Goal: Transaction & Acquisition: Purchase product/service

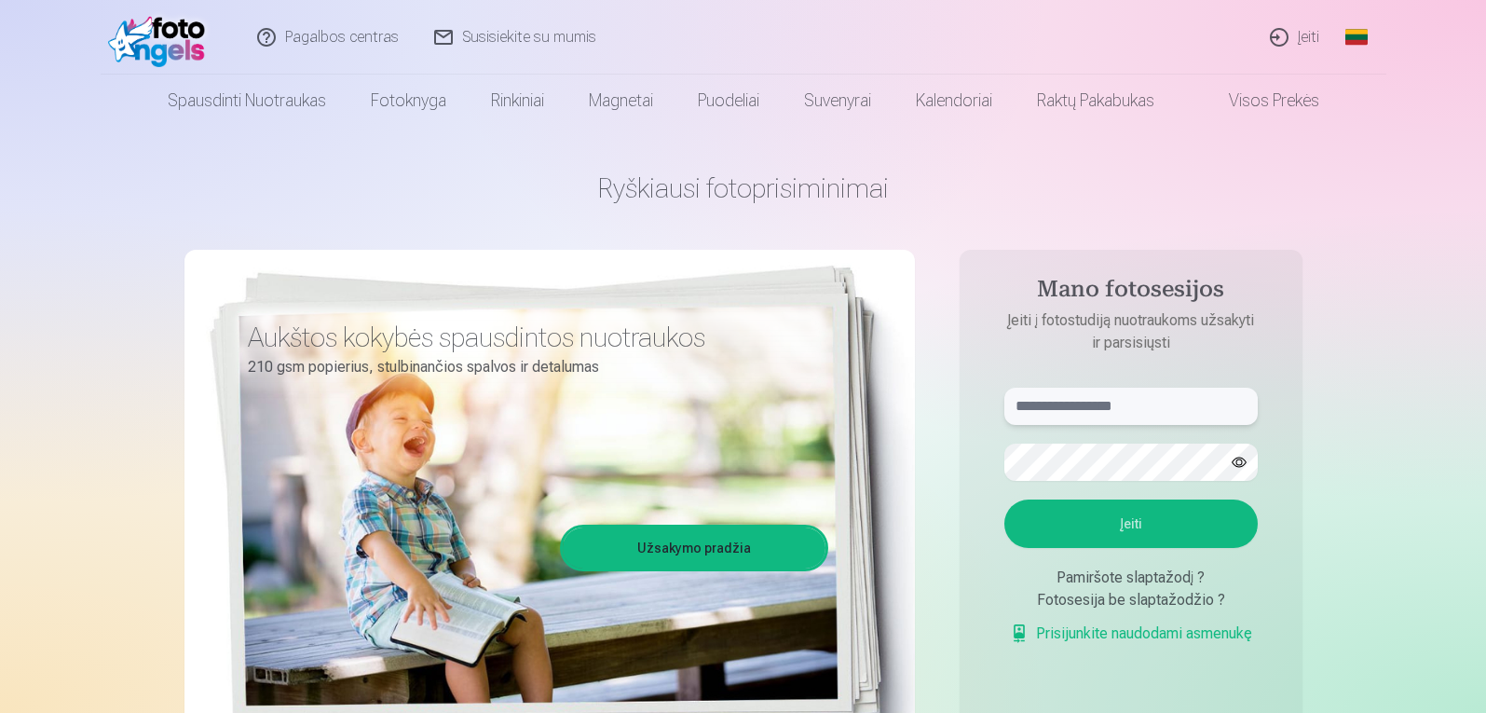
click at [1146, 413] on input "text" at bounding box center [1130, 406] width 253 height 37
type input "*"
type input "**********"
click at [1237, 464] on button "button" at bounding box center [1239, 461] width 35 height 35
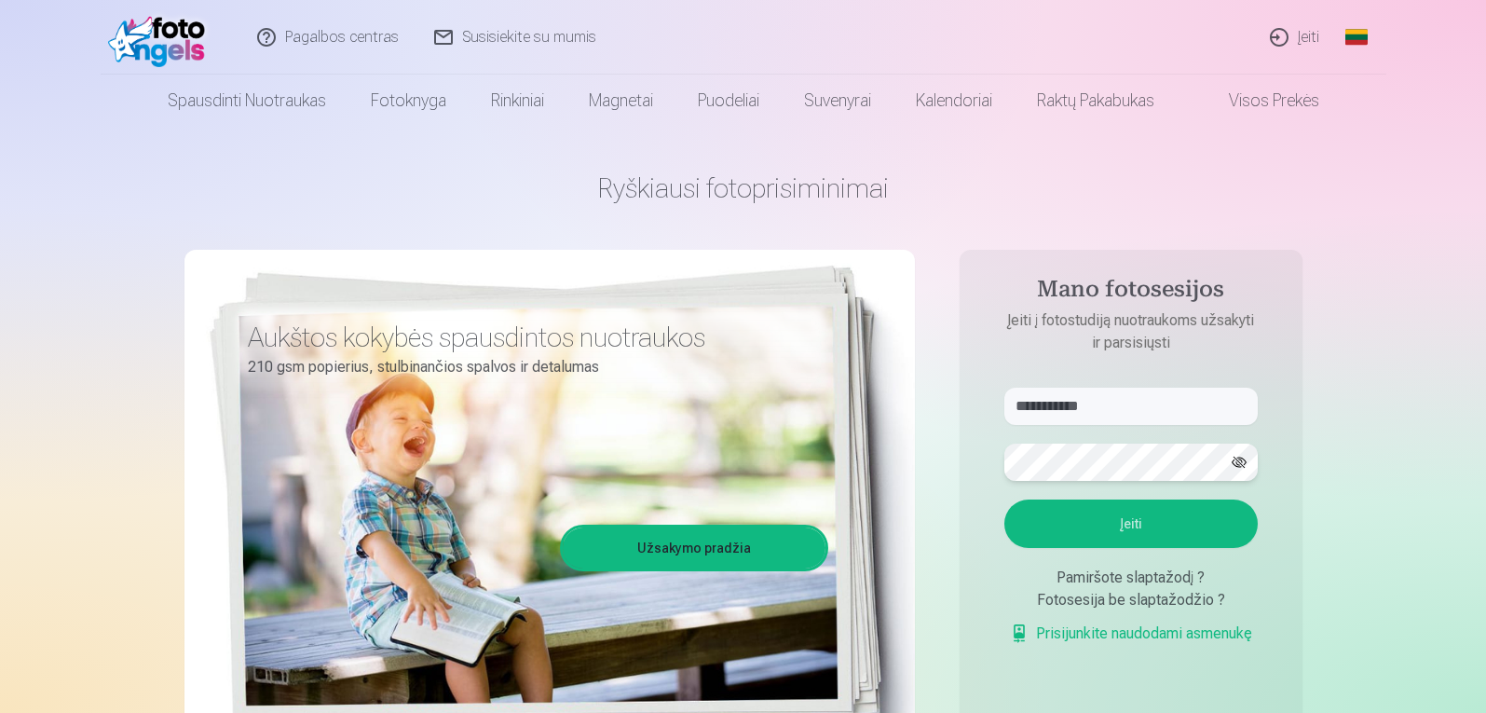
click at [1004, 499] on button "Įeiti" at bounding box center [1130, 523] width 253 height 48
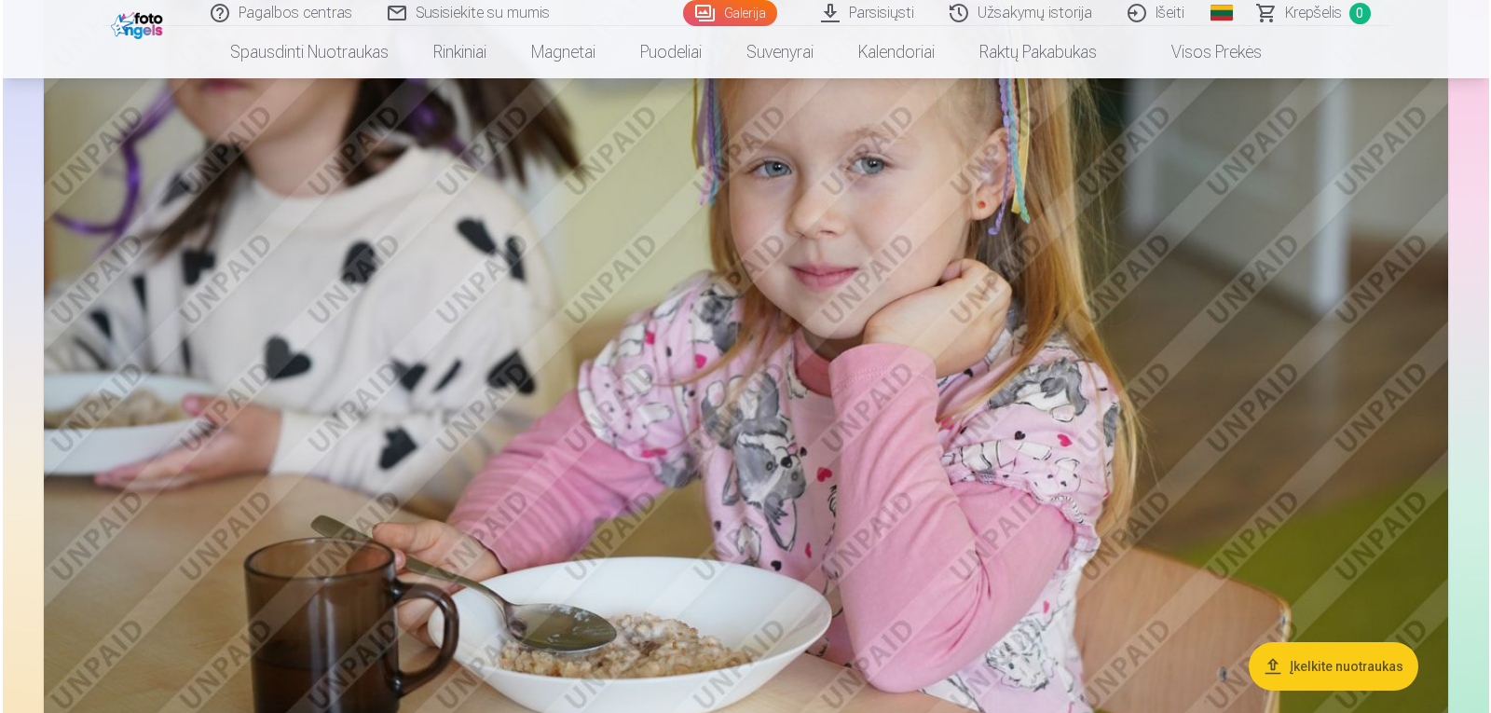
scroll to position [1803, 0]
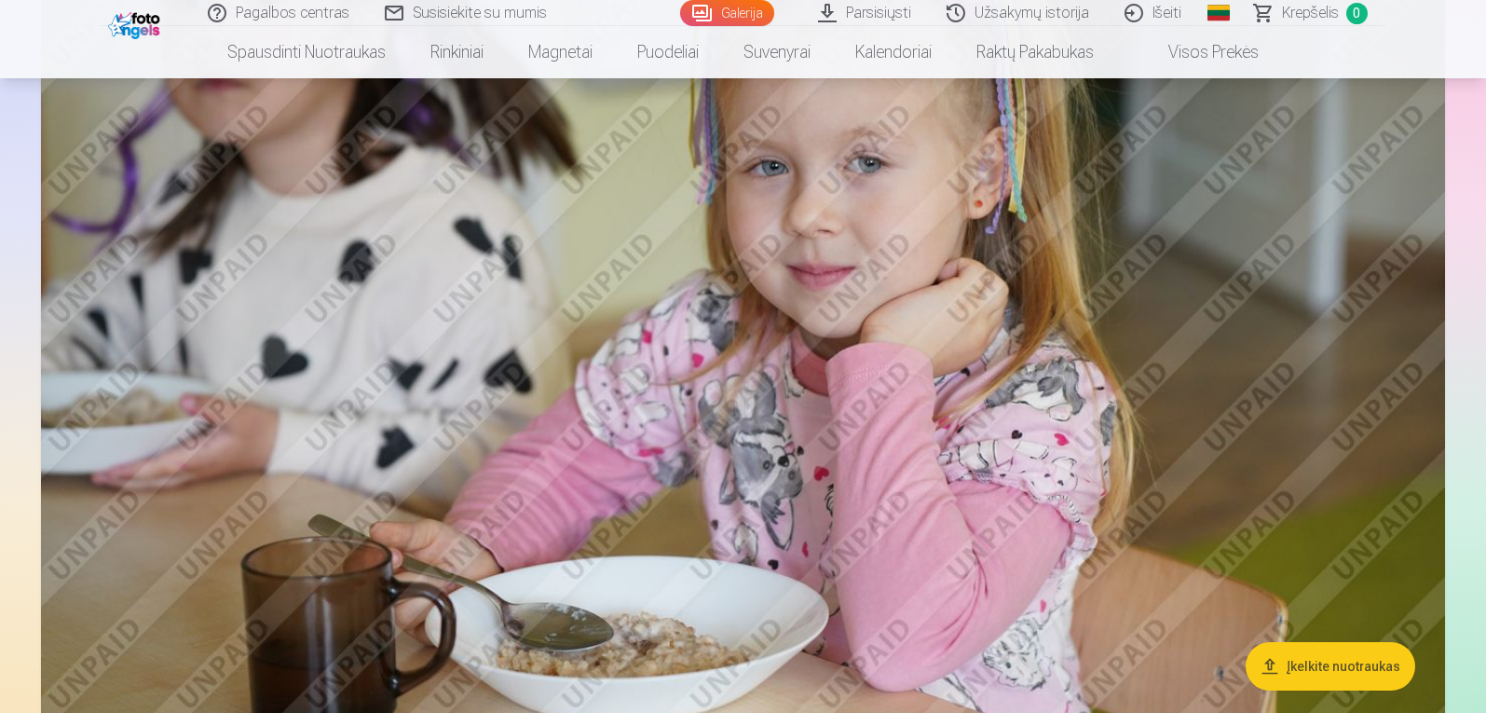
click at [629, 541] on img at bounding box center [743, 305] width 1404 height 935
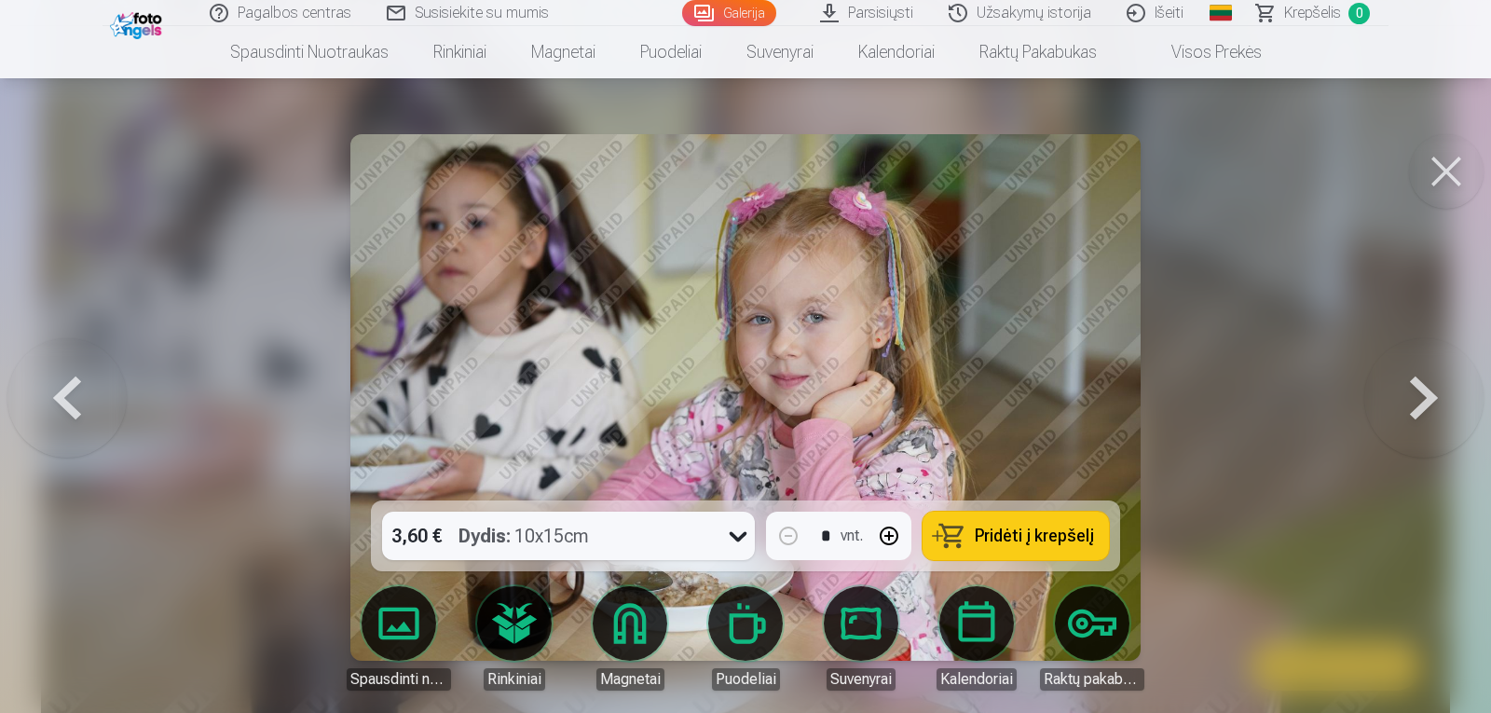
click at [1440, 177] on button at bounding box center [1446, 171] width 75 height 75
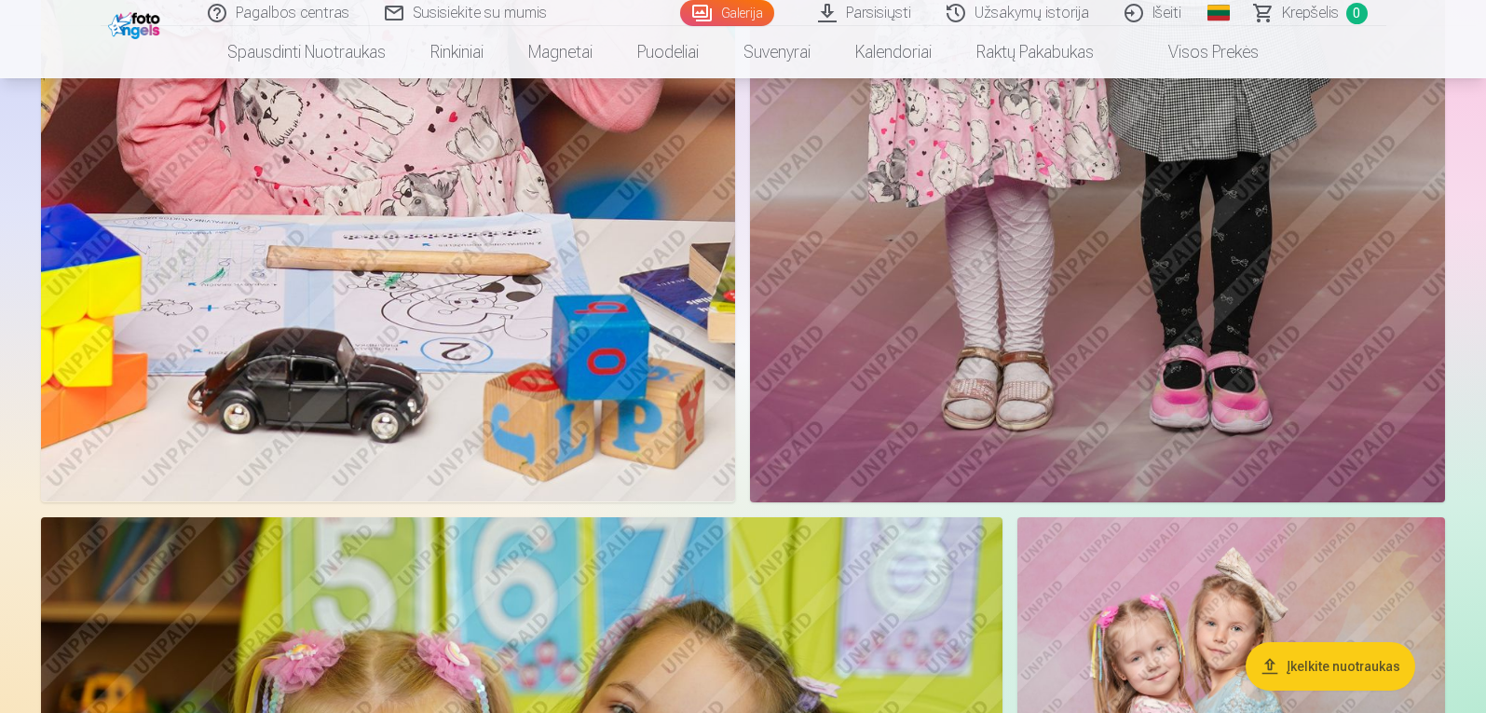
scroll to position [15655, 0]
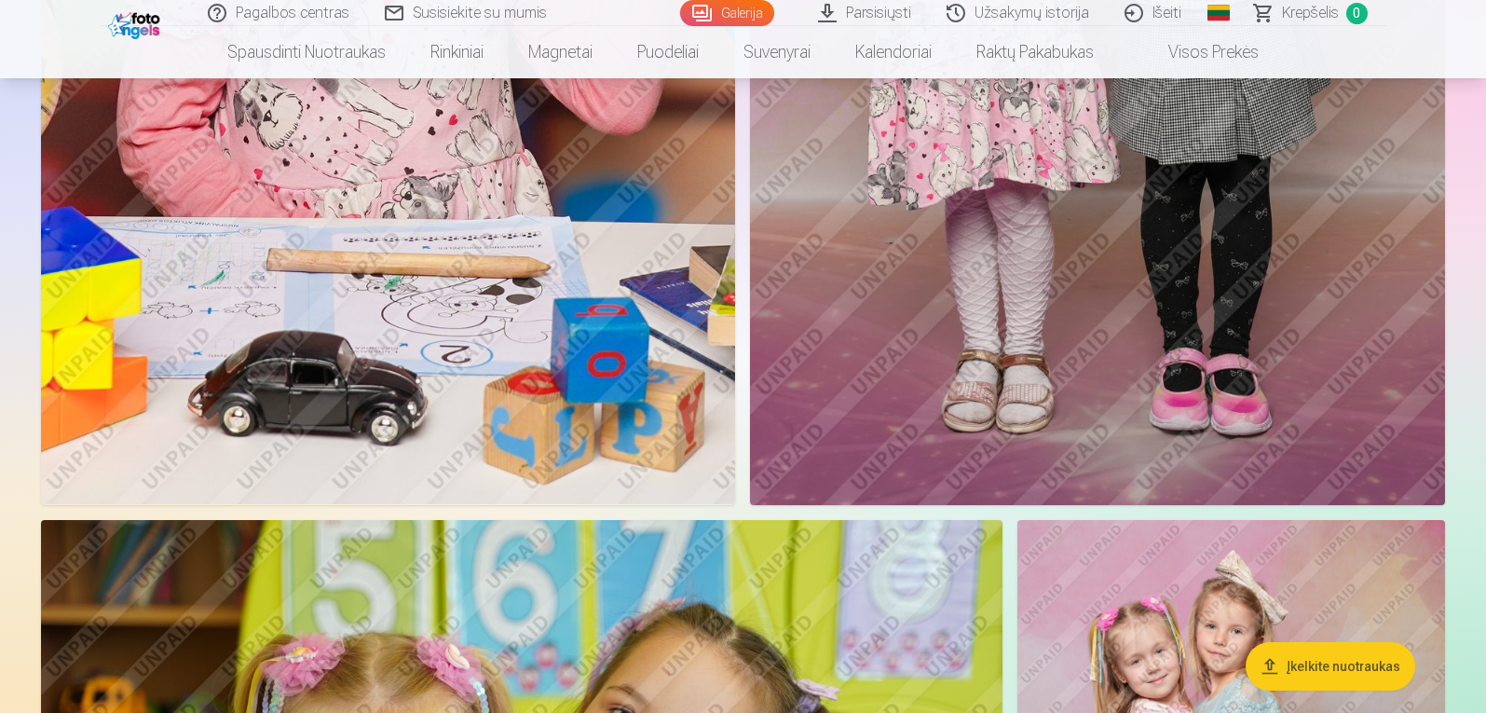
click at [727, 9] on link "Galerija" at bounding box center [727, 13] width 94 height 26
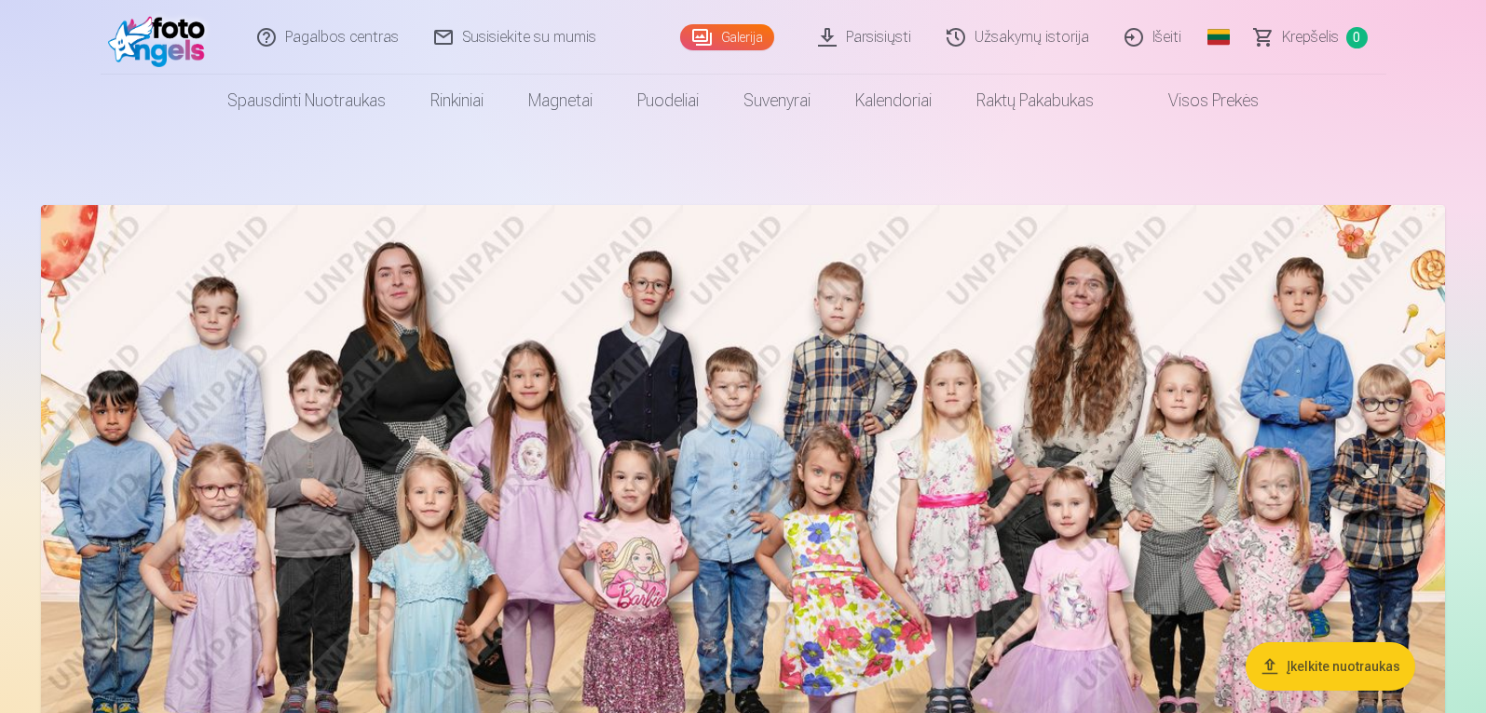
click at [985, 533] on img at bounding box center [743, 564] width 1404 height 718
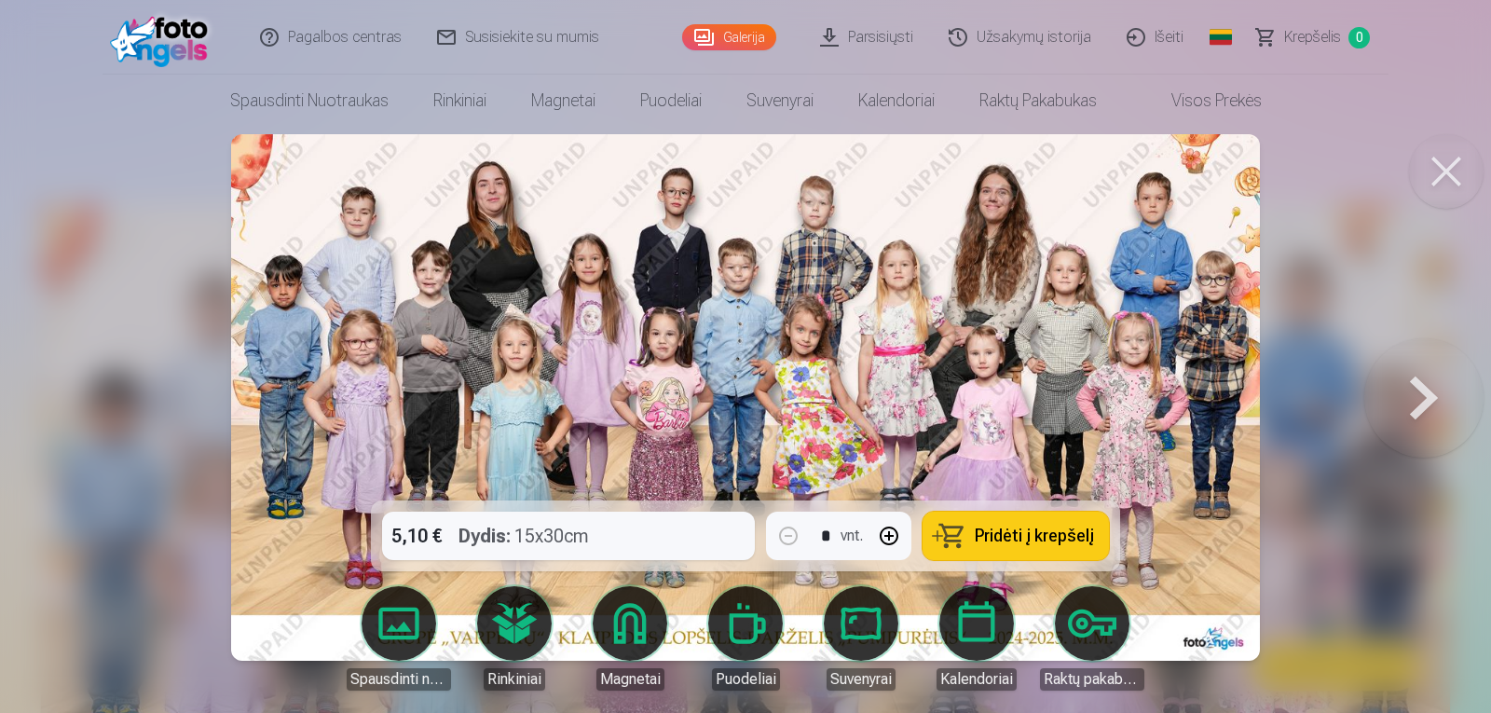
click at [636, 532] on div "5,10 € Dydis : 15x30cm * vnt. Pridėti į krepšelį" at bounding box center [745, 535] width 749 height 71
click at [1033, 527] on span "Pridėti į krepšelį" at bounding box center [1034, 535] width 119 height 17
click at [1426, 420] on button at bounding box center [1423, 397] width 119 height 169
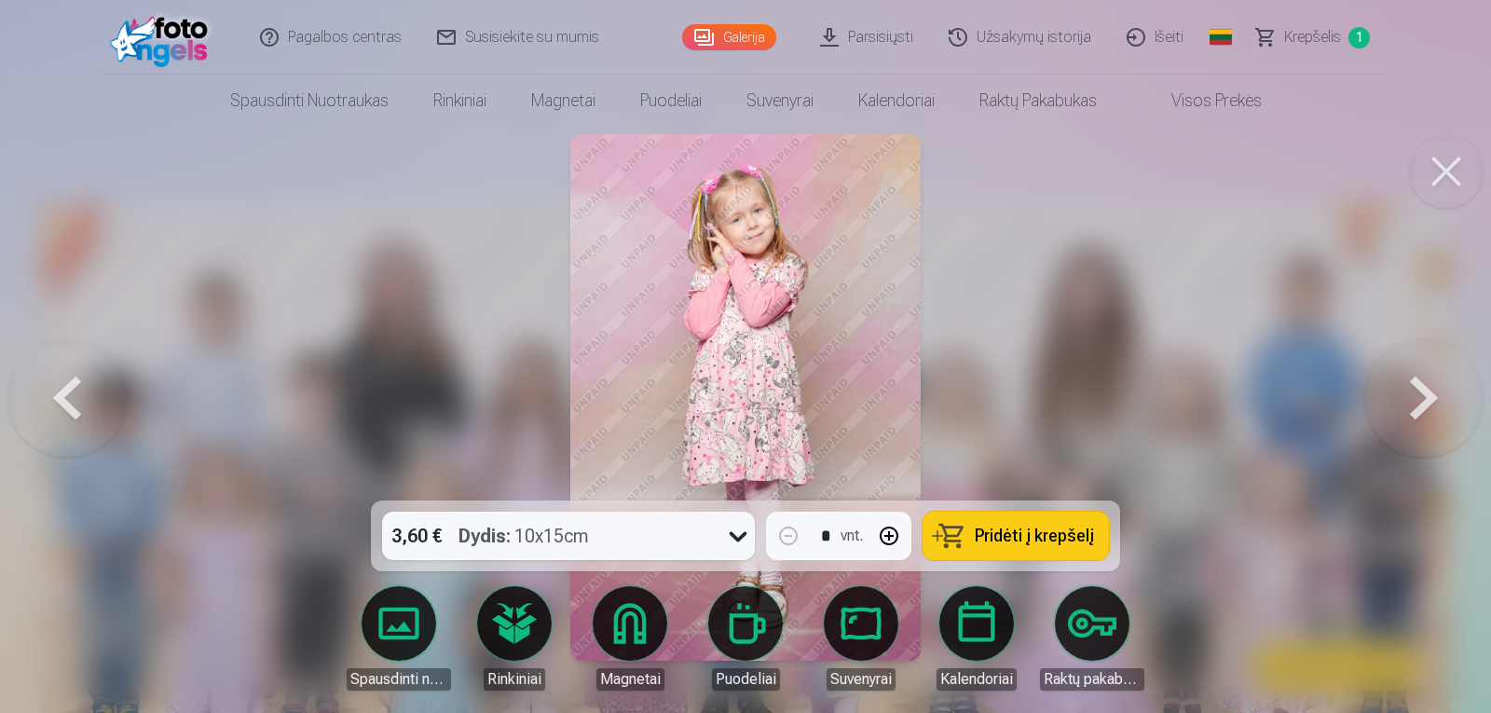
click at [1441, 400] on button at bounding box center [1423, 397] width 119 height 169
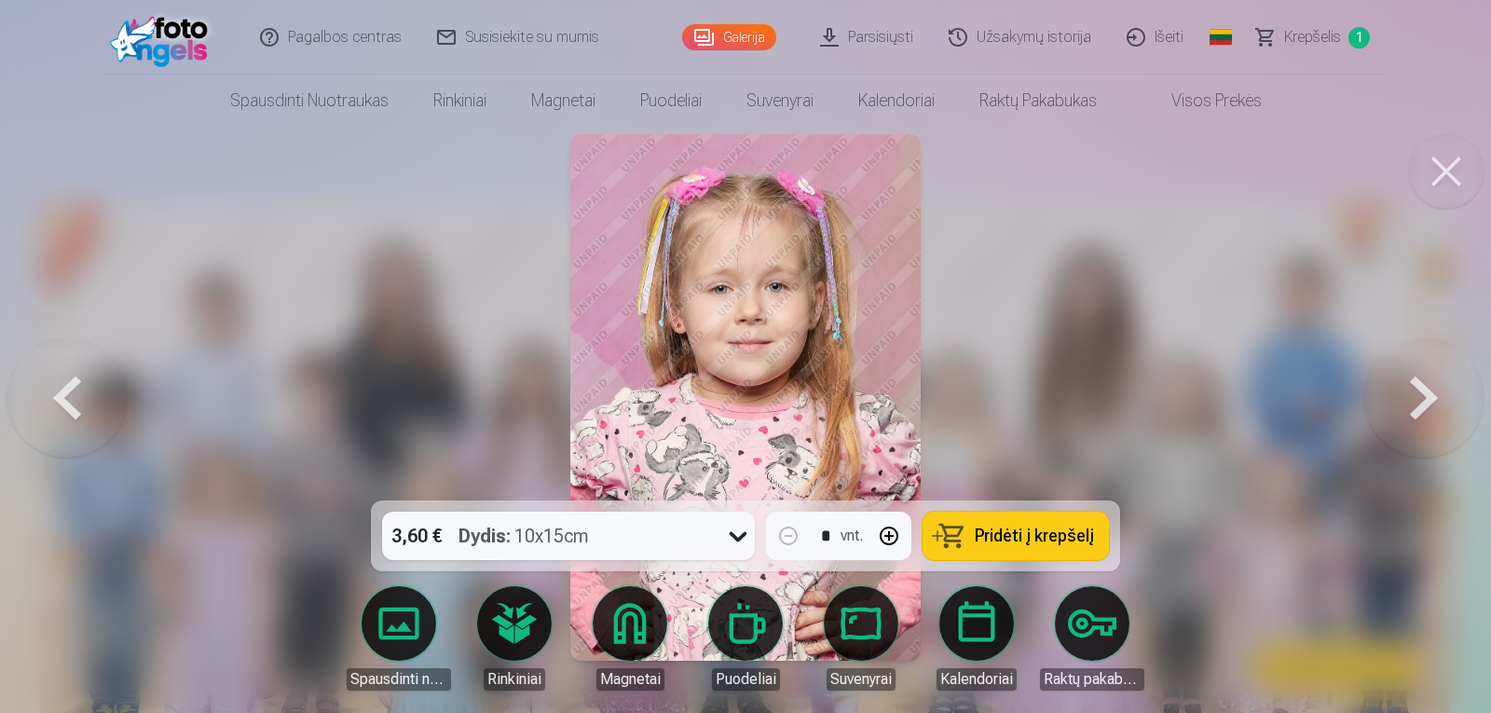
click at [1441, 400] on button at bounding box center [1423, 397] width 119 height 169
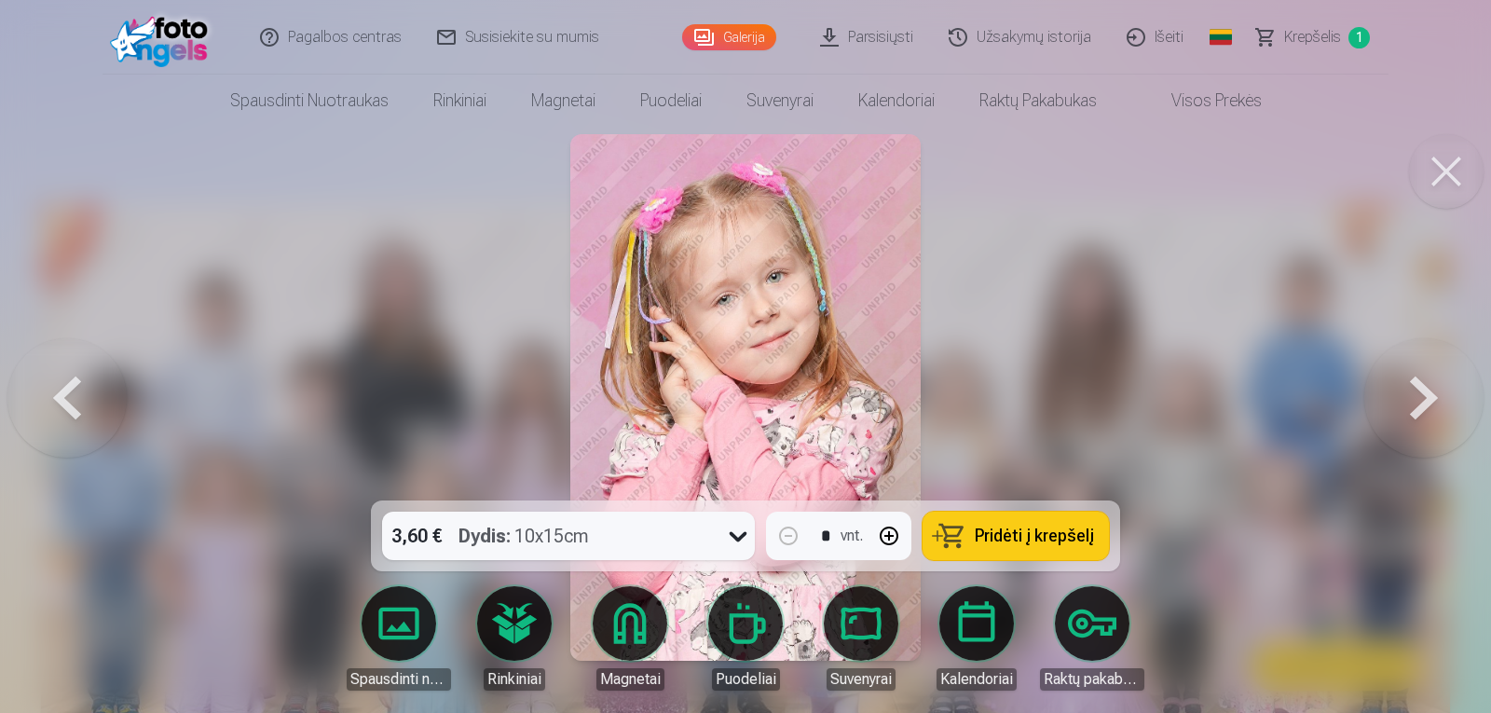
click at [1441, 400] on button at bounding box center [1423, 397] width 119 height 169
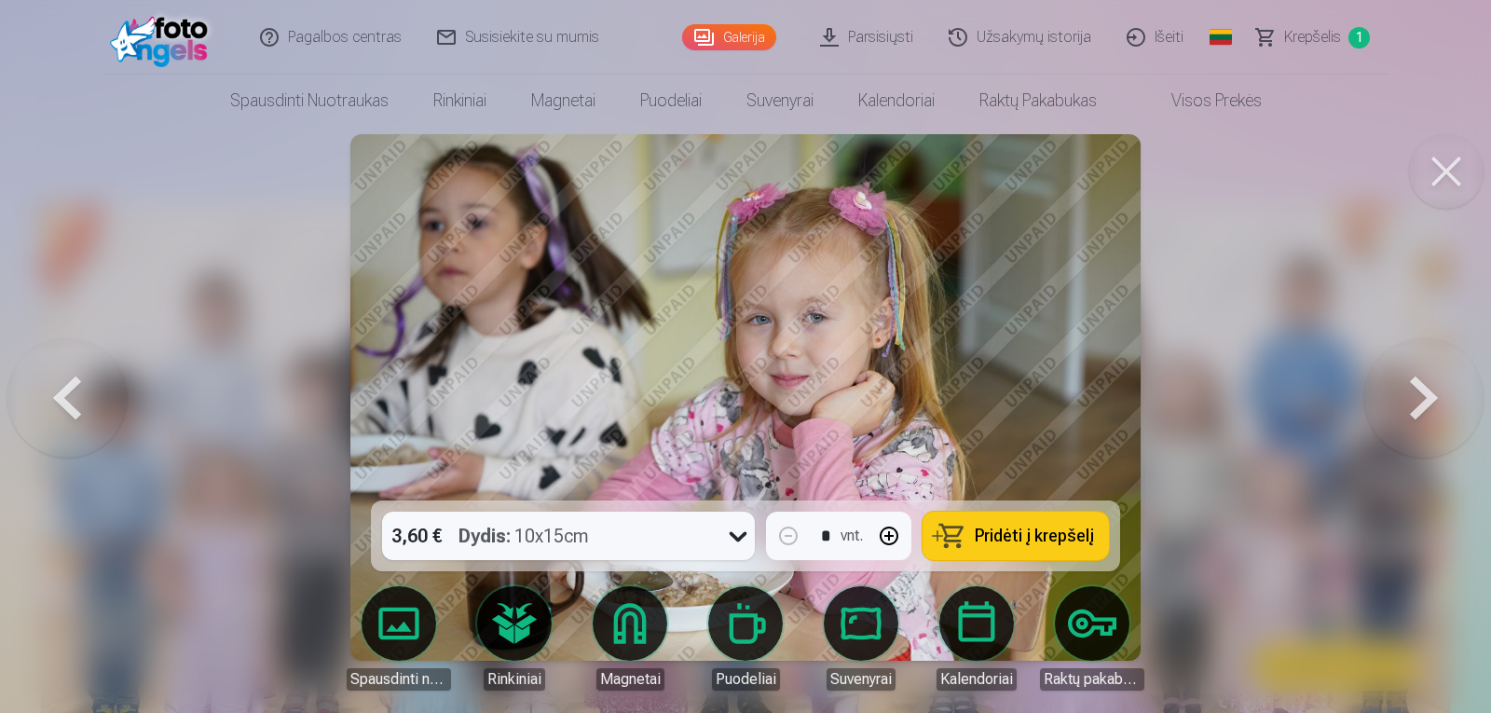
click at [1441, 400] on button at bounding box center [1423, 397] width 119 height 169
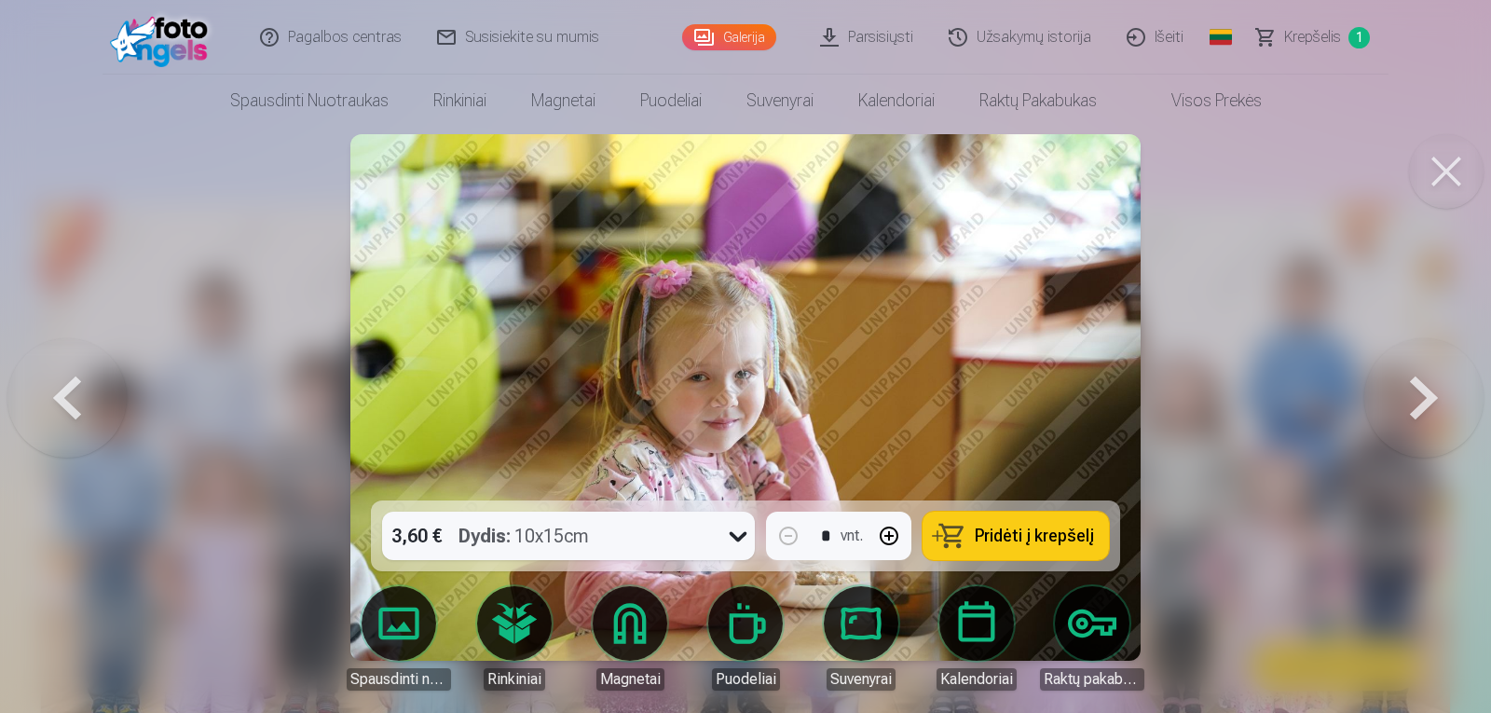
click at [1441, 400] on button at bounding box center [1423, 397] width 119 height 169
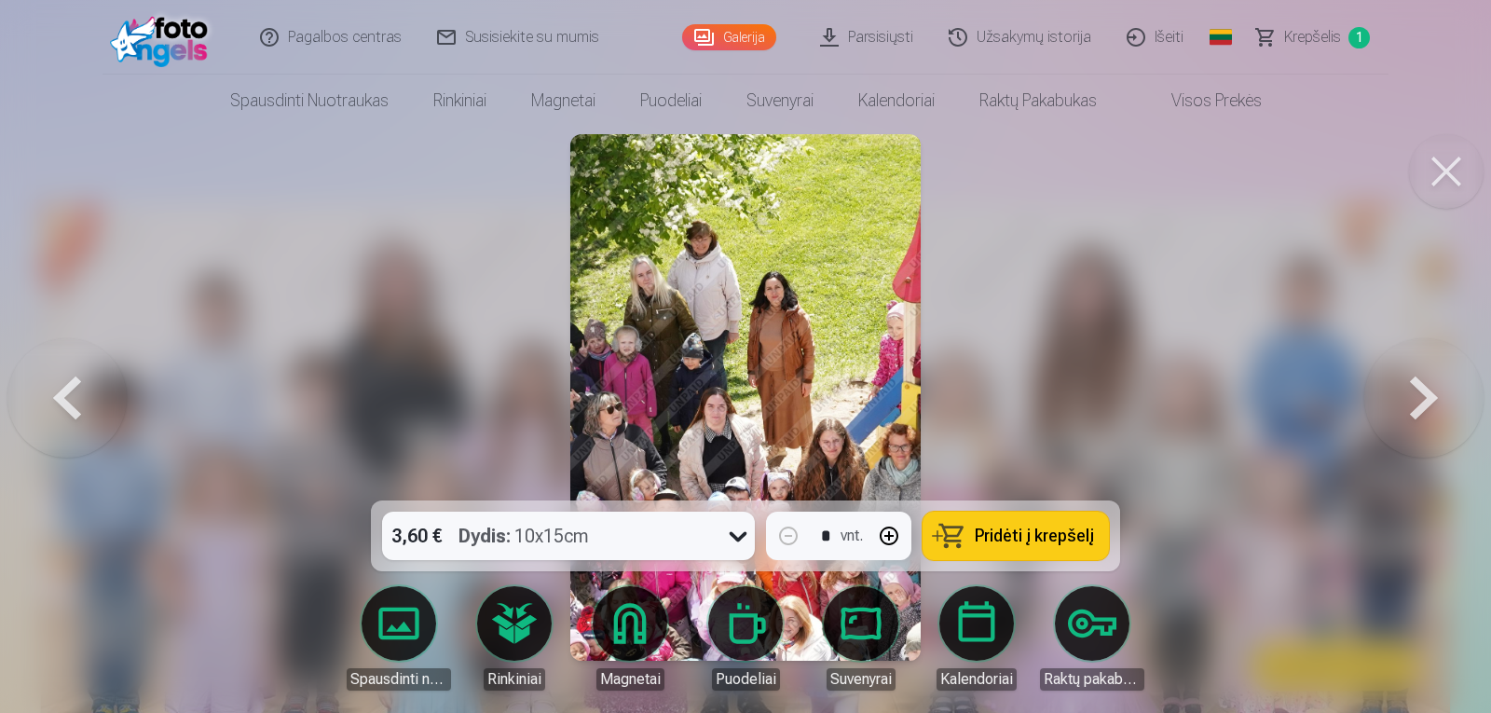
click at [1441, 400] on button at bounding box center [1423, 397] width 119 height 169
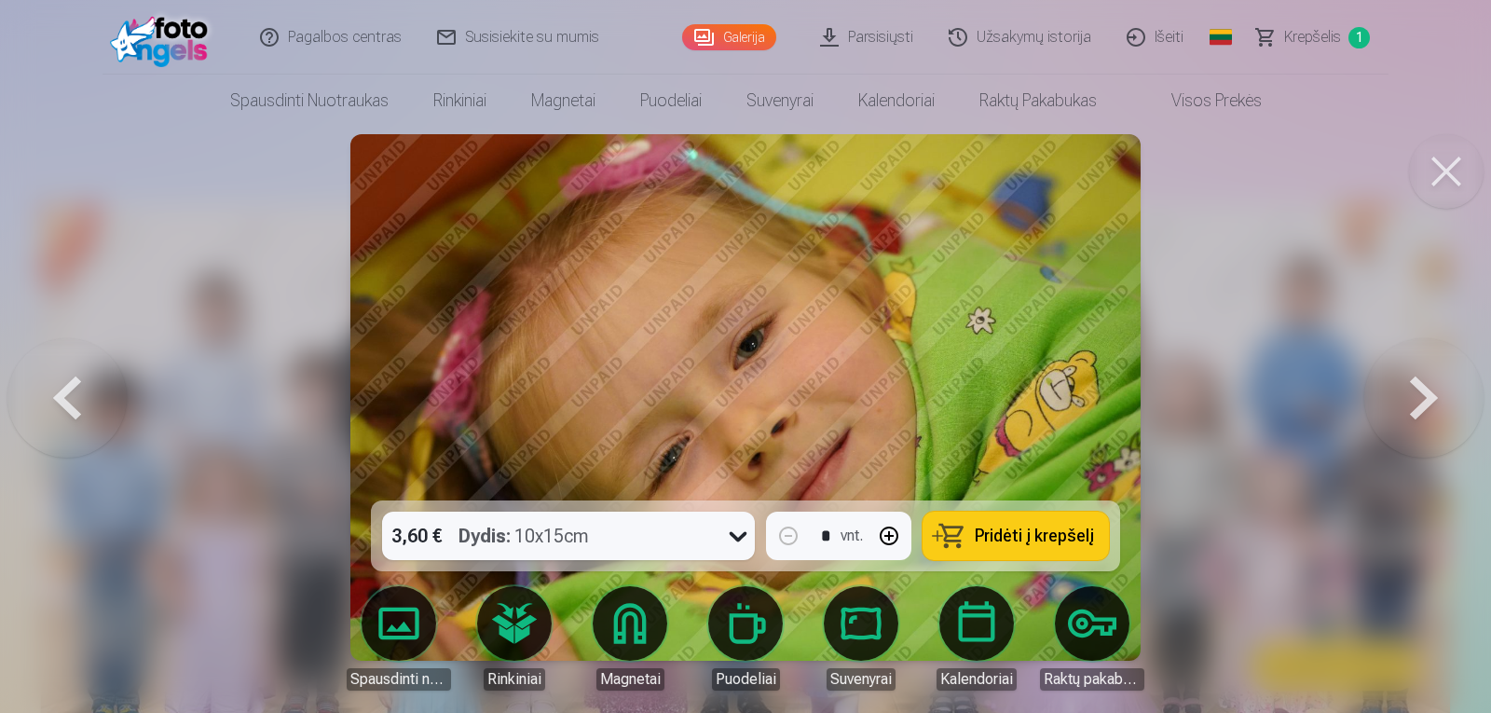
click at [1441, 400] on button at bounding box center [1423, 397] width 119 height 169
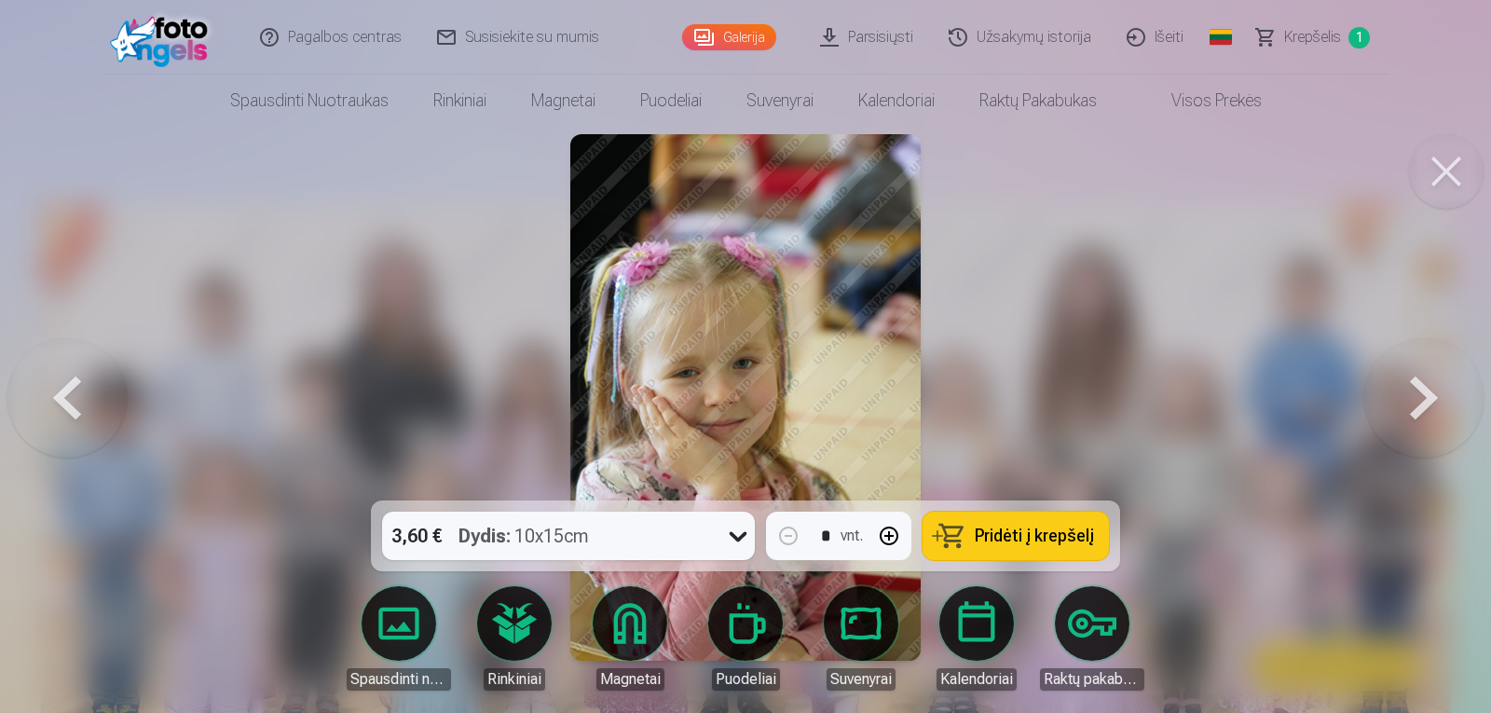
click at [1441, 400] on button at bounding box center [1423, 397] width 119 height 169
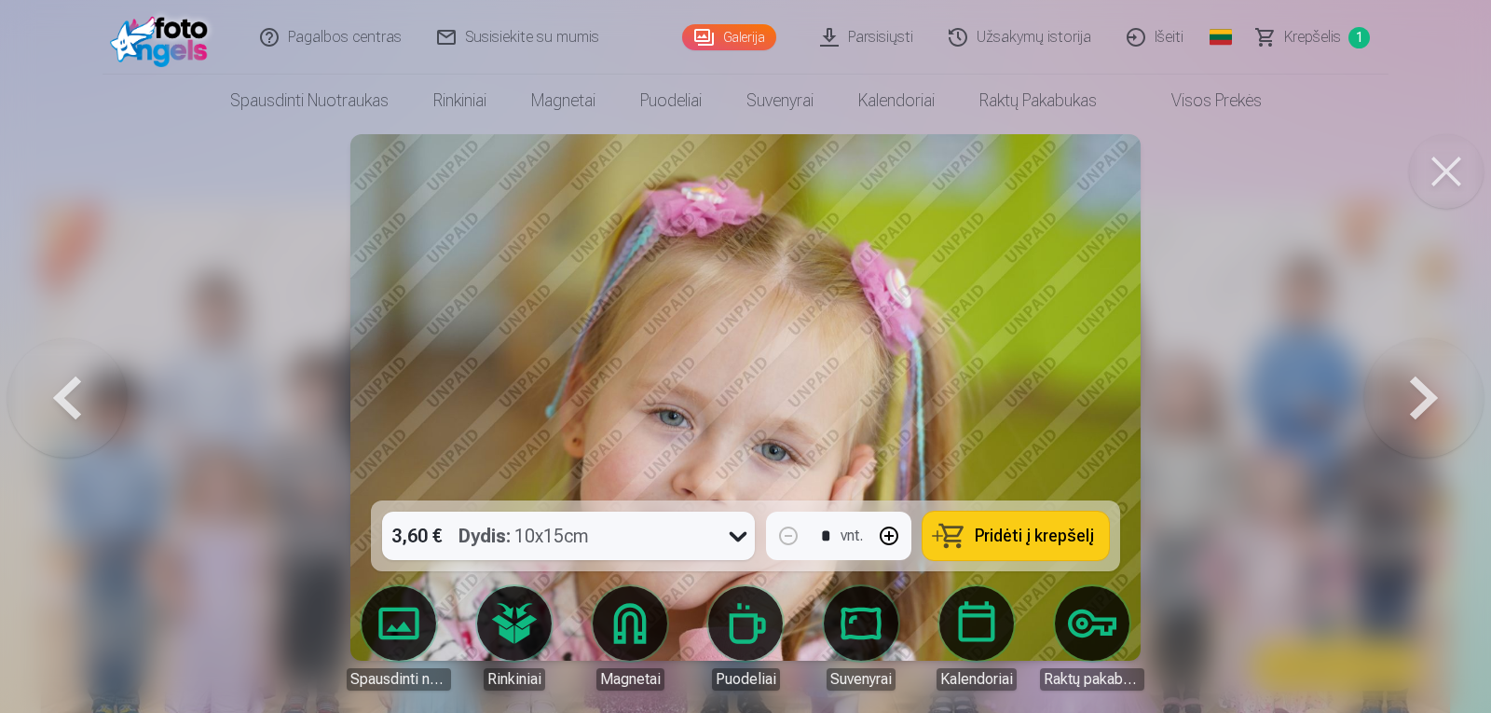
click at [1413, 394] on button at bounding box center [1423, 397] width 119 height 169
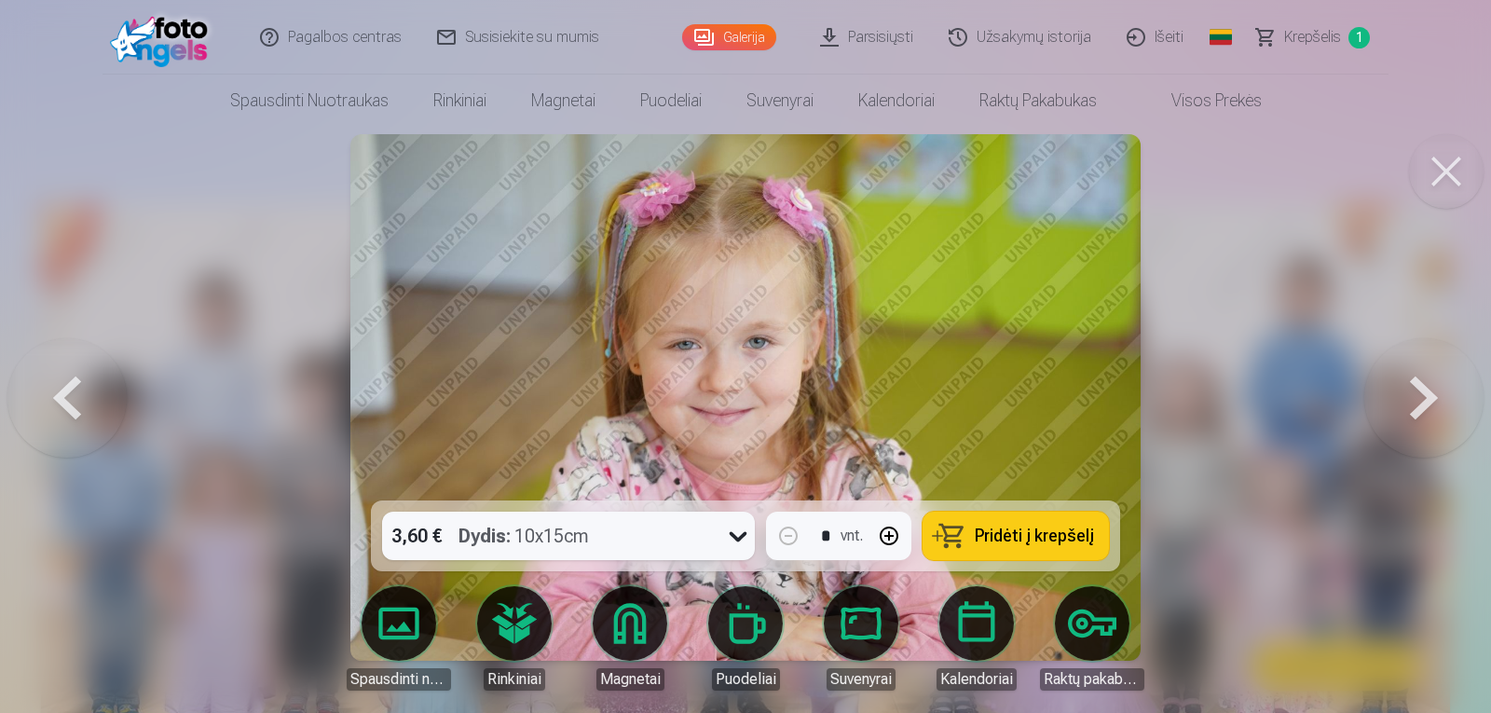
click at [1413, 394] on button at bounding box center [1423, 397] width 119 height 169
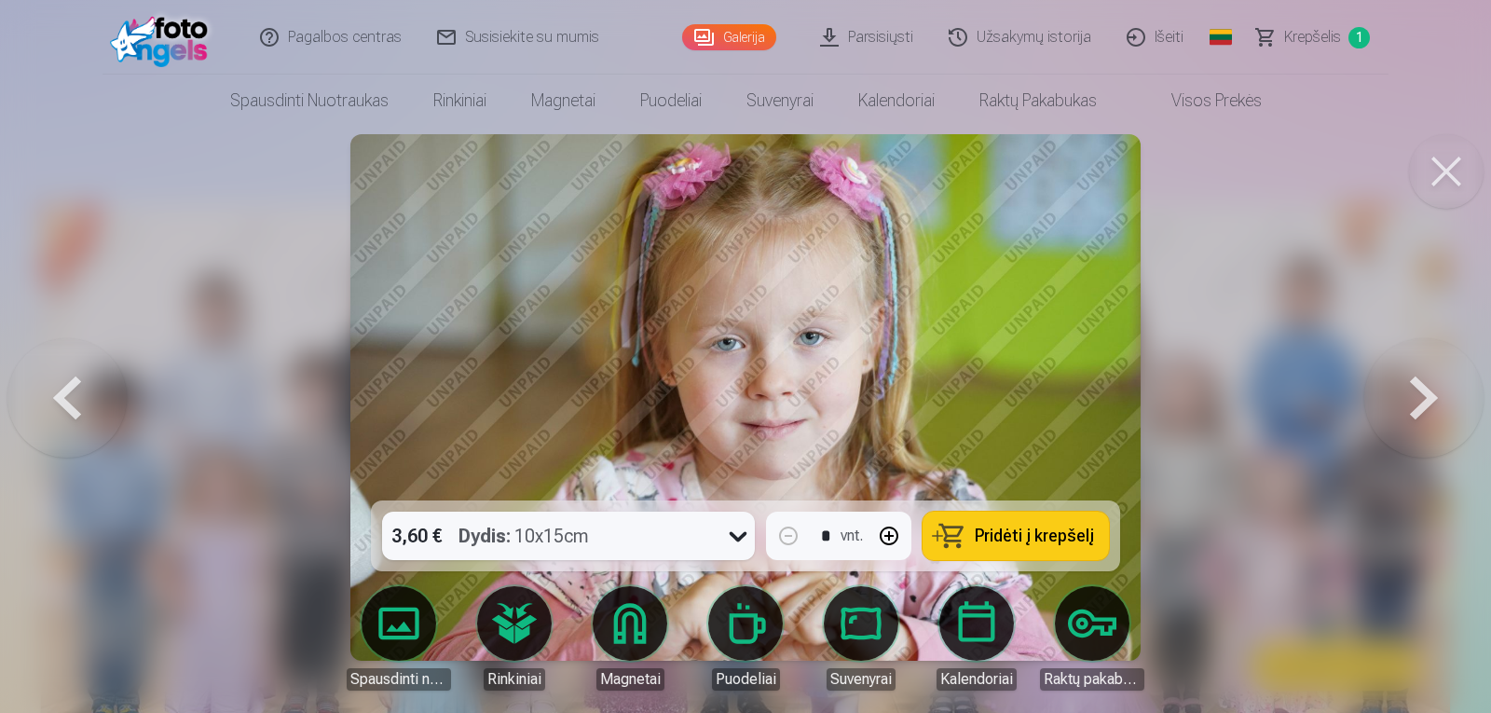
click at [1413, 394] on button at bounding box center [1423, 397] width 119 height 169
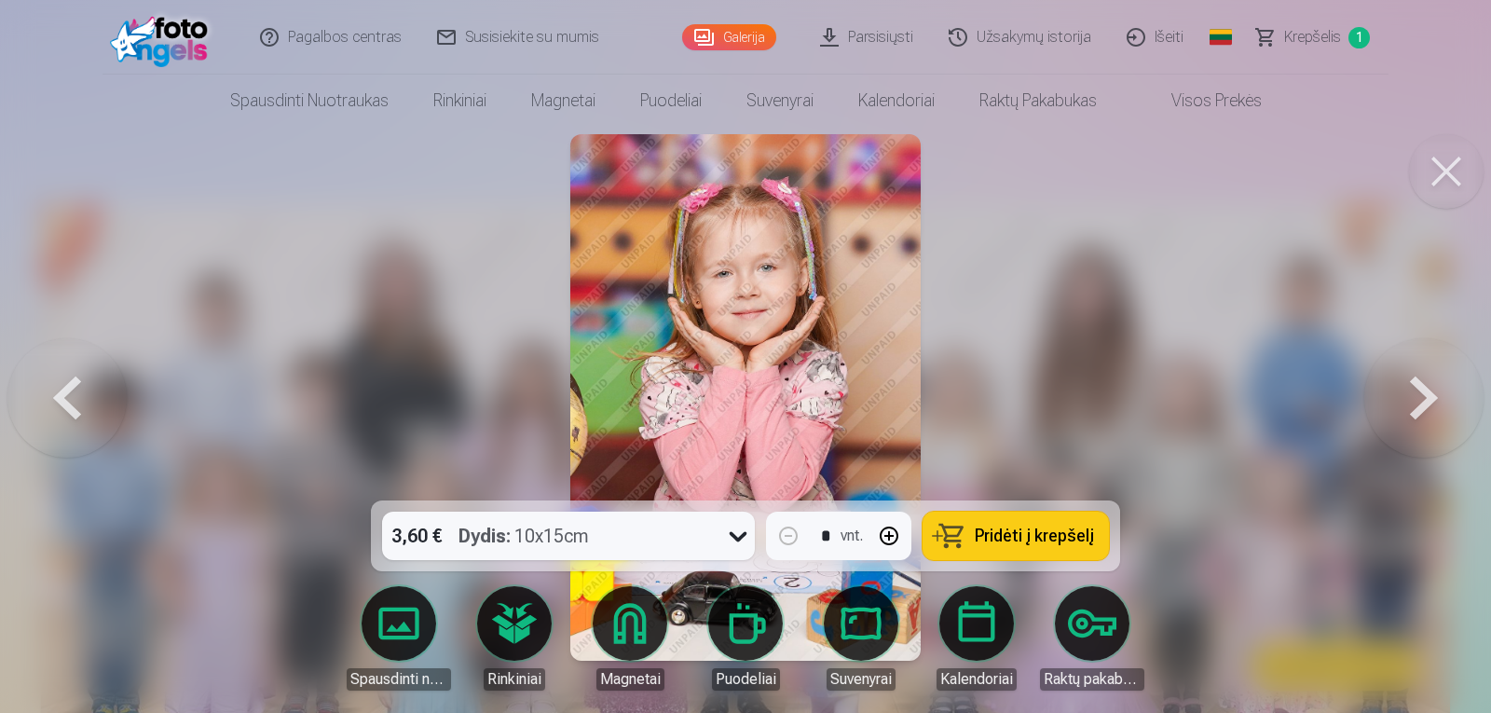
click at [1413, 394] on button at bounding box center [1423, 397] width 119 height 169
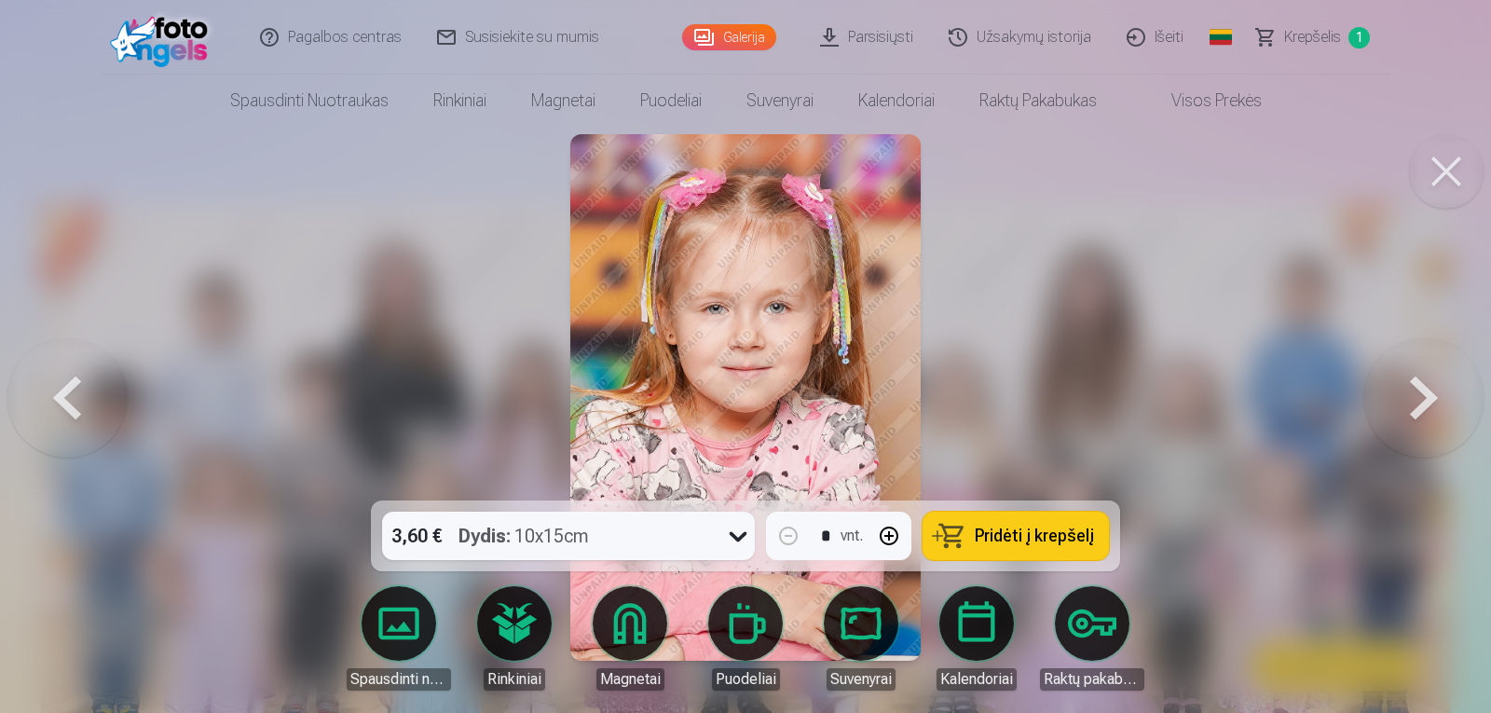
click at [1413, 394] on button at bounding box center [1423, 397] width 119 height 169
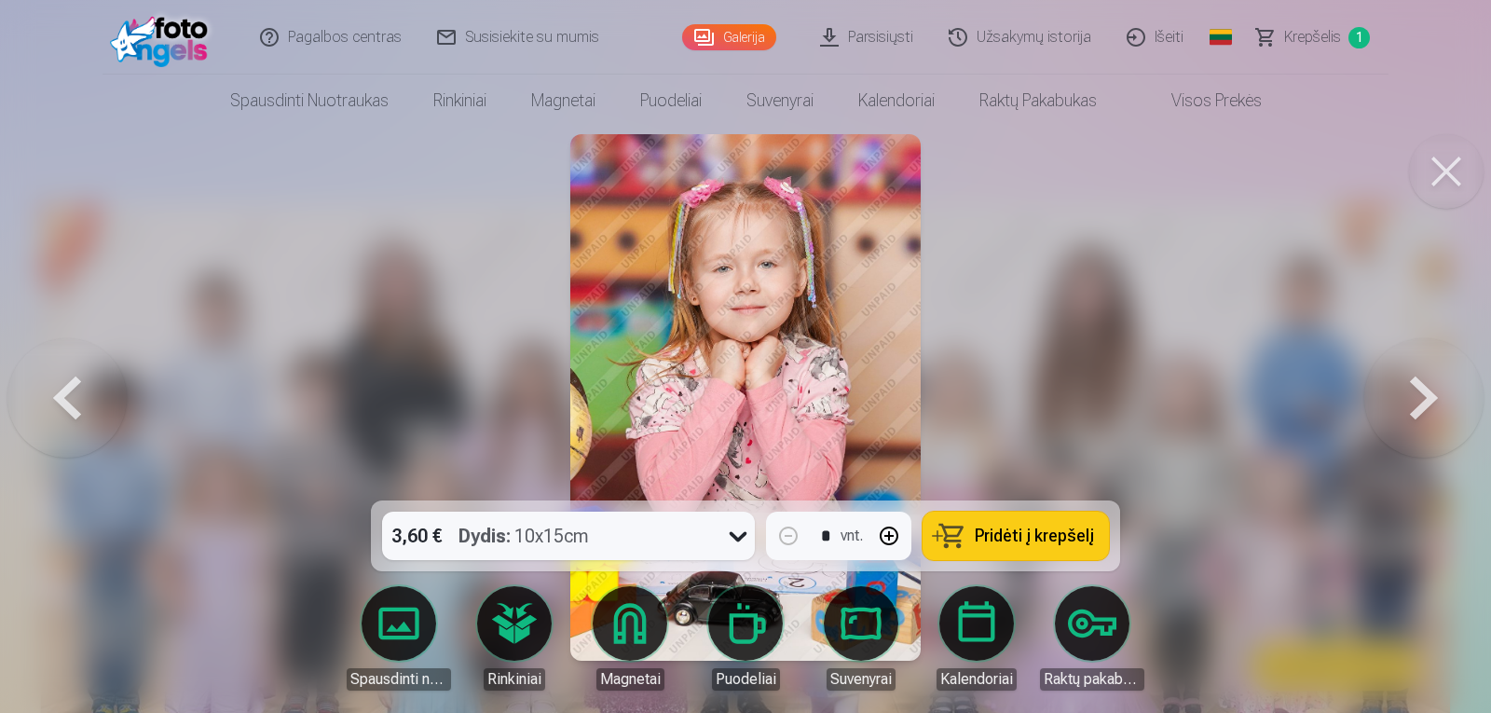
click at [1413, 394] on button at bounding box center [1423, 397] width 119 height 169
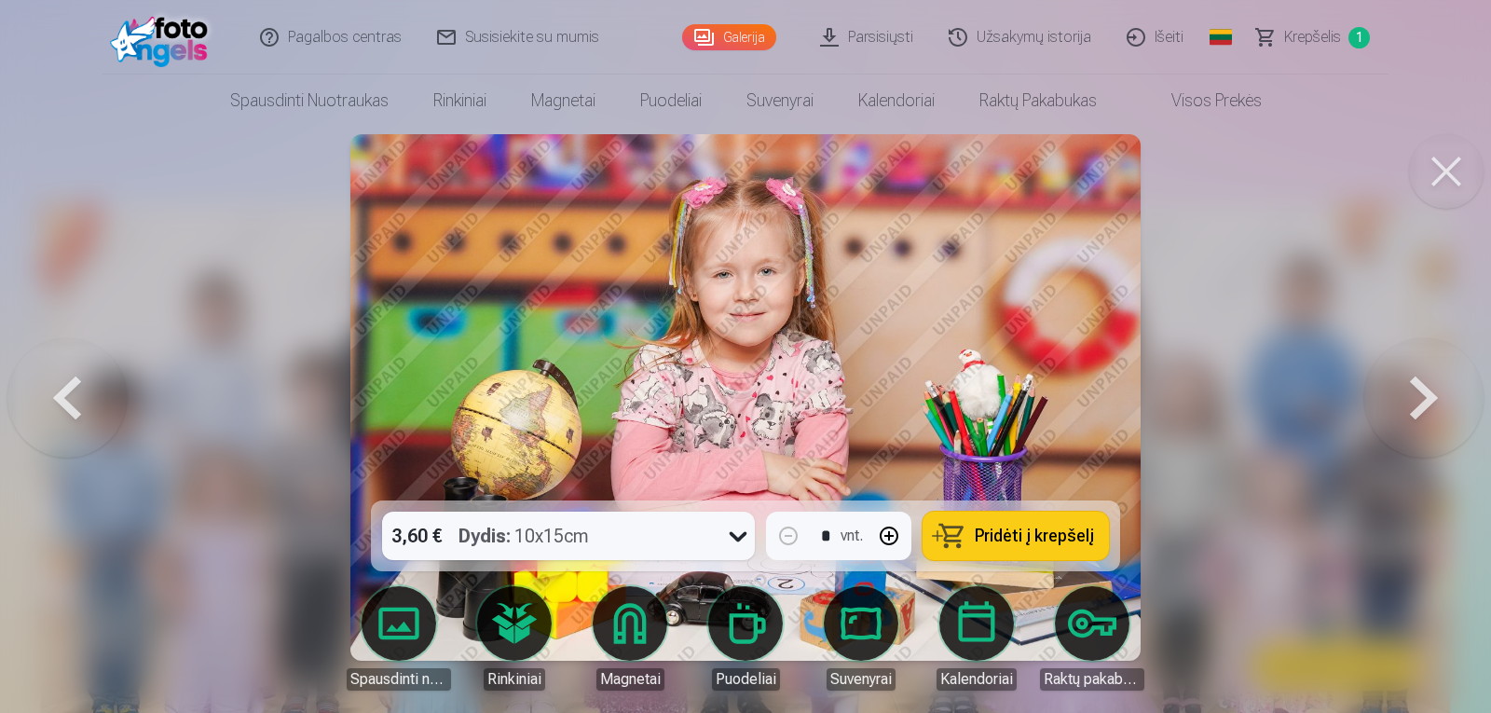
click at [1035, 535] on span "Pridėti į krepšelį" at bounding box center [1034, 535] width 119 height 17
click at [1439, 403] on button at bounding box center [1423, 397] width 119 height 169
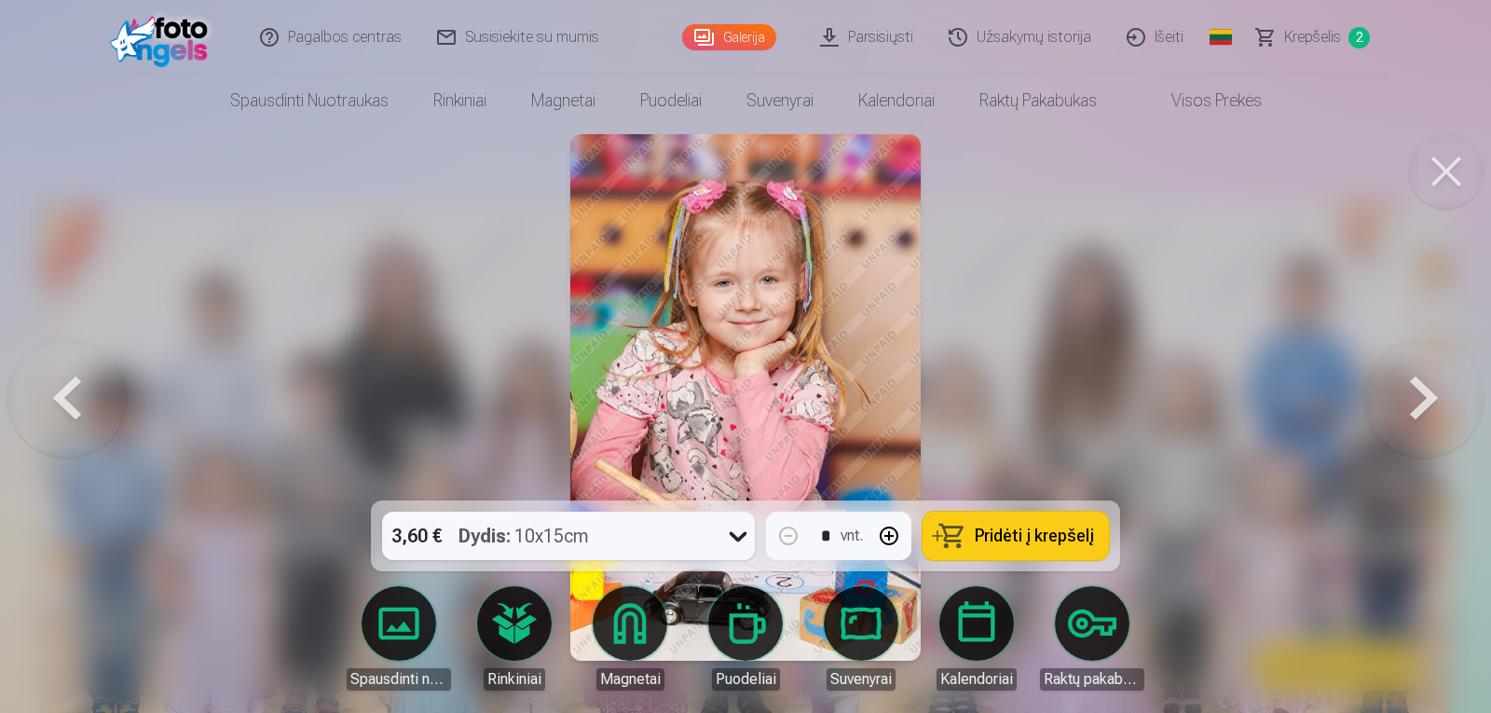
click at [1030, 548] on button "Pridėti į krepšelį" at bounding box center [1015, 536] width 186 height 48
click at [1394, 421] on button at bounding box center [1423, 397] width 119 height 169
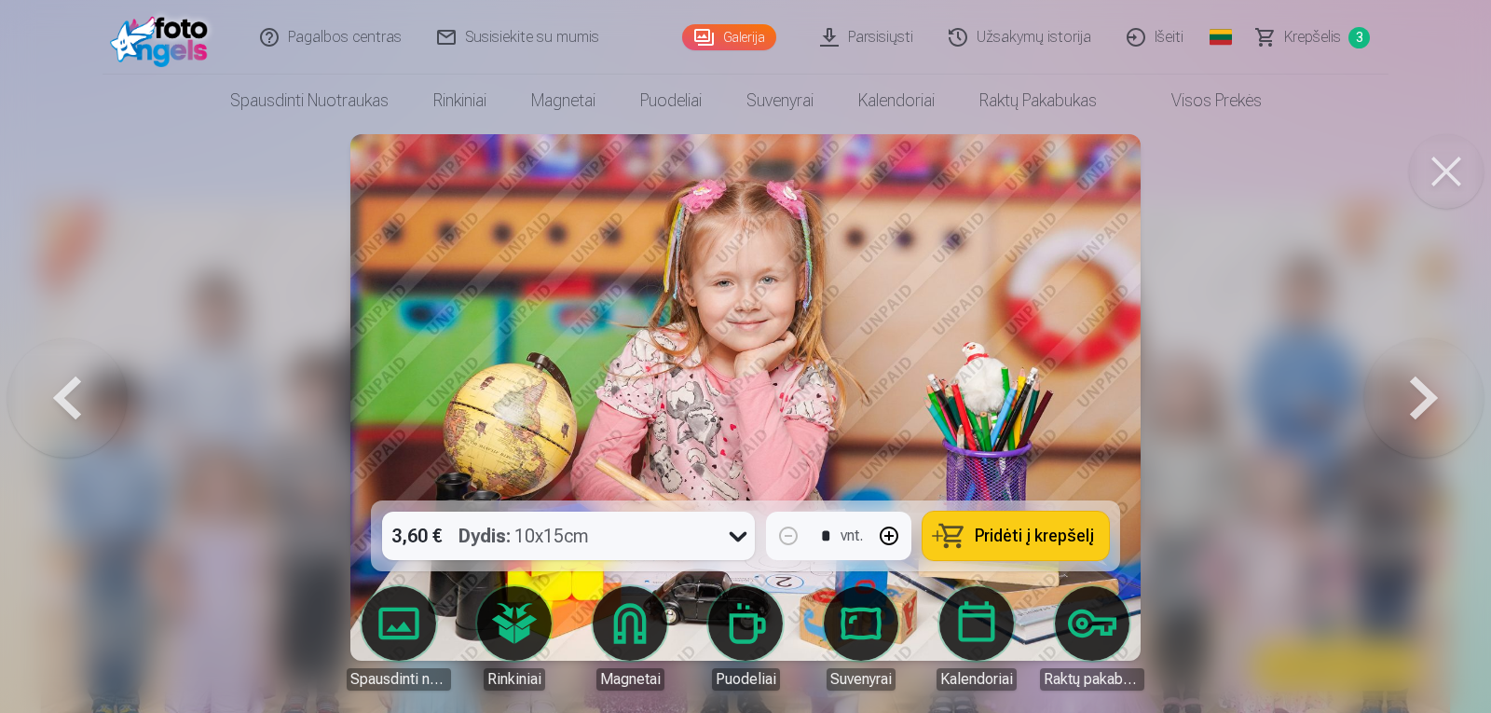
click at [1394, 421] on button at bounding box center [1423, 397] width 119 height 169
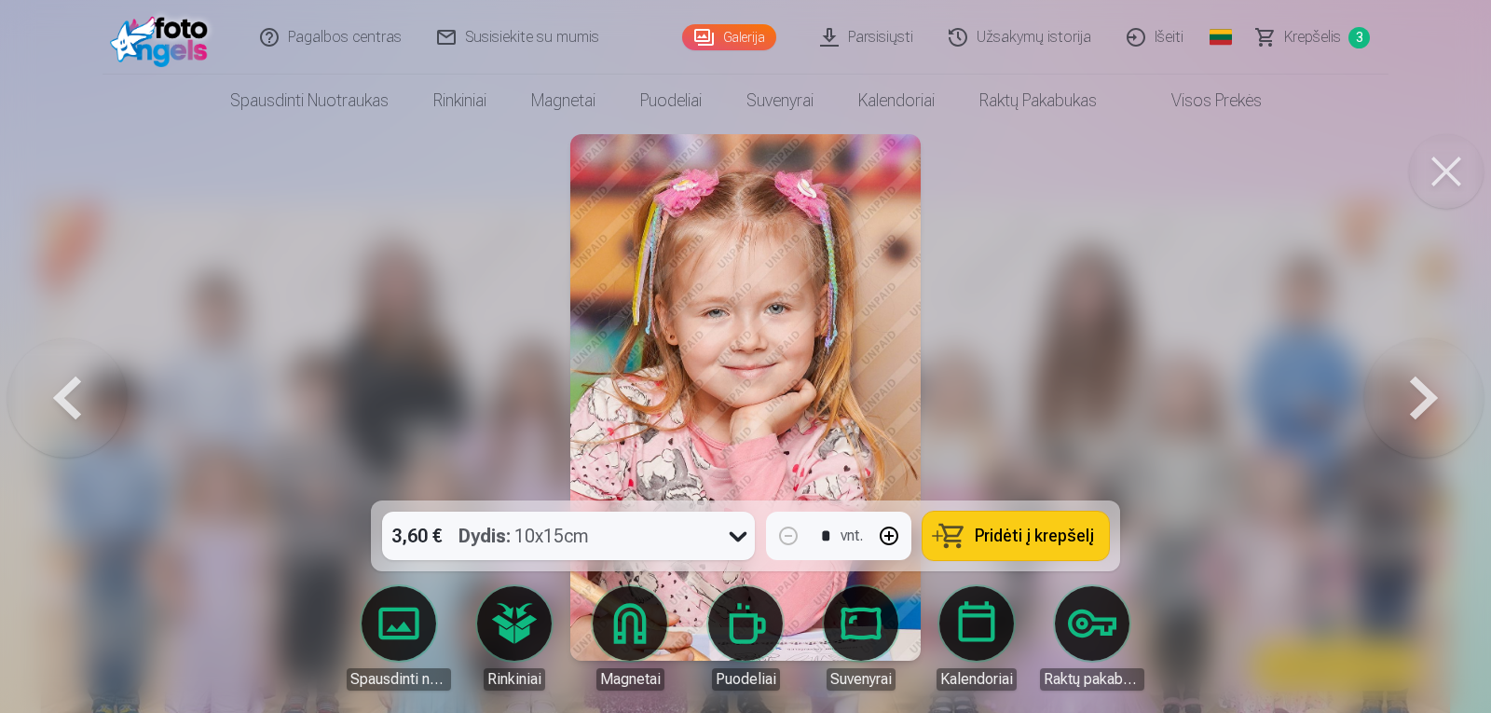
click at [1394, 421] on button at bounding box center [1423, 397] width 119 height 169
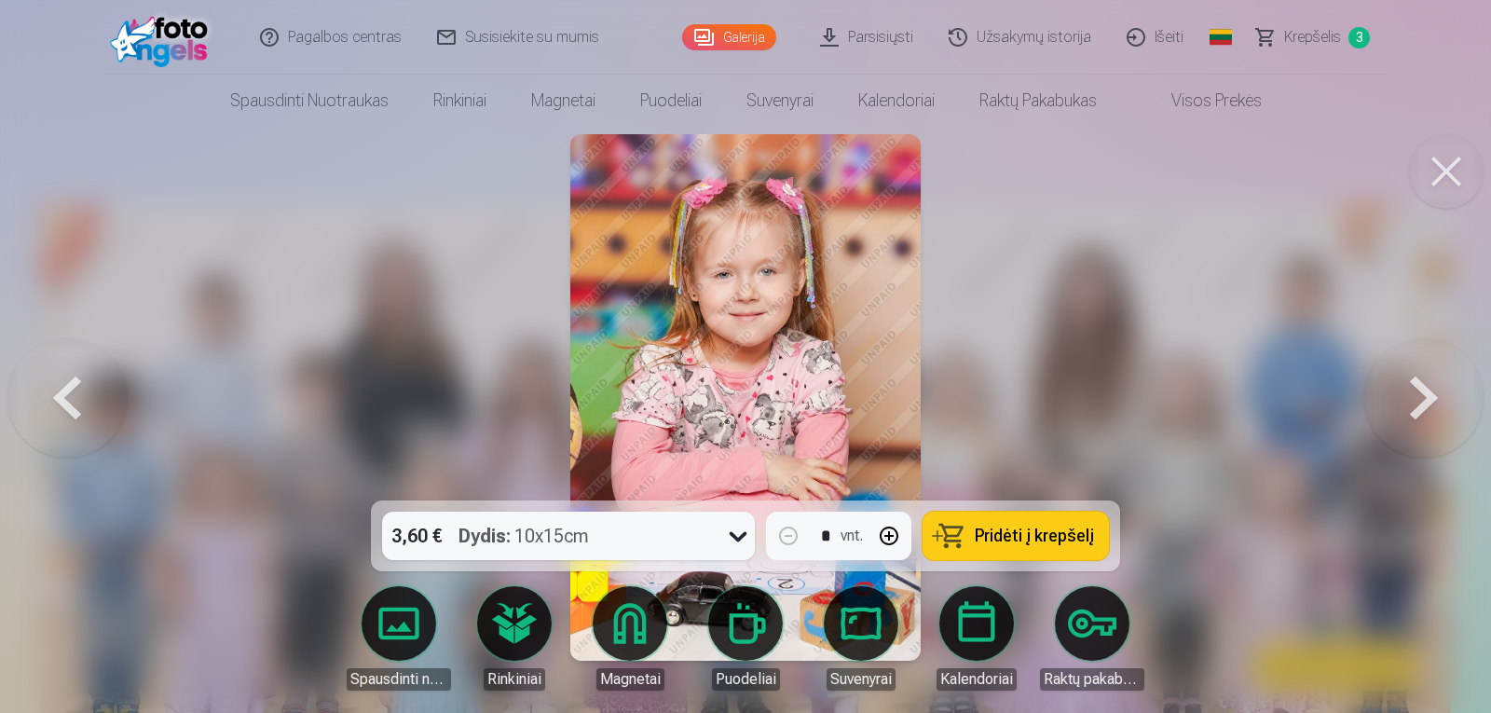
click at [1394, 421] on button at bounding box center [1423, 397] width 119 height 169
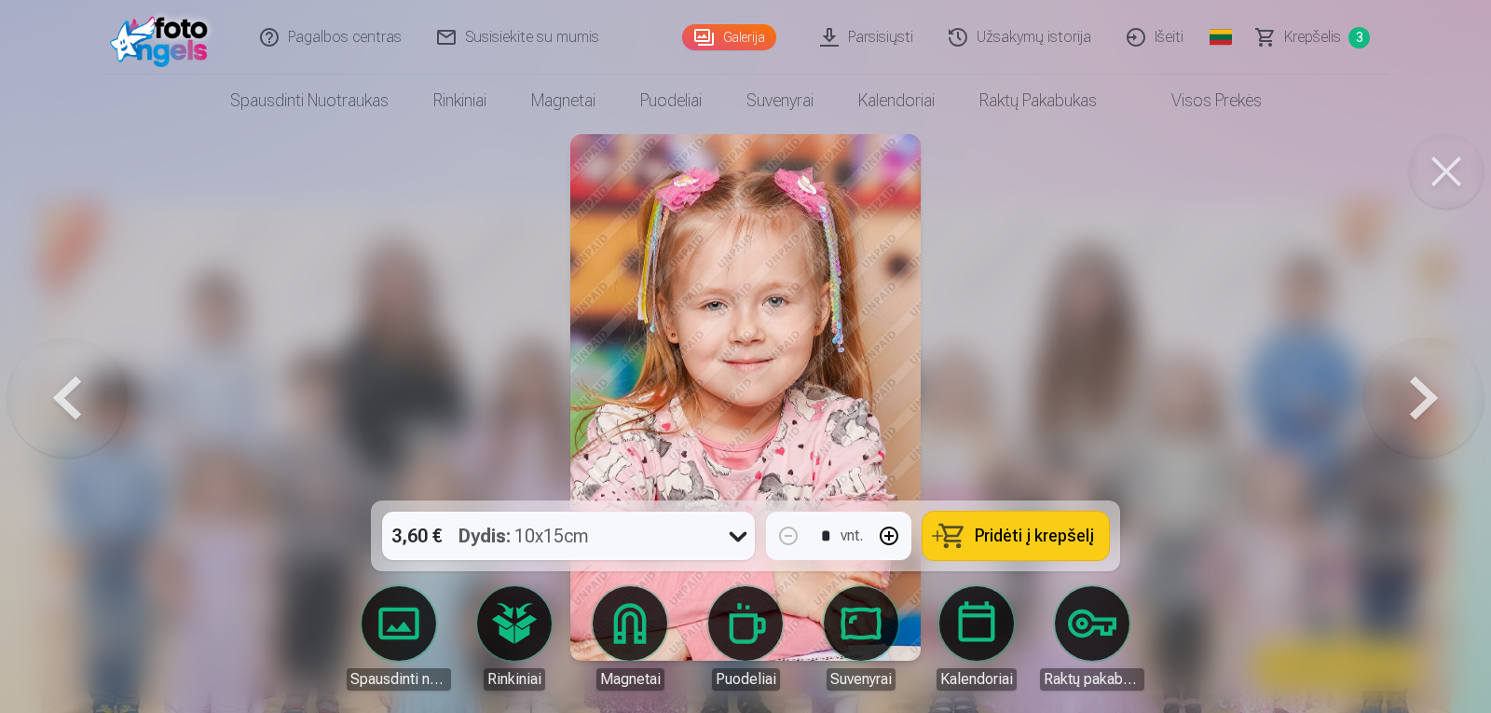
click at [1394, 421] on button at bounding box center [1423, 397] width 119 height 169
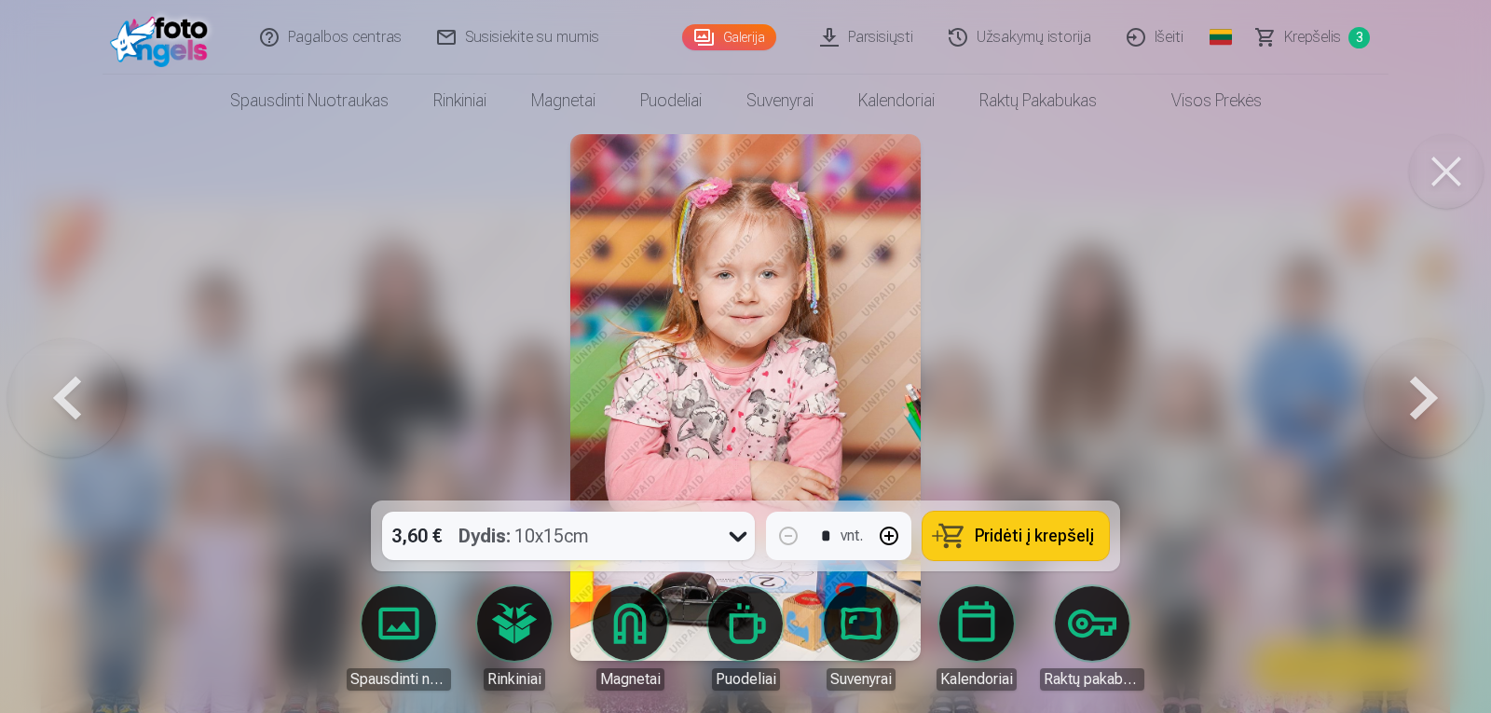
click at [1394, 421] on button at bounding box center [1423, 397] width 119 height 169
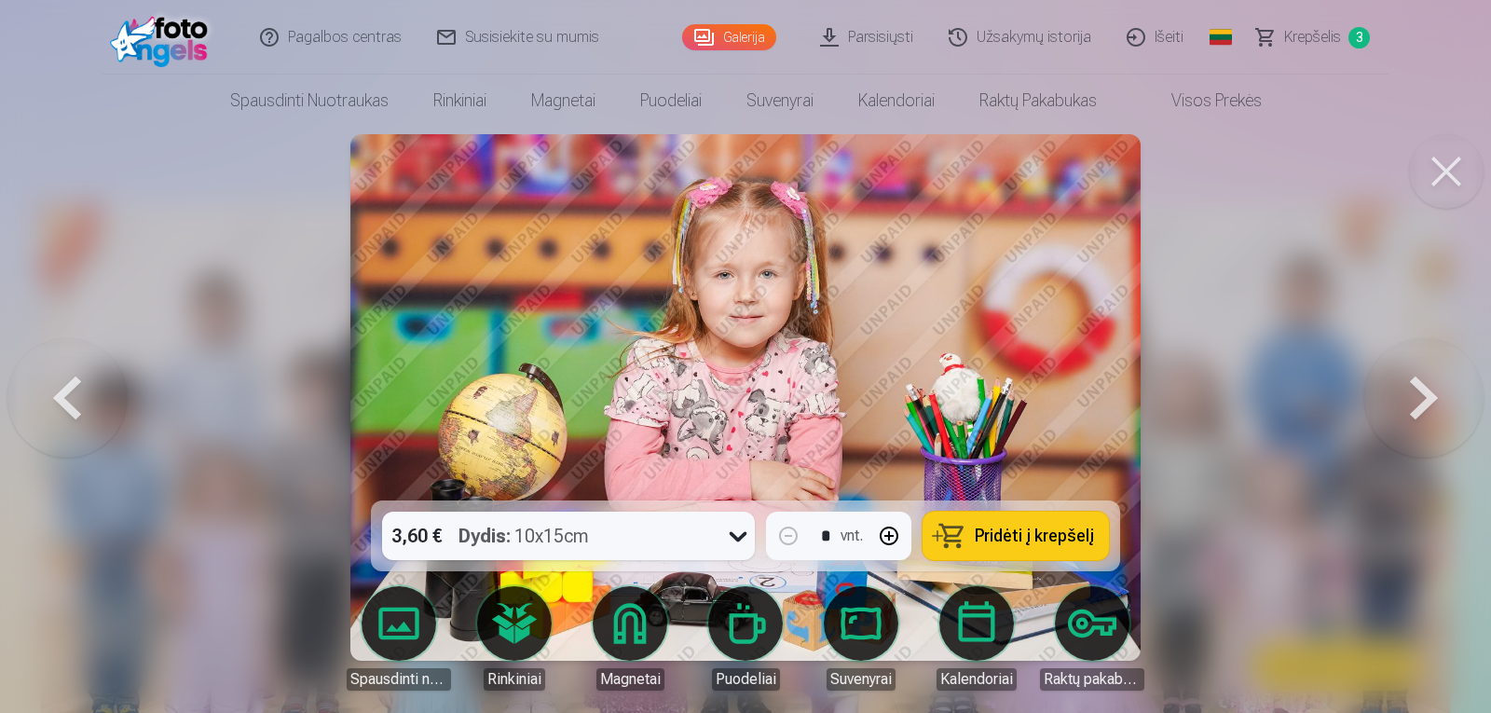
click at [1394, 421] on button at bounding box center [1423, 397] width 119 height 169
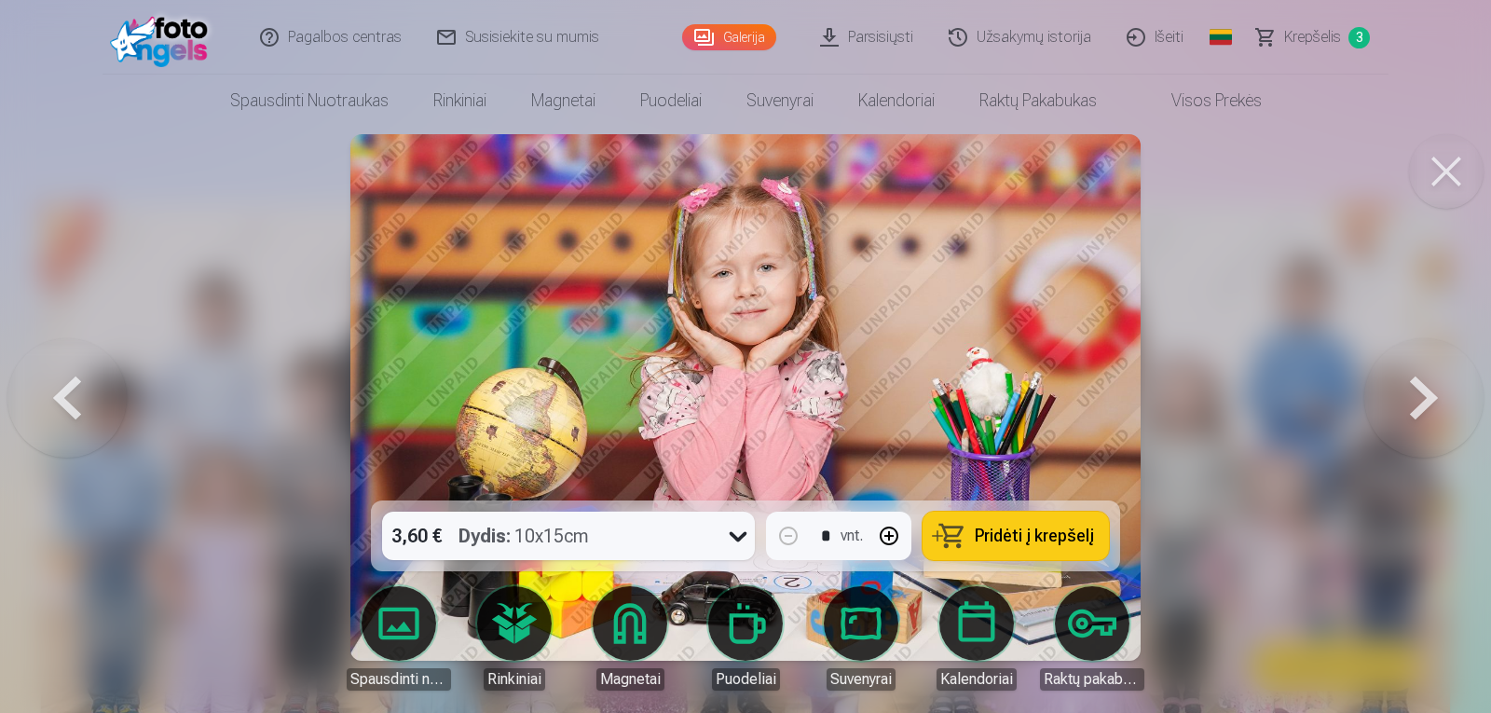
click at [1398, 421] on button at bounding box center [1423, 397] width 119 height 169
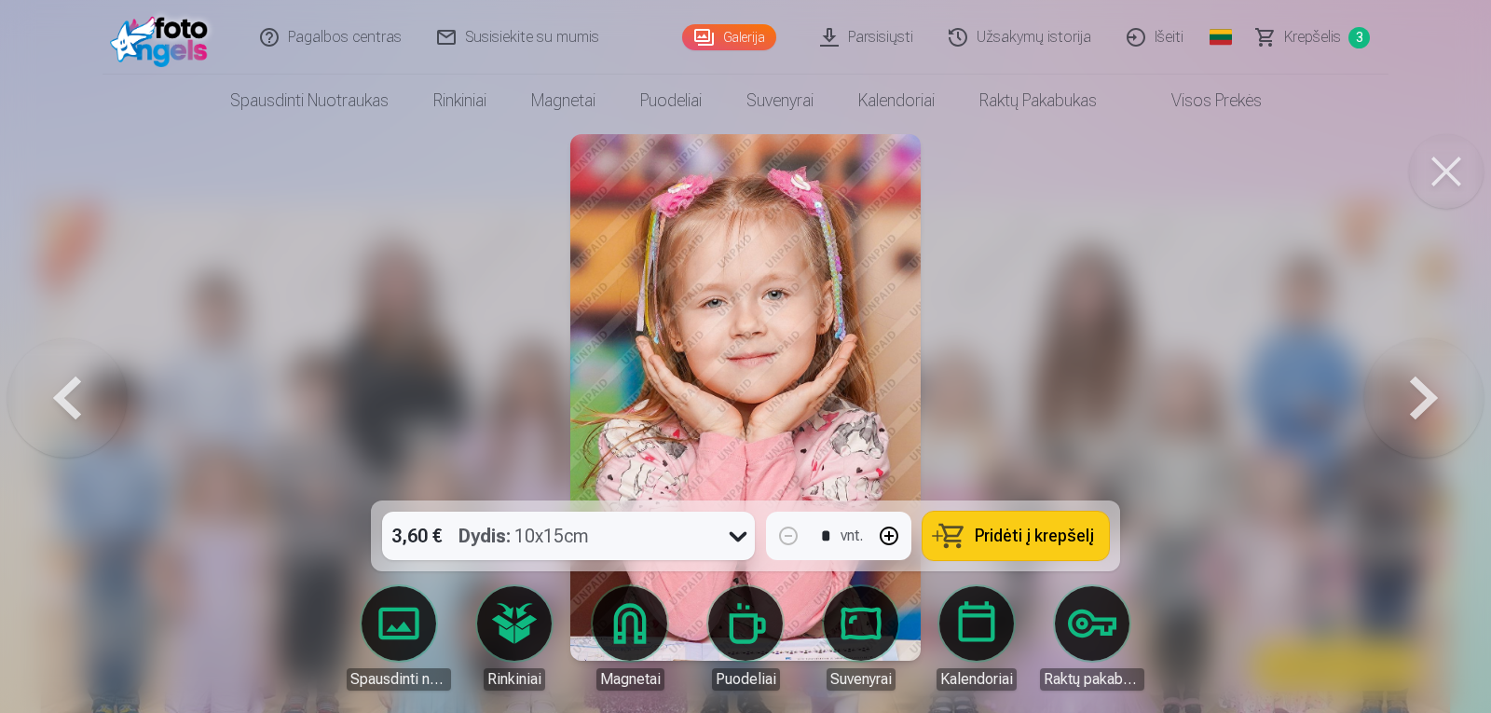
click at [1398, 421] on button at bounding box center [1423, 397] width 119 height 169
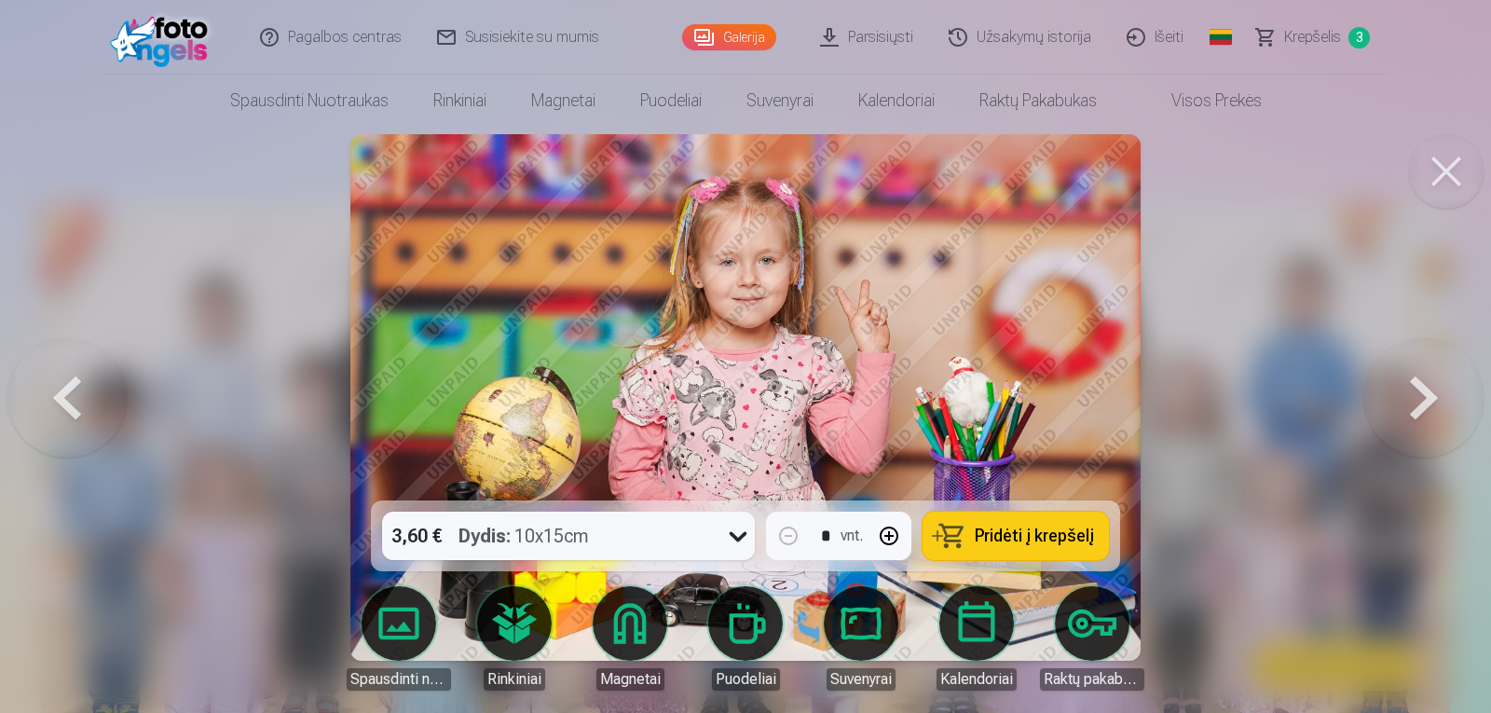
click at [1398, 421] on button at bounding box center [1423, 397] width 119 height 169
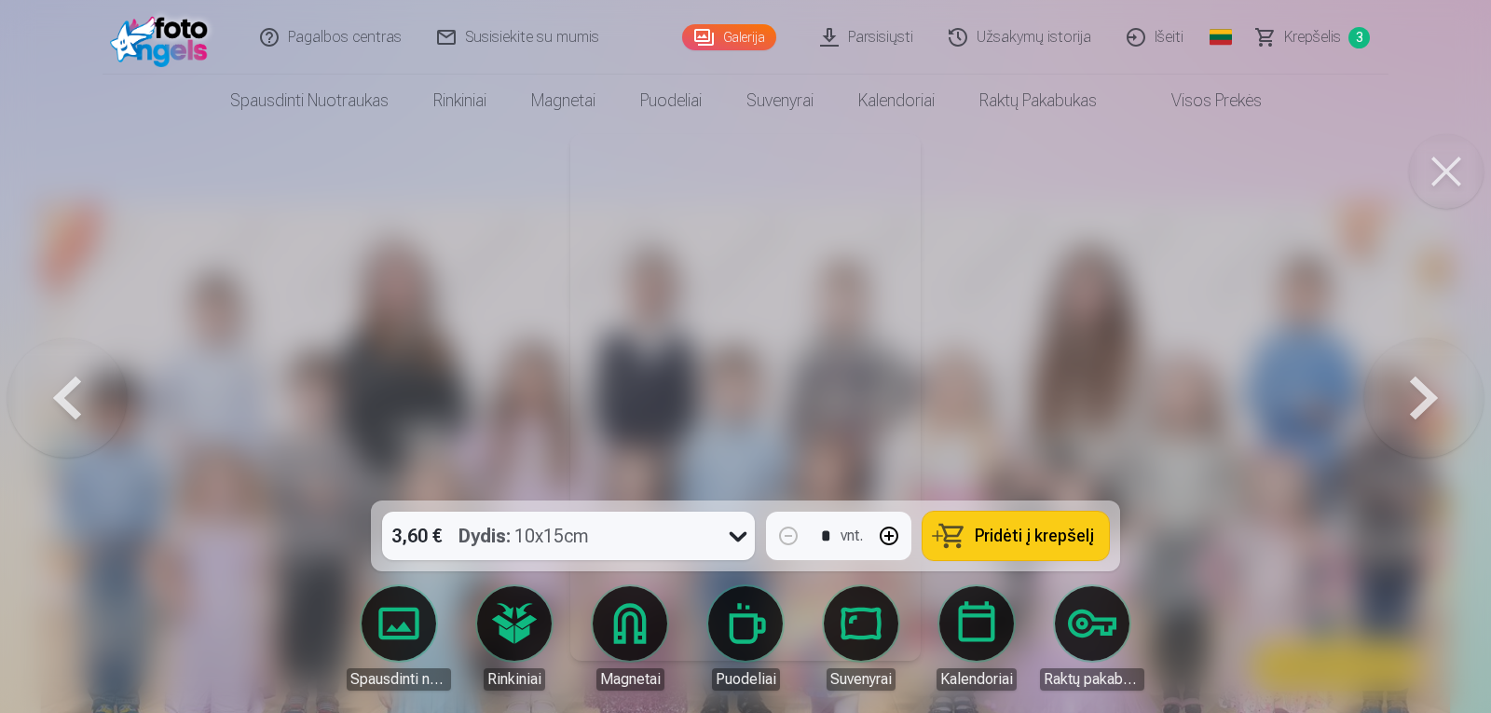
click at [1398, 421] on button at bounding box center [1423, 397] width 119 height 169
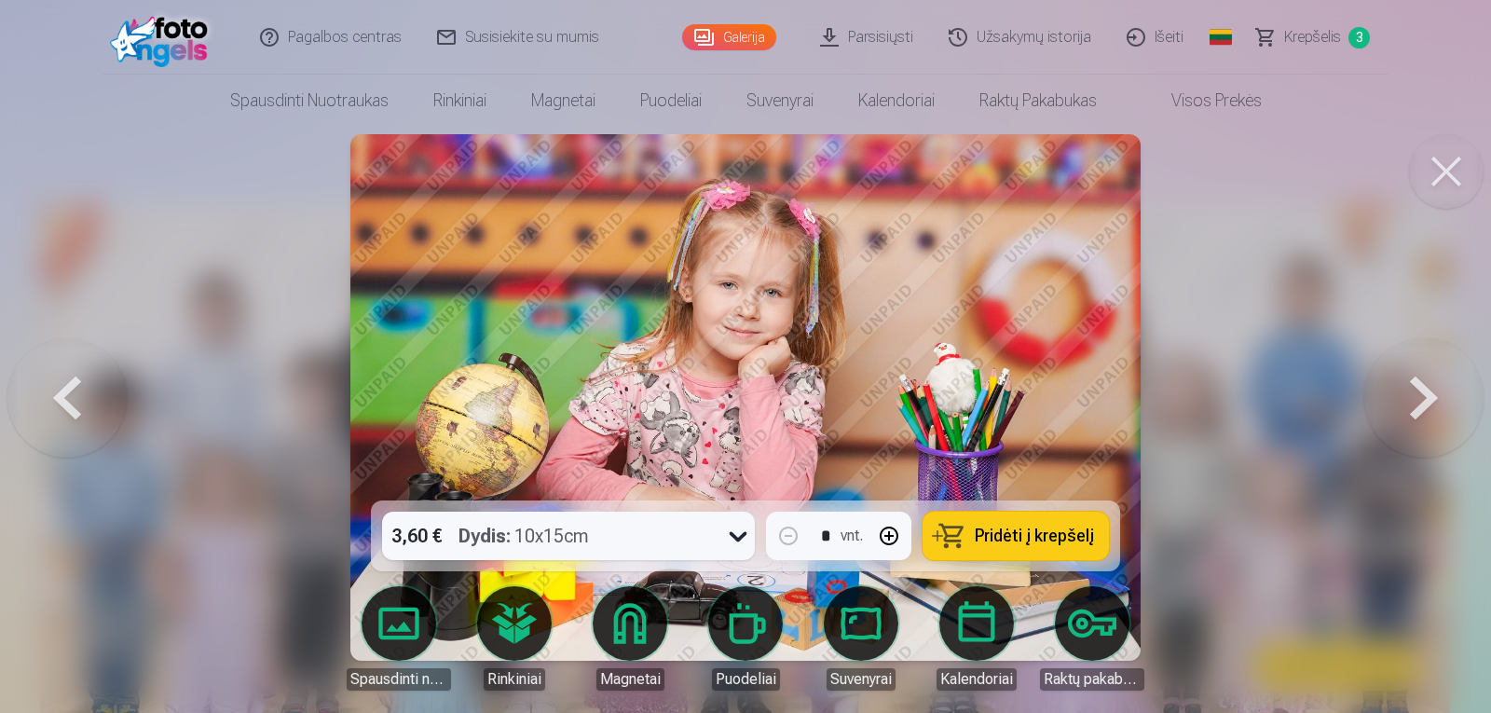
click at [1398, 421] on button at bounding box center [1423, 397] width 119 height 169
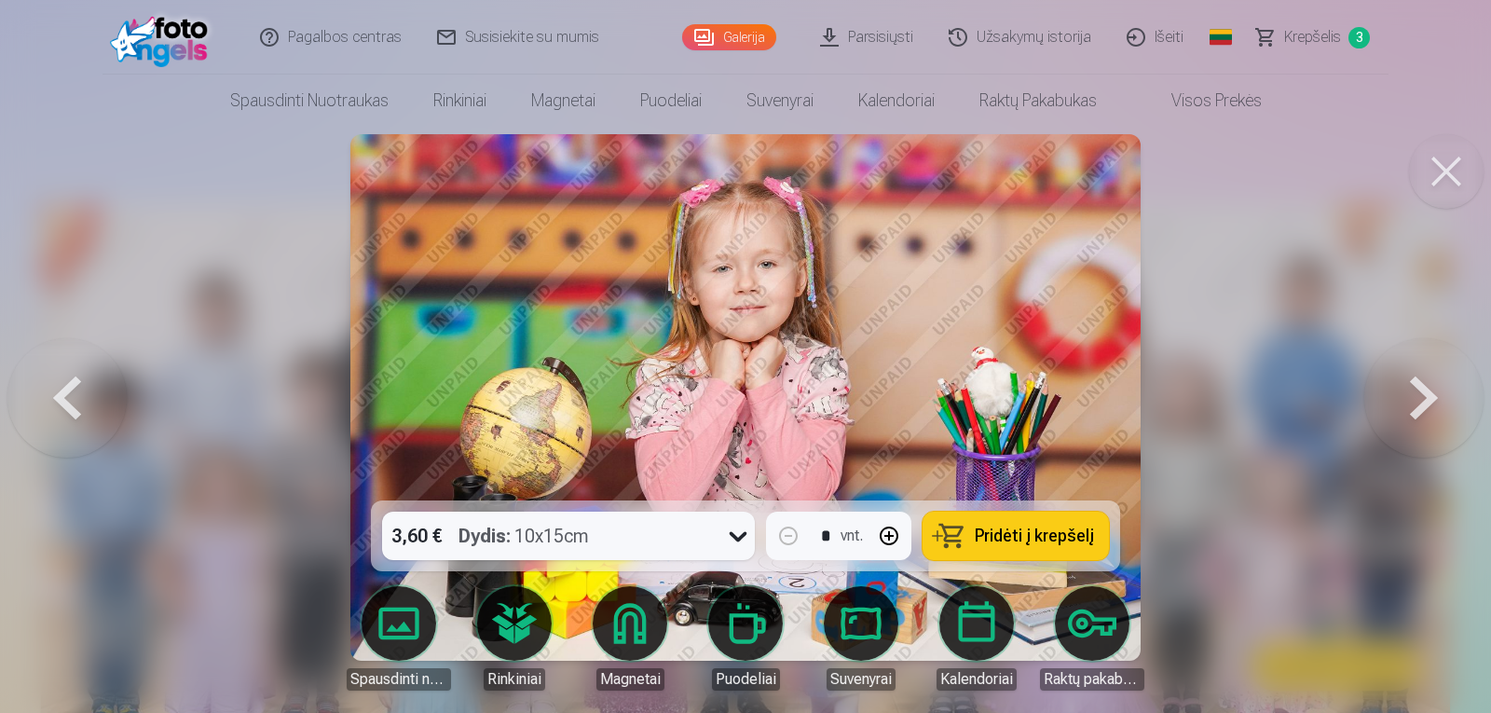
click at [1398, 421] on button at bounding box center [1423, 397] width 119 height 169
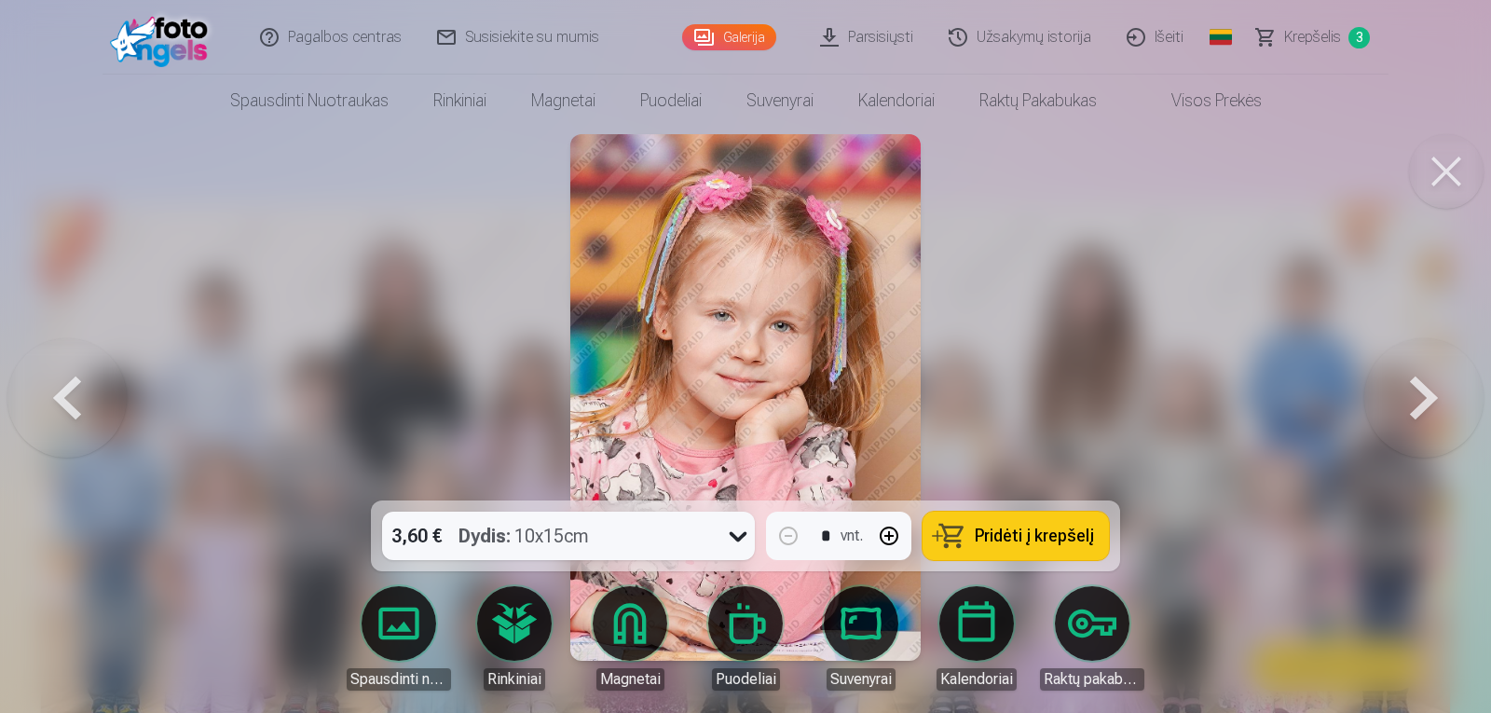
click at [1454, 430] on button at bounding box center [1423, 397] width 119 height 169
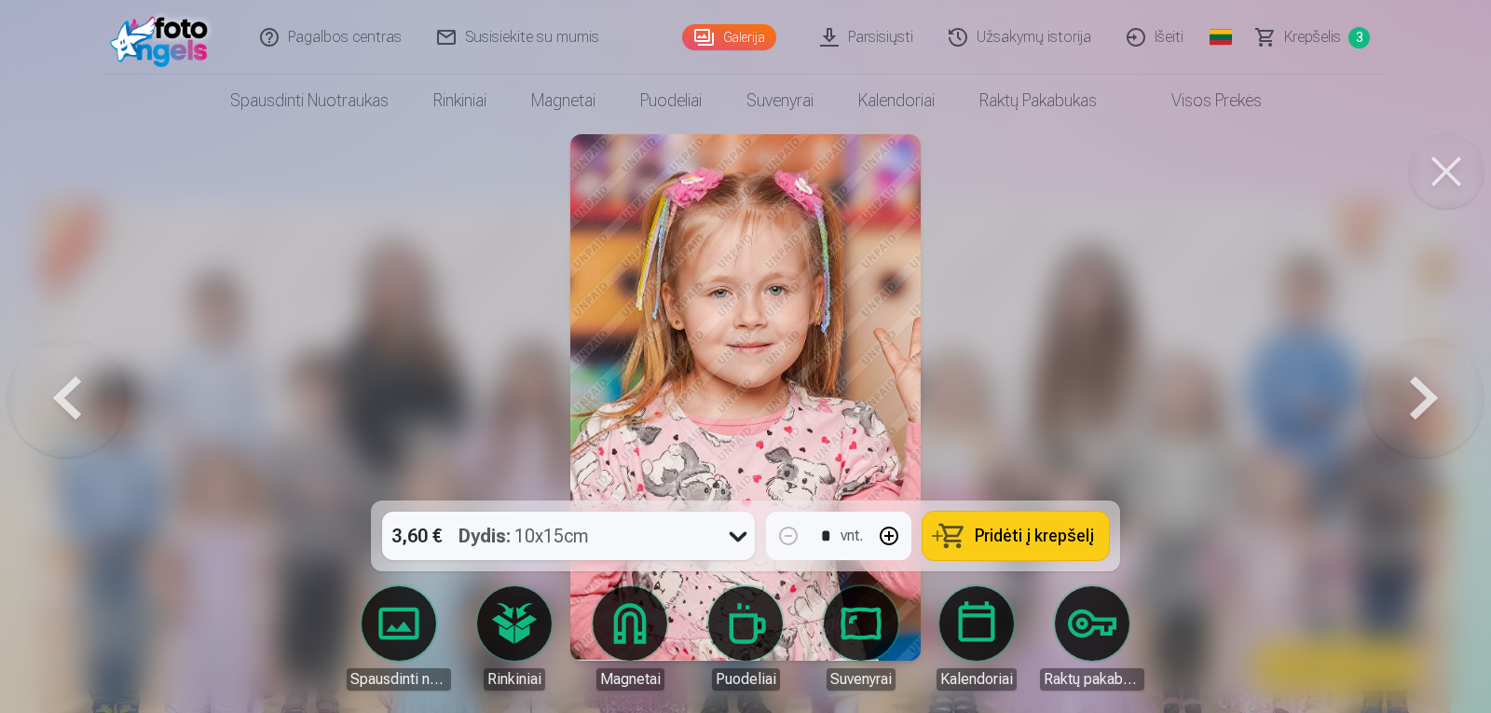
click at [1454, 430] on button at bounding box center [1423, 397] width 119 height 169
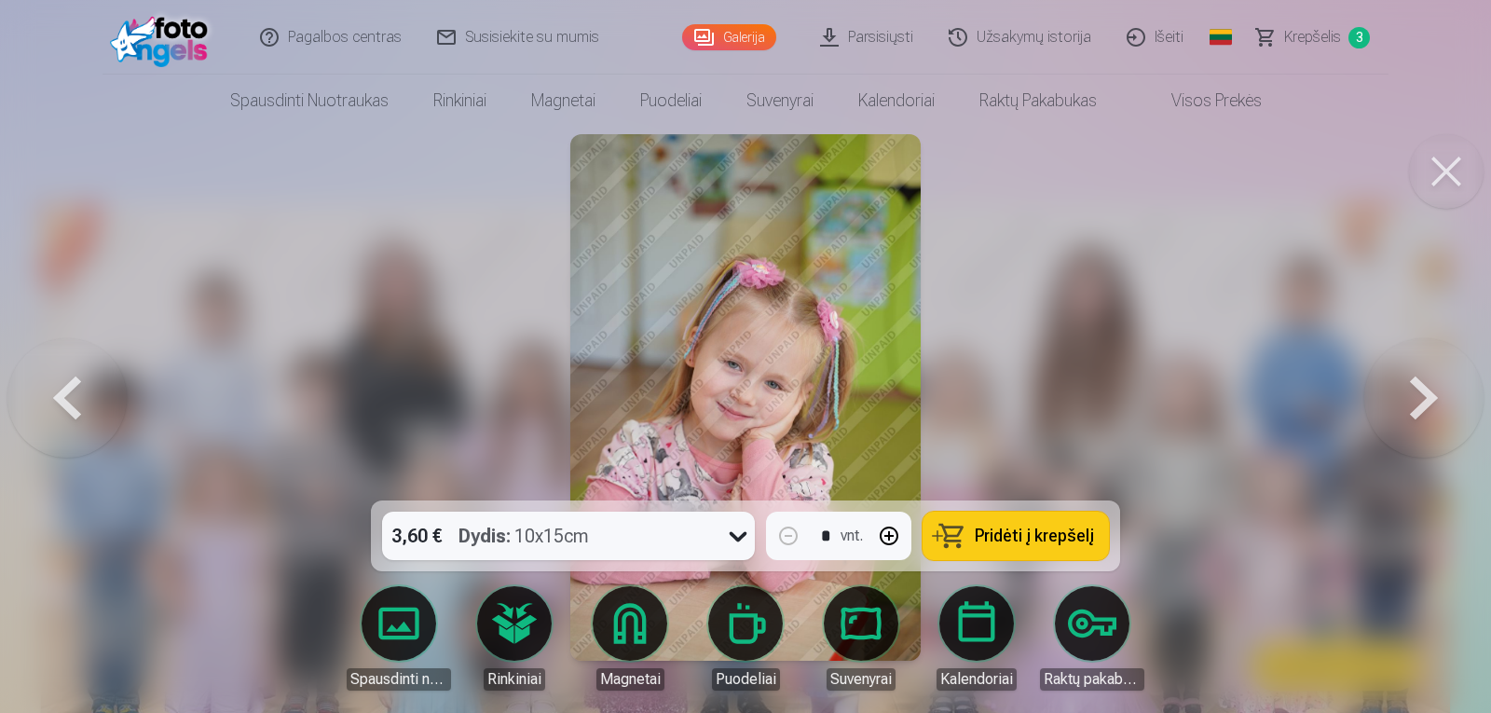
click at [1454, 430] on button at bounding box center [1423, 397] width 119 height 169
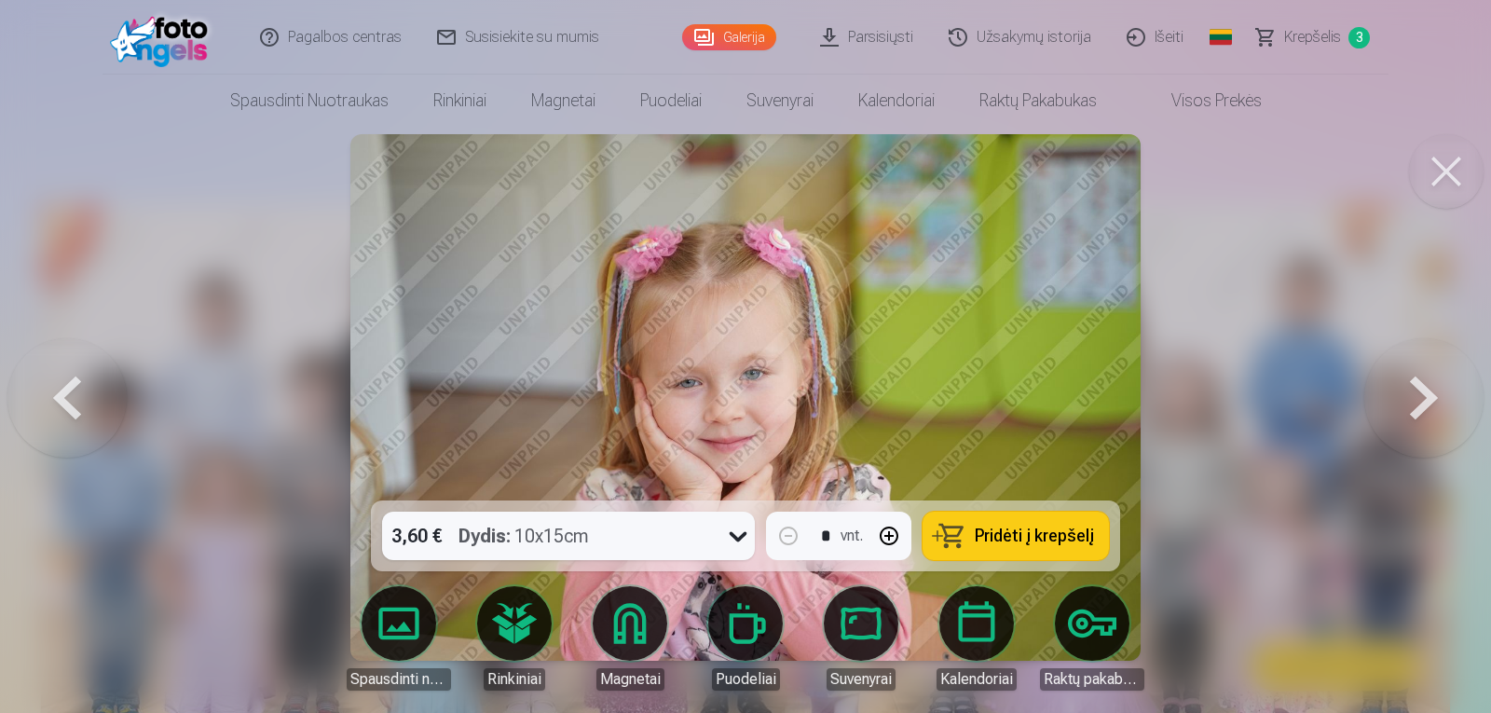
click at [1454, 430] on button at bounding box center [1423, 397] width 119 height 169
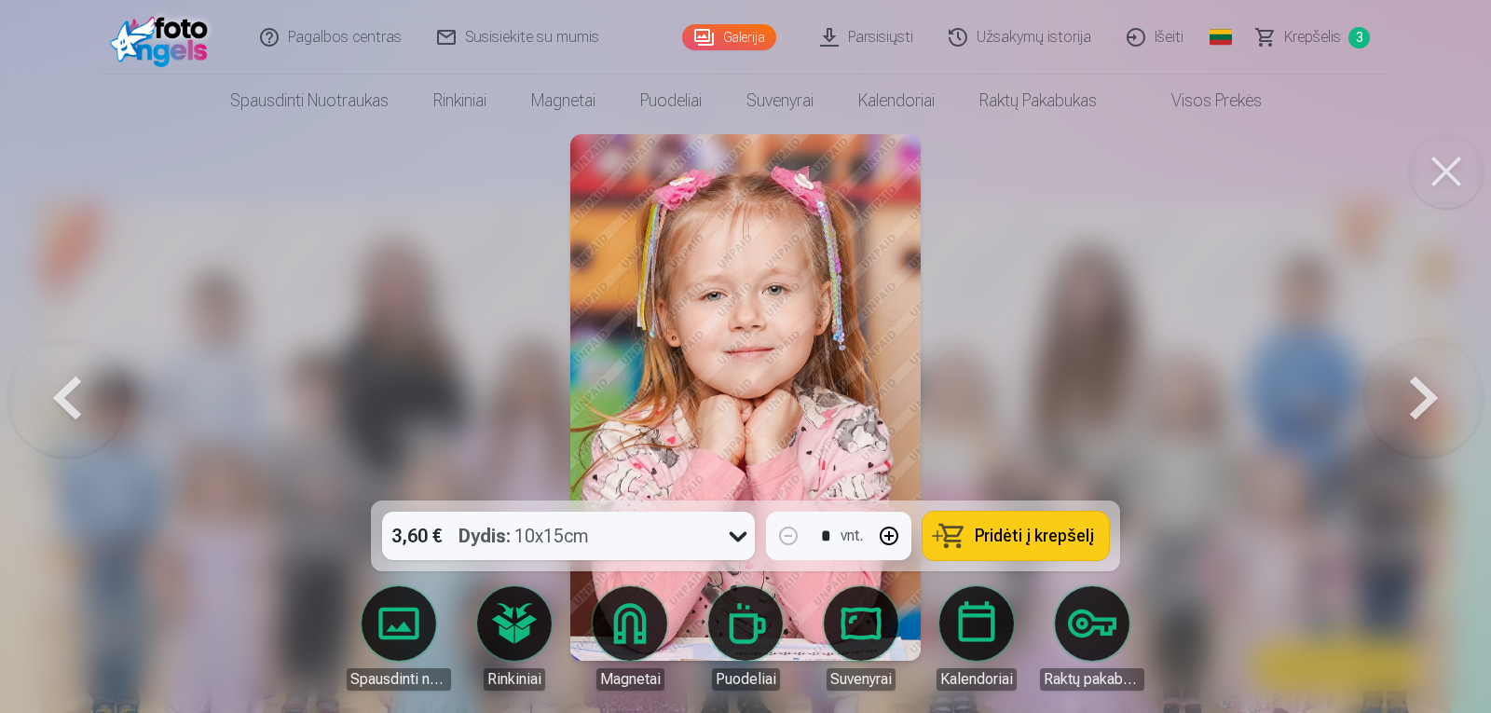
click at [1454, 430] on button at bounding box center [1423, 397] width 119 height 169
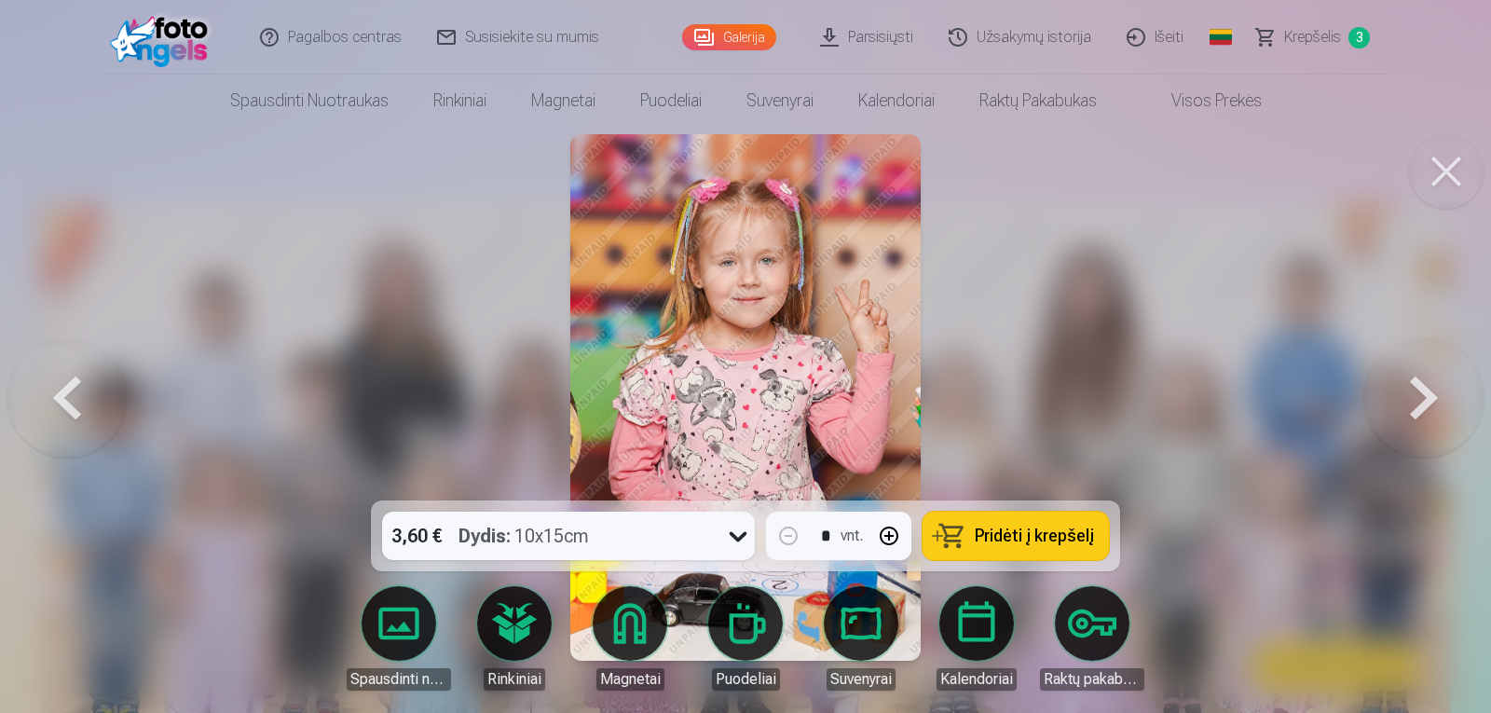
click at [1454, 430] on button at bounding box center [1423, 397] width 119 height 169
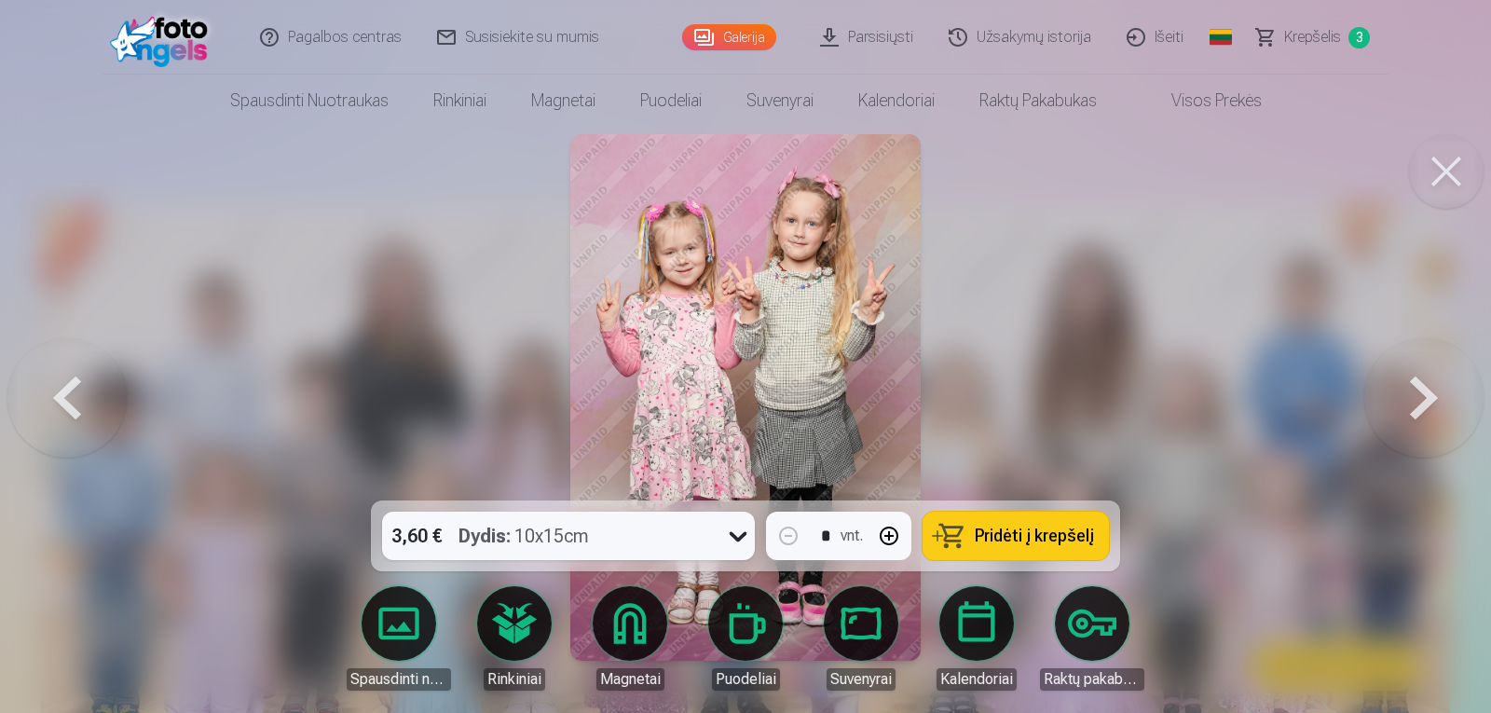
click at [1058, 533] on span "Pridėti į krepšelį" at bounding box center [1034, 535] width 119 height 17
click at [1412, 402] on button at bounding box center [1423, 397] width 119 height 169
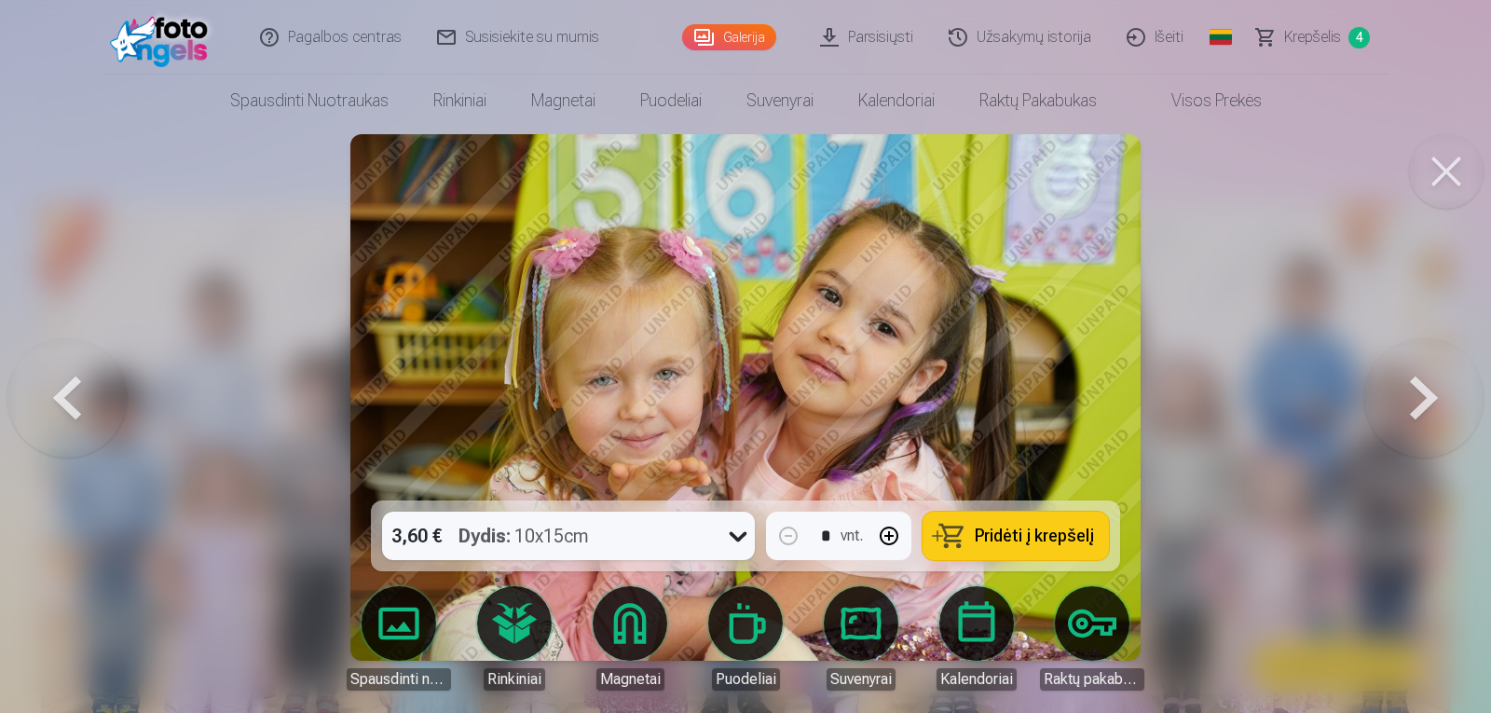
click at [1050, 536] on span "Pridėti į krepšelį" at bounding box center [1034, 535] width 119 height 17
click at [1428, 405] on button at bounding box center [1423, 397] width 119 height 169
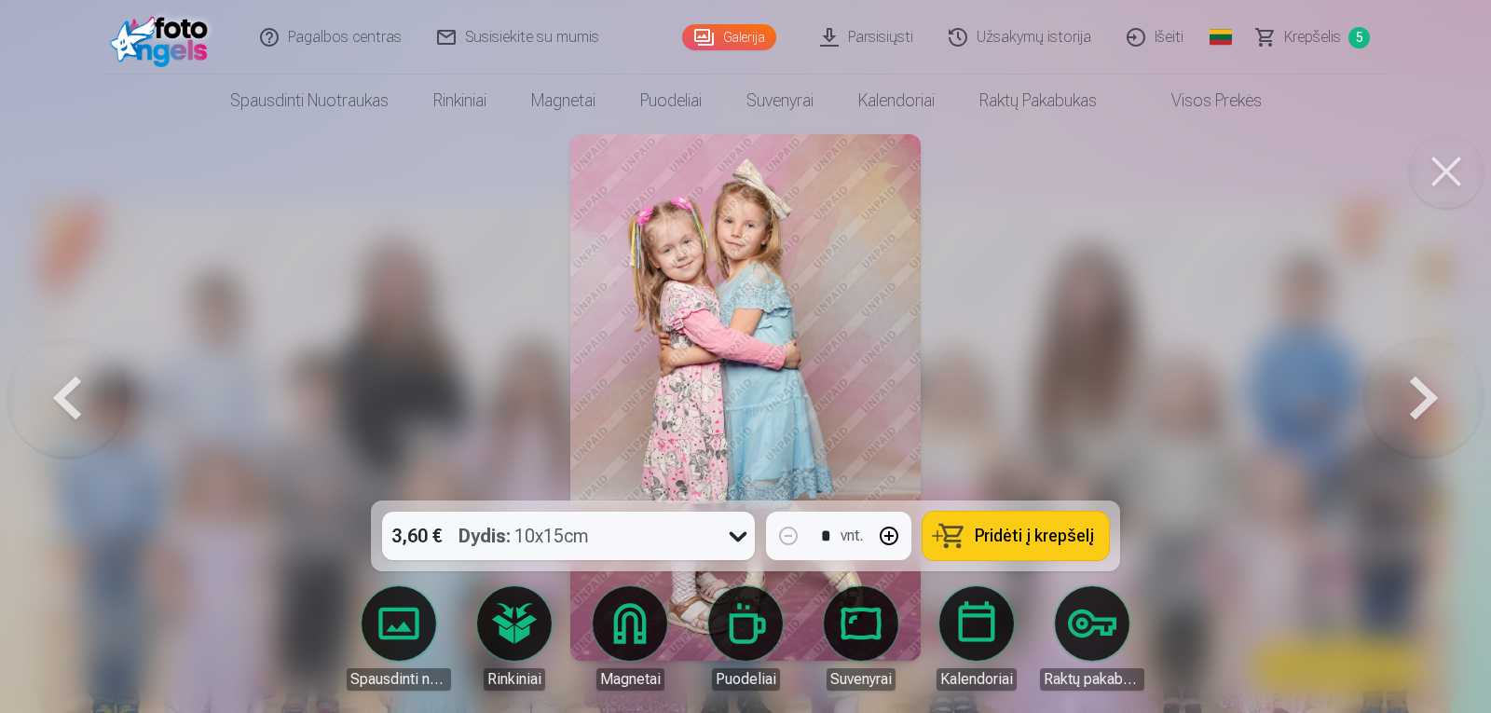
click at [1082, 534] on span "Pridėti į krepšelį" at bounding box center [1034, 535] width 119 height 17
click at [1425, 388] on button at bounding box center [1423, 397] width 119 height 169
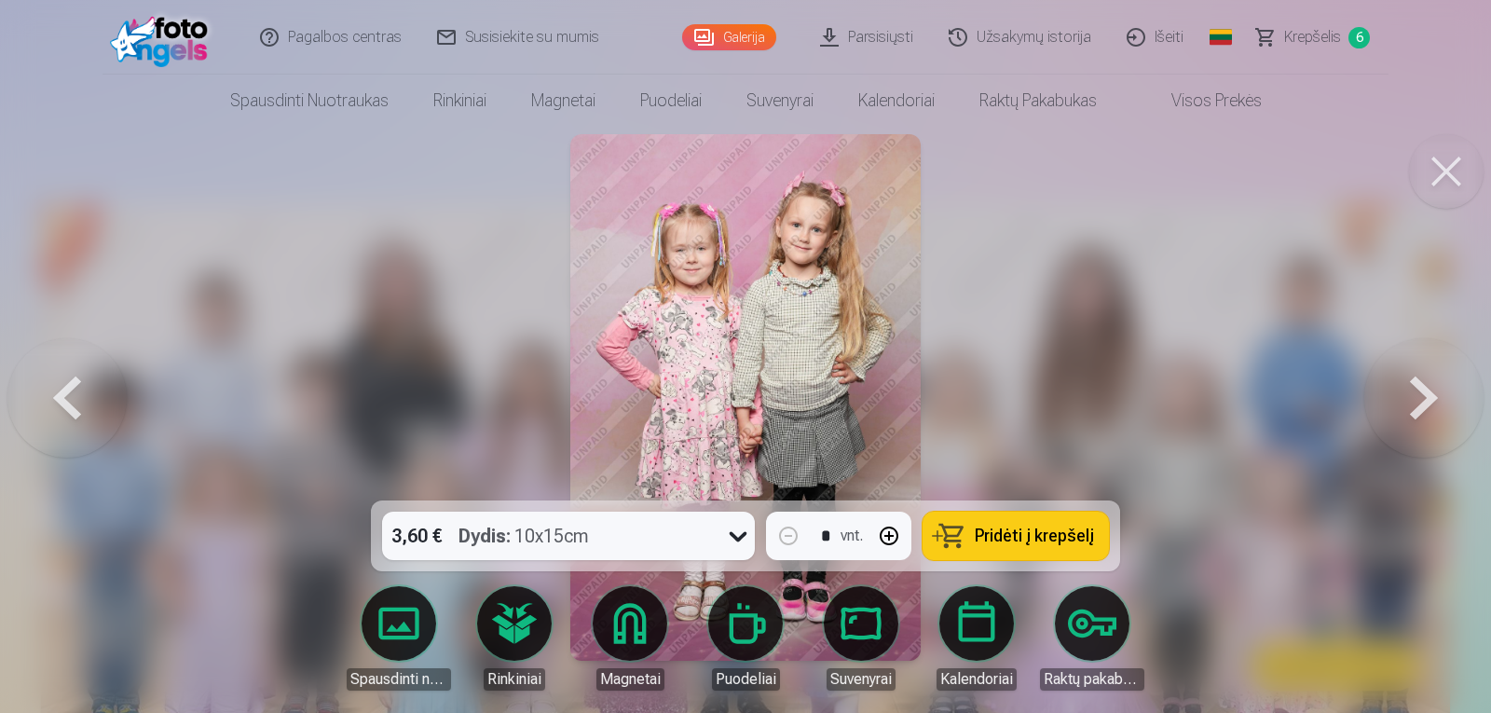
click at [1394, 423] on button at bounding box center [1423, 397] width 119 height 169
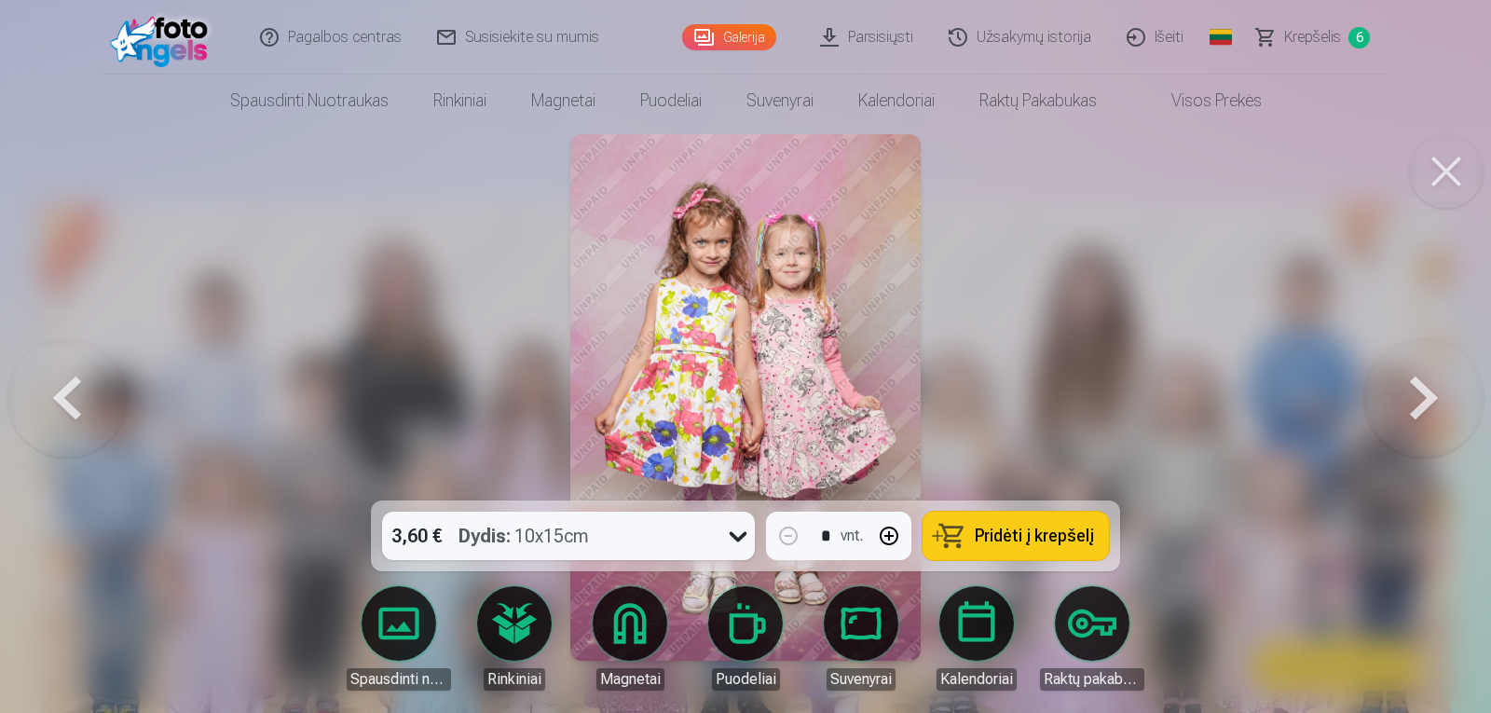
click at [1007, 535] on span "Pridėti į krepšelį" at bounding box center [1034, 535] width 119 height 17
click at [1398, 411] on button at bounding box center [1423, 397] width 119 height 169
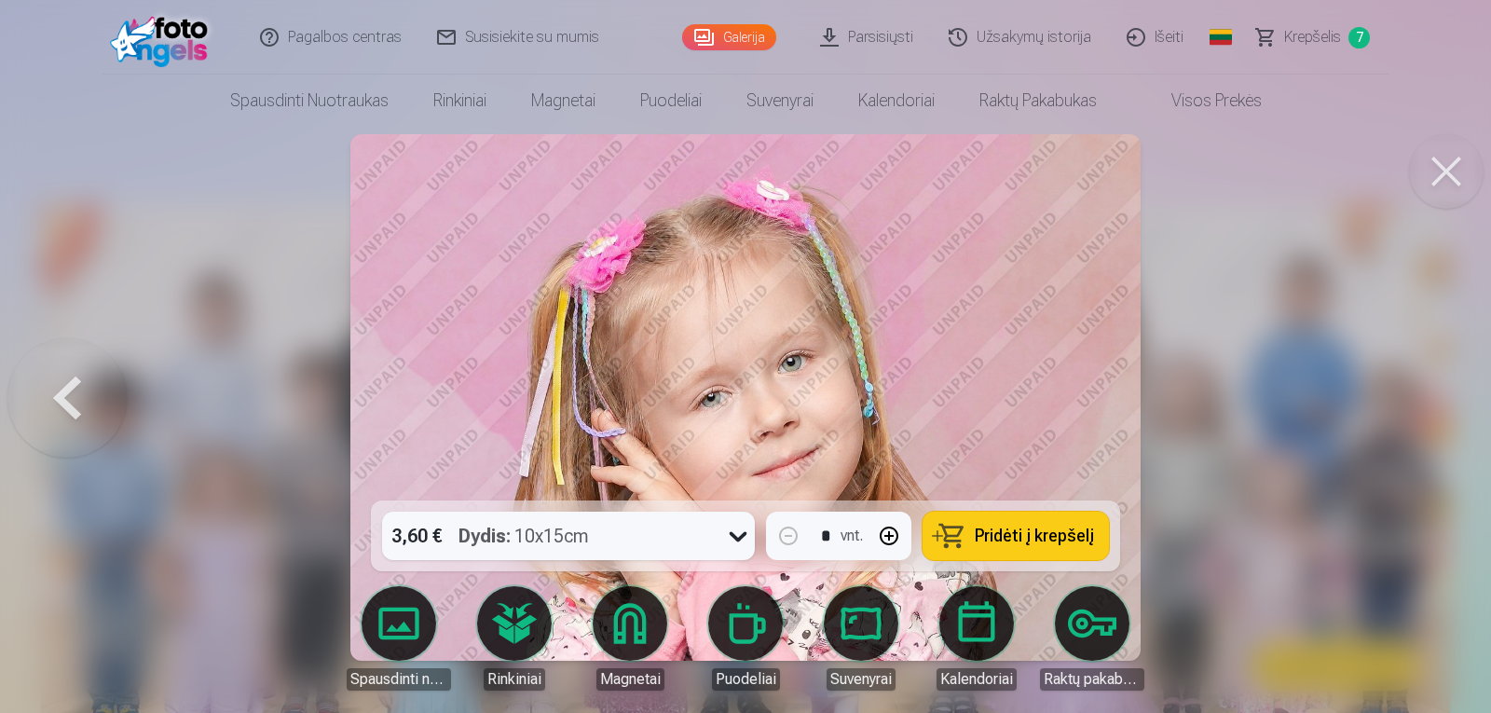
click at [1005, 550] on button "Pridėti į krepšelį" at bounding box center [1015, 536] width 186 height 48
click at [1317, 23] on link "Krepšelis 8" at bounding box center [1313, 37] width 149 height 75
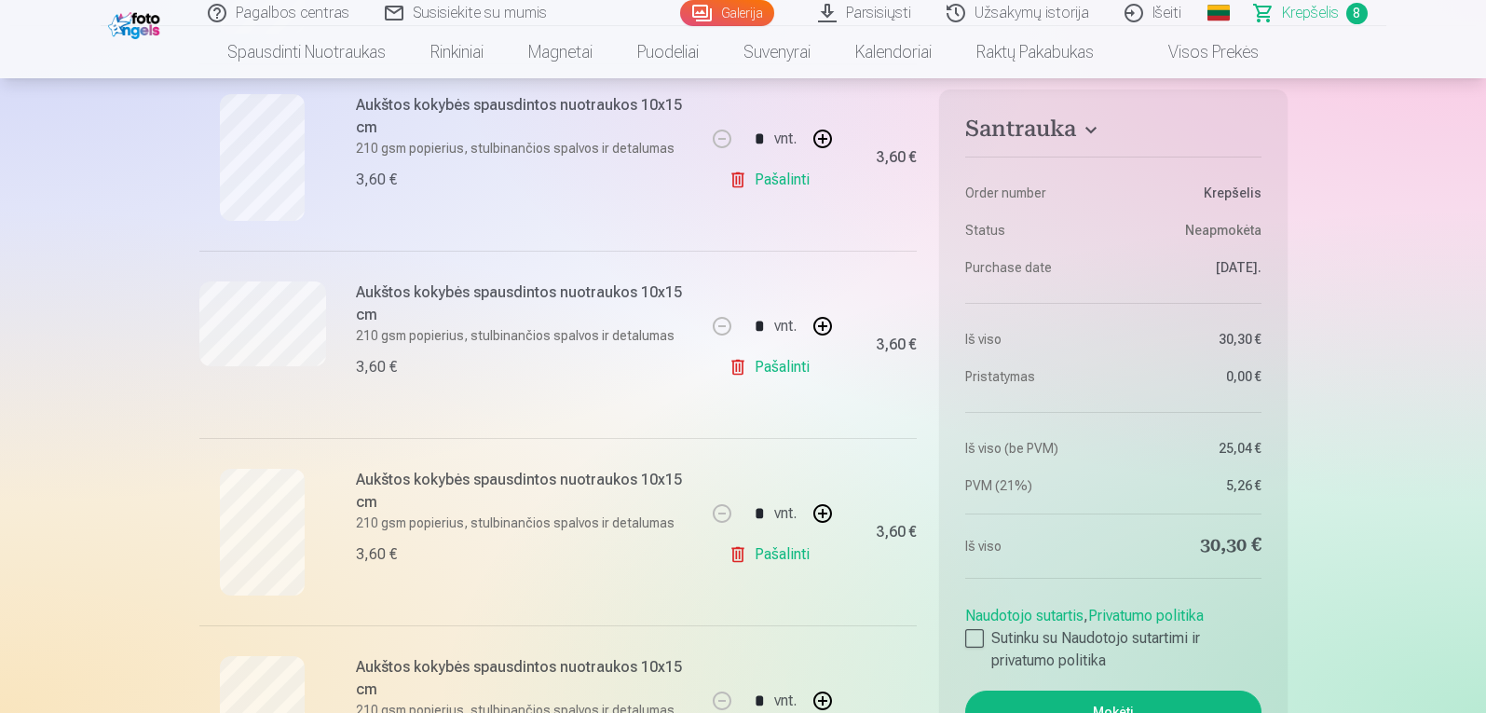
scroll to position [942, 0]
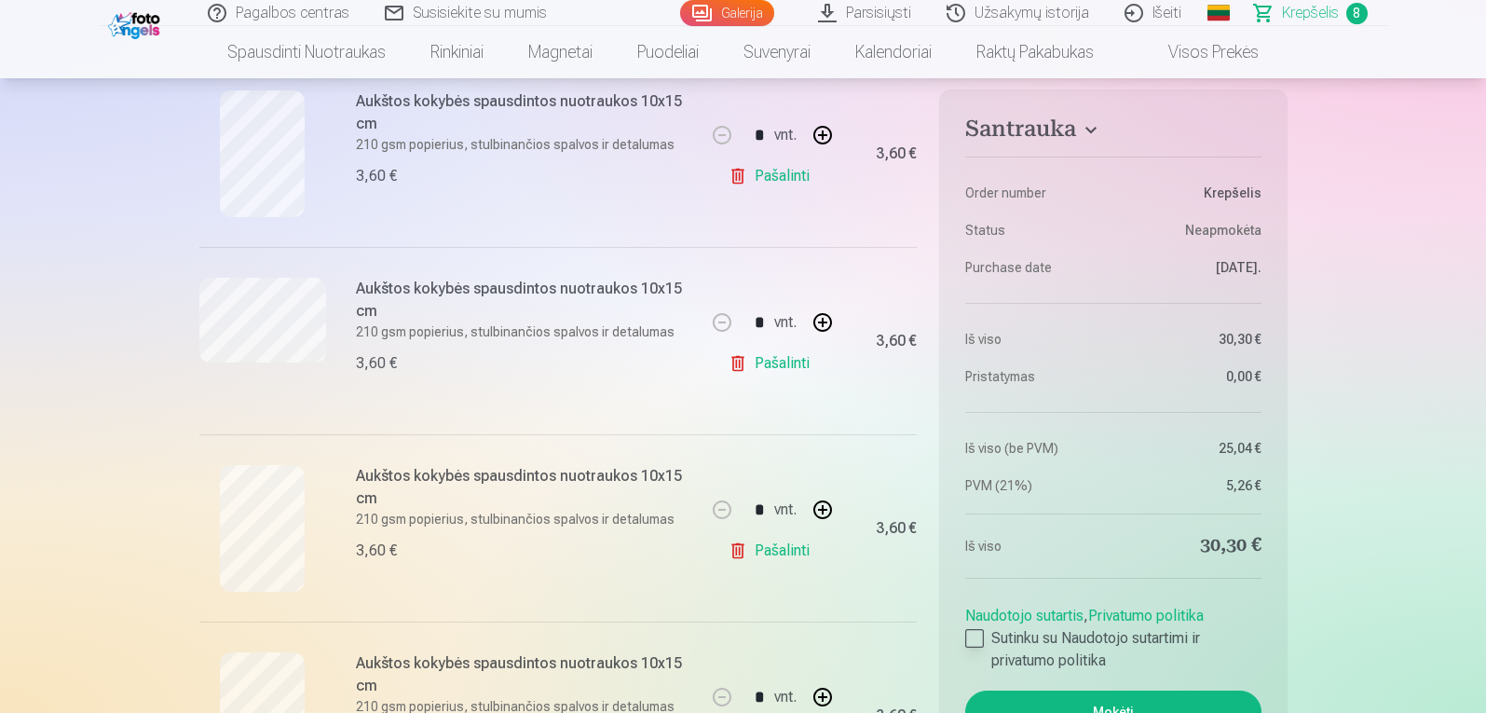
click at [975, 636] on div at bounding box center [974, 638] width 19 height 19
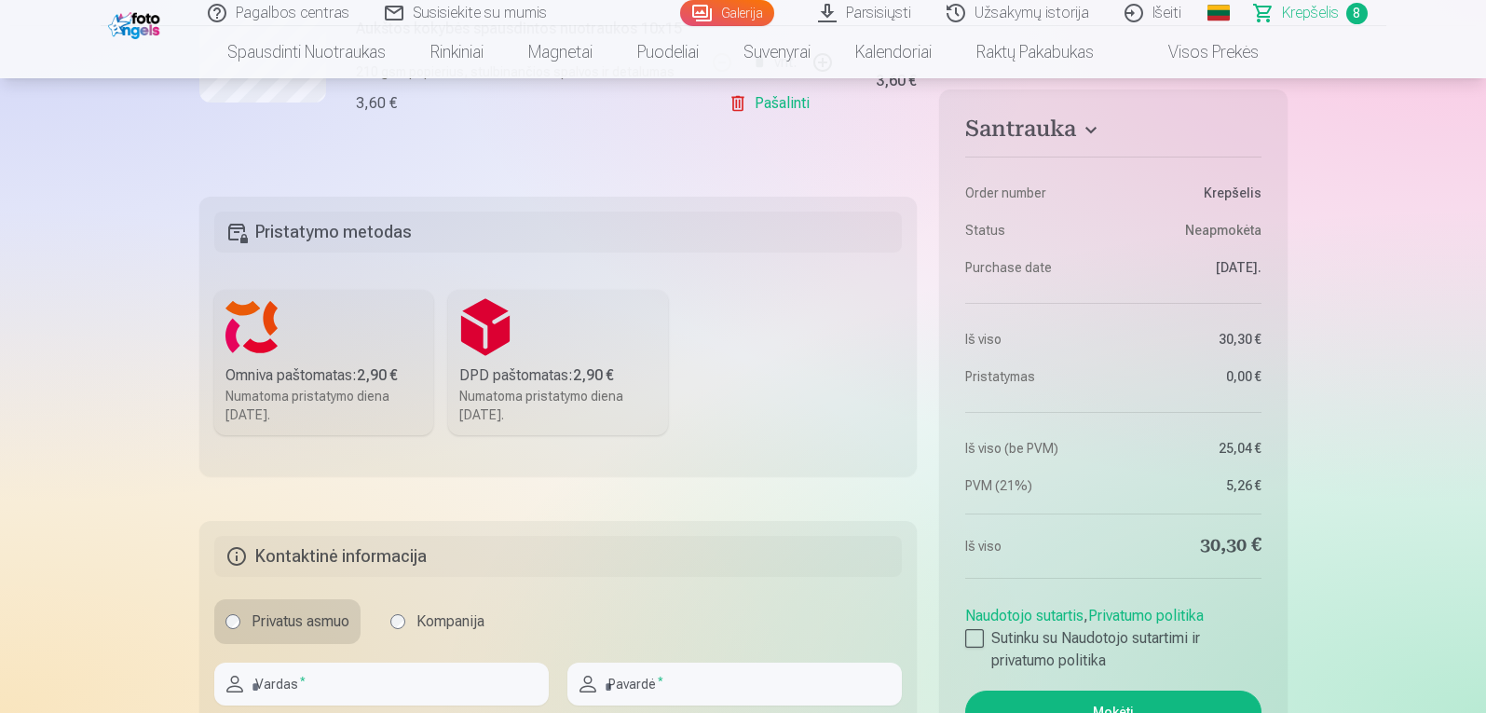
scroll to position [1754, 0]
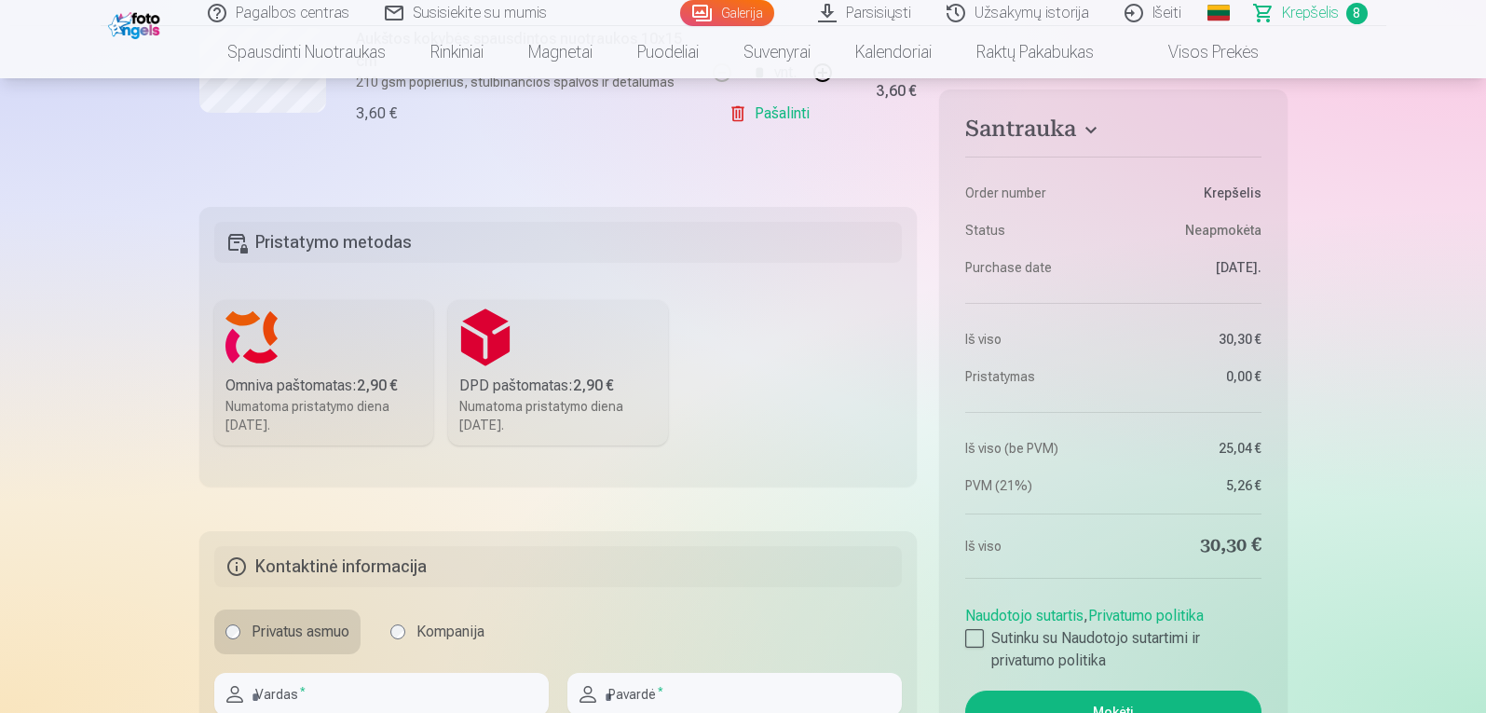
click at [630, 371] on label "DPD paštomatas : 2,90 € Numatoma pristatymo diena [DATE]." at bounding box center [558, 372] width 220 height 145
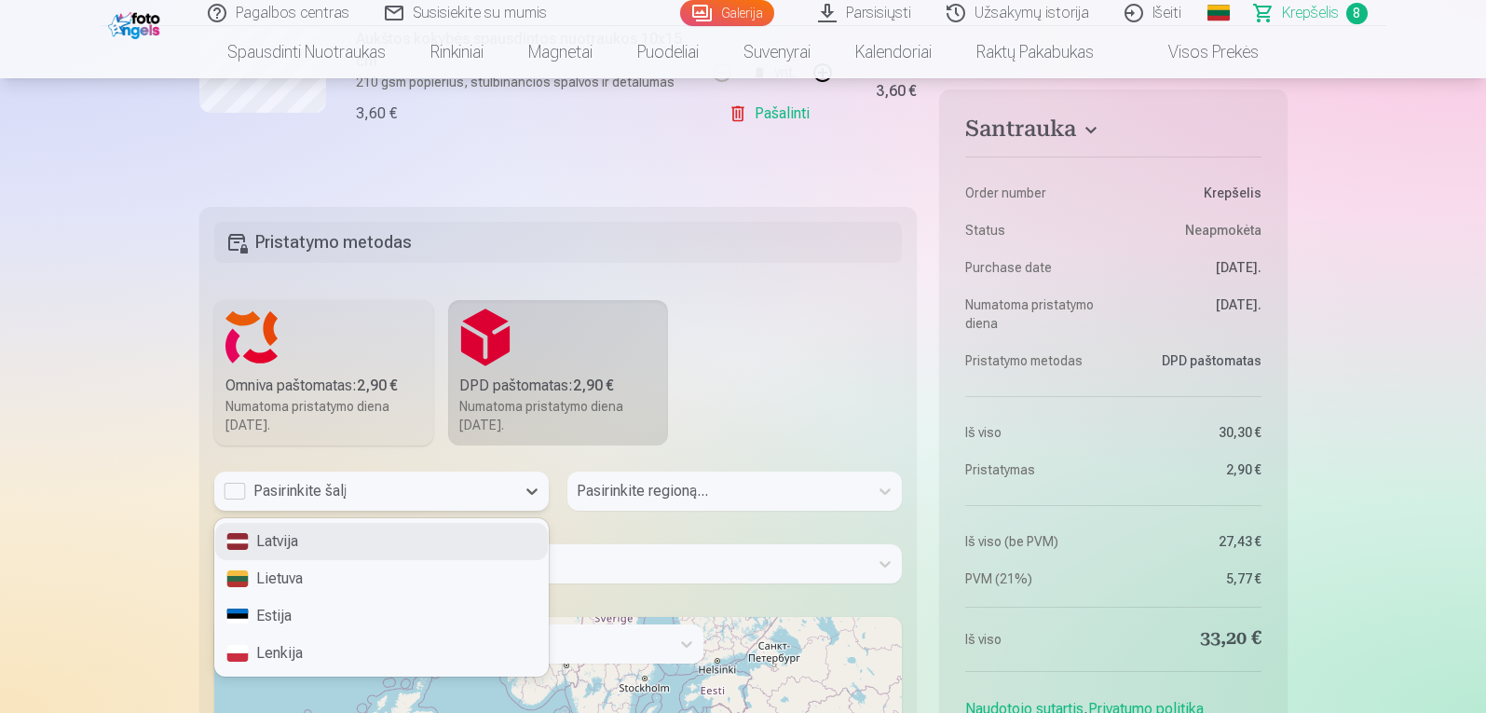
click at [483, 487] on div "Pasirinkite šalį" at bounding box center [365, 491] width 282 height 22
click at [410, 577] on div "Lietuva" at bounding box center [381, 578] width 333 height 37
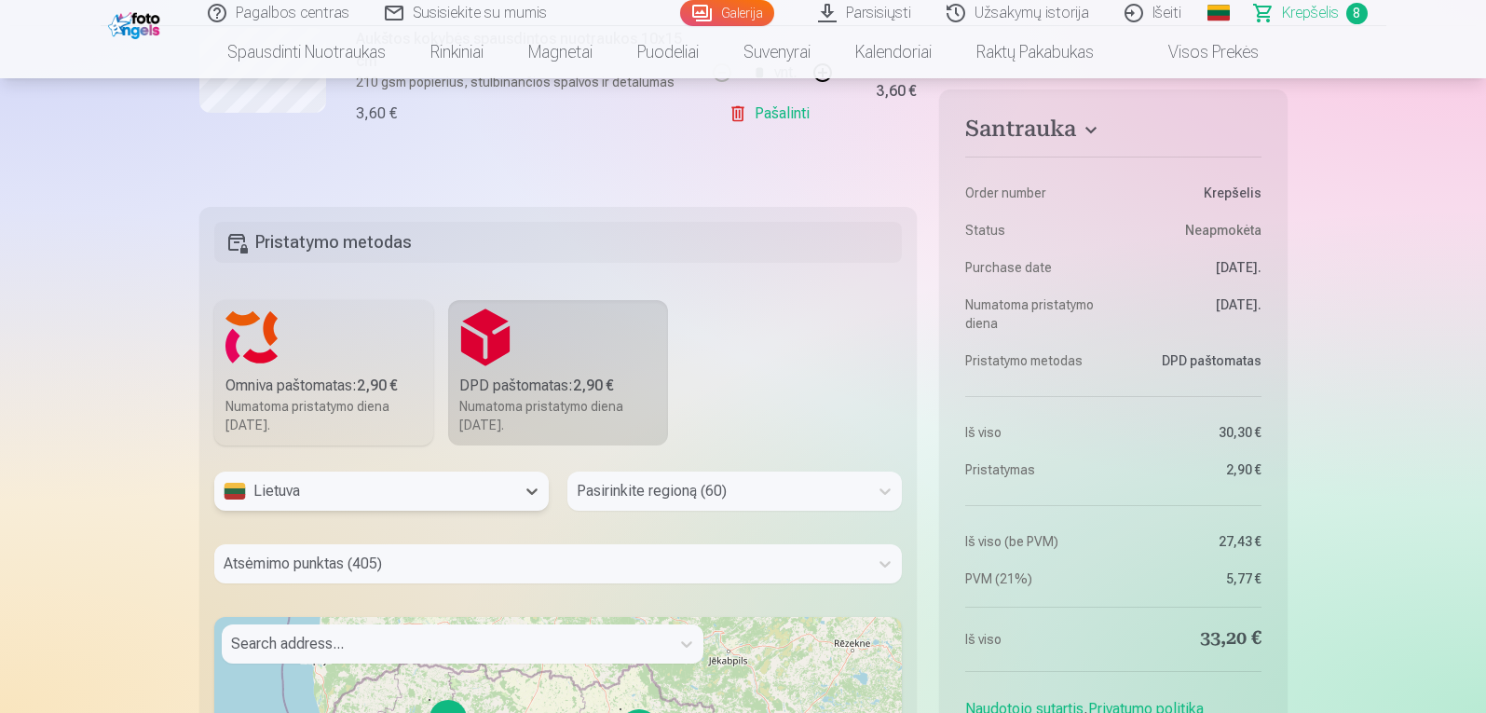
scroll to position [1848, 0]
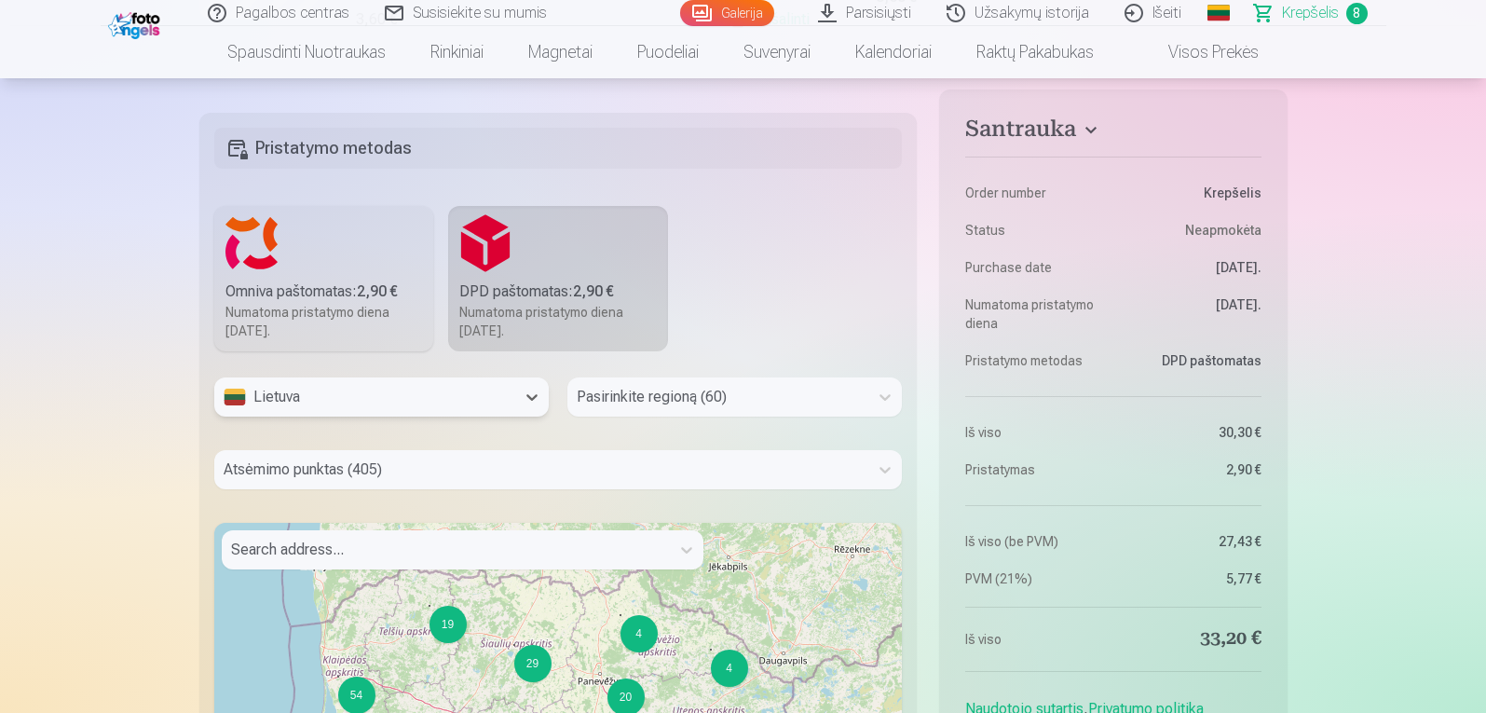
click at [615, 416] on div "Pasirinkite regioną (60)" at bounding box center [734, 396] width 334 height 39
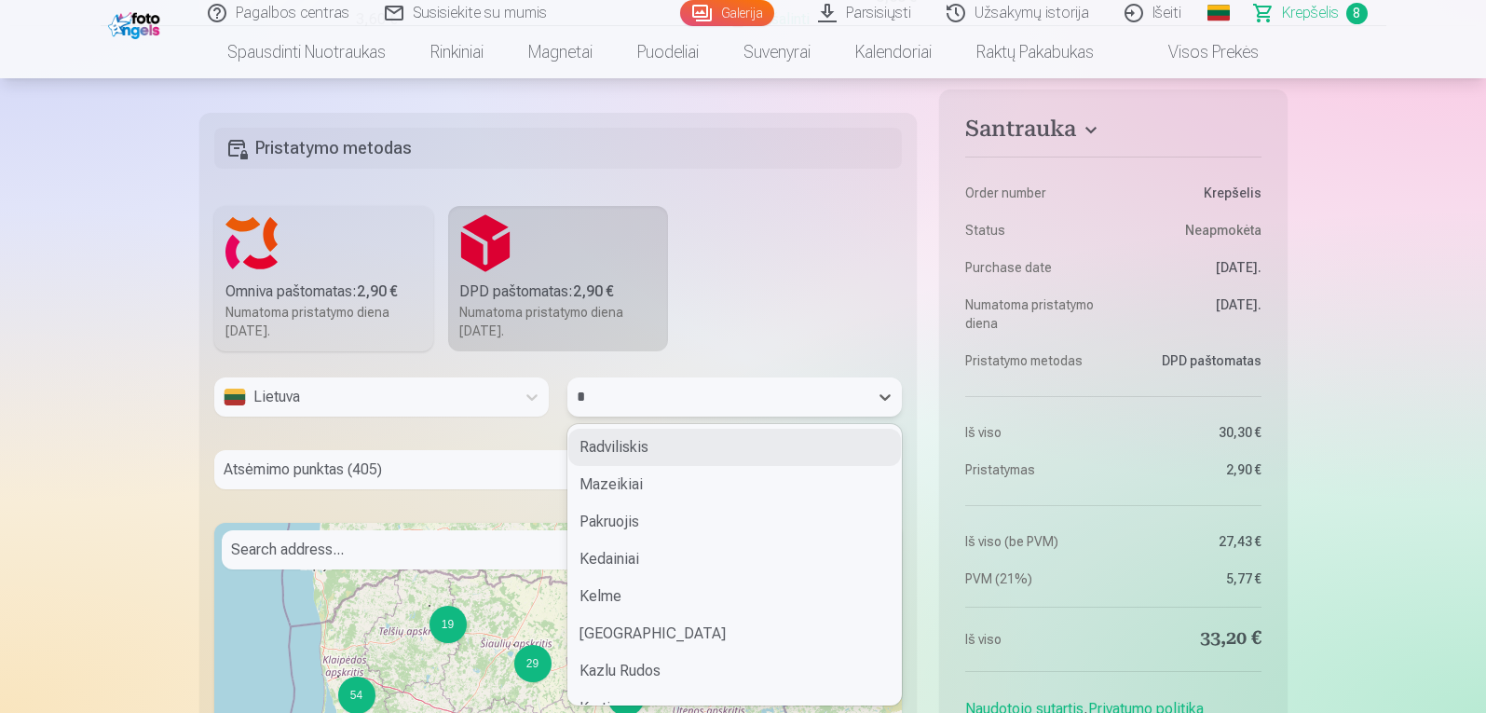
type input "**"
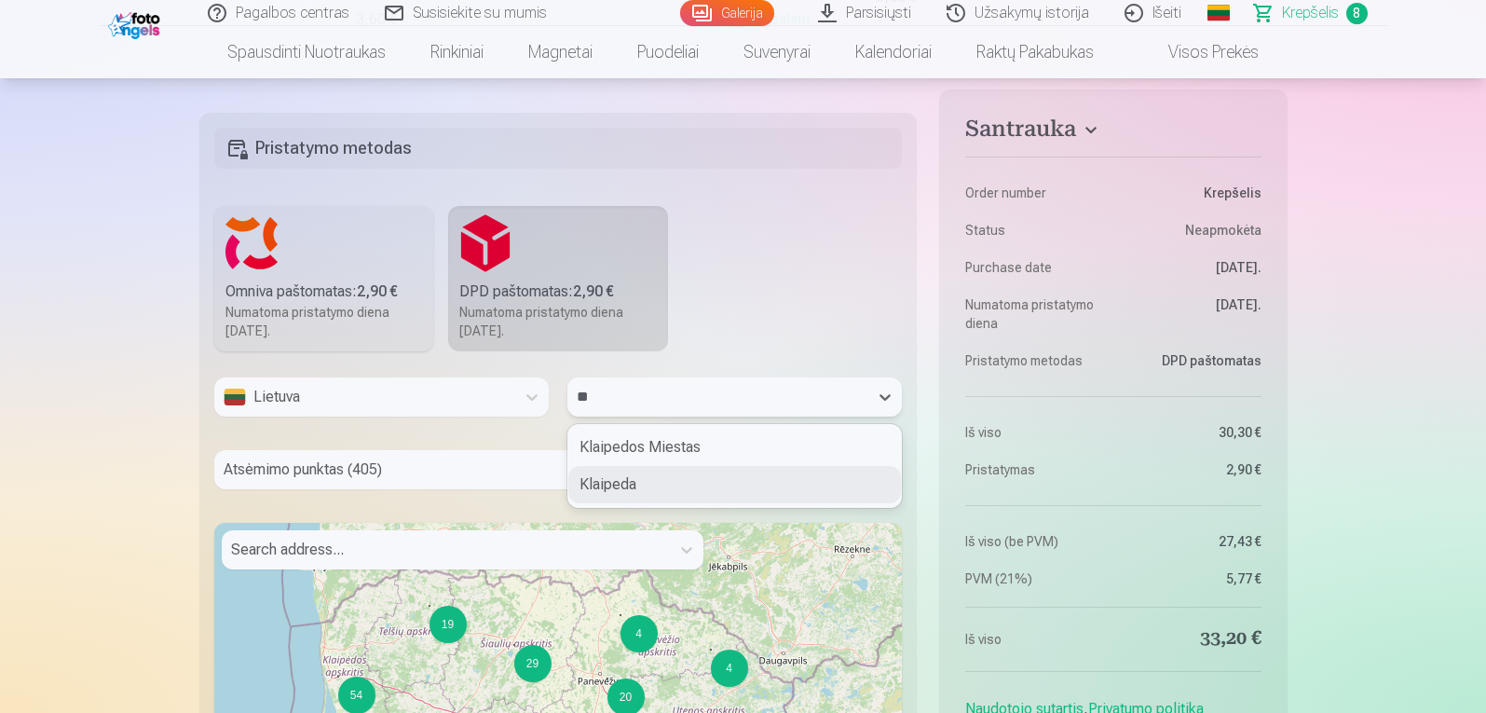
click at [635, 487] on div "Klaipeda" at bounding box center [734, 484] width 333 height 37
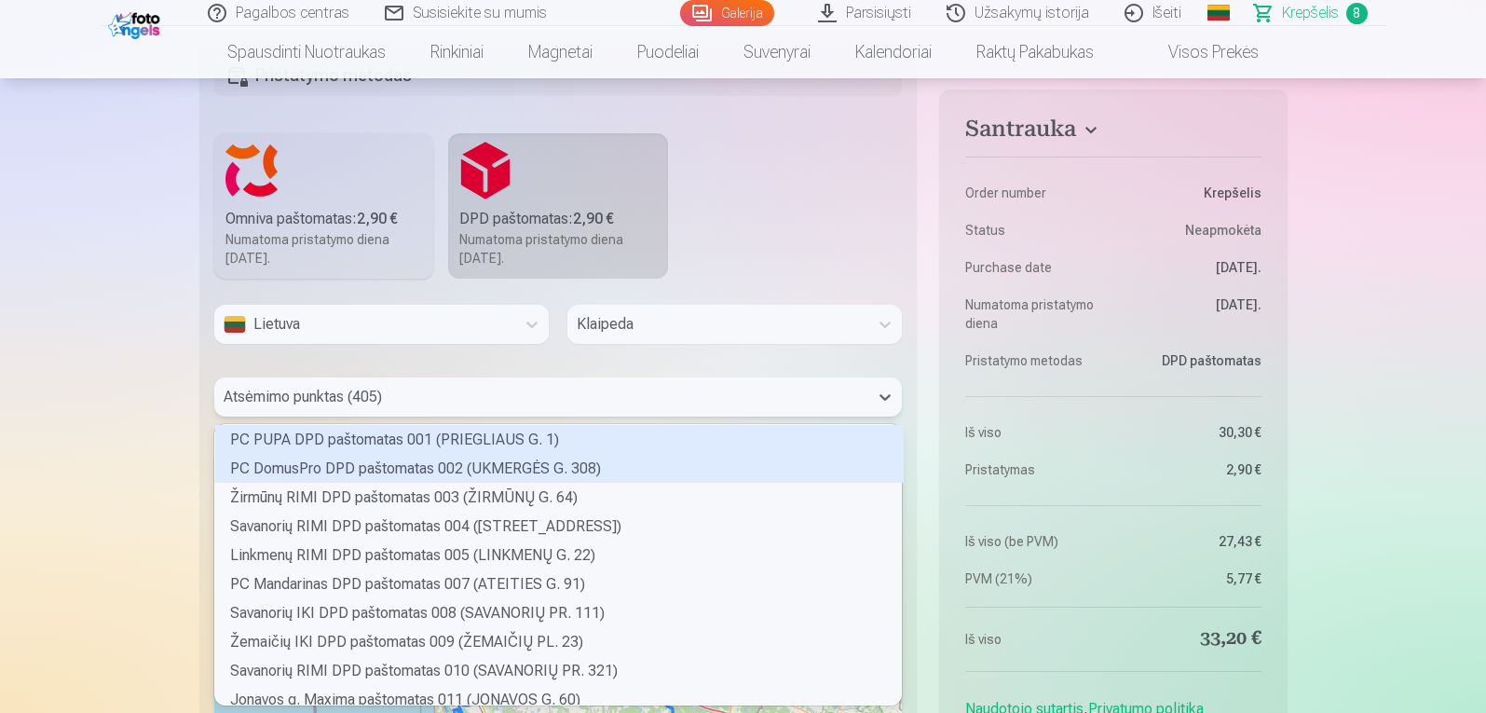
scroll to position [275, 681]
click at [494, 416] on div "405 results available. Use Up and Down to choose options, press Enter to select…" at bounding box center [558, 396] width 689 height 39
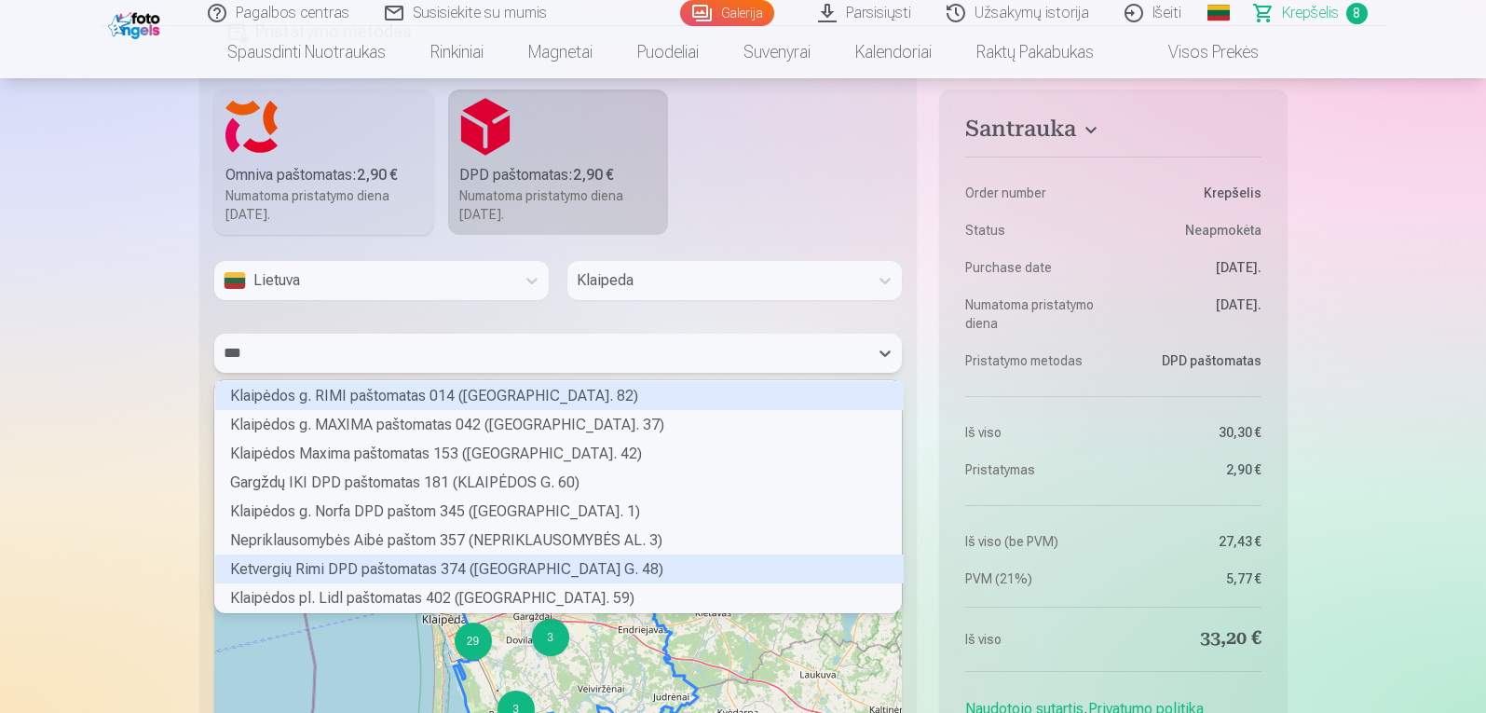
scroll to position [1965, 0]
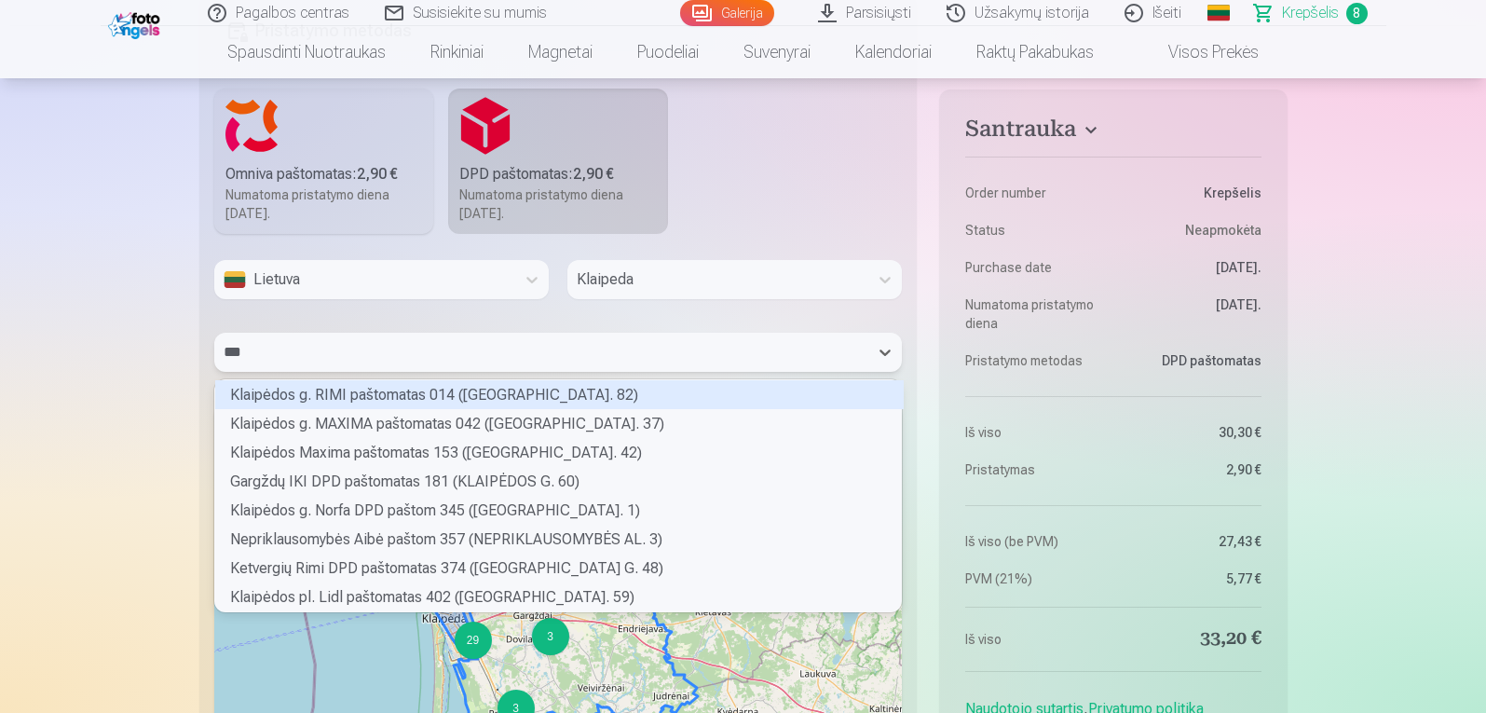
type input "***"
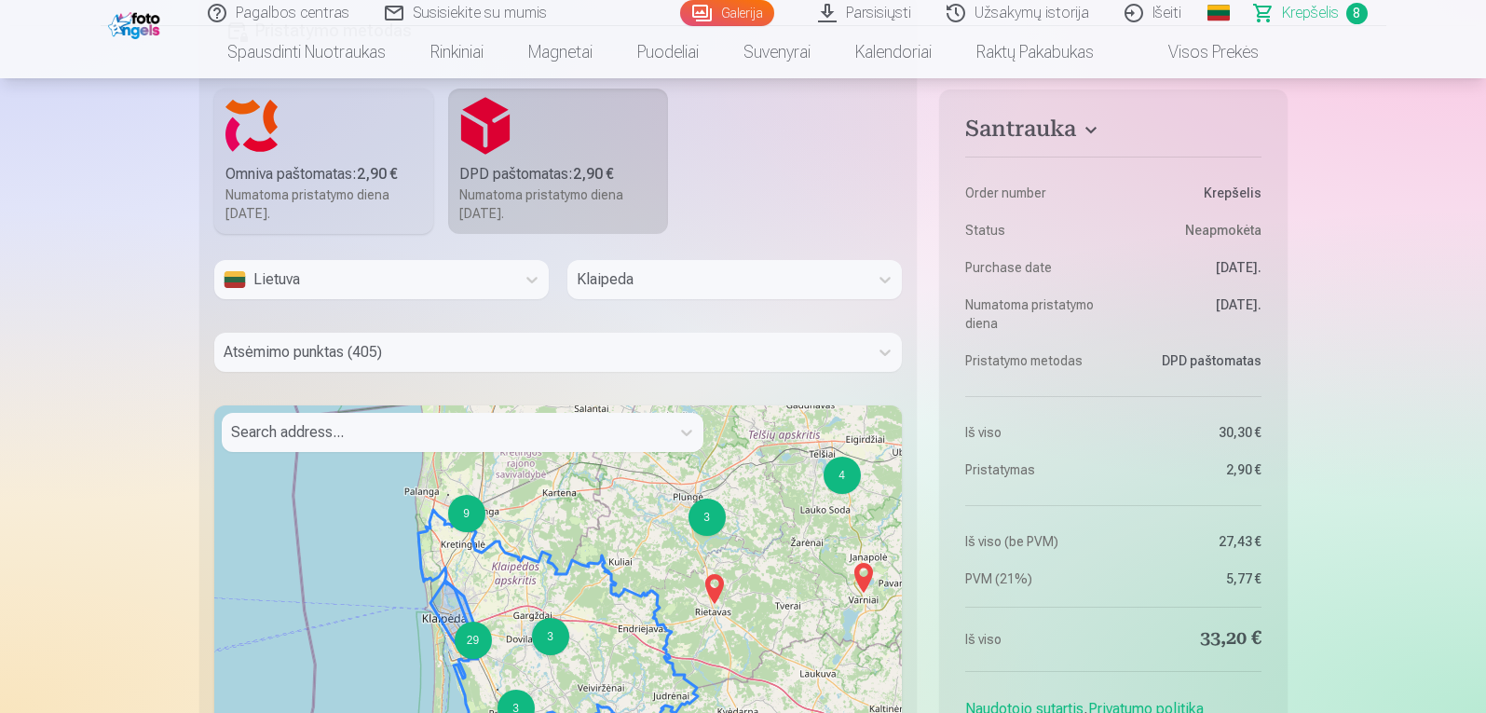
click at [477, 645] on div "29" at bounding box center [473, 639] width 37 height 37
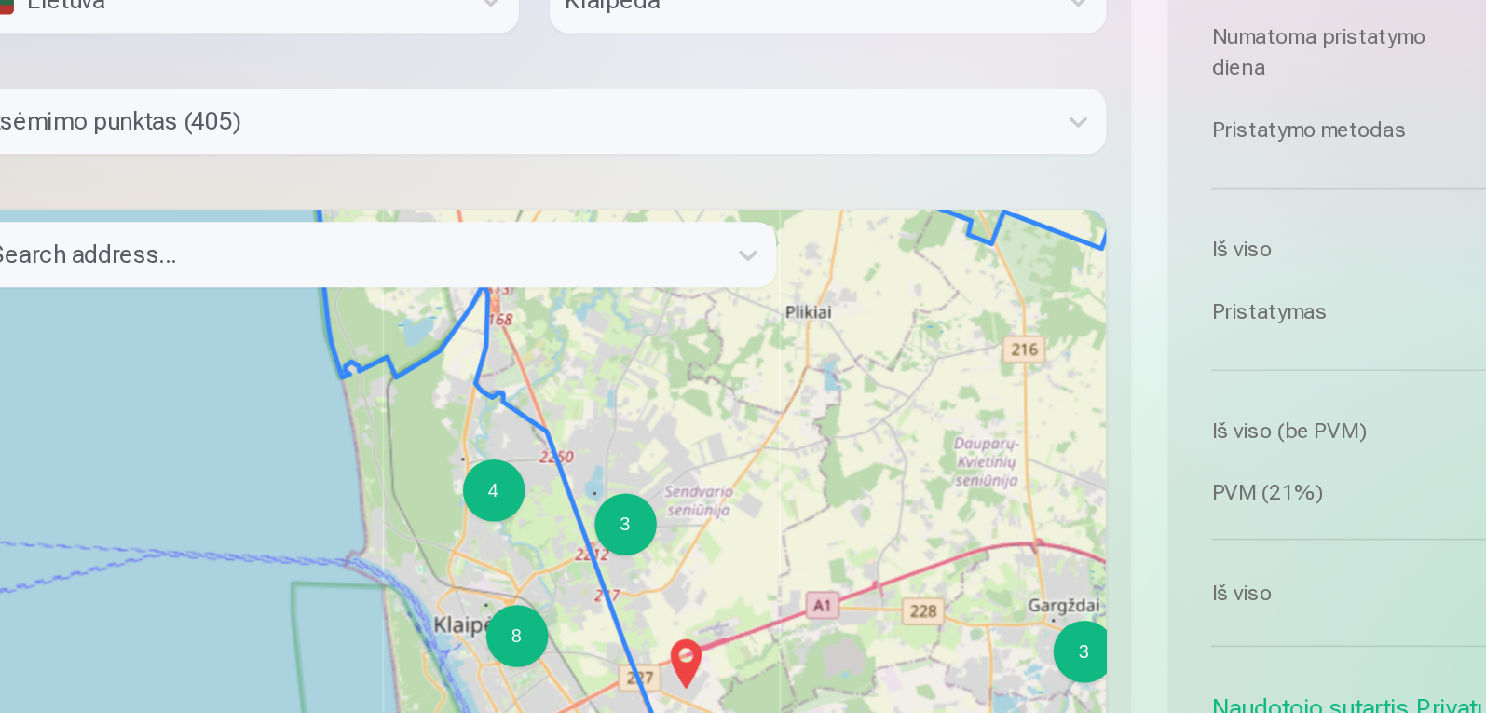
scroll to position [1960, 0]
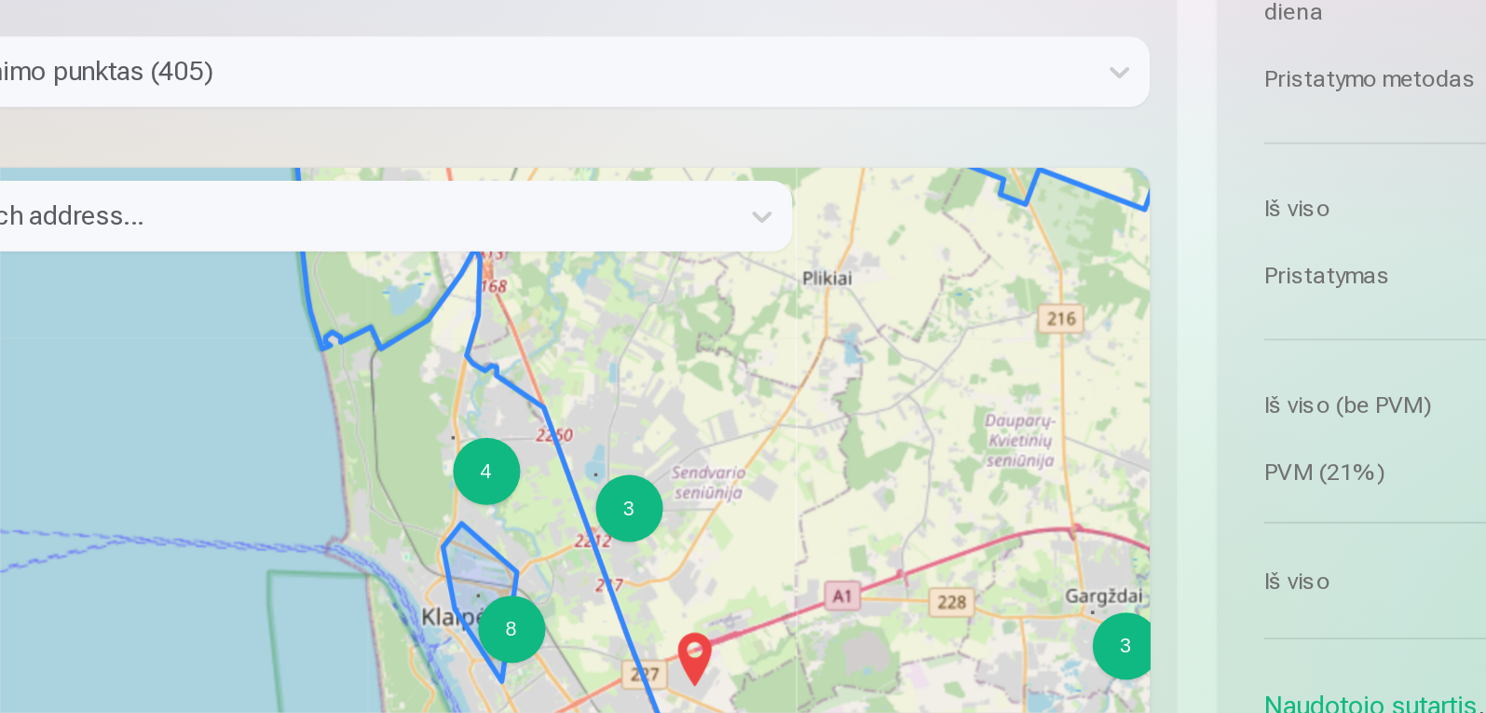
click at [556, 670] on div "8" at bounding box center [547, 666] width 37 height 37
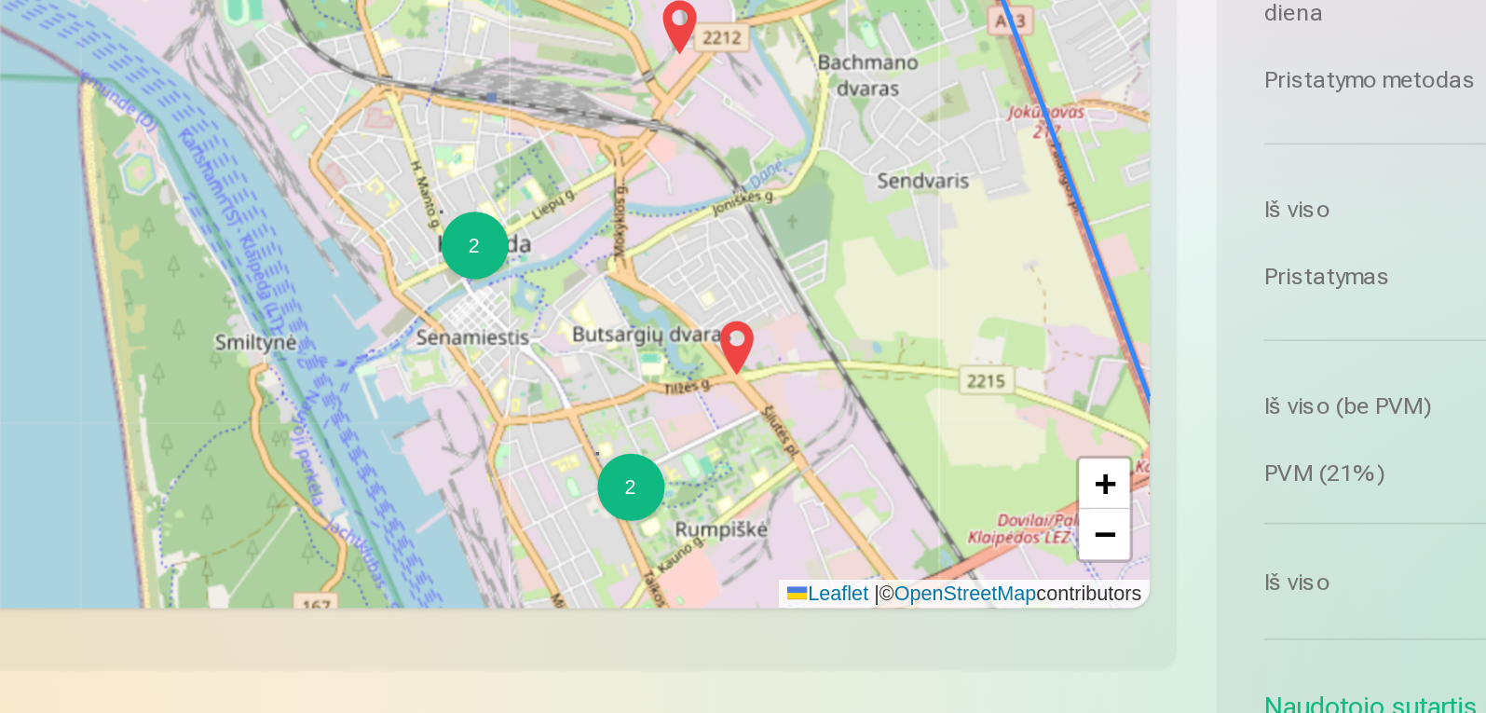
scroll to position [2189, 0]
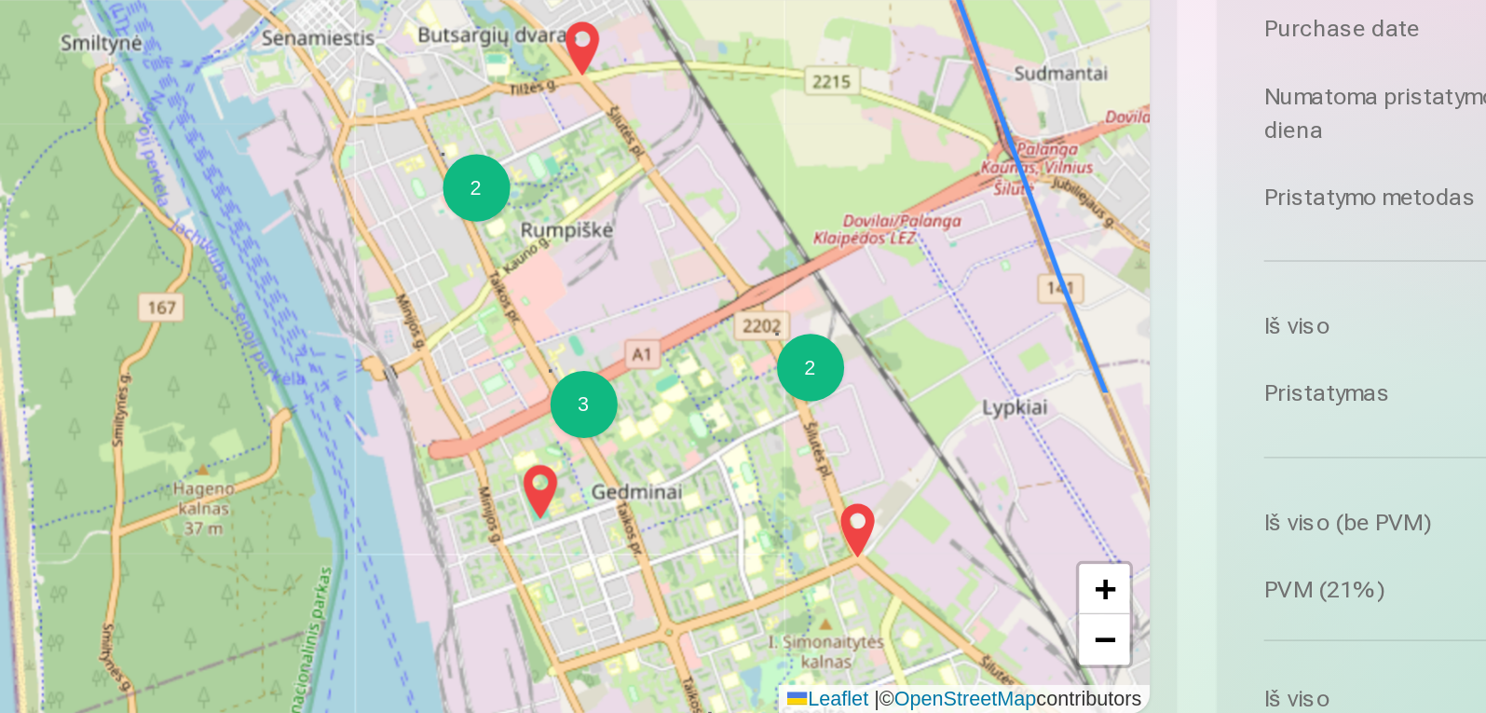
drag, startPoint x: 676, startPoint y: 599, endPoint x: 591, endPoint y: 375, distance: 240.4
click at [591, 375] on div "2 2 2 2 3 3 2 + − Leaflet | © OpenStreetMap contributors" at bounding box center [558, 415] width 689 height 466
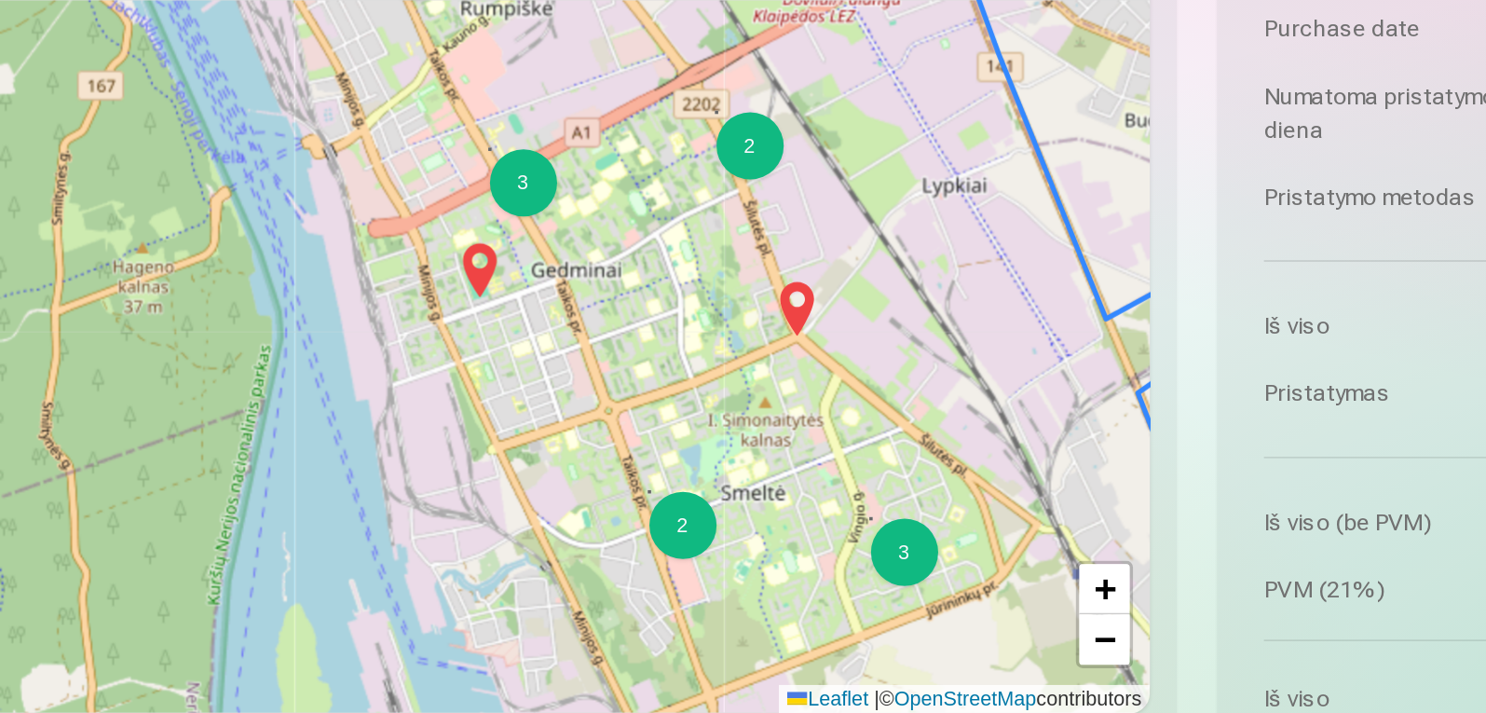
drag, startPoint x: 668, startPoint y: 551, endPoint x: 635, endPoint y: 428, distance: 127.5
click at [635, 428] on div "2 2 2 2 3 3 2 + − Leaflet | © OpenStreetMap contributors" at bounding box center [558, 415] width 689 height 466
click at [648, 546] on div "2" at bounding box center [641, 543] width 37 height 37
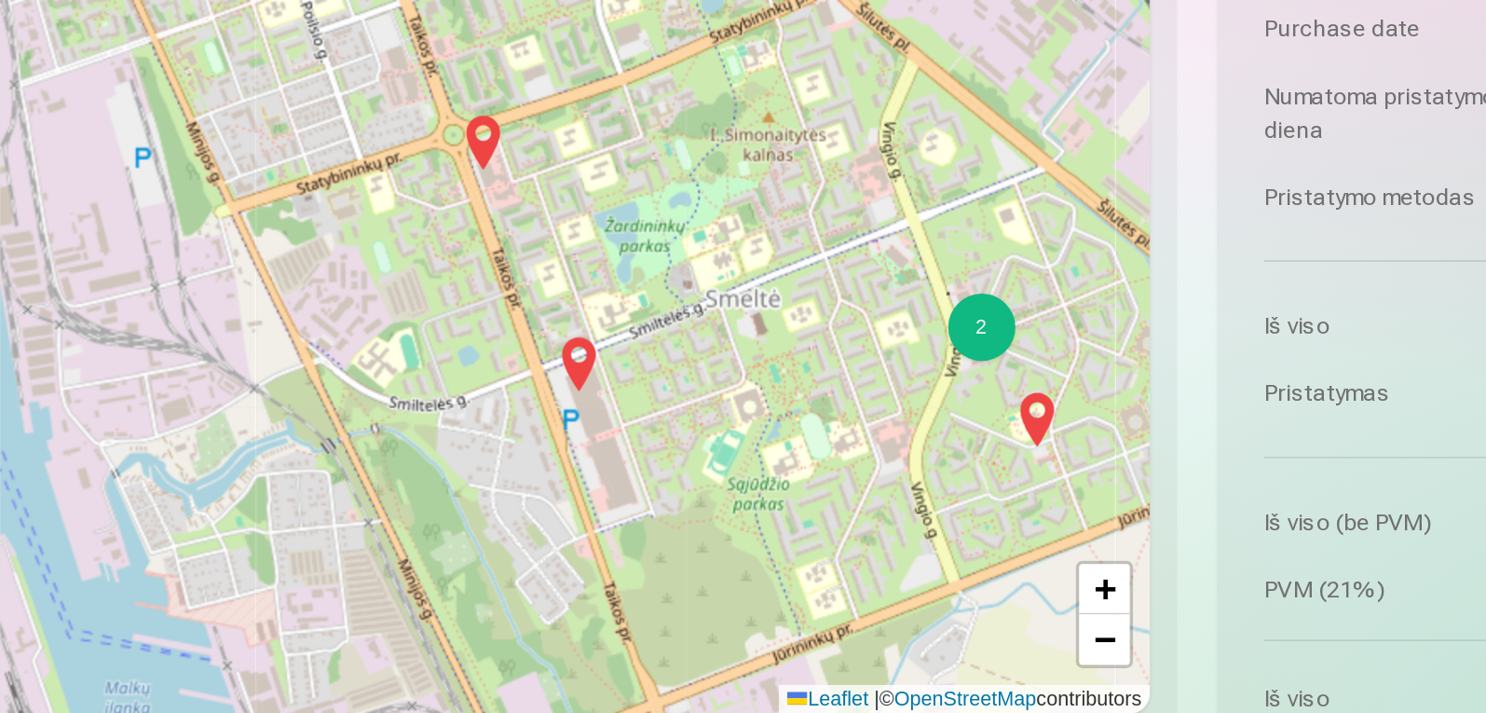
click at [533, 329] on img at bounding box center [531, 330] width 30 height 45
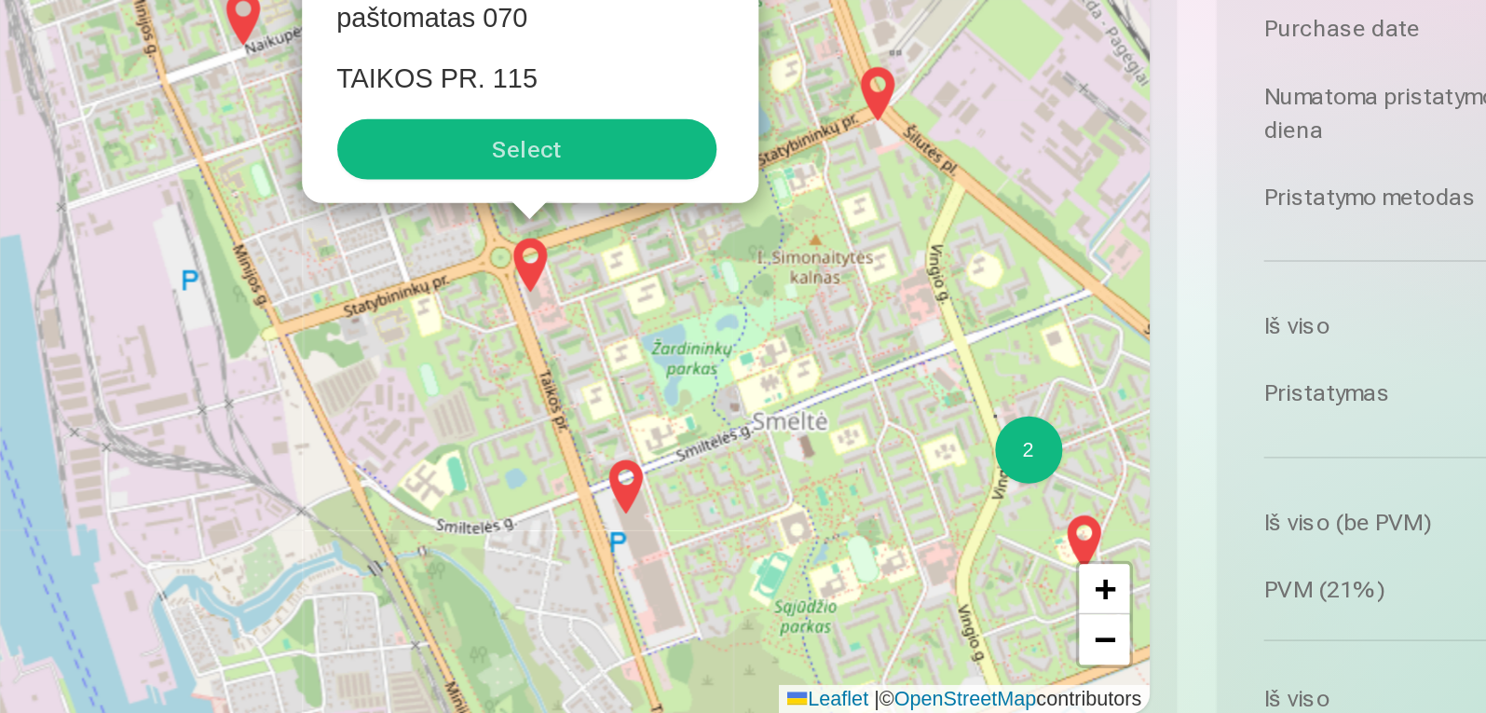
click at [594, 339] on button "Select" at bounding box center [556, 335] width 211 height 34
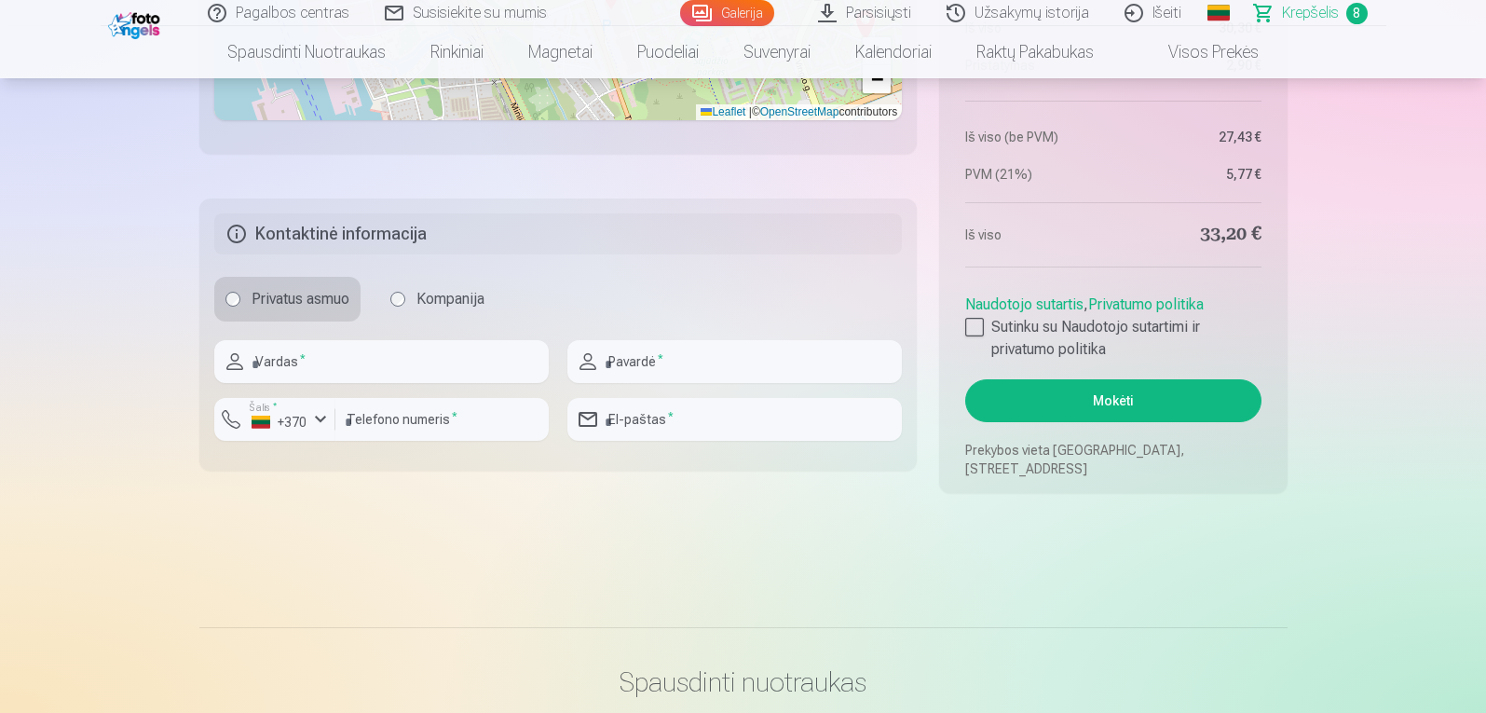
scroll to position [2718, 0]
click at [507, 362] on input "text" at bounding box center [381, 359] width 334 height 43
type input "******"
click at [675, 374] on input "text" at bounding box center [734, 359] width 334 height 43
type input "**********"
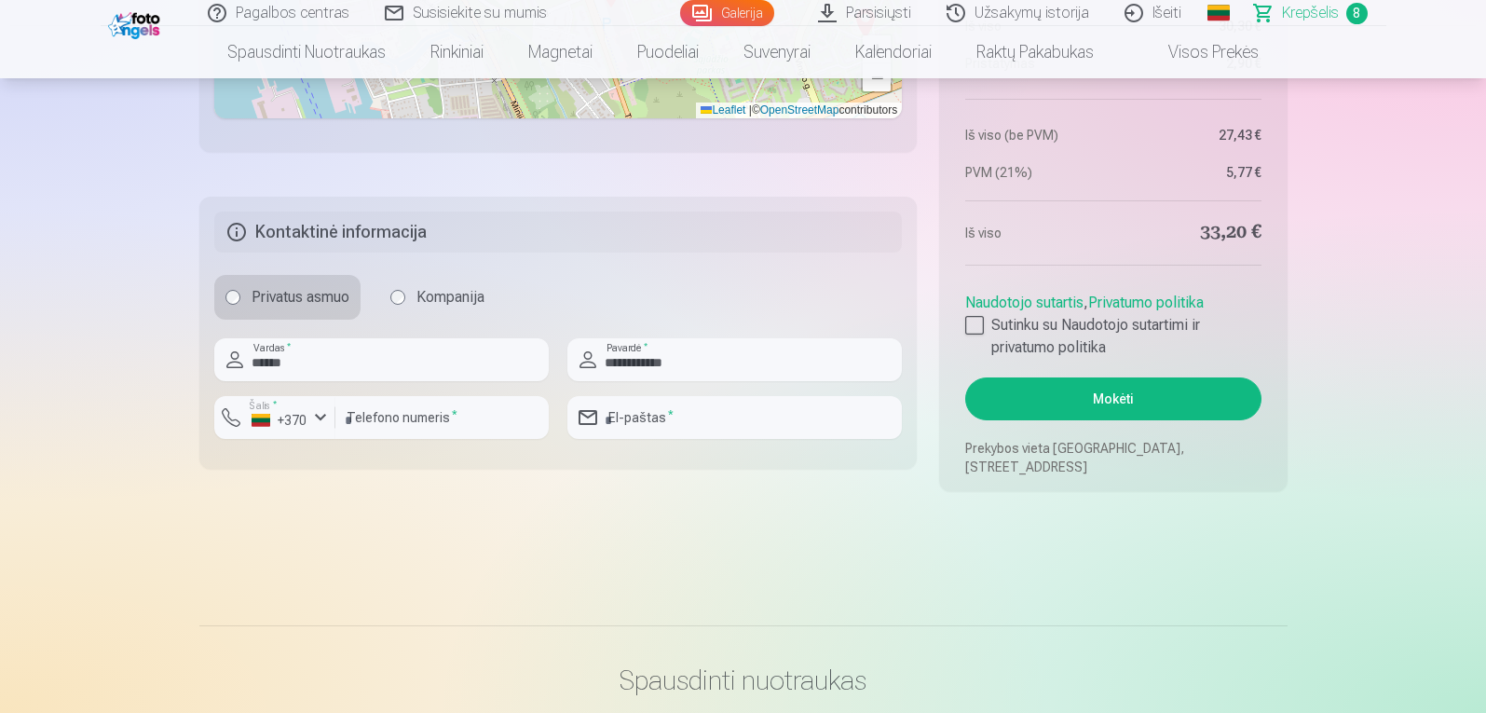
type input "**********"
type input "*********"
type input "**********"
click at [354, 420] on input "*********" at bounding box center [441, 417] width 213 height 43
type input "********"
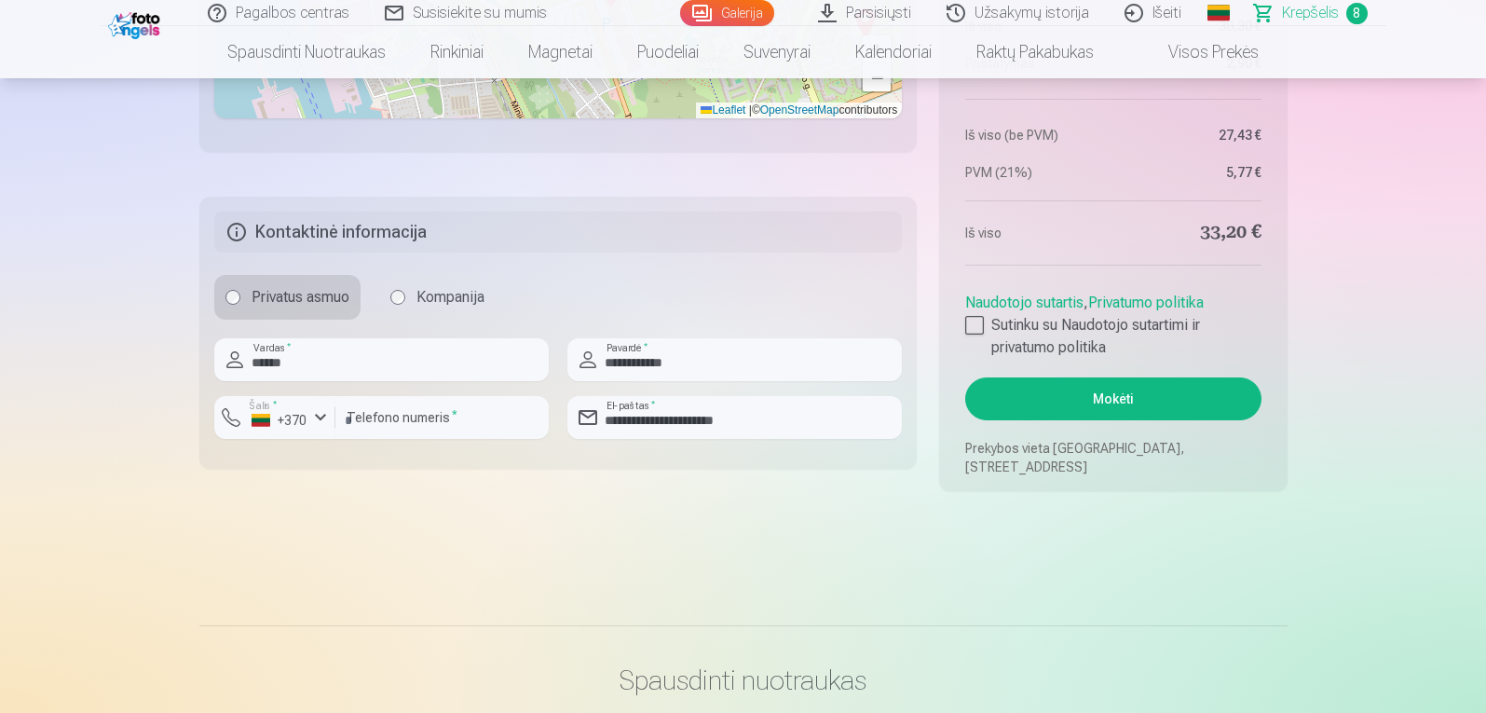
click at [375, 459] on fieldset "**********" at bounding box center [558, 333] width 718 height 272
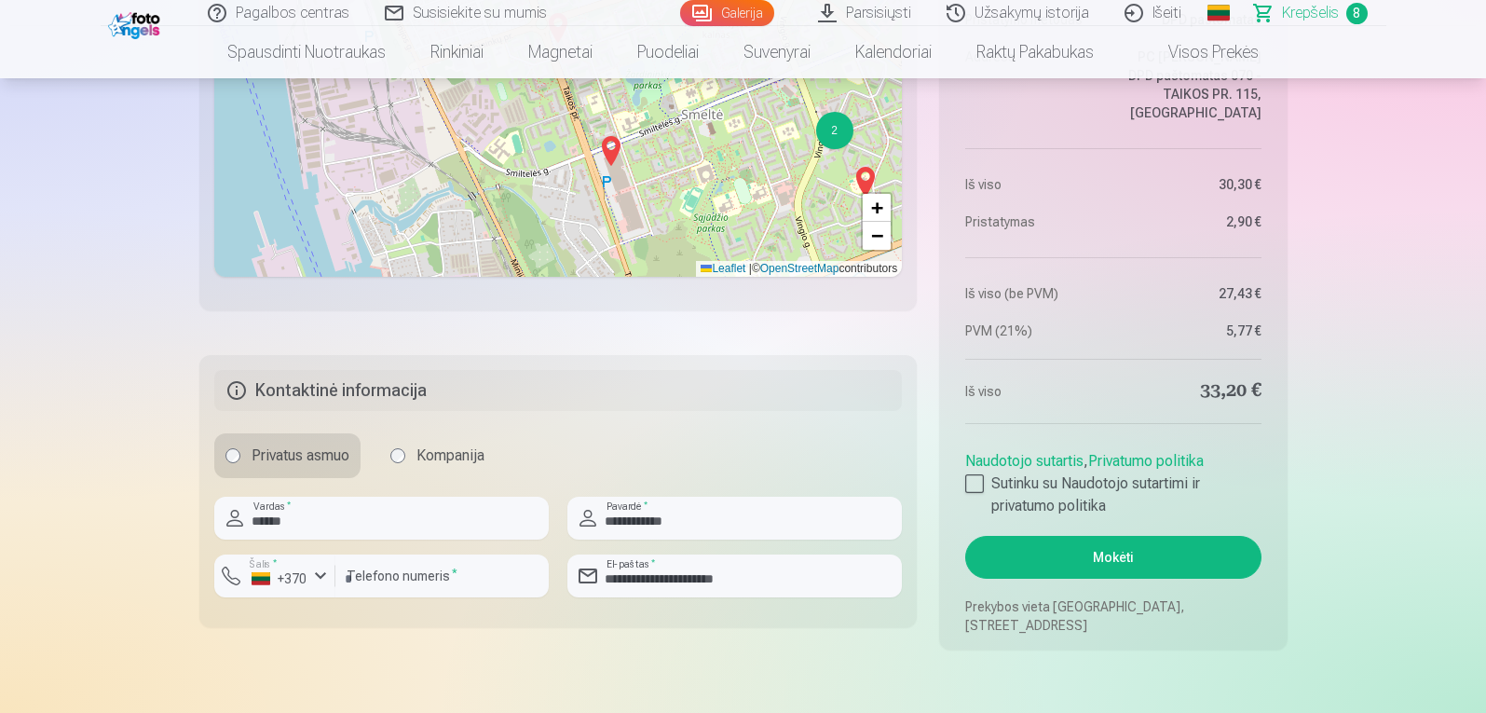
scroll to position [2505, 0]
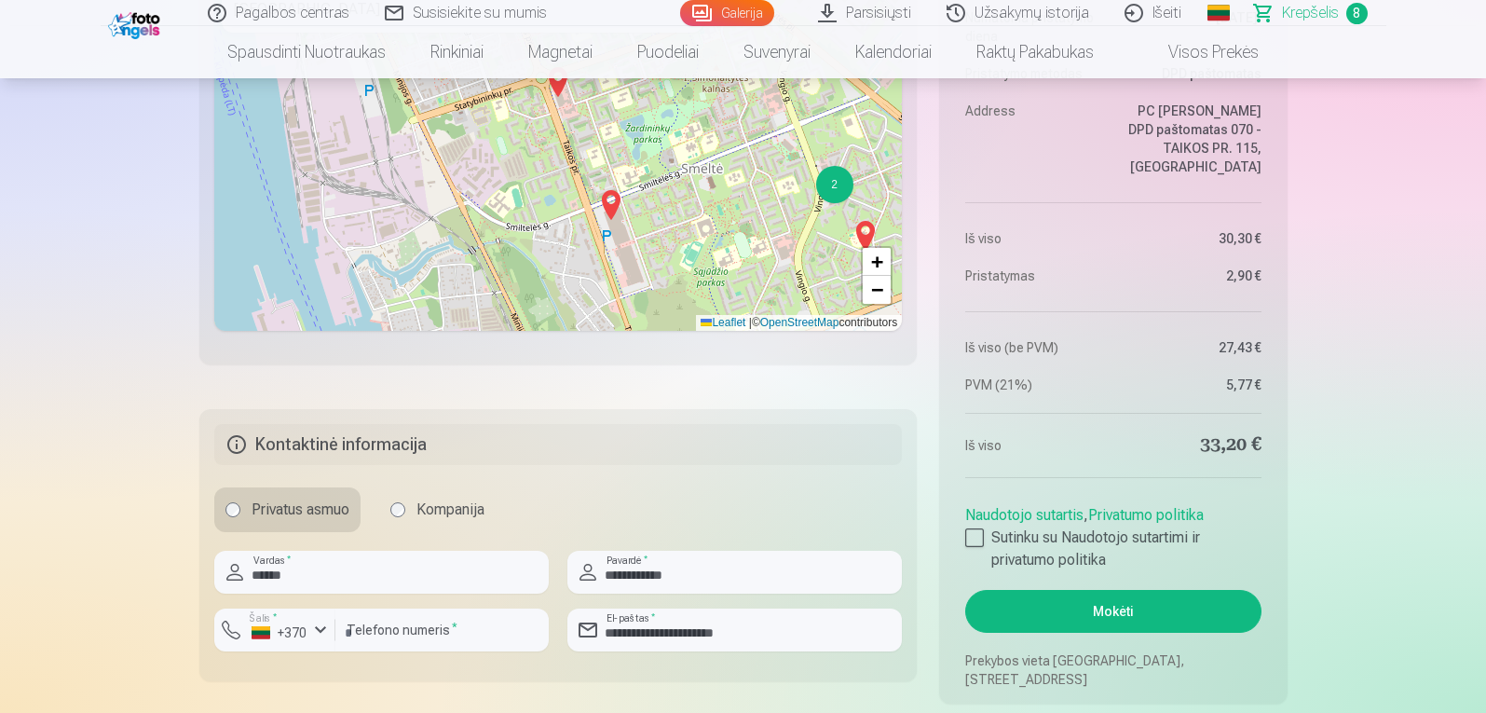
click at [1080, 607] on button "Mokėti" at bounding box center [1112, 611] width 295 height 43
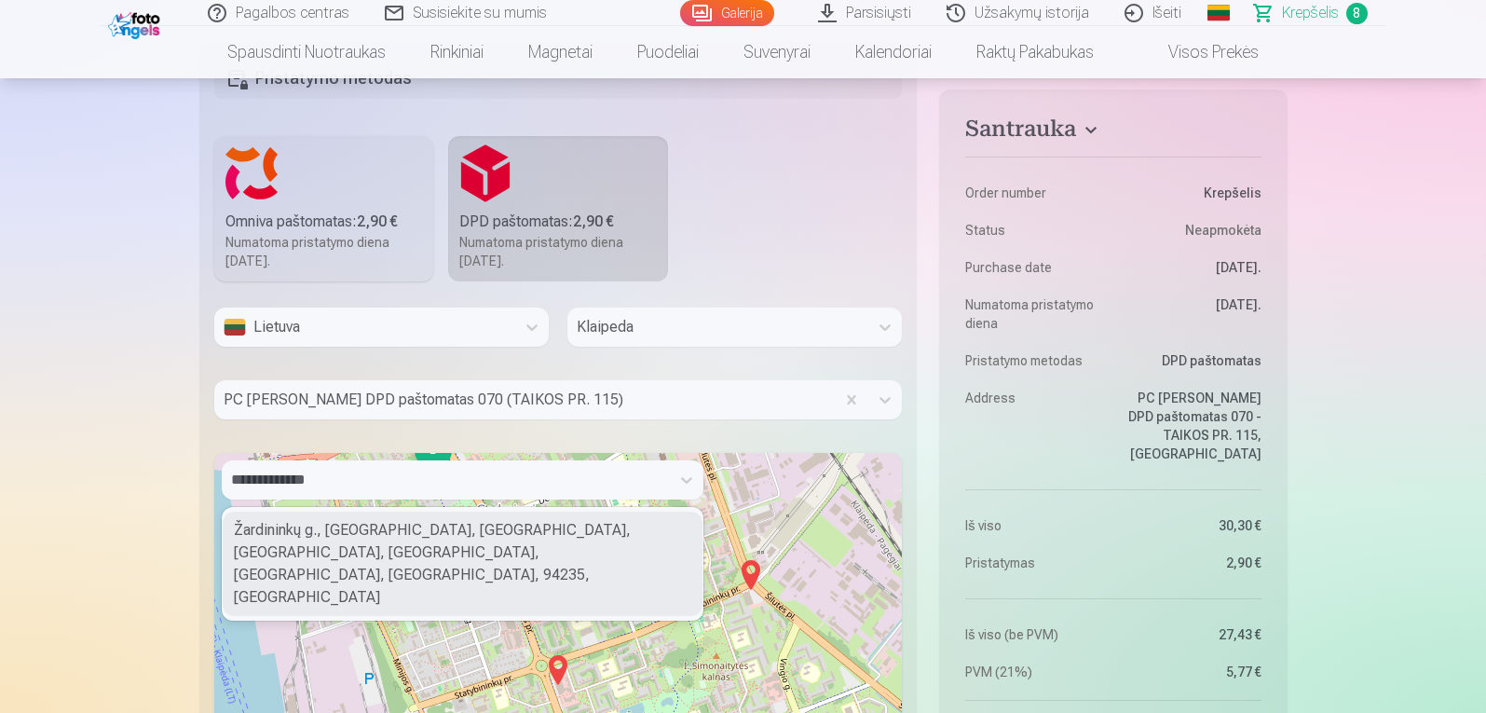
scroll to position [1904, 0]
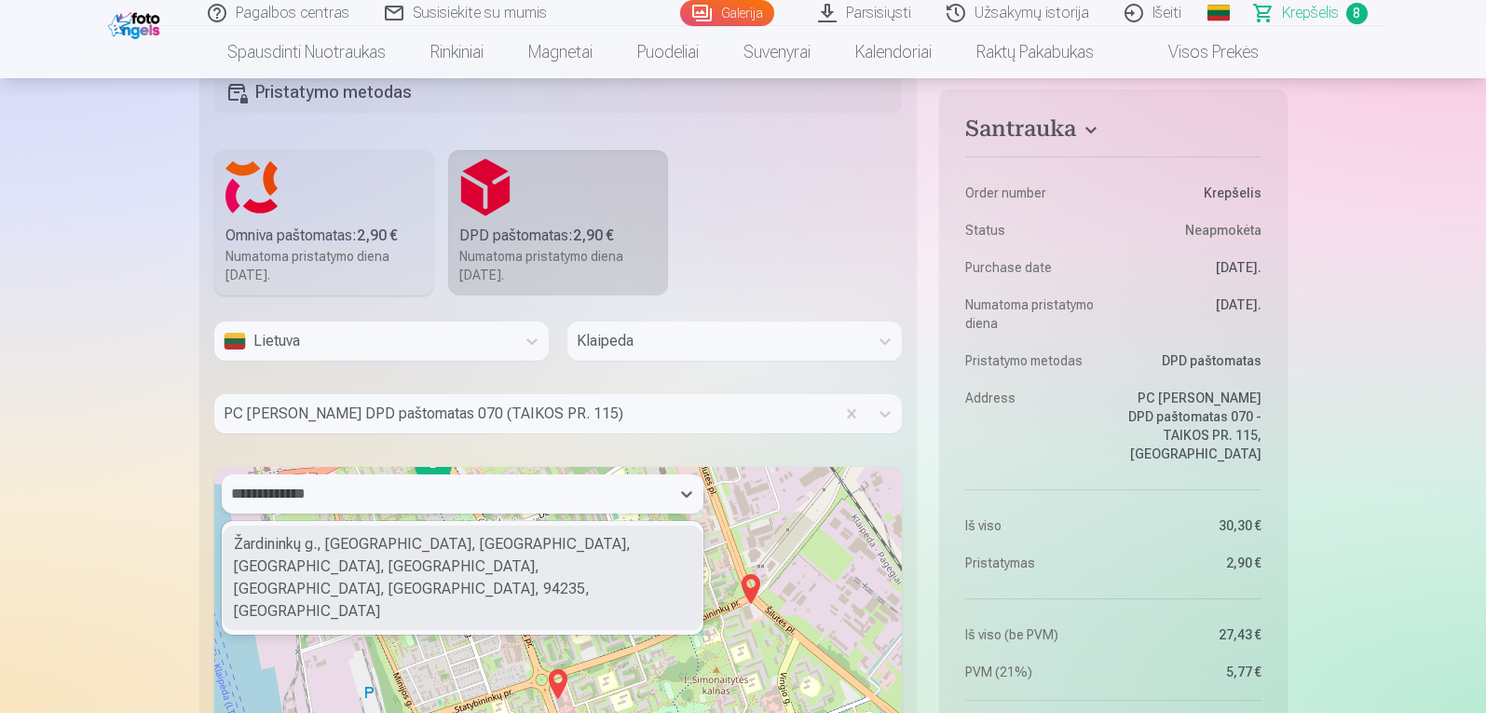
click at [533, 554] on div "Žardininkų g., [GEOGRAPHIC_DATA], [GEOGRAPHIC_DATA], [GEOGRAPHIC_DATA], [GEOGRA…" at bounding box center [463, 577] width 480 height 104
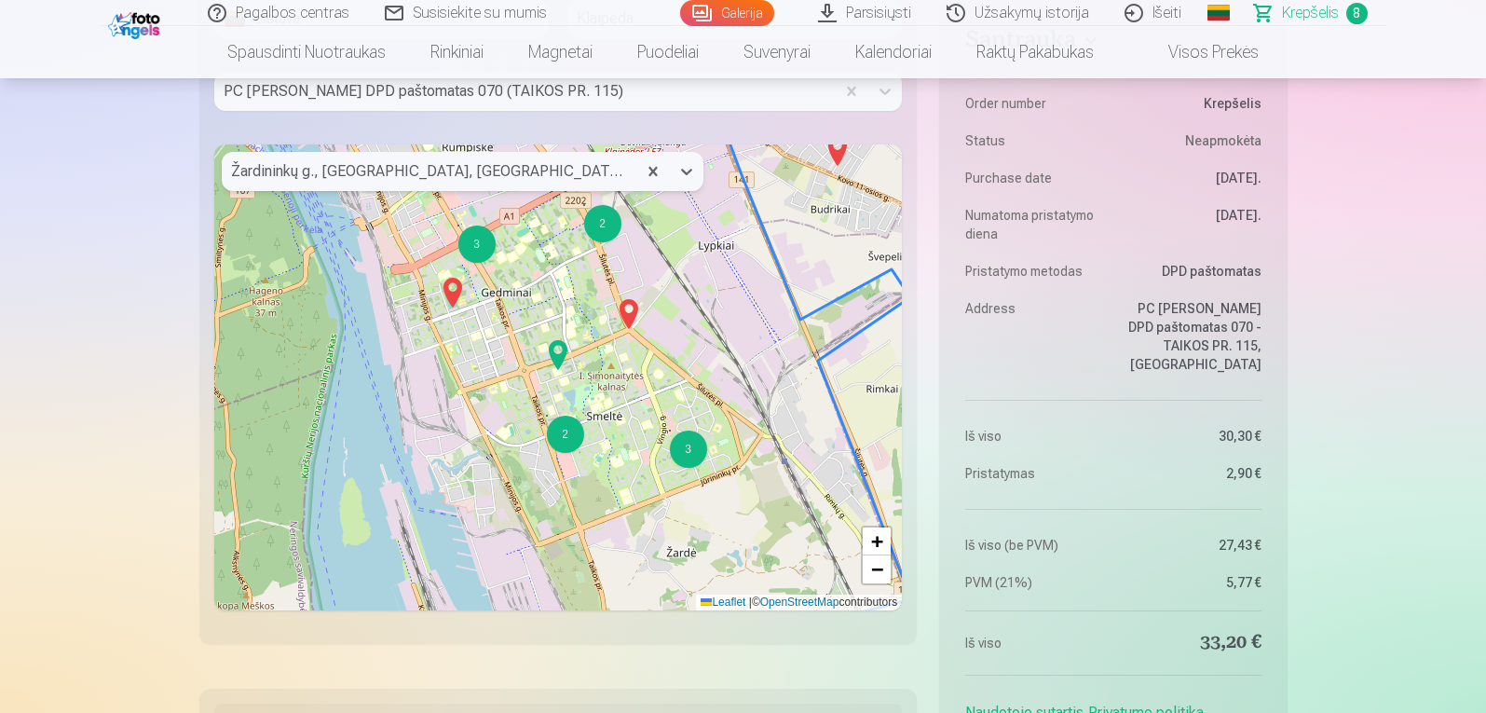
scroll to position [2228, 0]
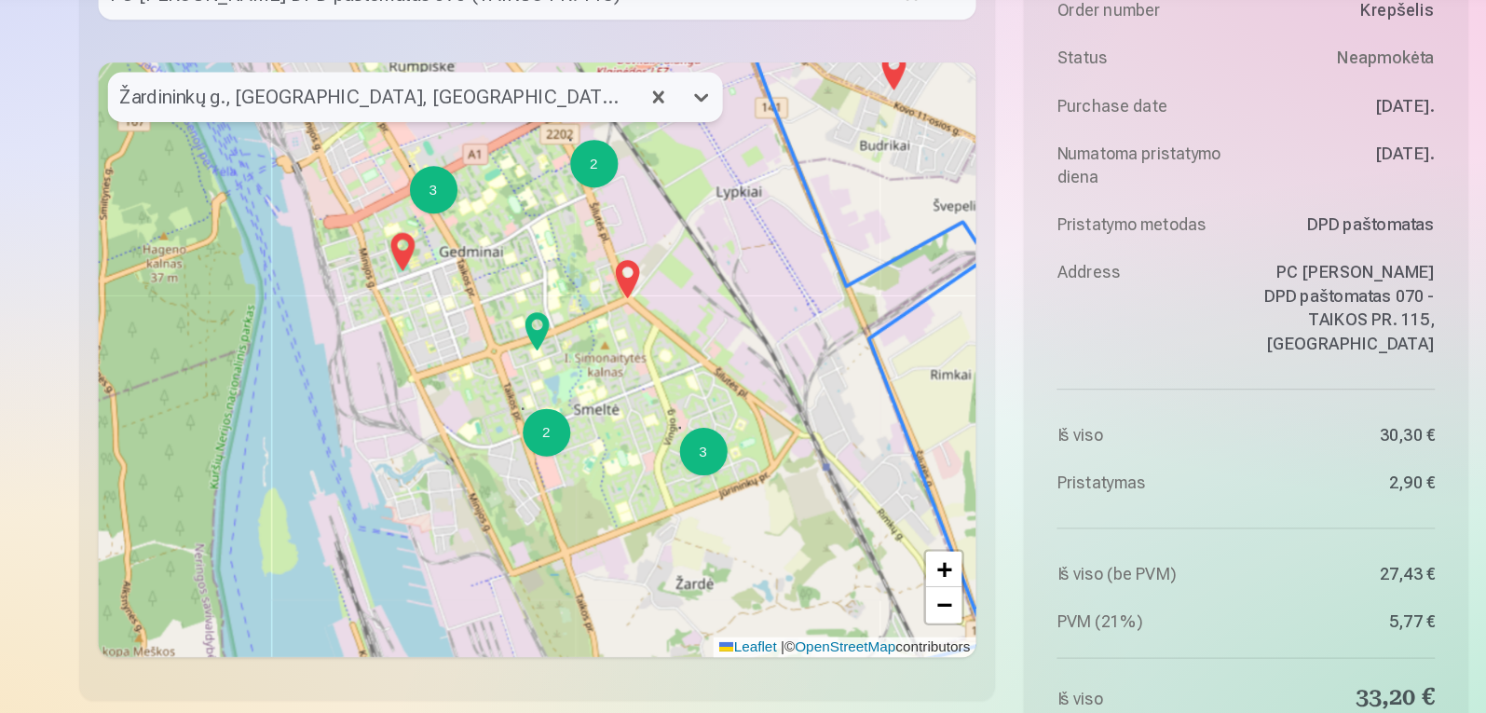
click at [575, 436] on div "2" at bounding box center [565, 432] width 37 height 37
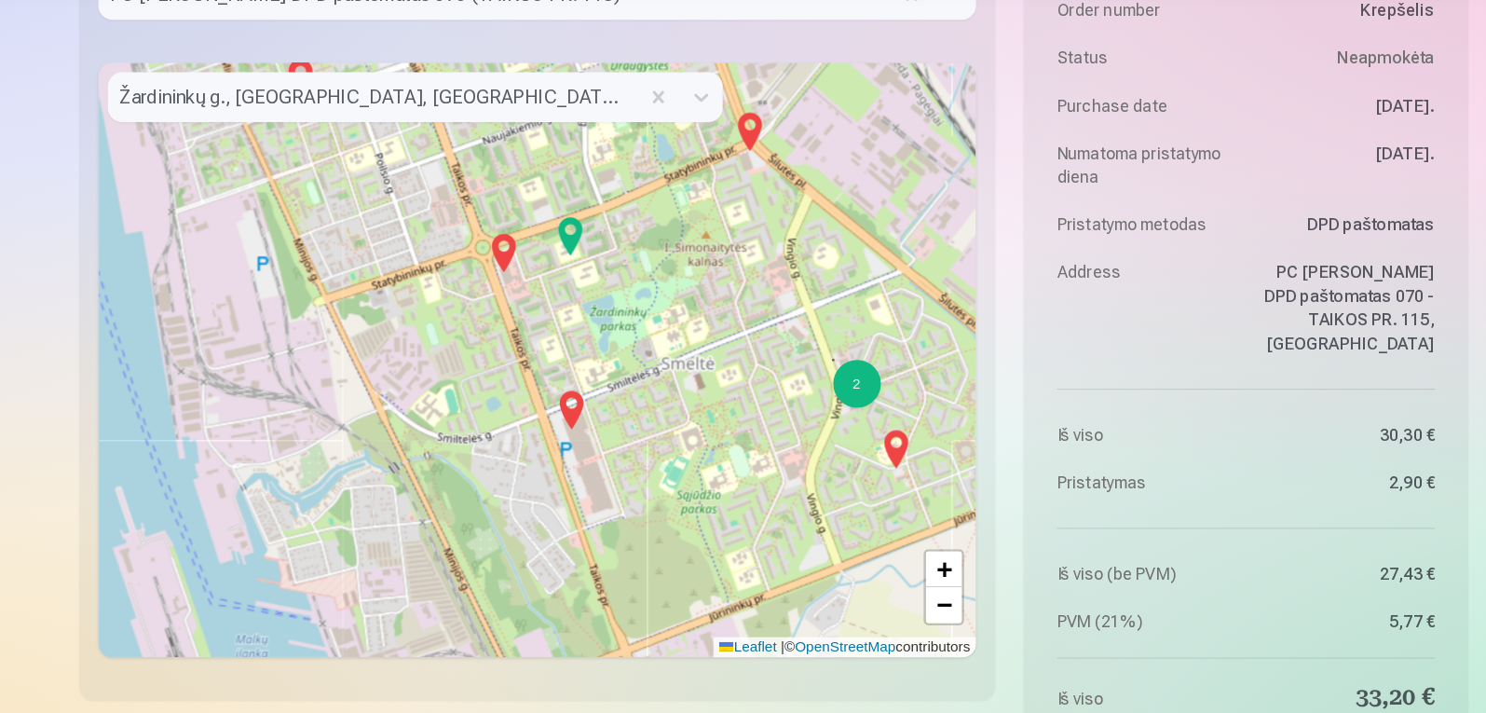
click at [532, 293] on img at bounding box center [532, 291] width 30 height 45
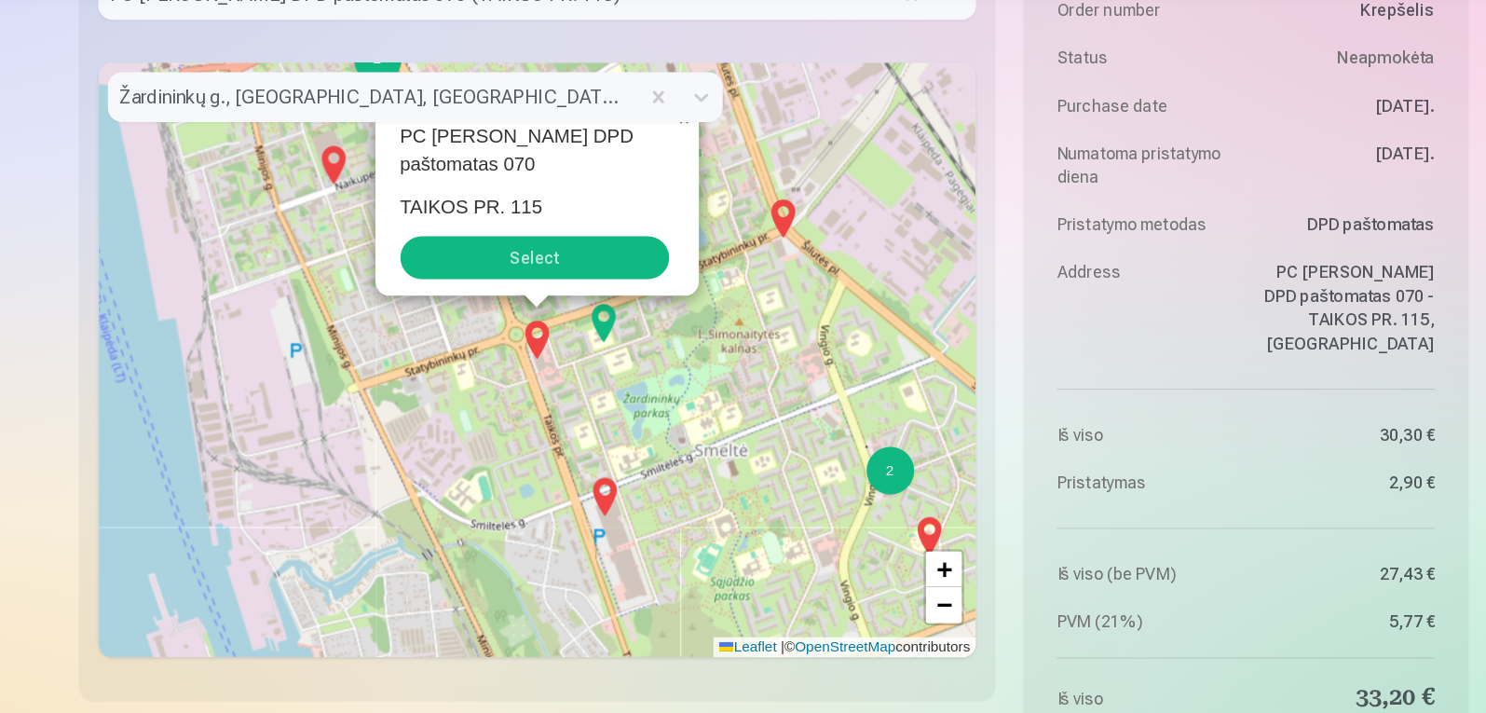
click at [565, 293] on button "Select" at bounding box center [556, 296] width 211 height 34
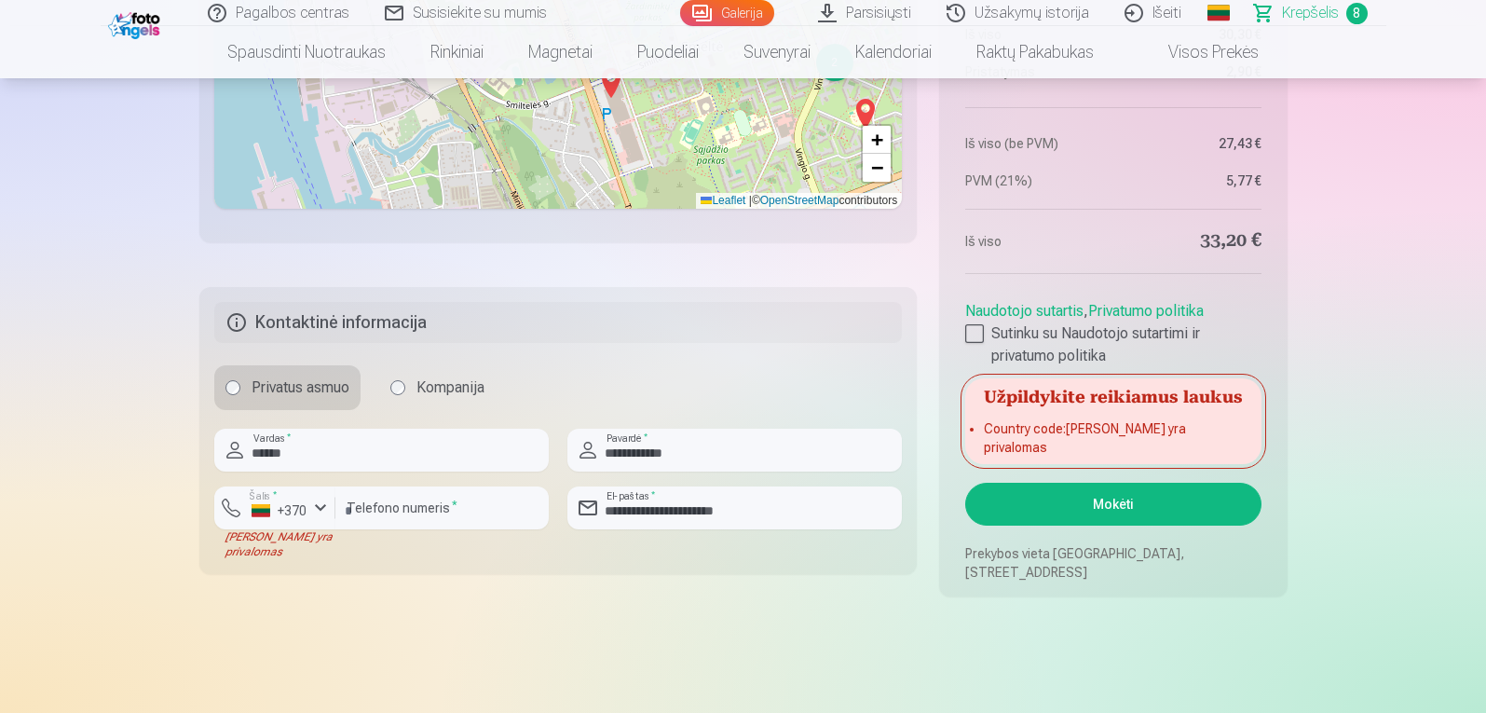
scroll to position [2646, 0]
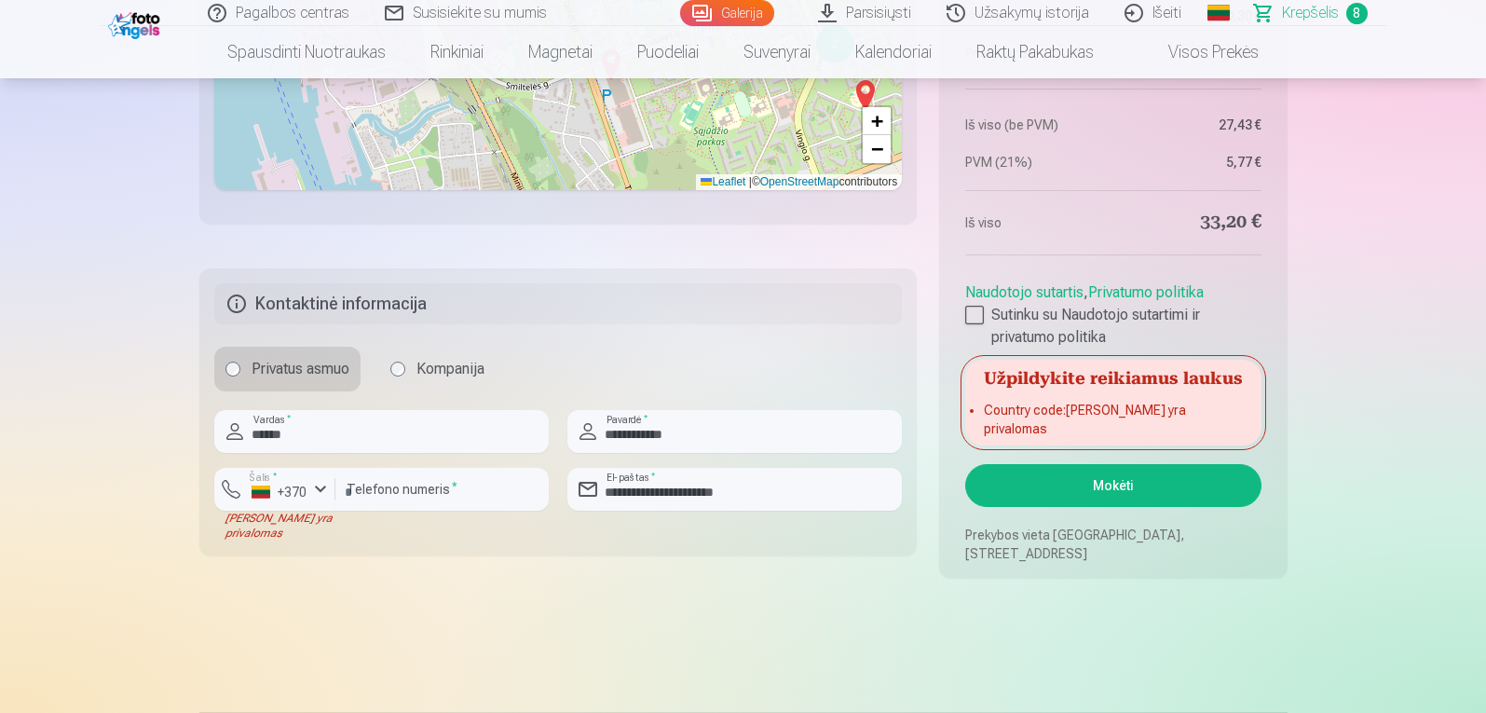
click at [1023, 487] on button "Mokėti" at bounding box center [1112, 485] width 295 height 43
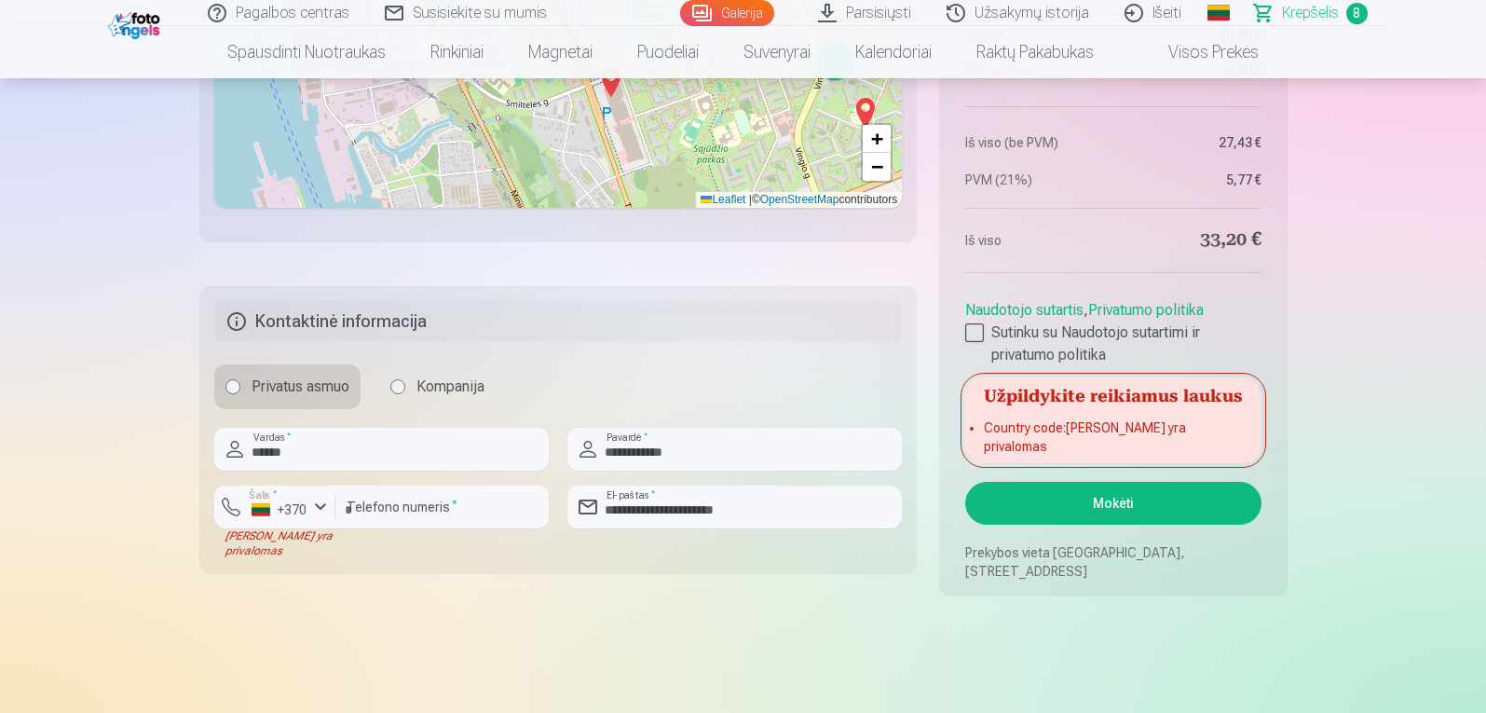
scroll to position [2629, 0]
click at [976, 341] on div at bounding box center [974, 331] width 19 height 19
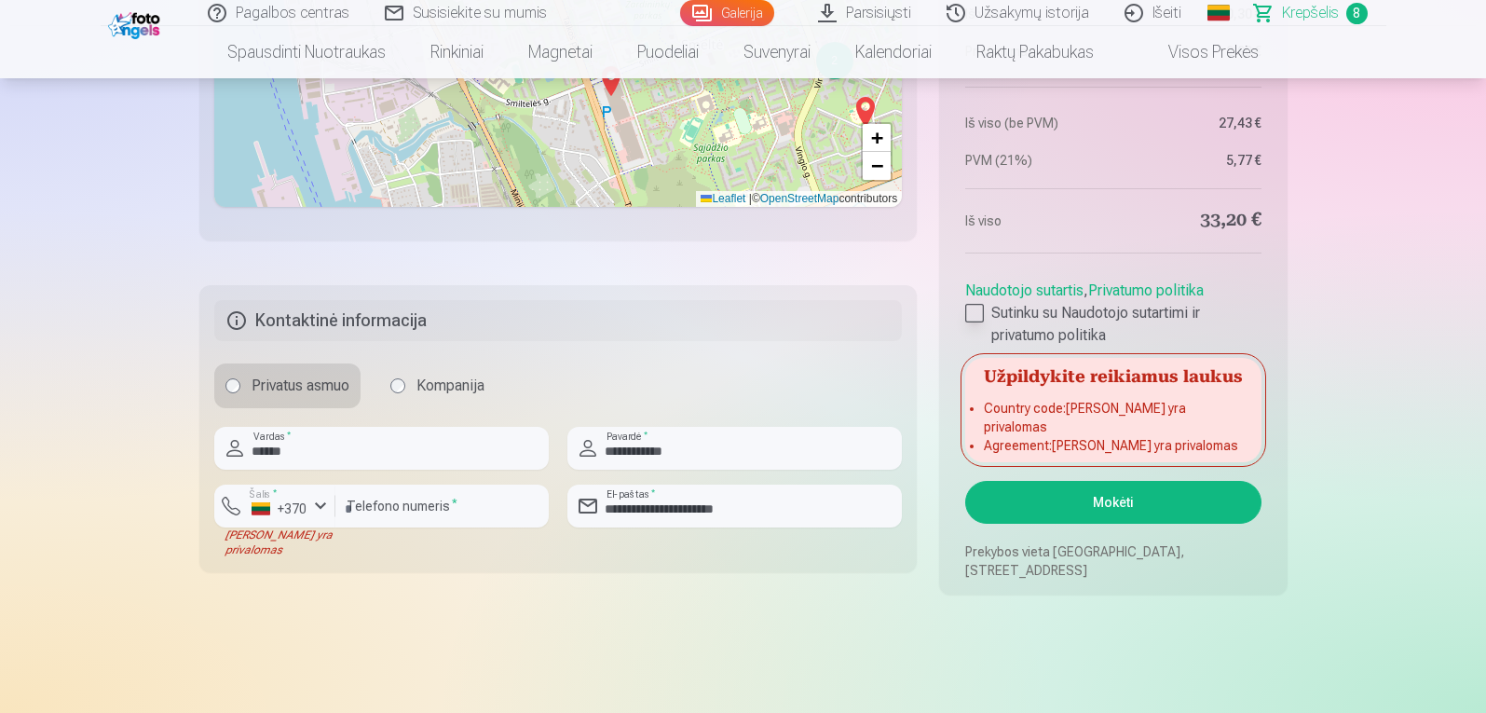
click at [976, 347] on label "Sutinku su Naudotojo sutartimi ir privatumo politika" at bounding box center [1112, 324] width 295 height 45
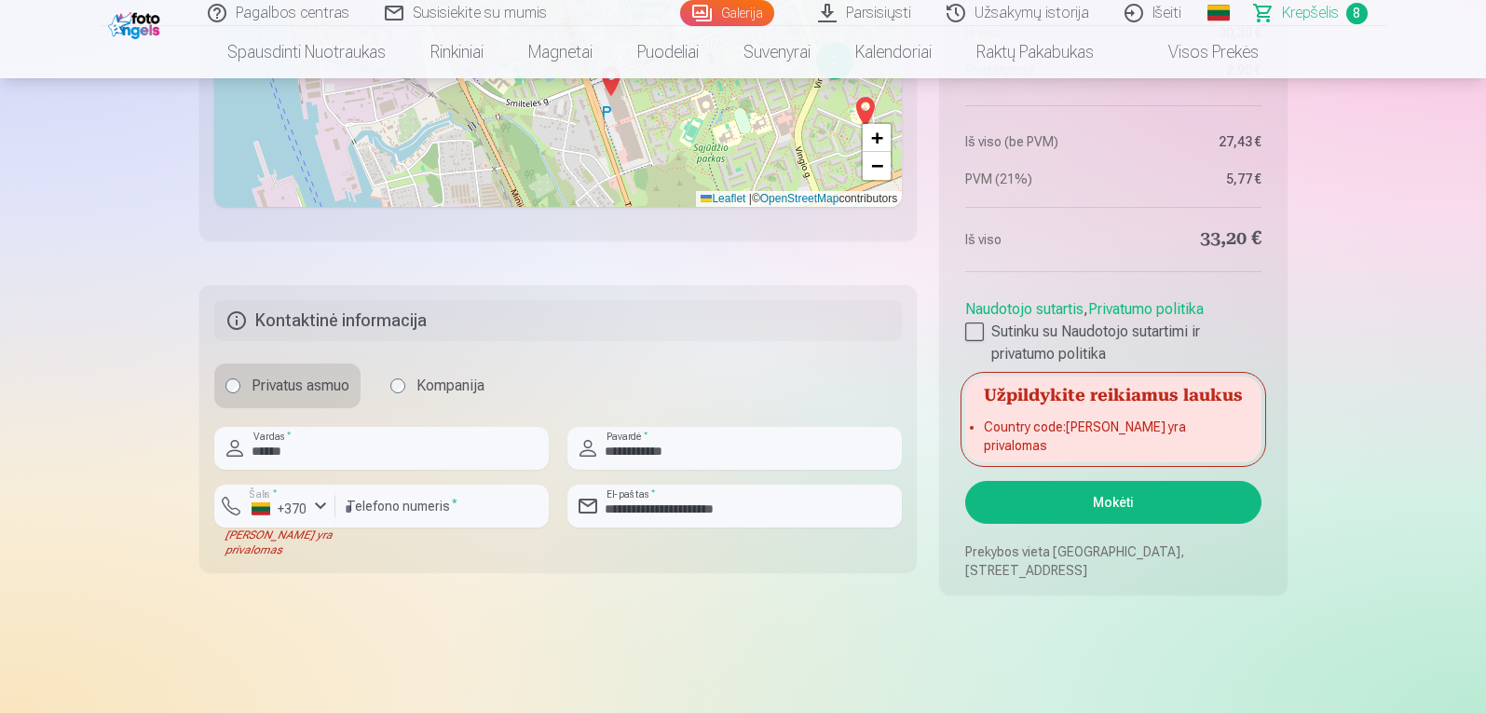
click at [688, 381] on div "Privatus asmuo Kompanija" at bounding box center [558, 385] width 689 height 45
click at [389, 516] on input "********" at bounding box center [441, 506] width 213 height 43
click at [441, 518] on input "********" at bounding box center [441, 506] width 213 height 43
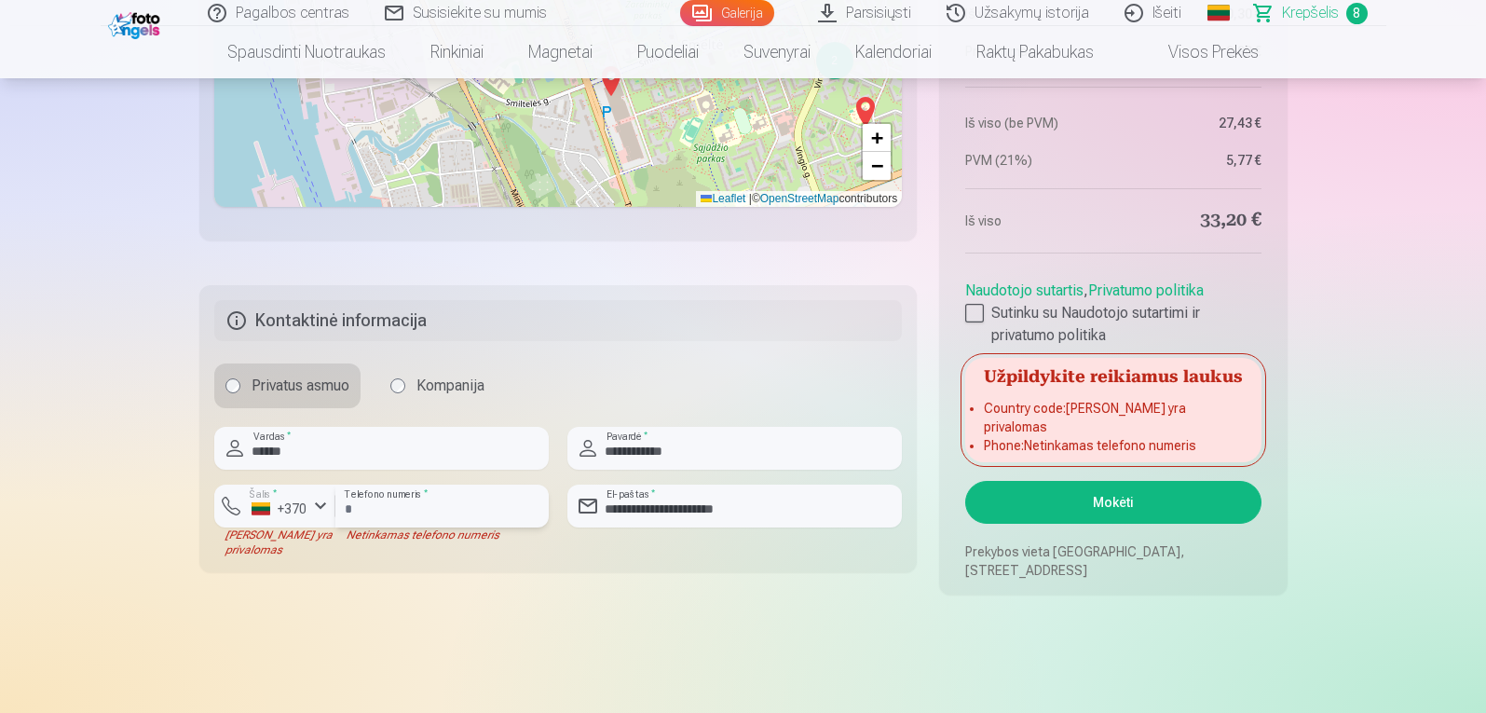
type input "*"
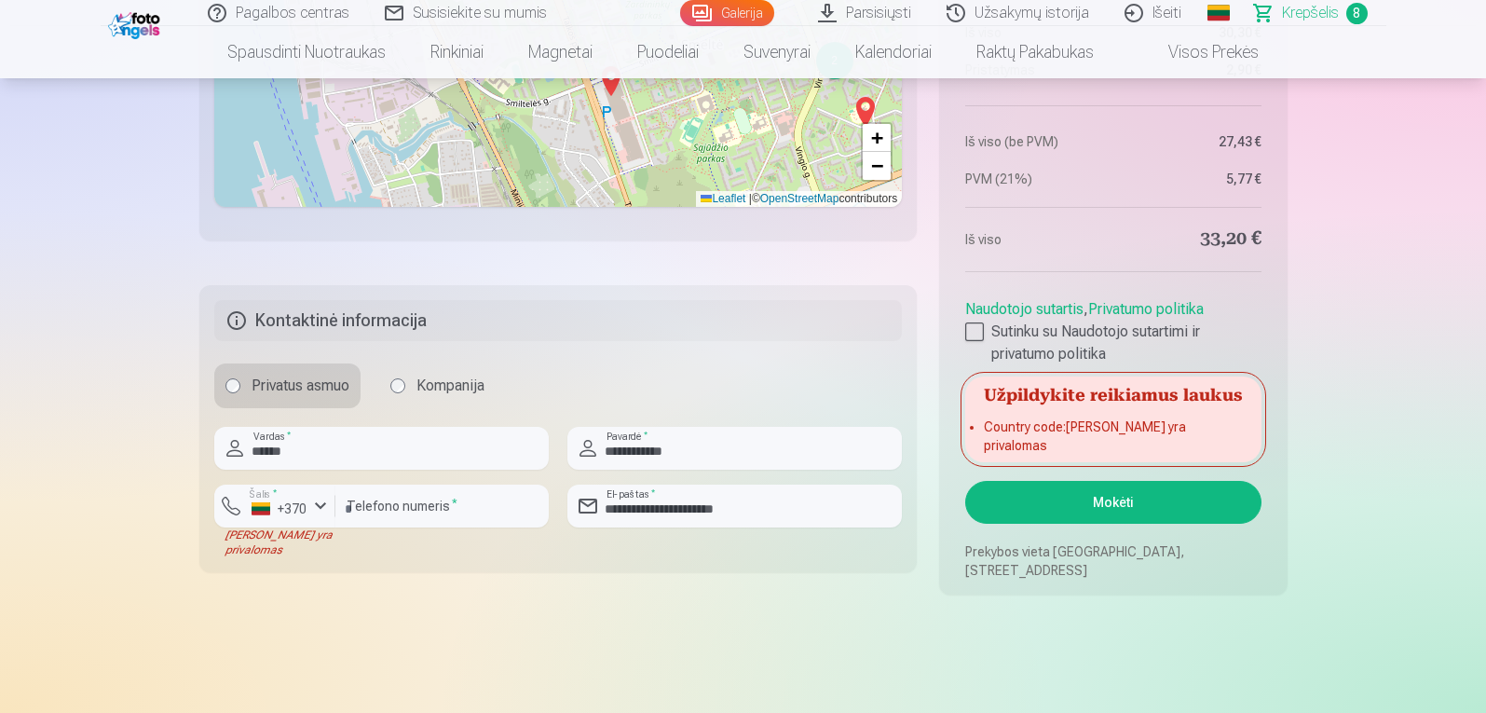
click at [364, 564] on fieldset "**********" at bounding box center [558, 428] width 718 height 287
click at [1061, 508] on button "Mokėti" at bounding box center [1112, 502] width 295 height 43
click at [436, 522] on input "********" at bounding box center [441, 506] width 213 height 43
type input "*********"
type input "********"
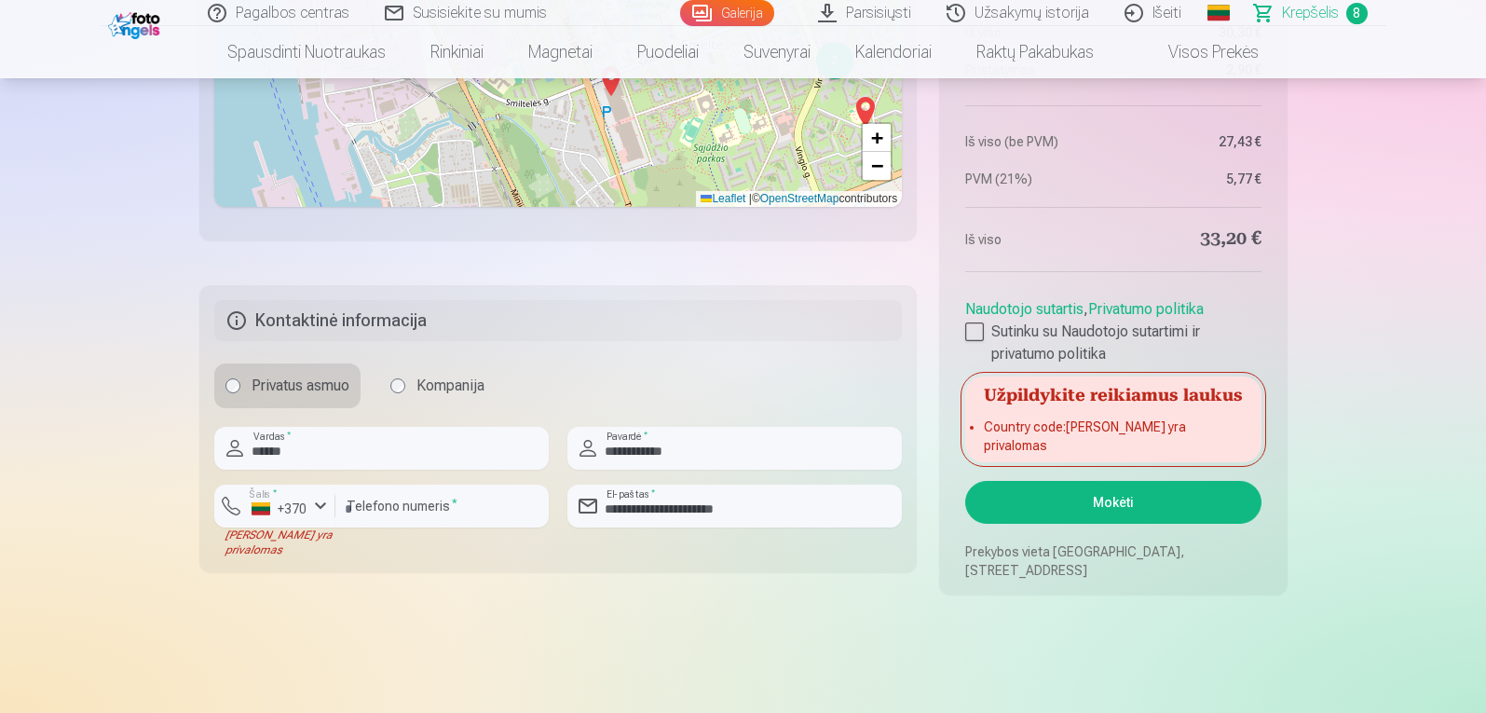
click at [383, 558] on fieldset "**********" at bounding box center [558, 428] width 718 height 287
click at [353, 509] on input "*********" at bounding box center [441, 506] width 213 height 43
type input "********"
click at [370, 539] on div at bounding box center [441, 534] width 213 height 15
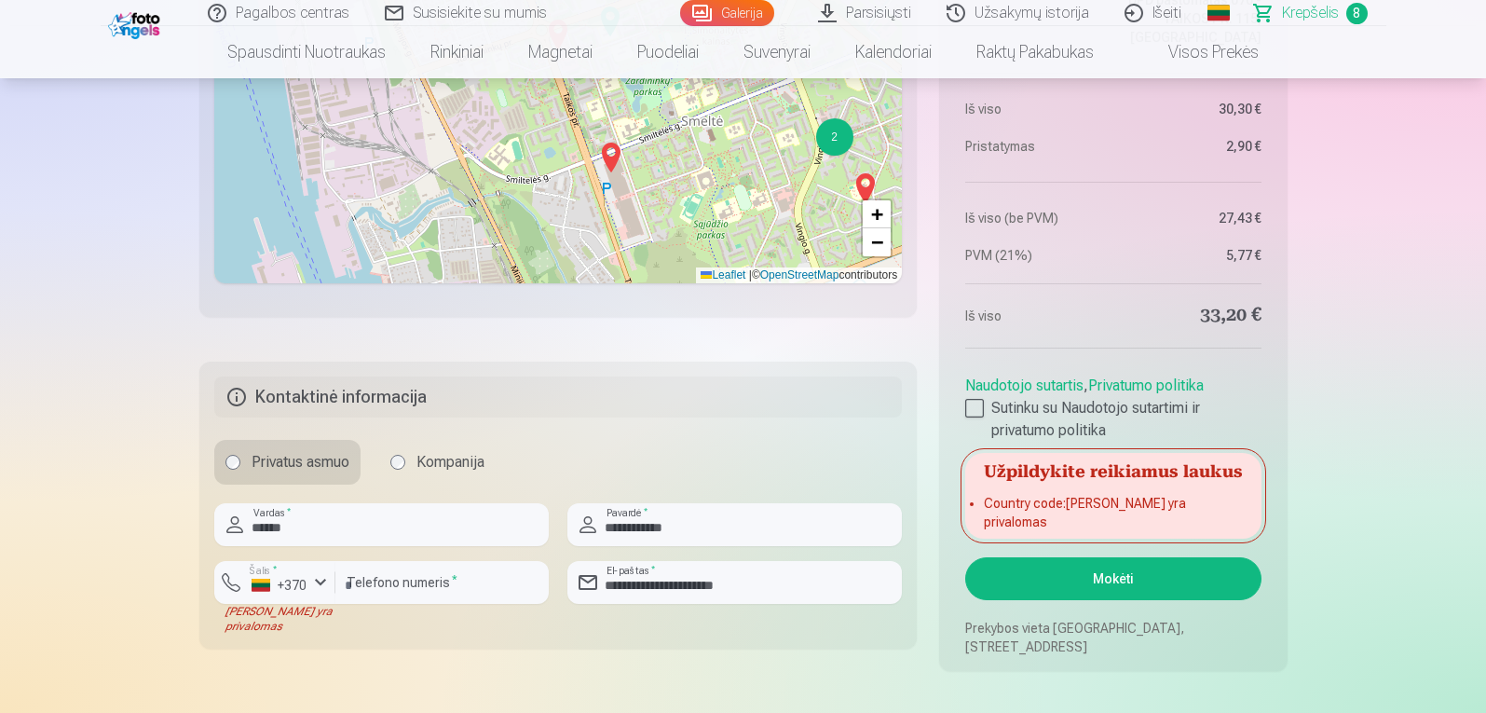
scroll to position [2558, 0]
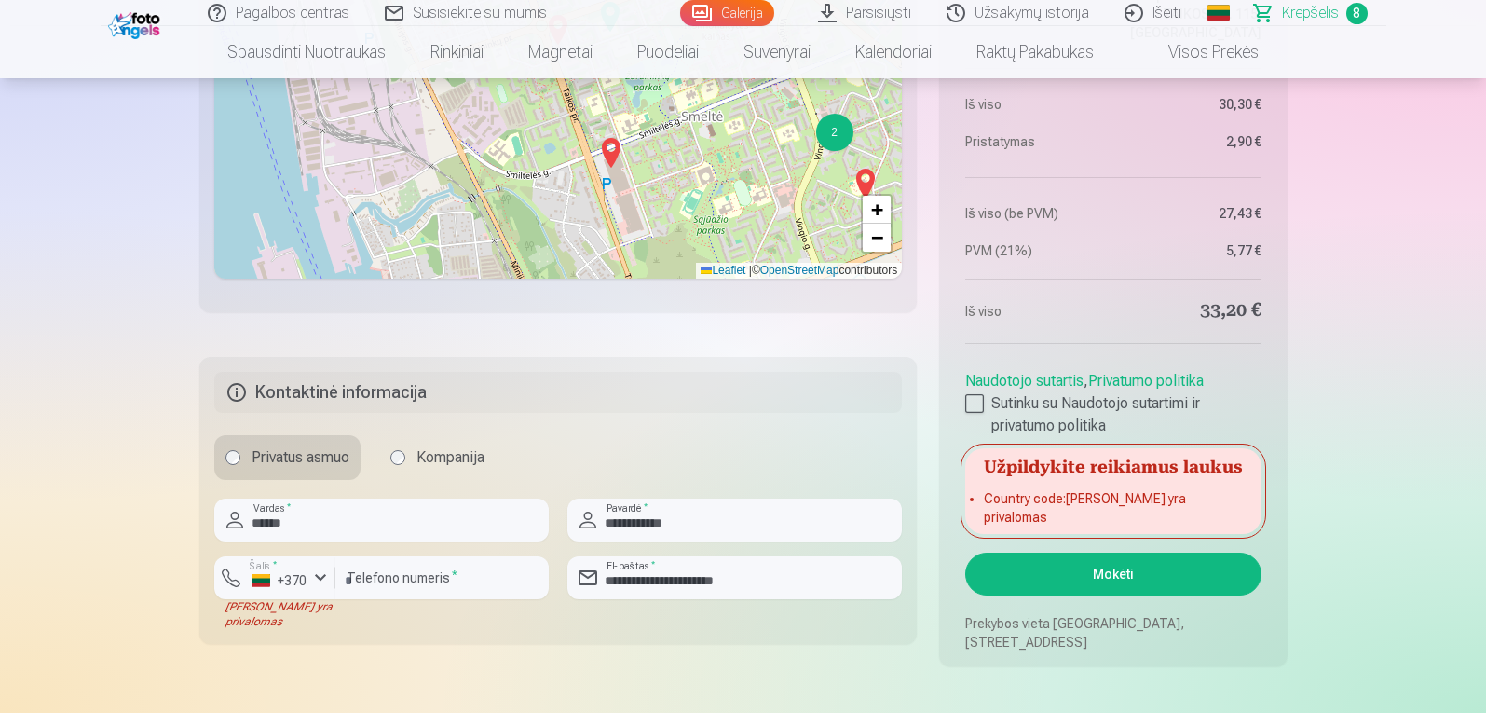
click at [1028, 572] on button "Mokėti" at bounding box center [1112, 574] width 295 height 43
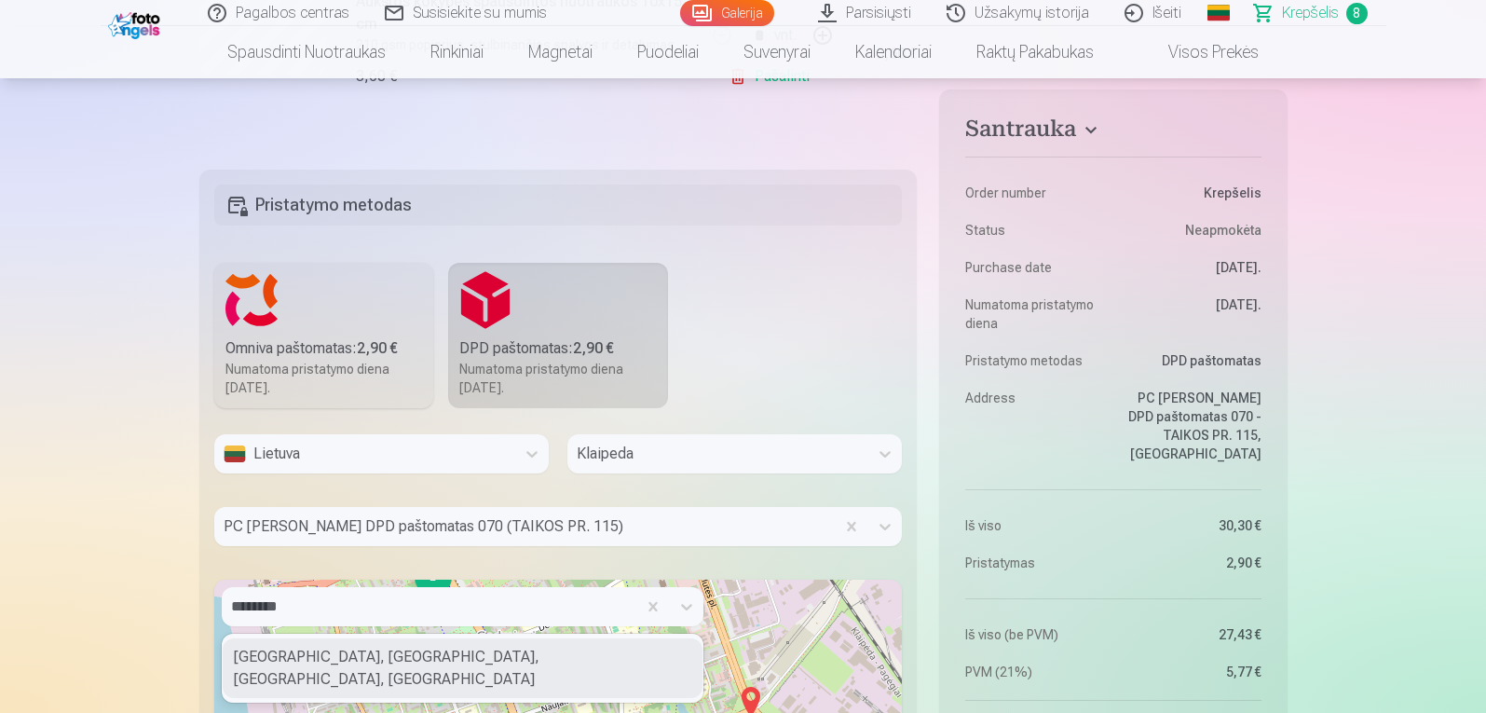
scroll to position [2070, 0]
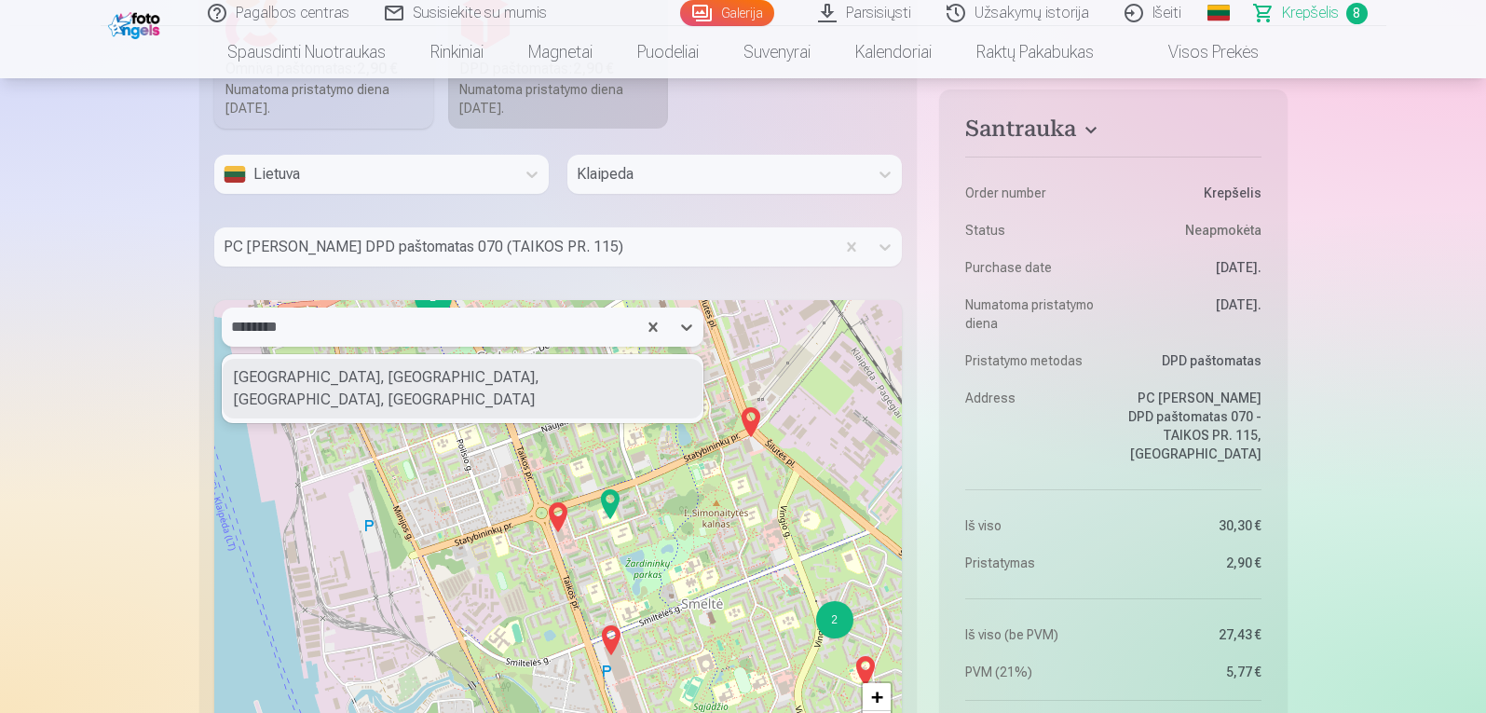
click at [352, 378] on div "[GEOGRAPHIC_DATA], [GEOGRAPHIC_DATA], [GEOGRAPHIC_DATA], [GEOGRAPHIC_DATA]" at bounding box center [463, 389] width 480 height 60
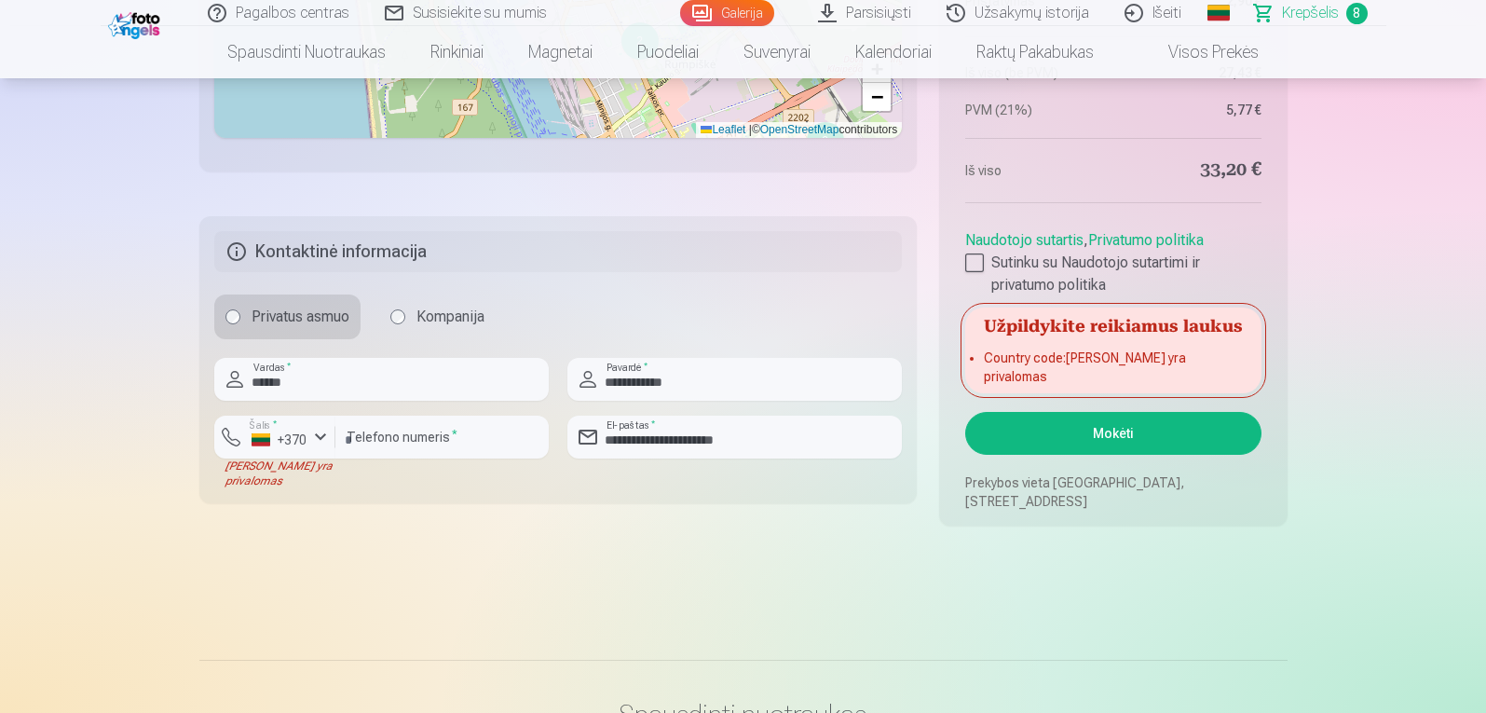
scroll to position [2697, 0]
click at [1079, 451] on button "Mokėti" at bounding box center [1112, 434] width 295 height 43
click at [462, 452] on input "********" at bounding box center [441, 437] width 213 height 43
type input "*********"
type input "********"
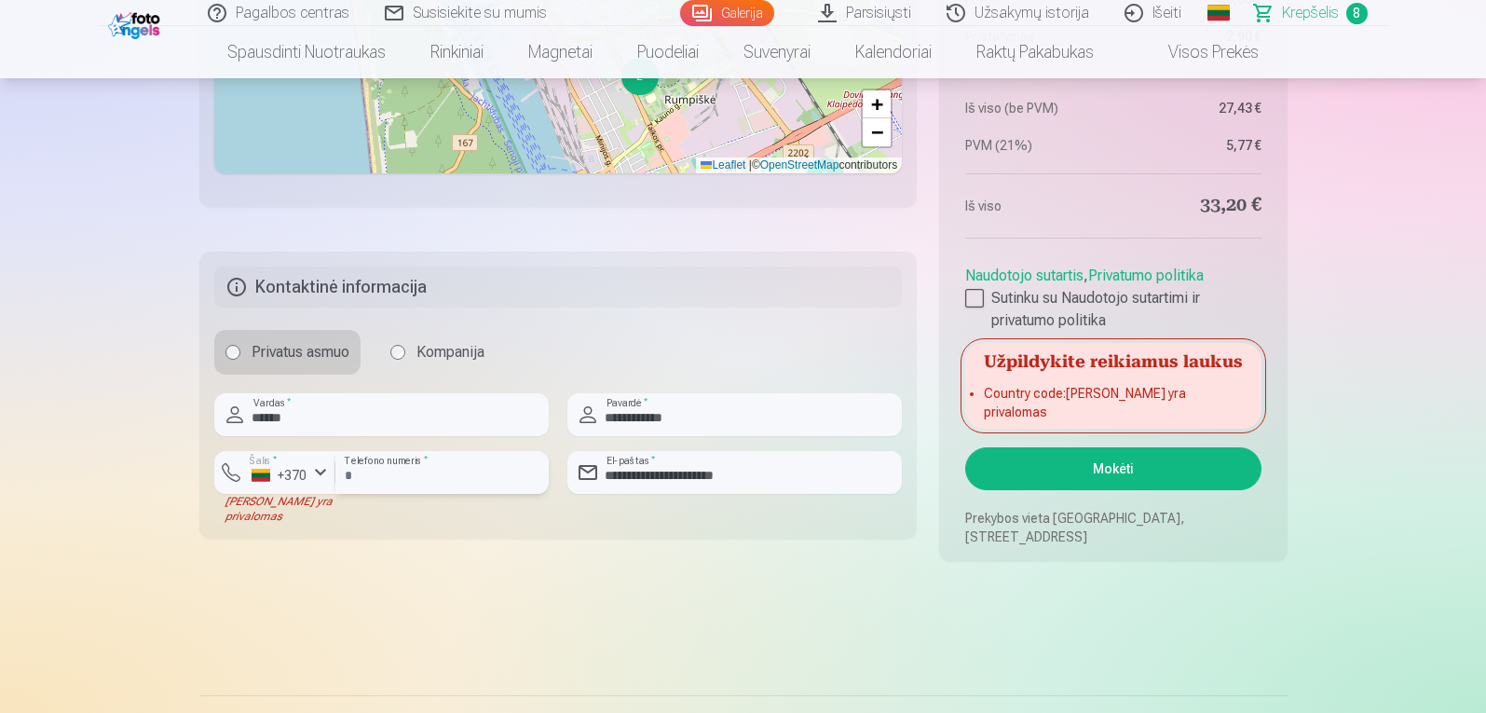
scroll to position [2662, 0]
click at [1049, 483] on button "Mokėti" at bounding box center [1112, 469] width 295 height 43
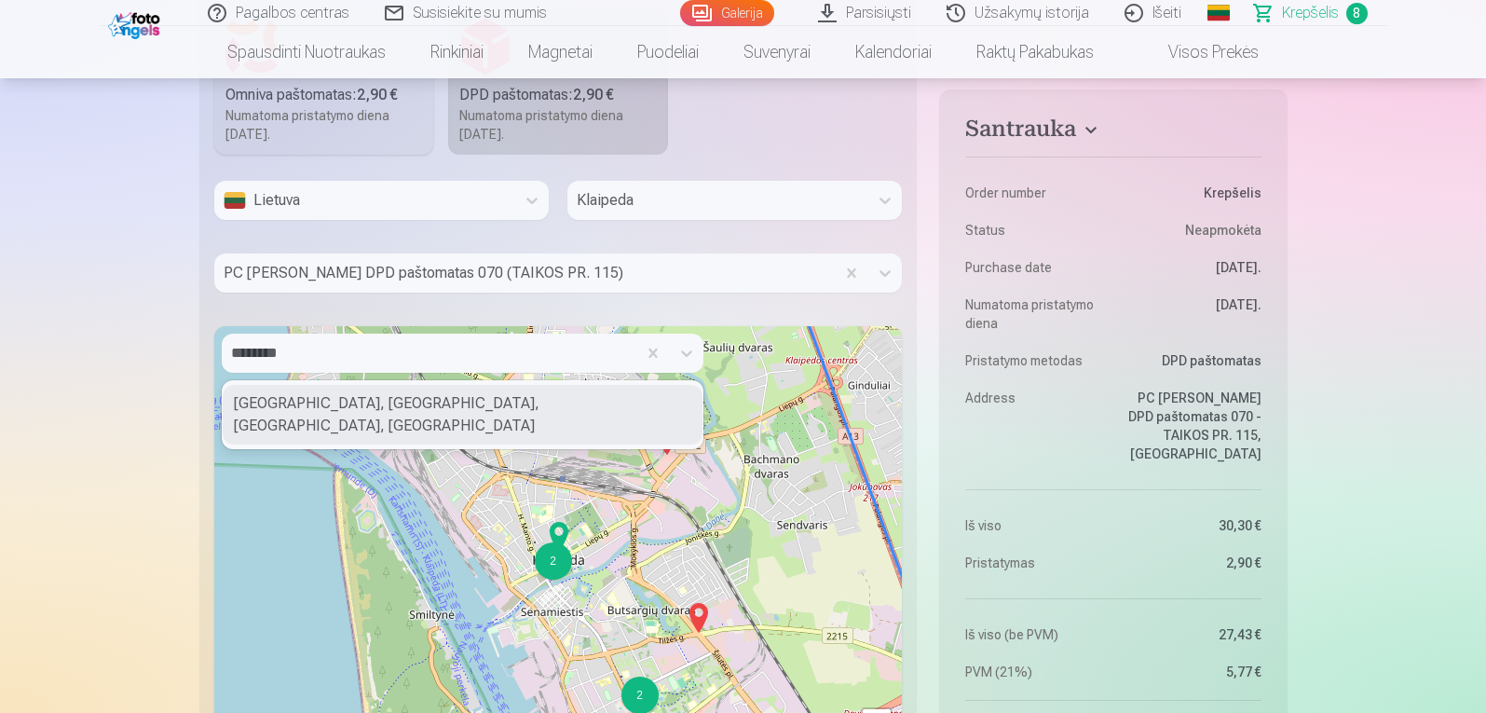
scroll to position [2041, 0]
click at [525, 405] on div "[GEOGRAPHIC_DATA], [GEOGRAPHIC_DATA], [GEOGRAPHIC_DATA], [GEOGRAPHIC_DATA]" at bounding box center [463, 418] width 480 height 60
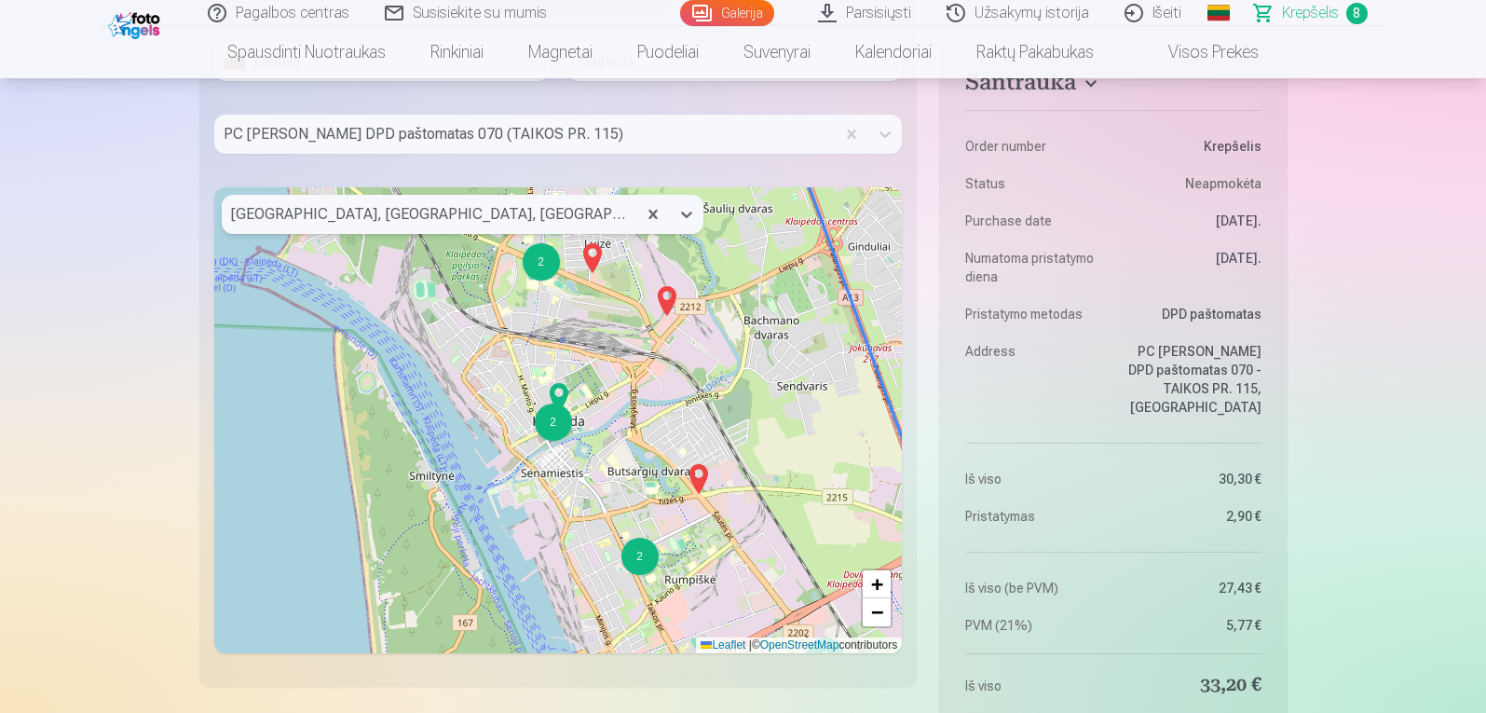
scroll to position [2184, 0]
click at [648, 571] on div "2" at bounding box center [639, 555] width 37 height 37
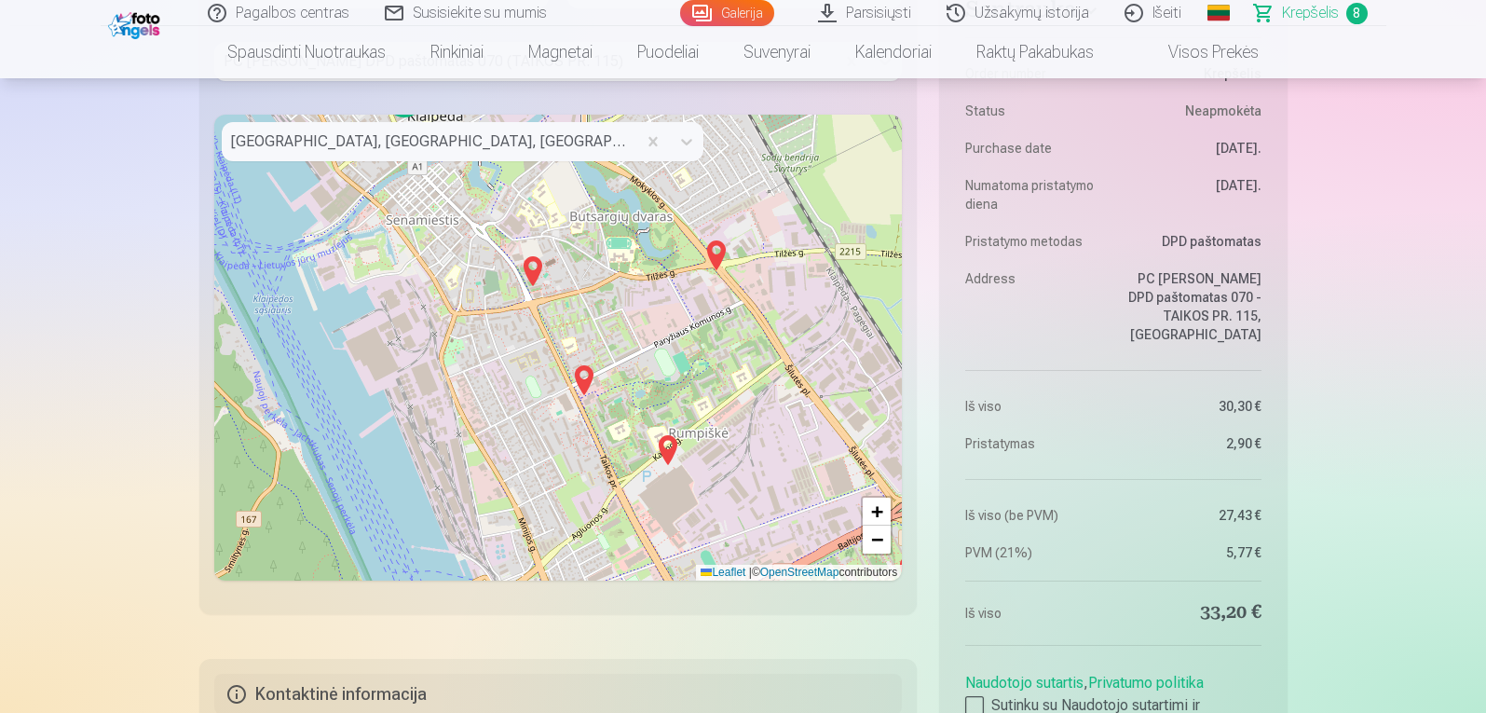
scroll to position [2228, 0]
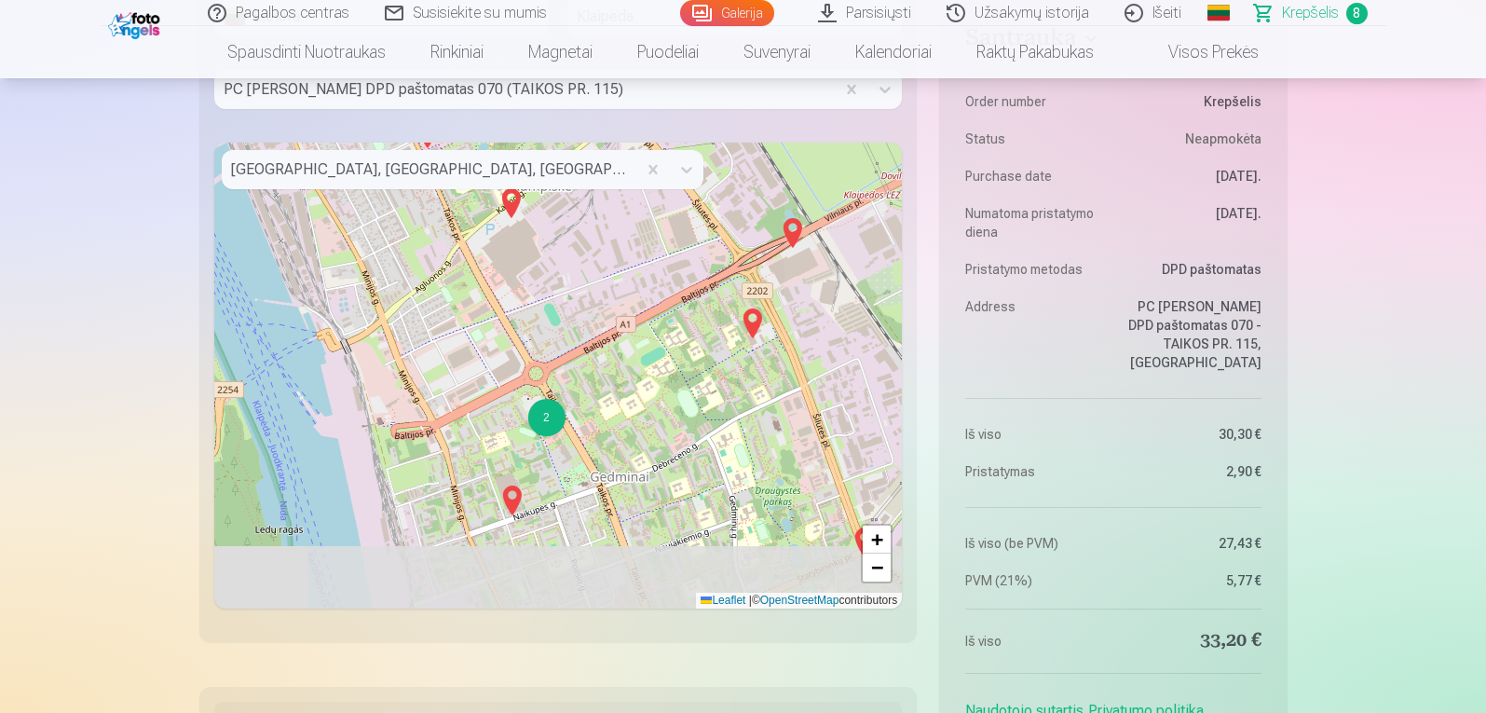
drag, startPoint x: 759, startPoint y: 519, endPoint x: 603, endPoint y: 243, distance: 317.1
click at [603, 243] on div "2 2 2 + − Leaflet | © OpenStreetMap contributors" at bounding box center [558, 376] width 689 height 466
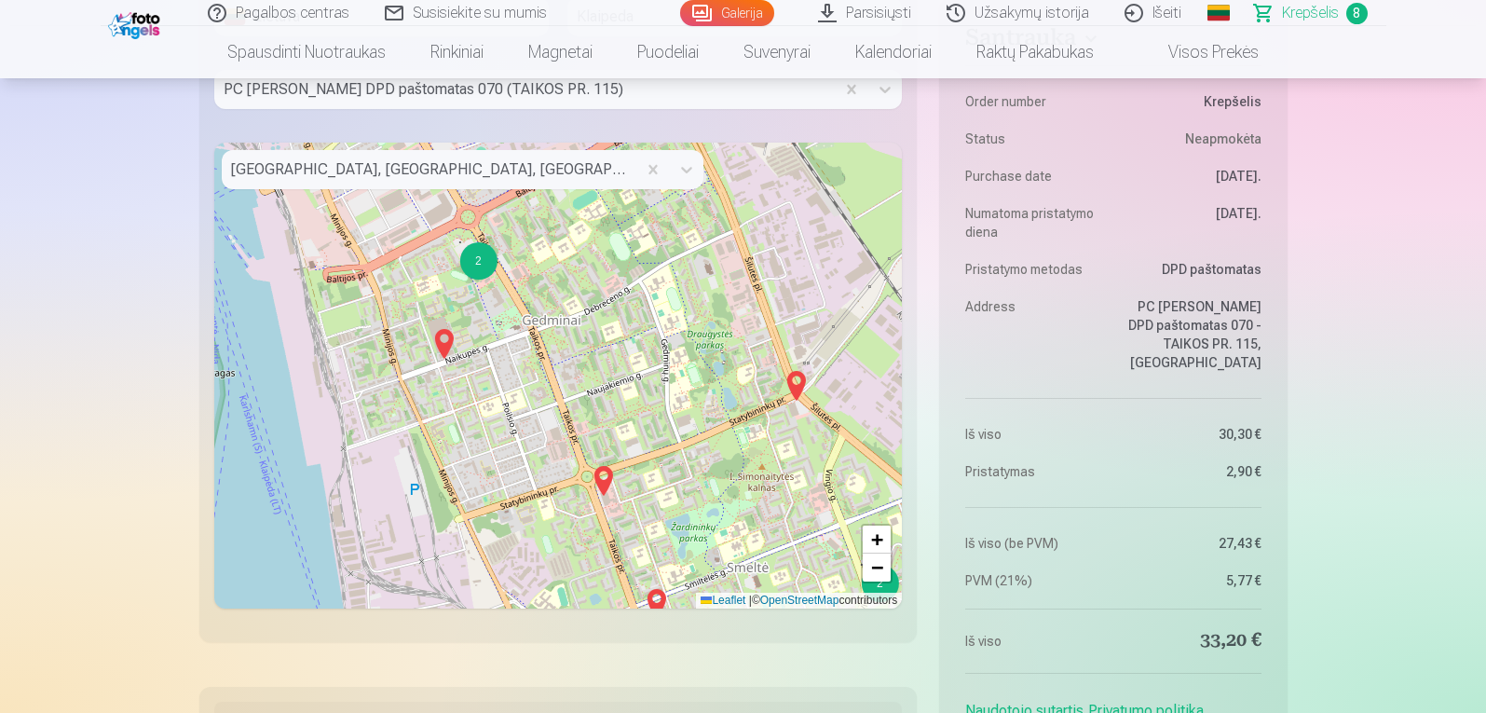
drag, startPoint x: 646, startPoint y: 533, endPoint x: 578, endPoint y: 377, distance: 169.8
click at [578, 377] on div "2 2 2 + − Leaflet | © OpenStreetMap contributors" at bounding box center [558, 376] width 689 height 466
click at [610, 479] on img at bounding box center [603, 480] width 30 height 45
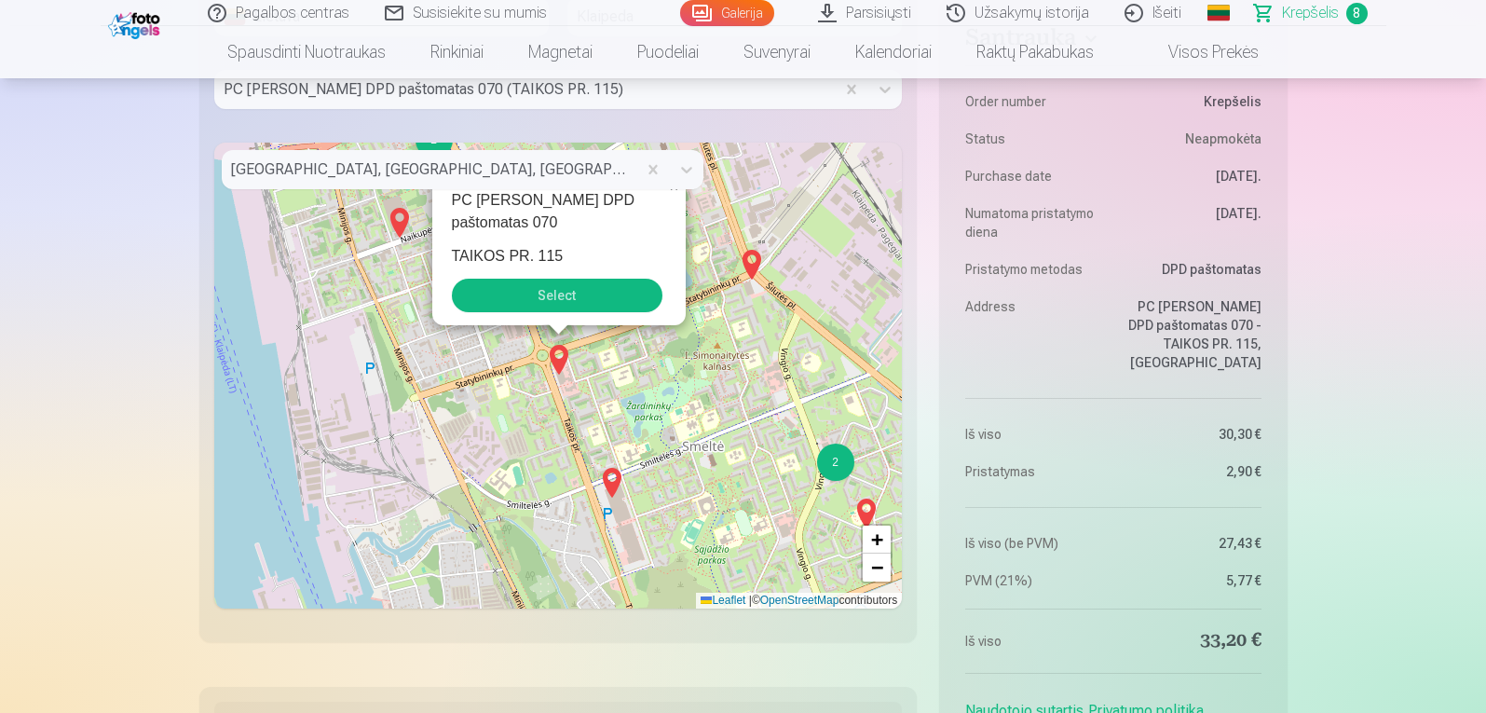
click at [580, 292] on button "Select" at bounding box center [557, 296] width 211 height 34
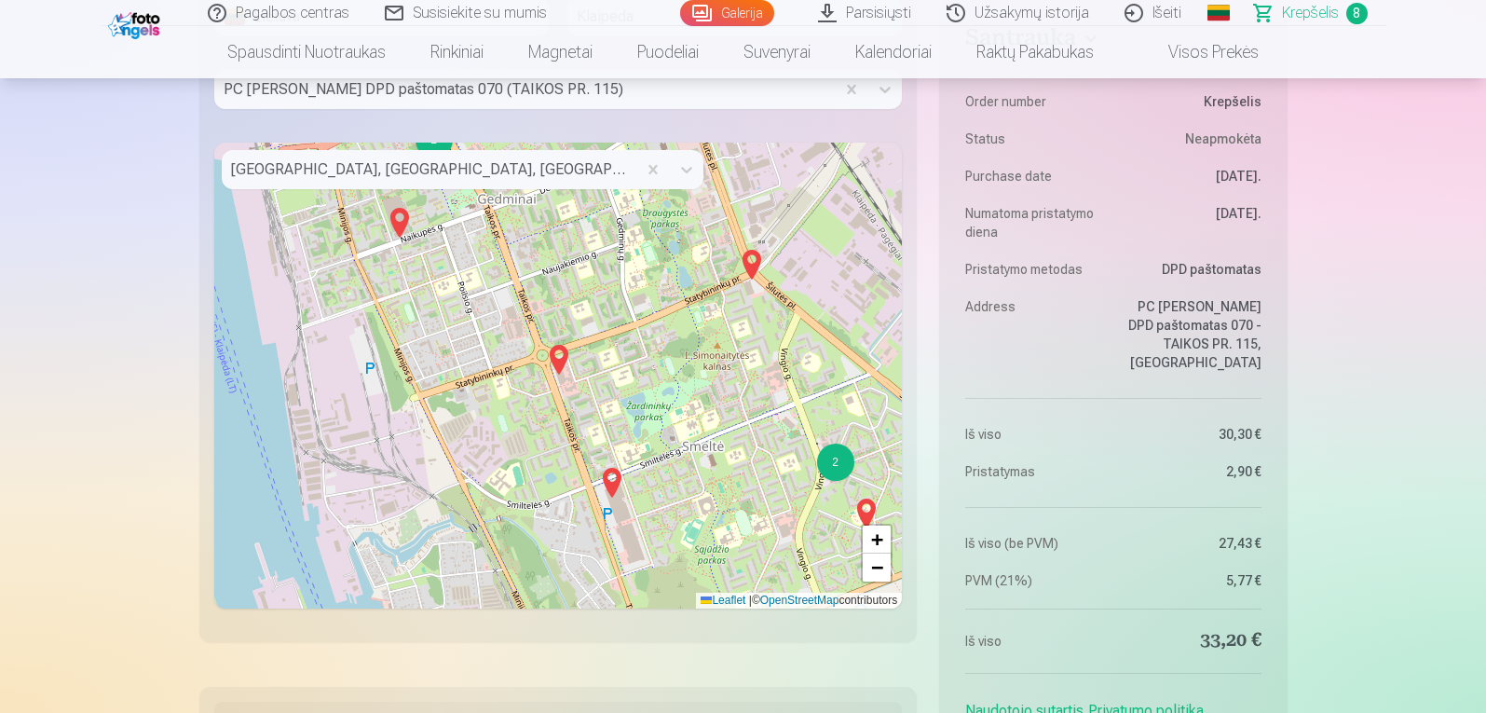
scroll to position [2665, 0]
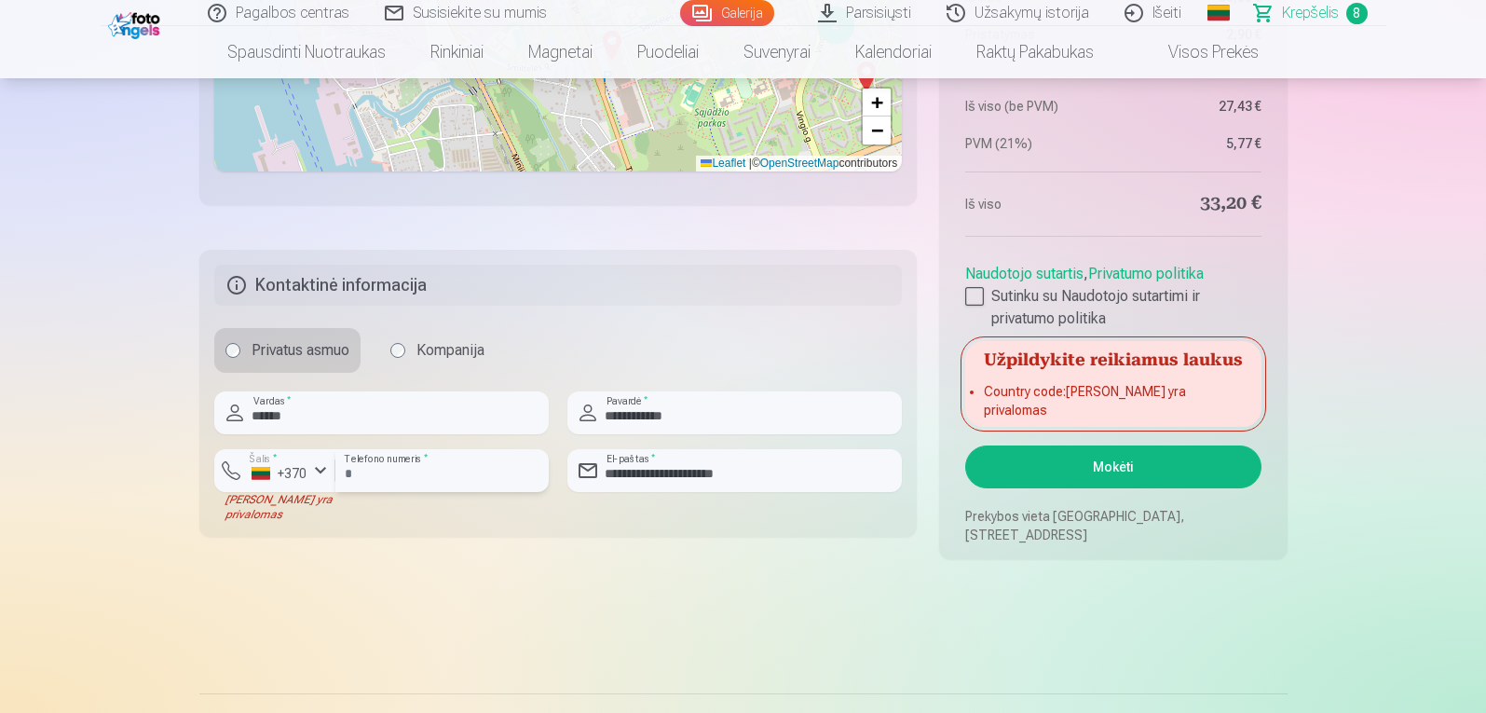
click at [355, 477] on input "*********" at bounding box center [441, 470] width 213 height 43
click at [447, 482] on input "*********" at bounding box center [441, 470] width 213 height 43
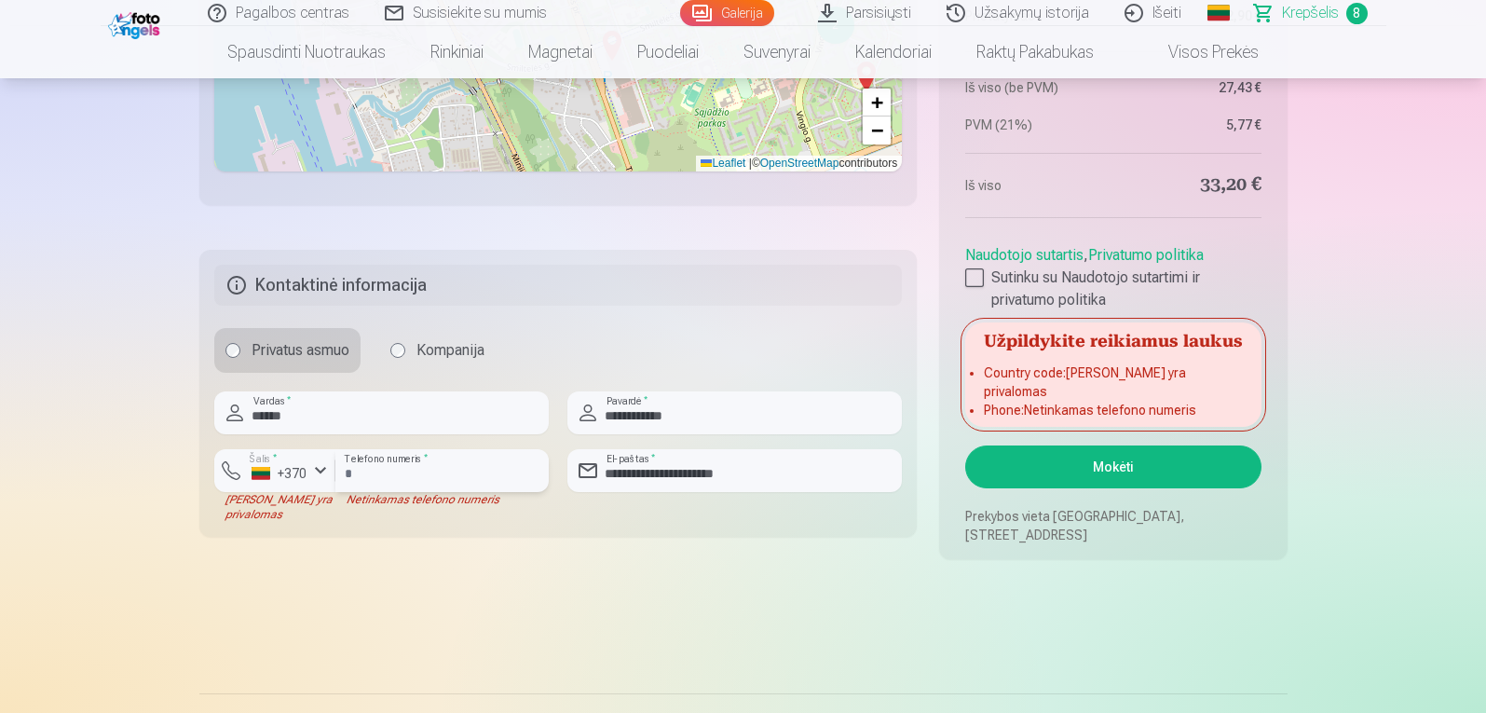
type input "*"
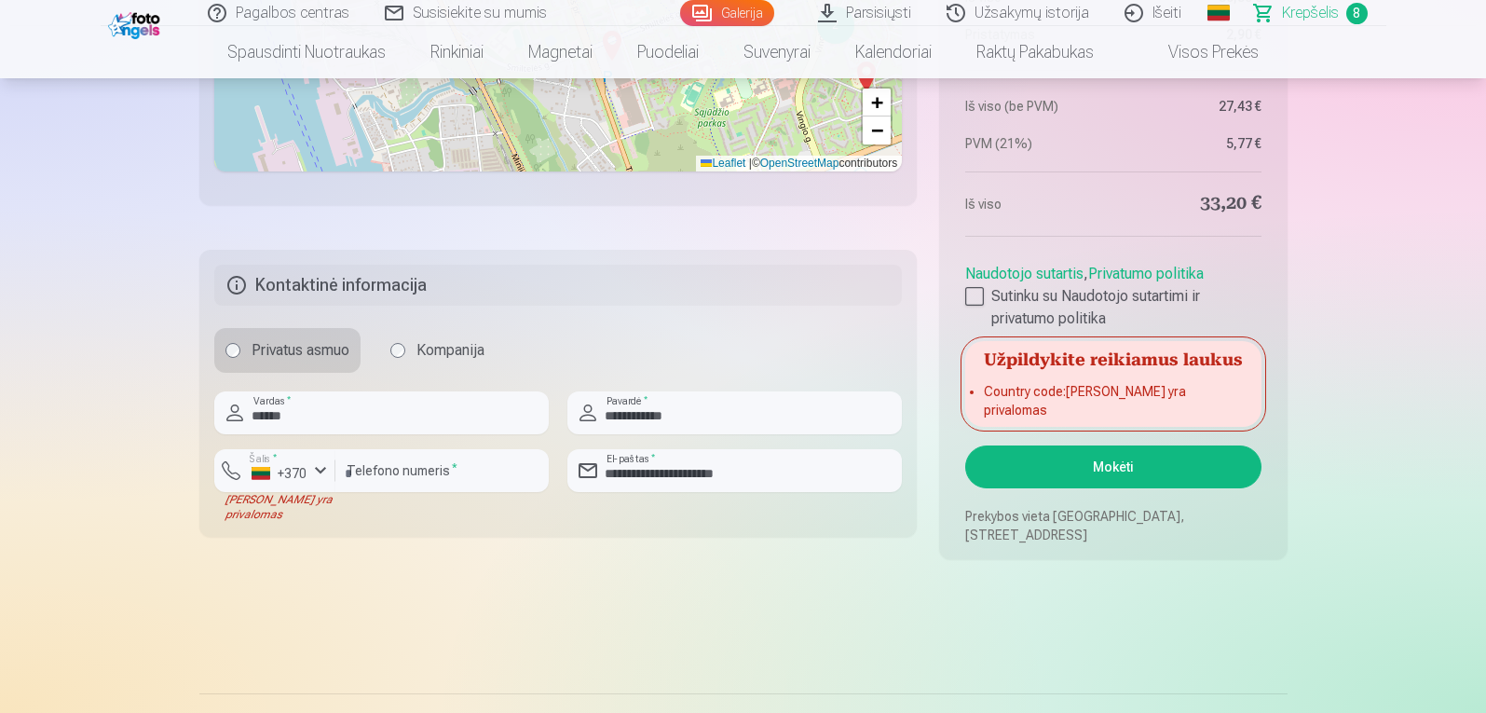
click at [379, 509] on div "******** Telefono numeris *" at bounding box center [441, 485] width 213 height 73
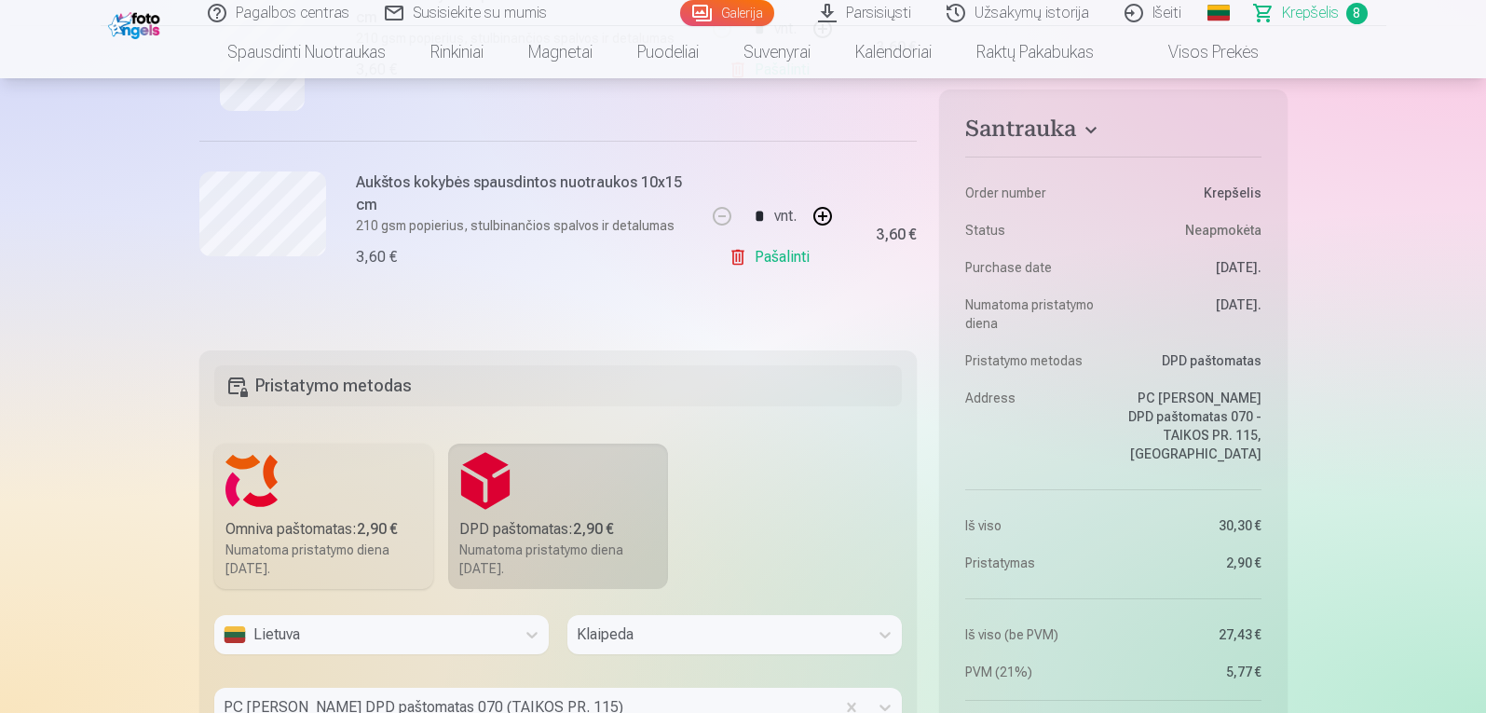
scroll to position [1612, 0]
click at [513, 515] on label "DPD paštomatas : 2,90 € Numatoma pristatymo diena [DATE]." at bounding box center [558, 514] width 220 height 145
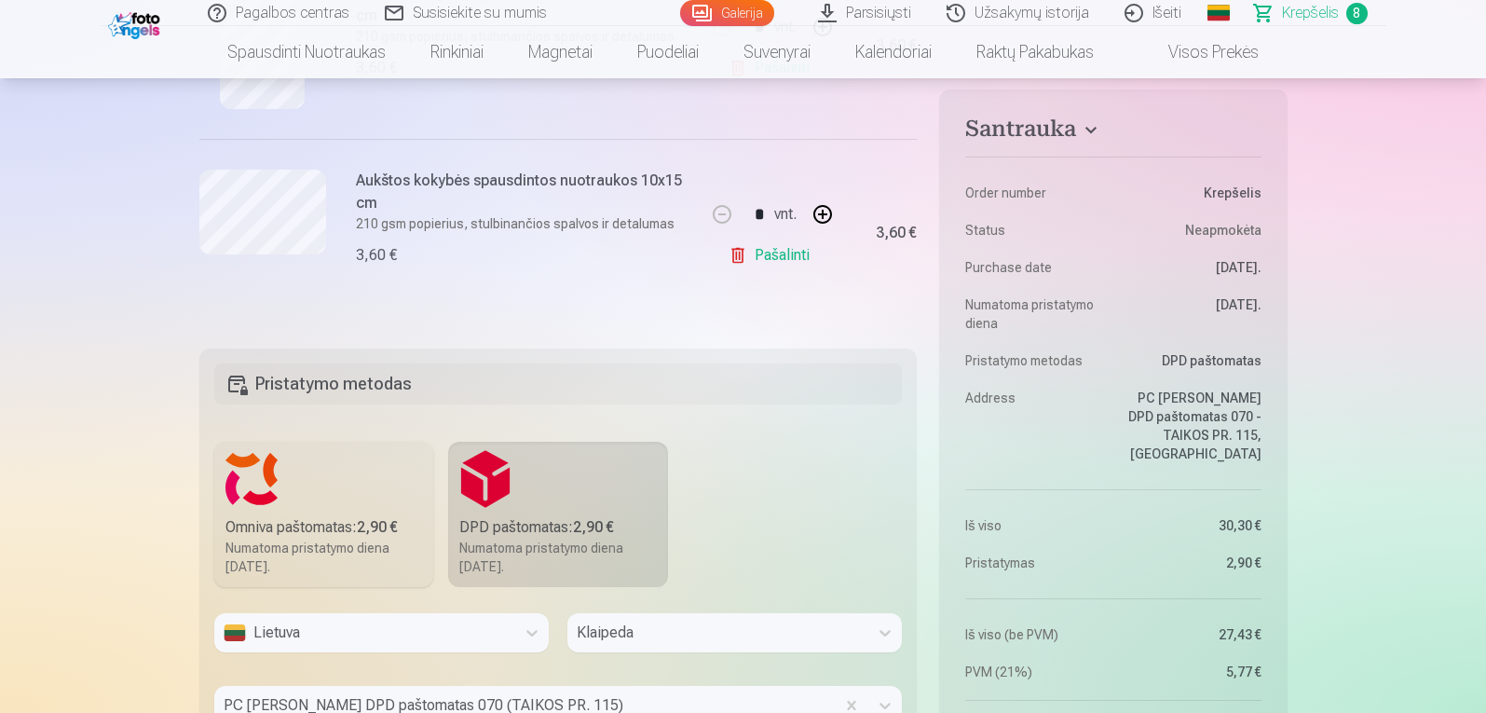
click at [513, 515] on label "DPD paštomatas : 2,90 € Numatoma pristatymo diena [DATE]." at bounding box center [558, 514] width 220 height 145
drag, startPoint x: 513, startPoint y: 515, endPoint x: 530, endPoint y: 515, distance: 16.8
click at [530, 516] on label "DPD paštomatas : 2,90 € Numatoma pristatymo diena [DATE]." at bounding box center [558, 514] width 220 height 145
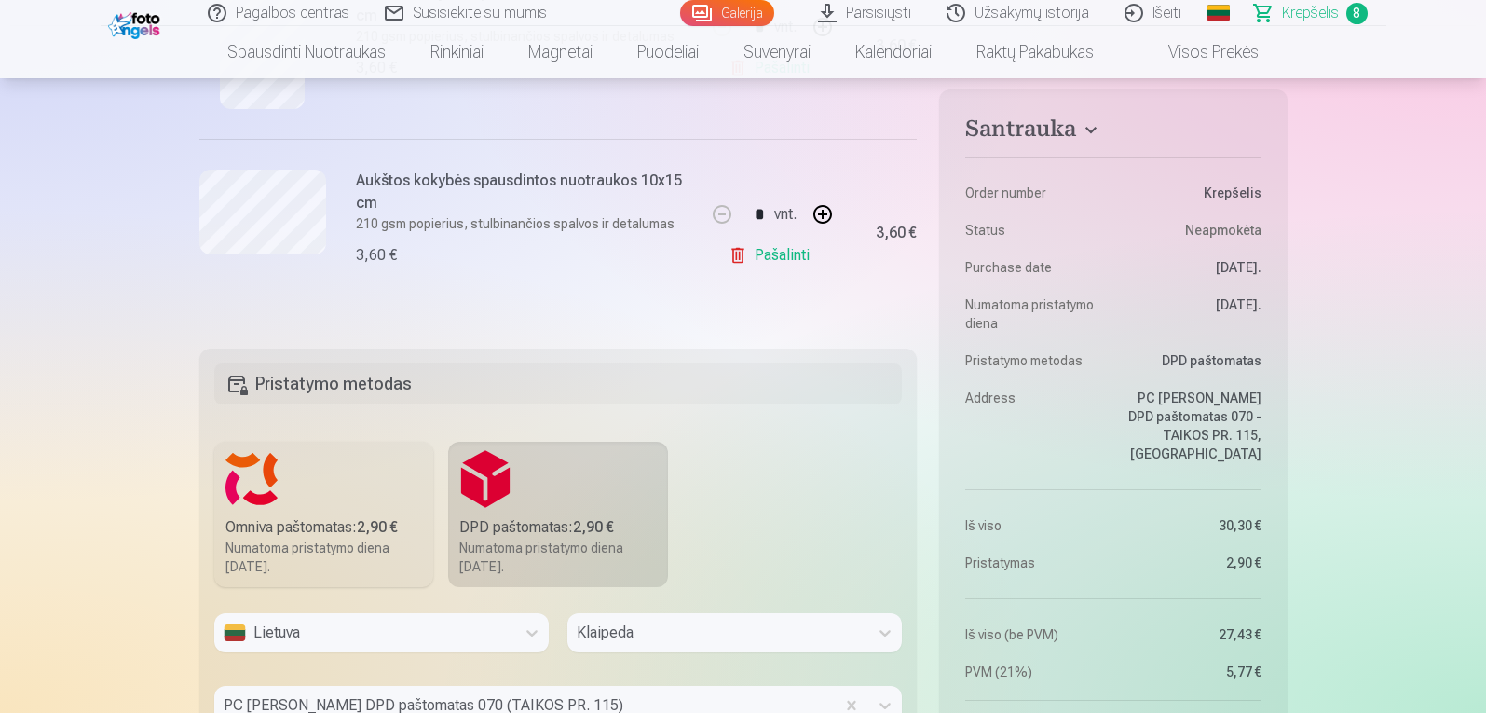
click at [537, 514] on label "DPD paštomatas : 2,90 € Numatoma pristatymo diena [DATE]." at bounding box center [558, 514] width 220 height 145
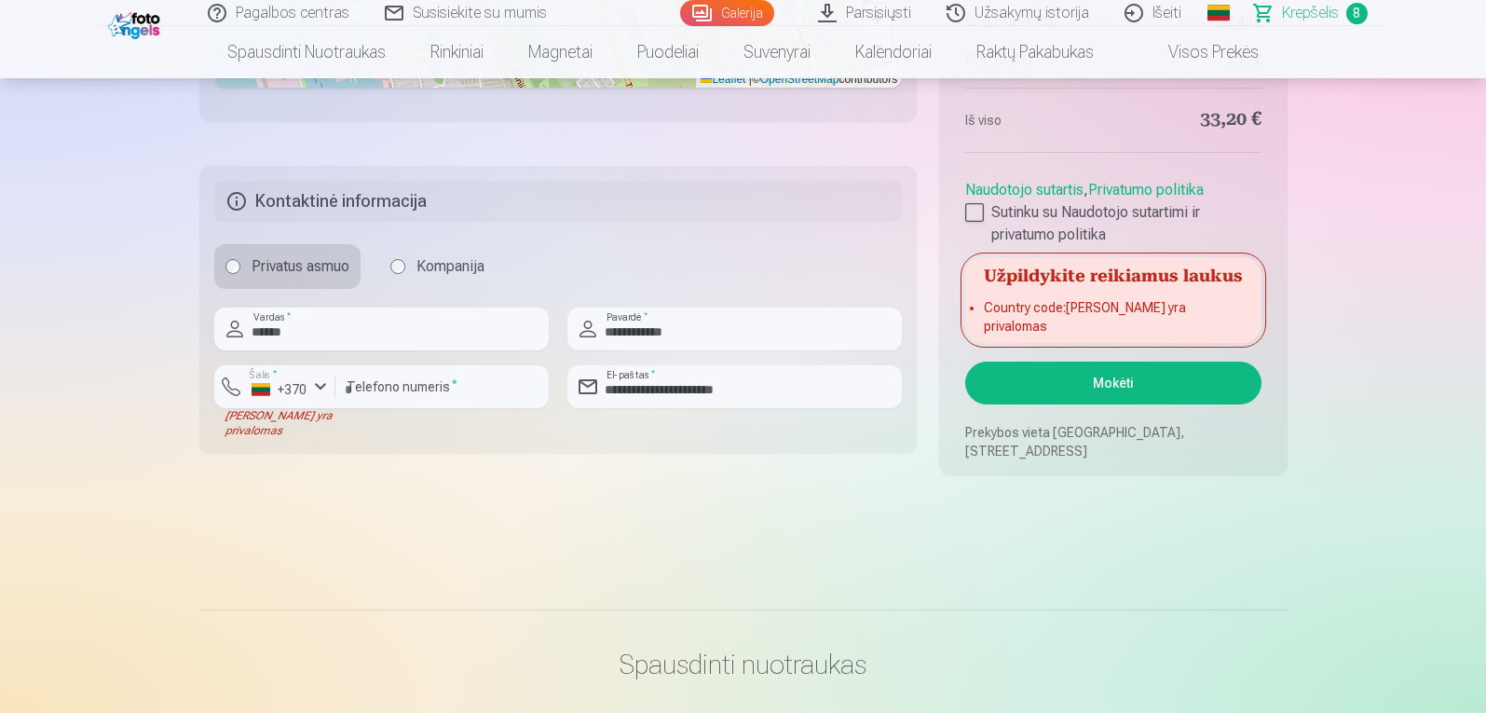
scroll to position [2747, 0]
click at [1179, 392] on button "Mokėti" at bounding box center [1112, 384] width 295 height 43
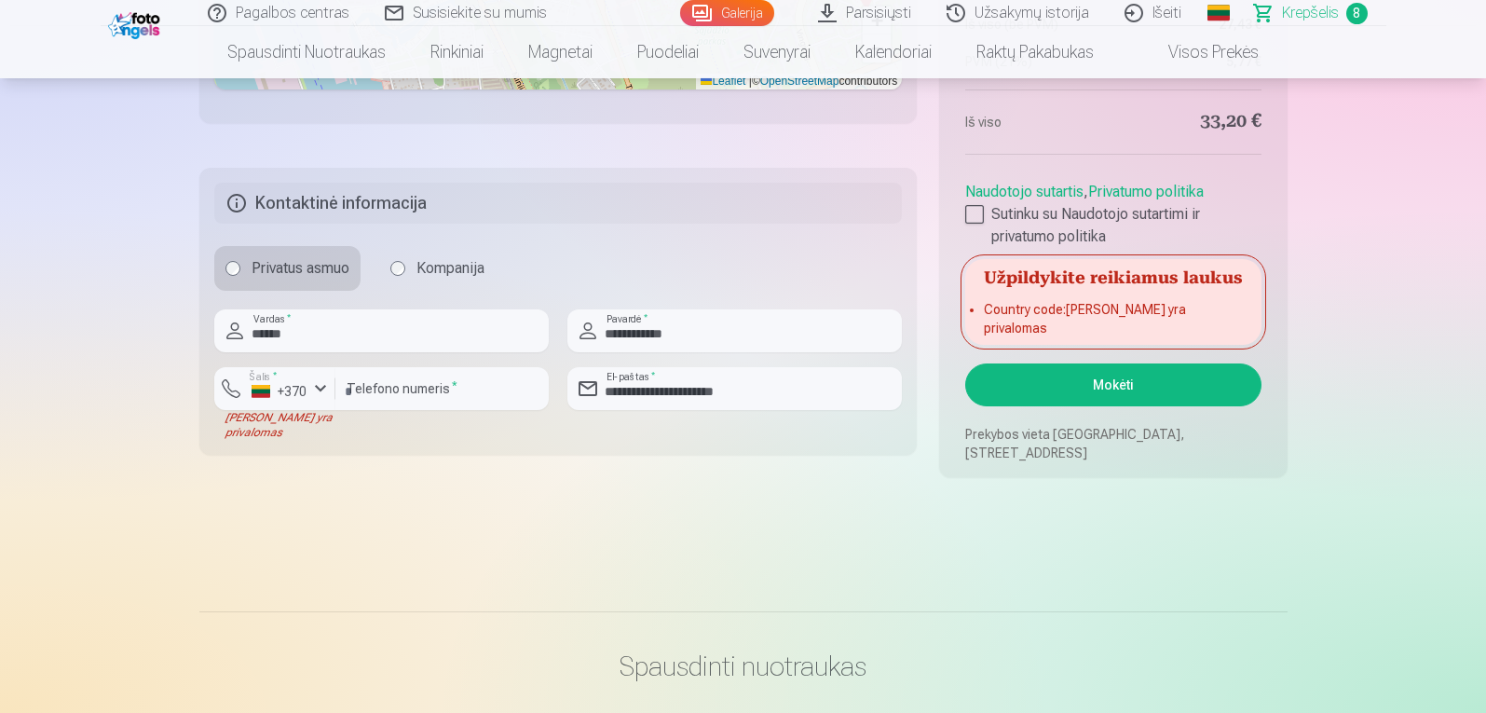
click at [1179, 392] on button "Mokėti" at bounding box center [1112, 384] width 295 height 43
drag, startPoint x: 1179, startPoint y: 392, endPoint x: 1168, endPoint y: 371, distance: 23.8
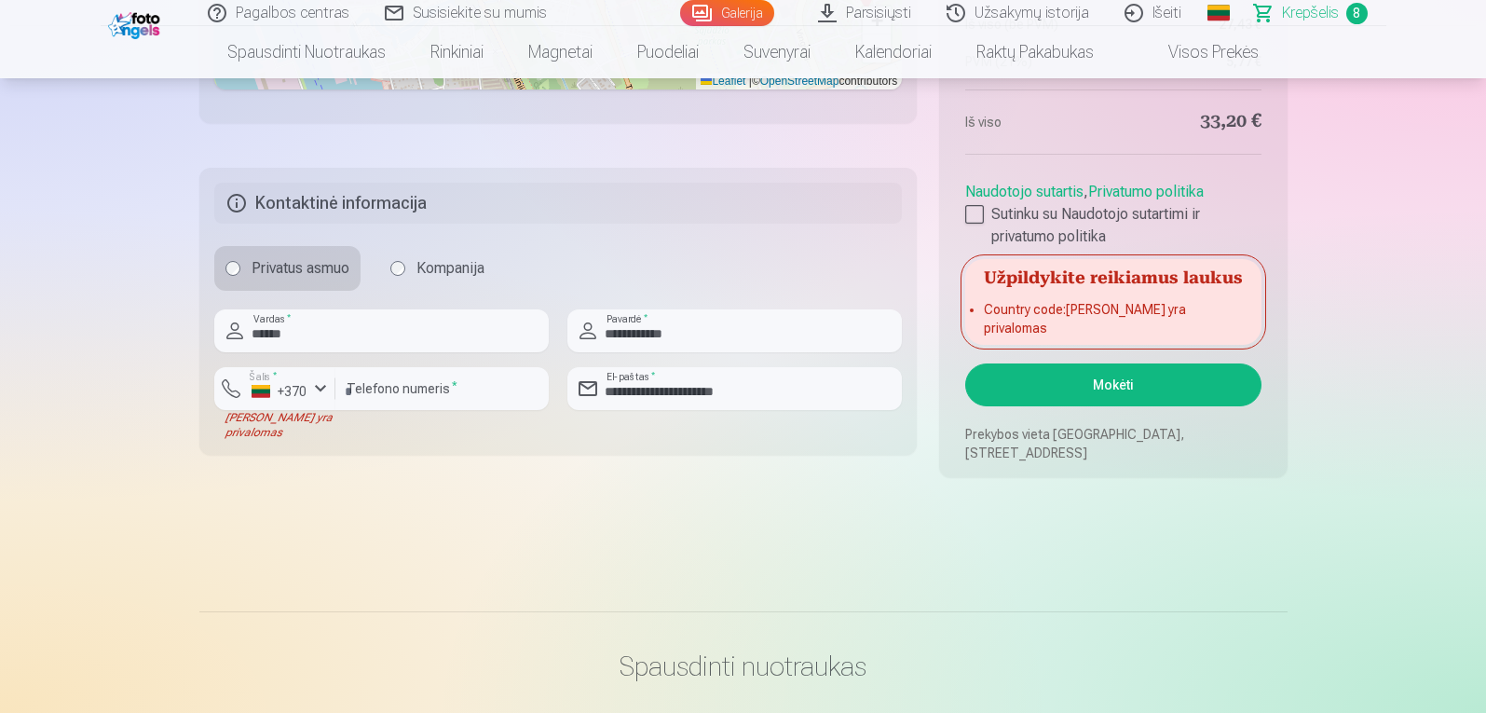
click at [1168, 371] on button "Mokėti" at bounding box center [1112, 384] width 295 height 43
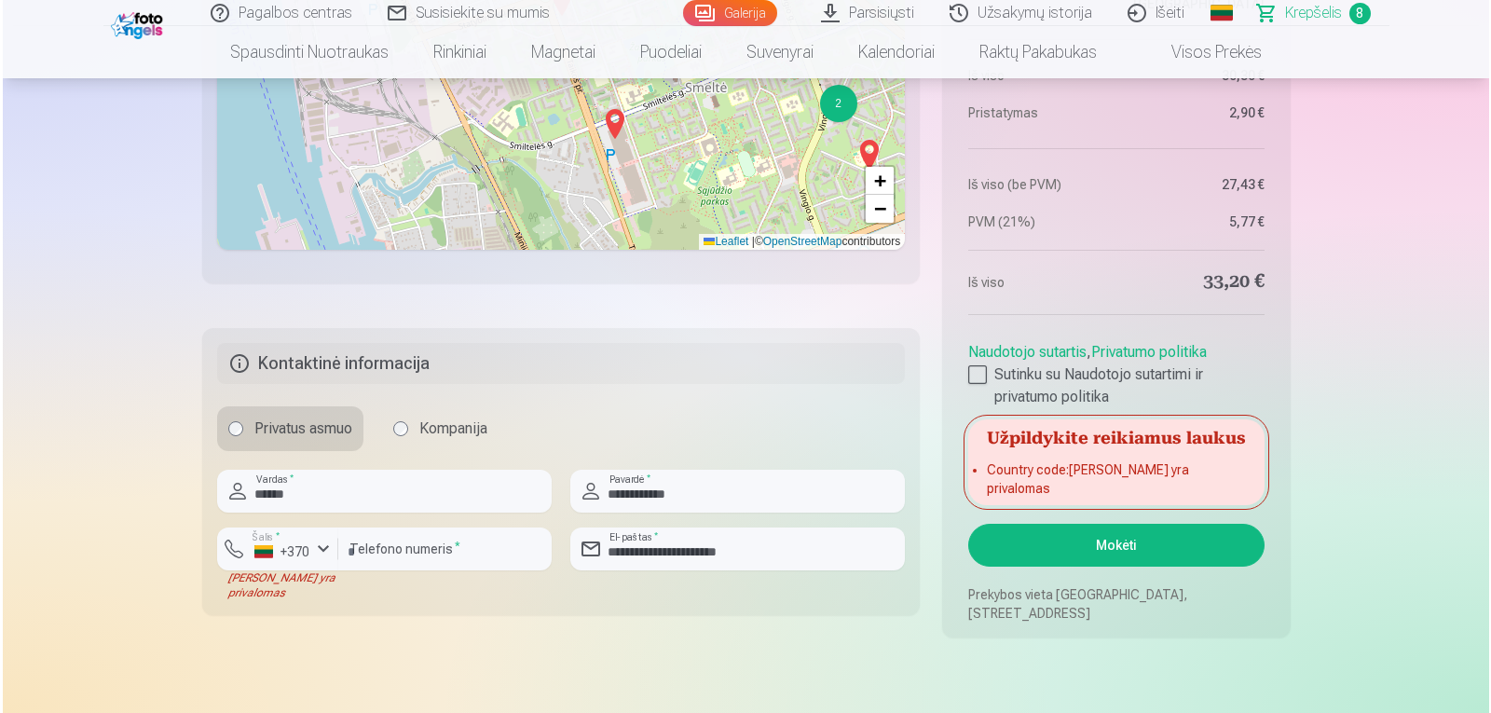
scroll to position [2587, 0]
click at [430, 560] on input "********" at bounding box center [441, 547] width 213 height 43
type input "*"
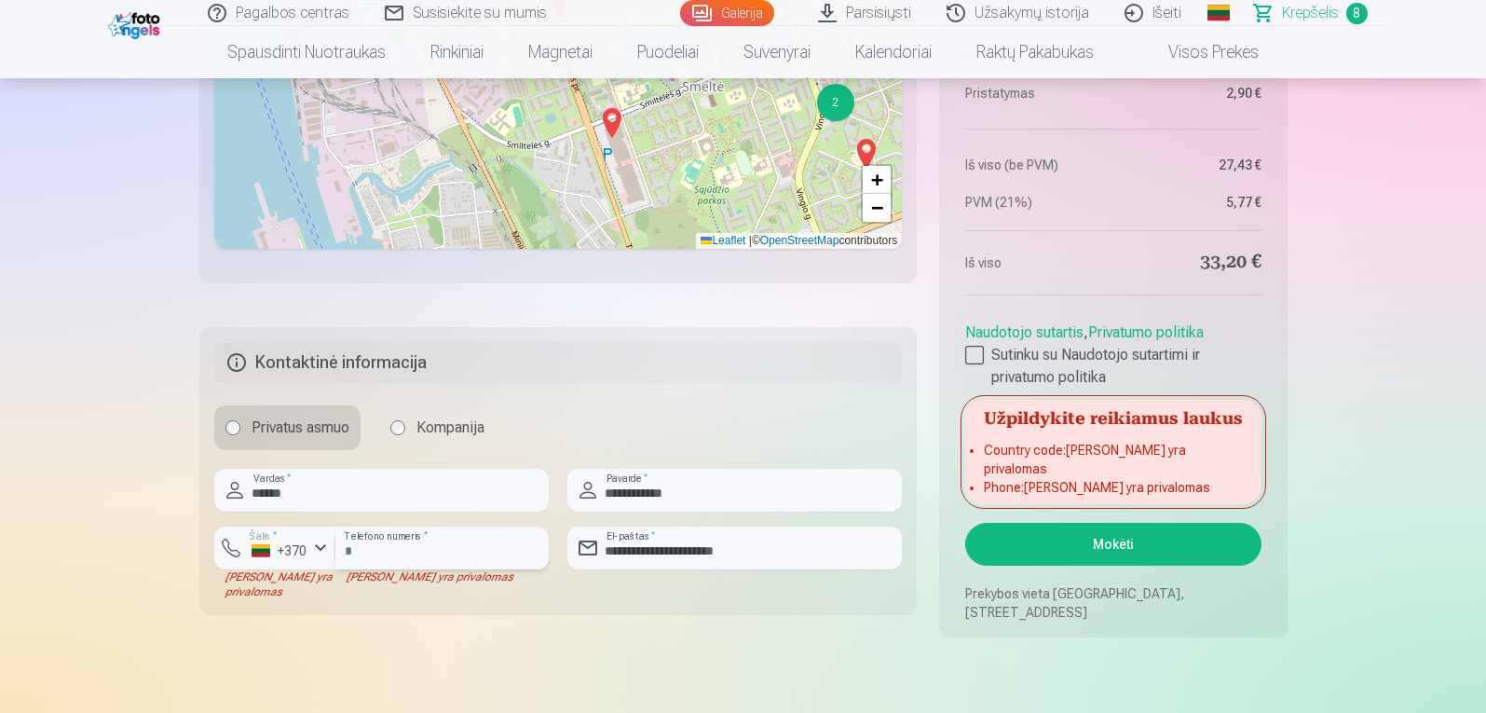
click at [472, 535] on input "number" at bounding box center [441, 547] width 213 height 43
type input "*********"
type input "********"
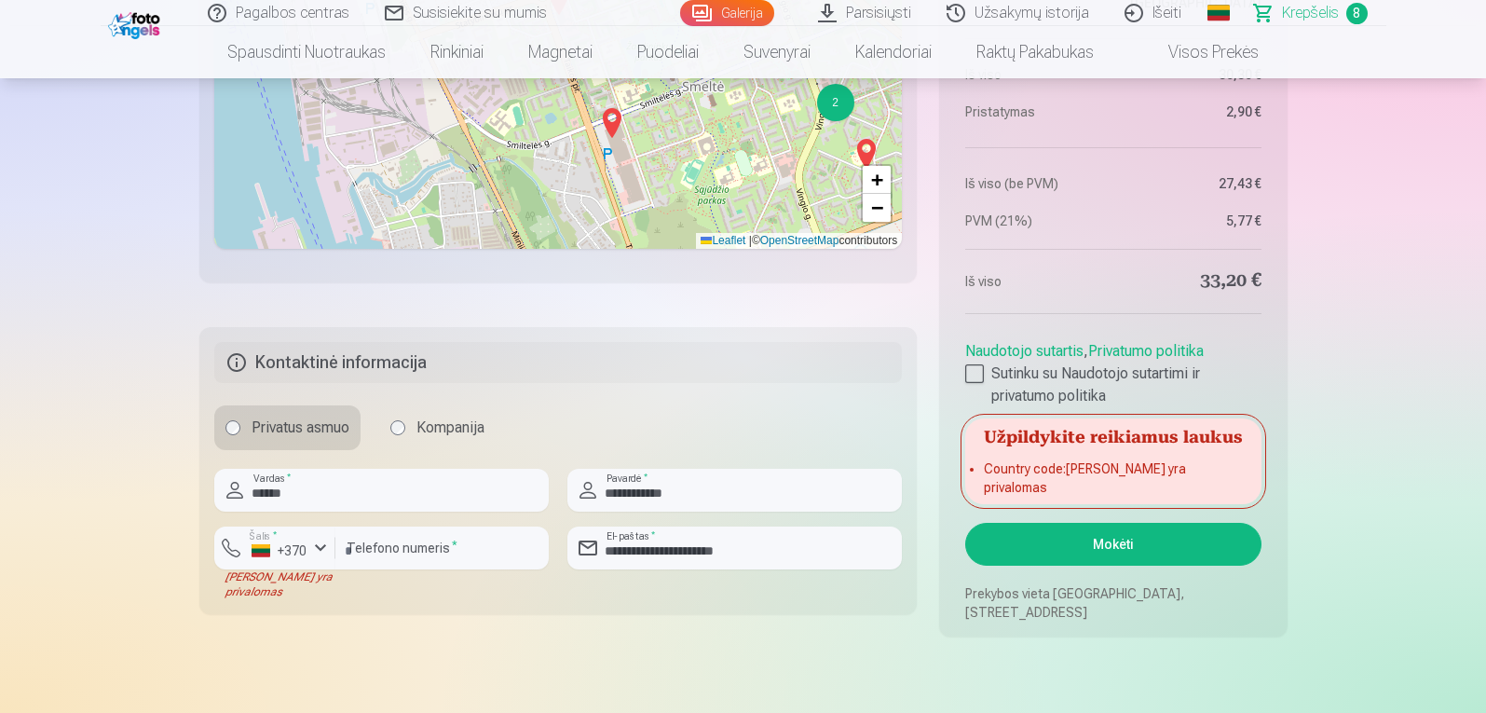
click at [1156, 527] on button "Mokėti" at bounding box center [1112, 544] width 295 height 43
drag, startPoint x: 1156, startPoint y: 527, endPoint x: 1141, endPoint y: 513, distance: 20.4
click at [1141, 513] on aside "Santrauka Order number Krepšelis Status Neapmokėta Purchase date [DATE]. Numato…" at bounding box center [1113, 137] width 348 height 998
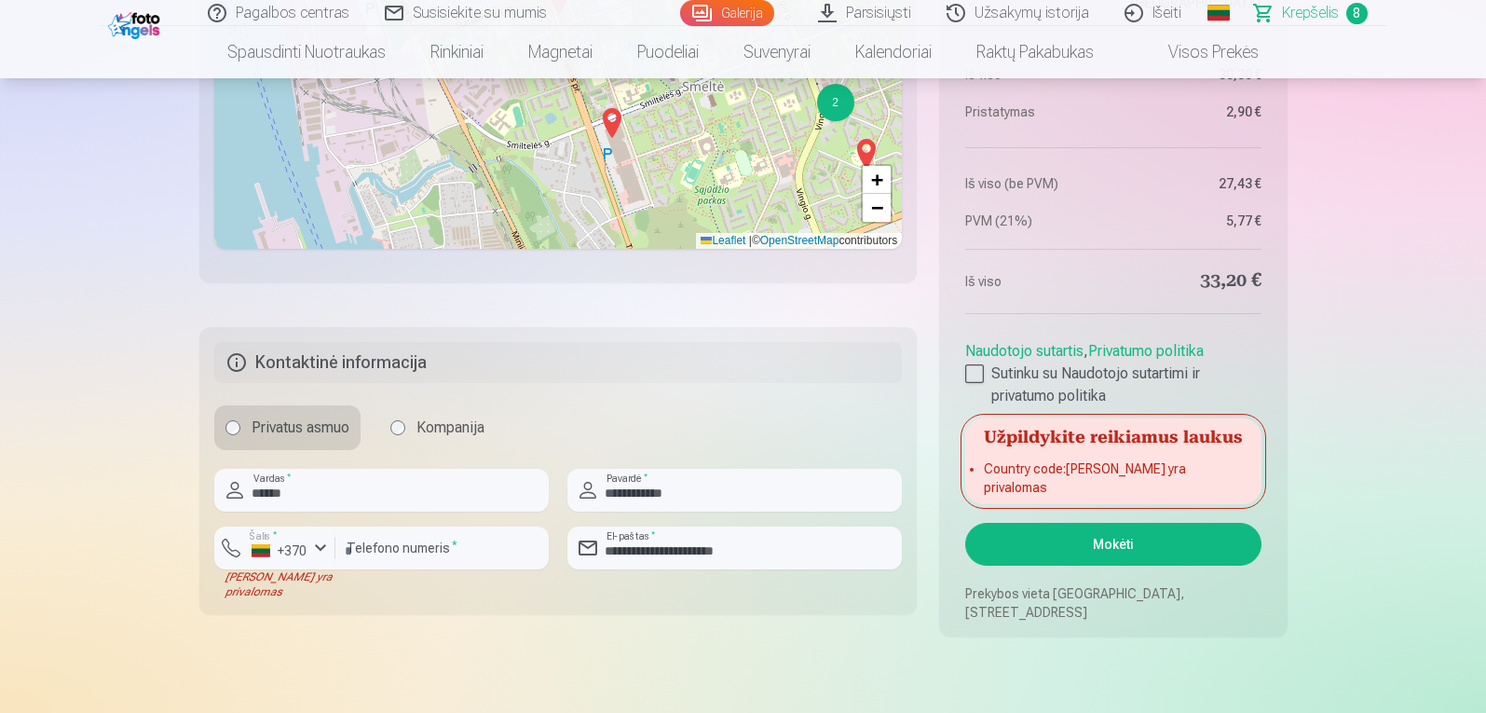
click at [1084, 452] on h5 "Užpildykite reikiamus laukus" at bounding box center [1112, 435] width 295 height 34
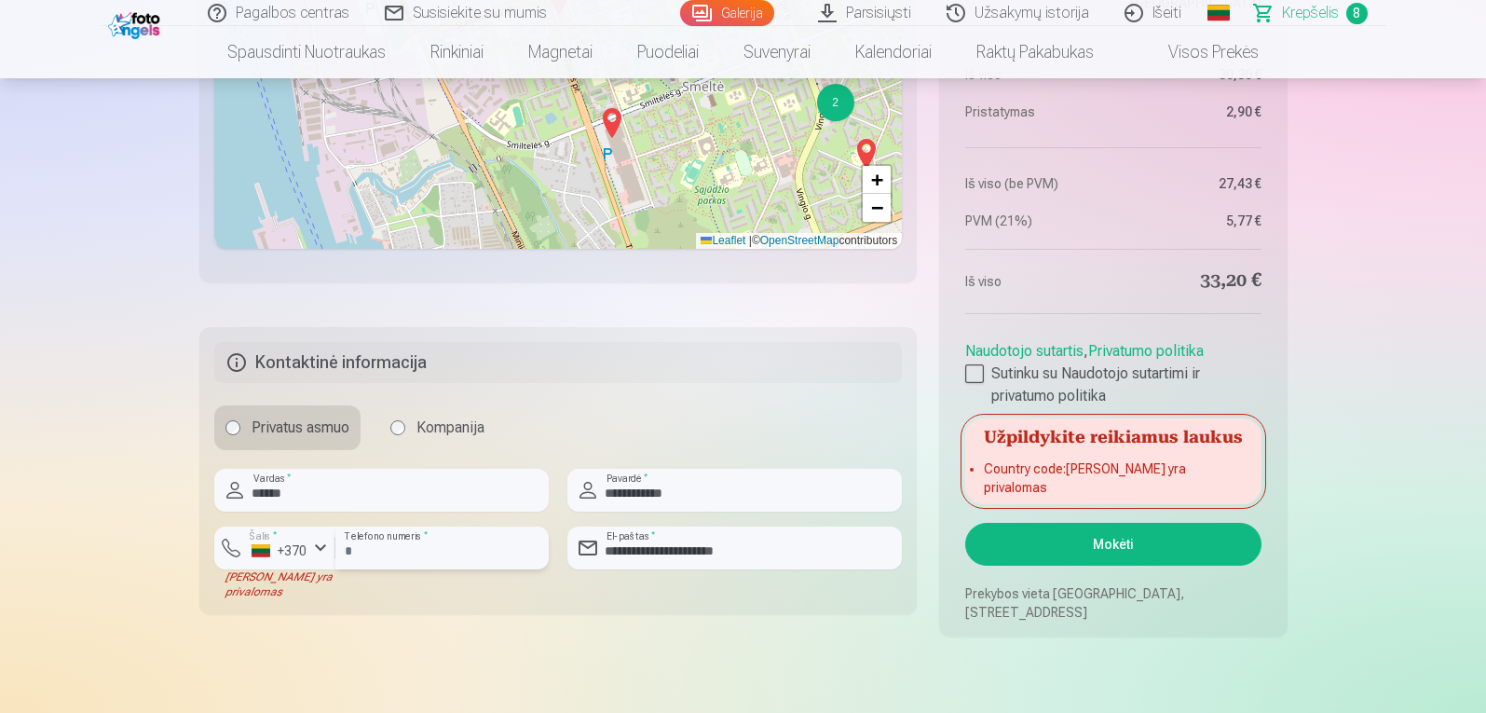
click at [468, 544] on input "*********" at bounding box center [441, 547] width 213 height 43
click at [446, 553] on input "*********" at bounding box center [441, 547] width 213 height 43
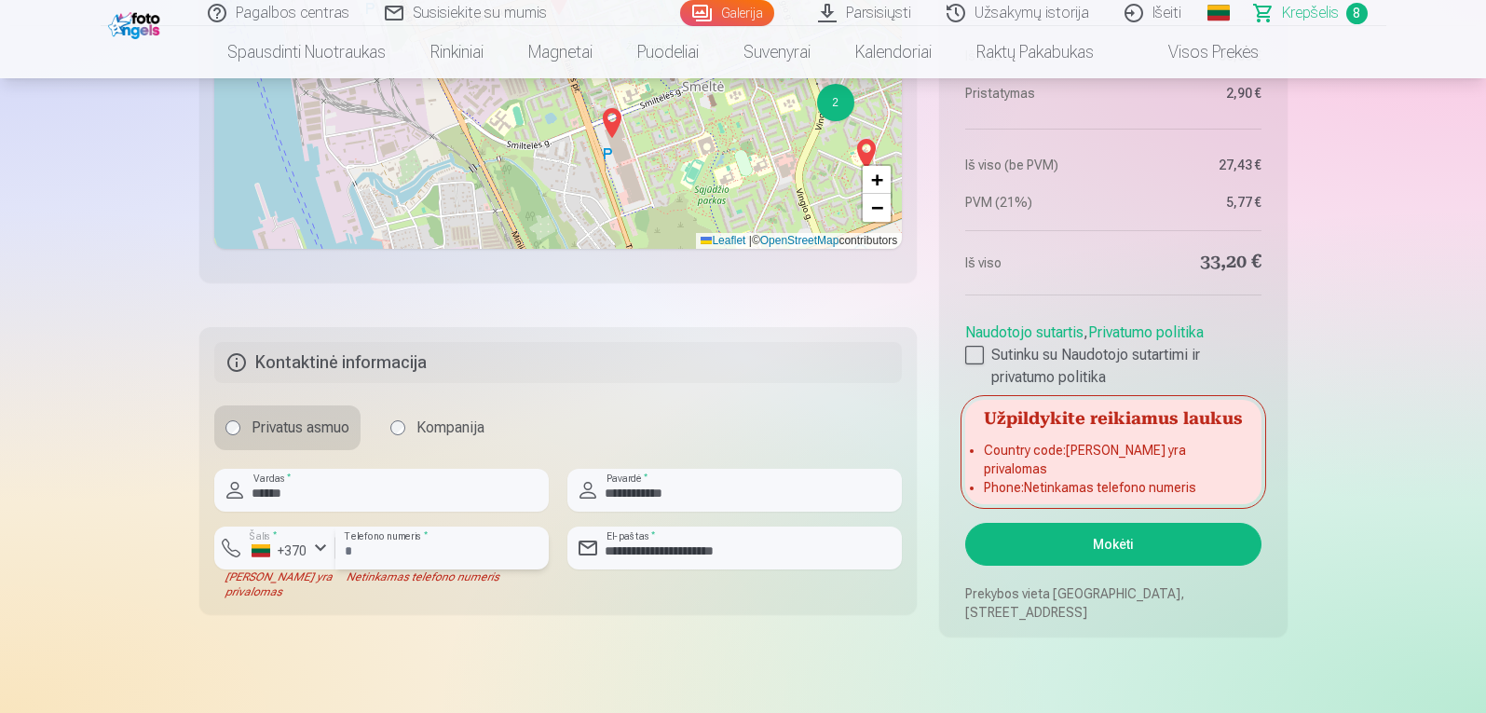
type input "*"
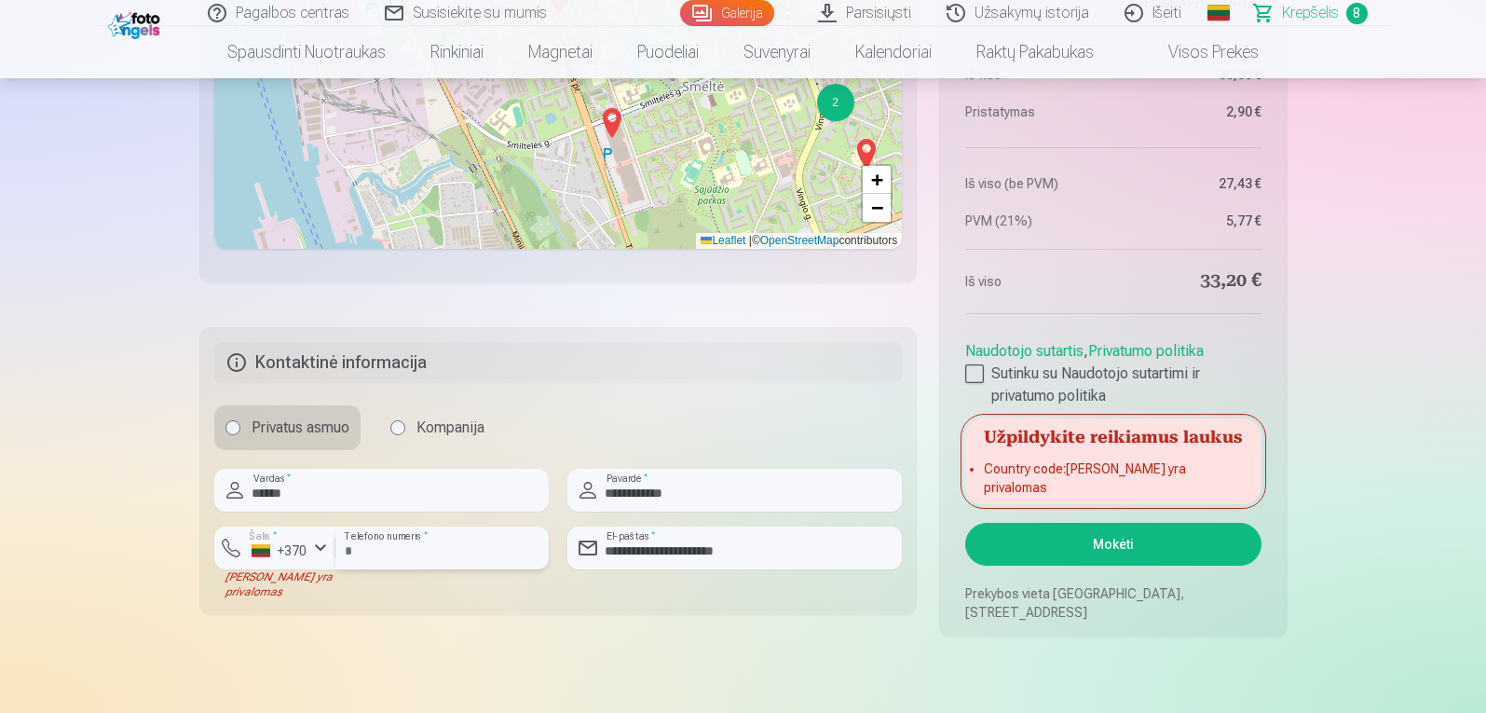
type input "********"
click at [1067, 550] on button "Mokėti" at bounding box center [1112, 544] width 295 height 43
click at [1062, 546] on button "Mokėti" at bounding box center [1112, 544] width 295 height 43
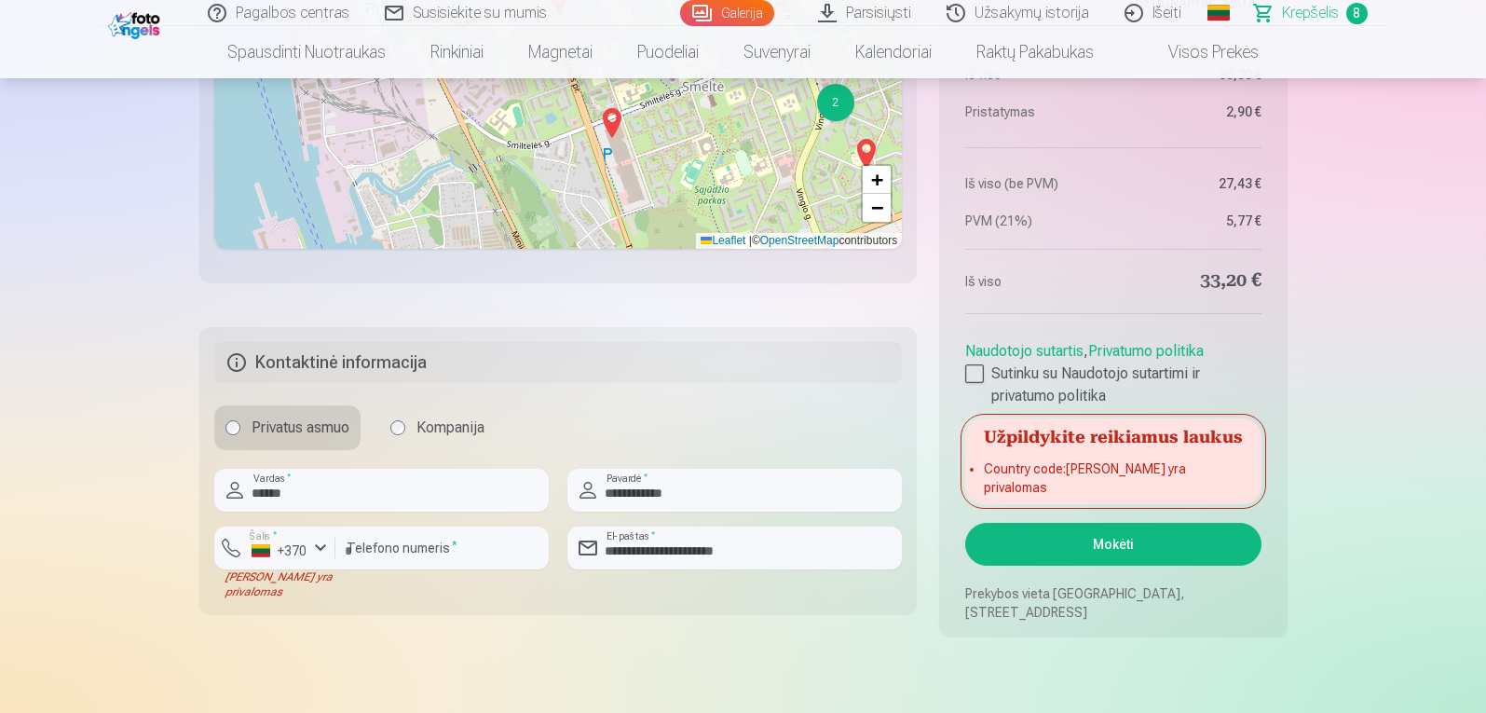
click at [1062, 546] on button "Mokėti" at bounding box center [1112, 544] width 295 height 43
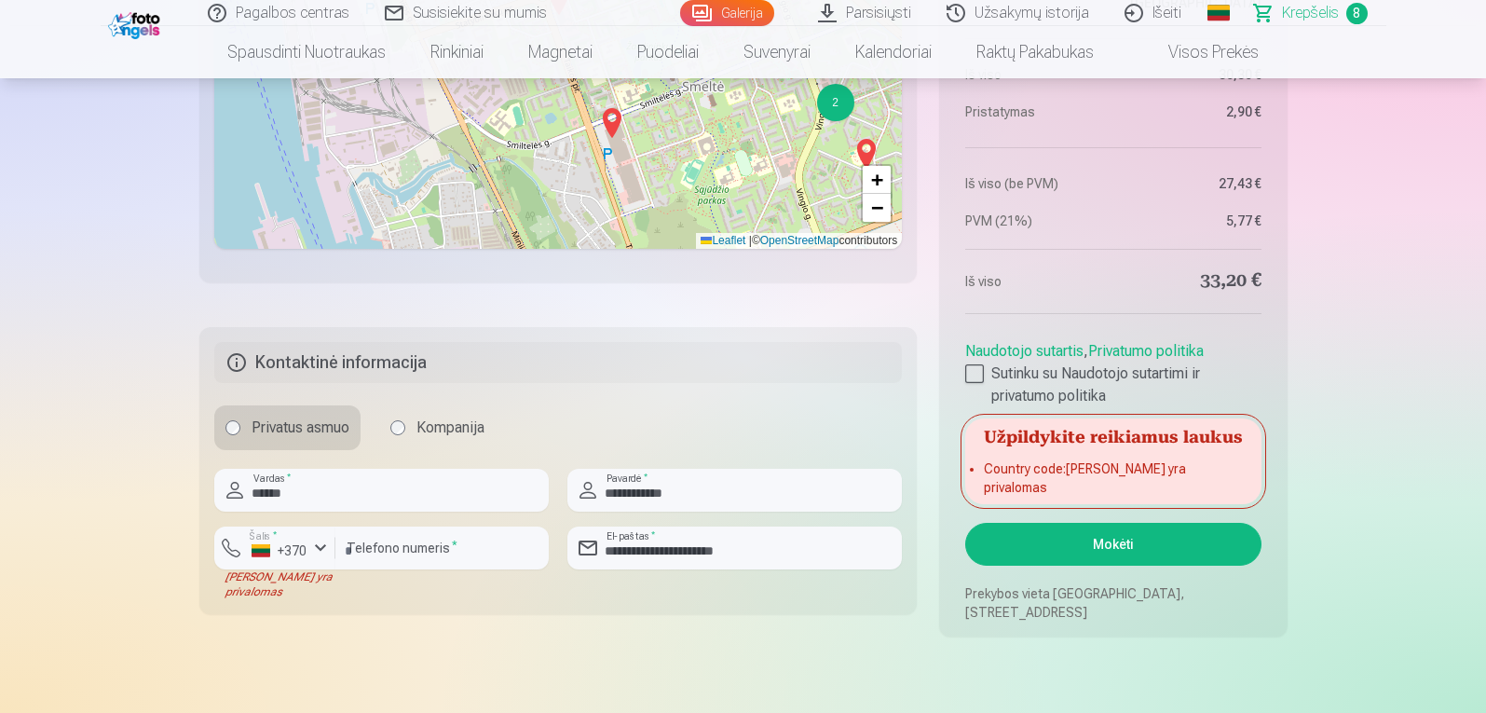
click at [1062, 546] on button "Mokėti" at bounding box center [1112, 544] width 295 height 43
drag, startPoint x: 1062, startPoint y: 546, endPoint x: 1053, endPoint y: 520, distance: 27.7
click at [1053, 520] on aside "Santrauka Order number Krepšelis Status Neapmokėta Purchase date [DATE]. Numato…" at bounding box center [1113, 137] width 348 height 998
click at [279, 597] on div "[PERSON_NAME] yra privalomas" at bounding box center [274, 584] width 121 height 30
click at [302, 553] on div "+370" at bounding box center [280, 550] width 56 height 19
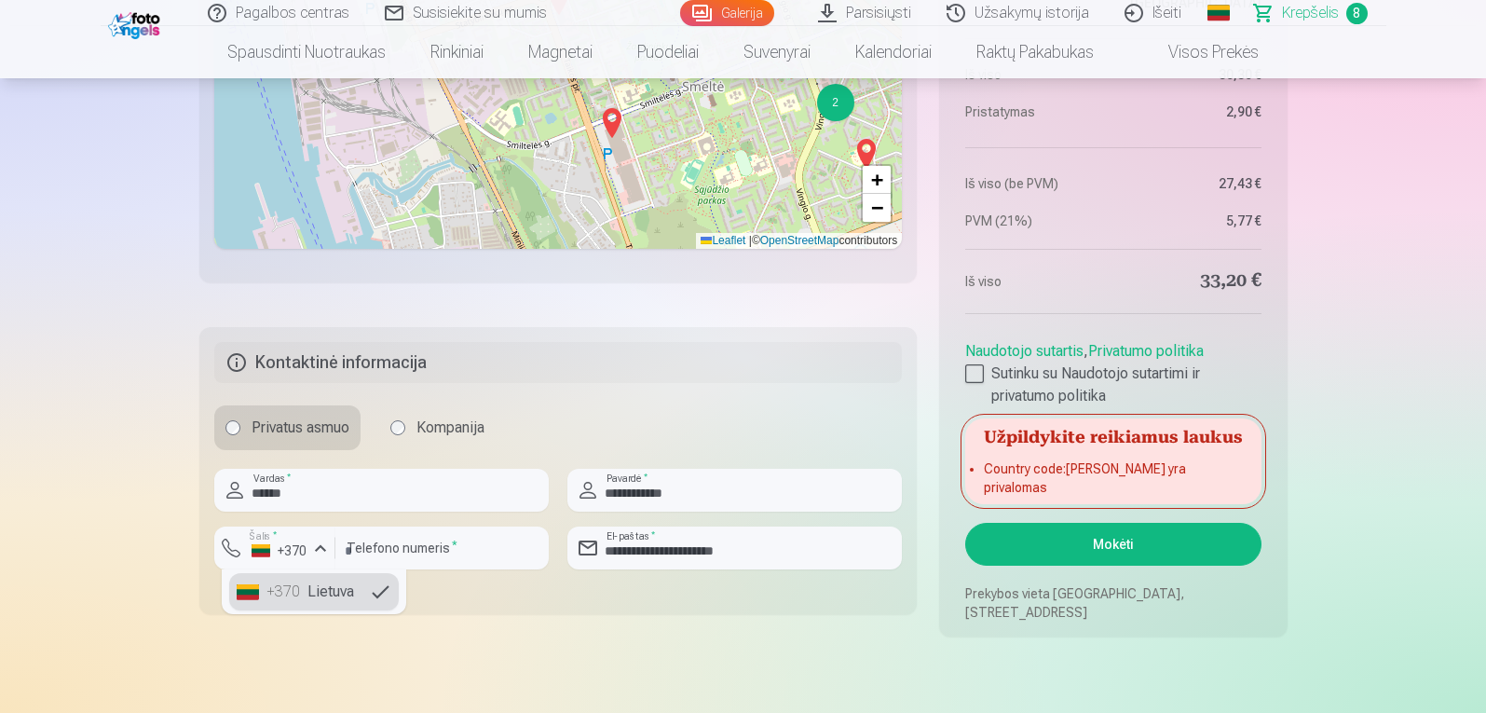
click at [308, 585] on li "+370 Lietuva" at bounding box center [314, 591] width 170 height 37
click at [422, 545] on input "********" at bounding box center [441, 547] width 213 height 43
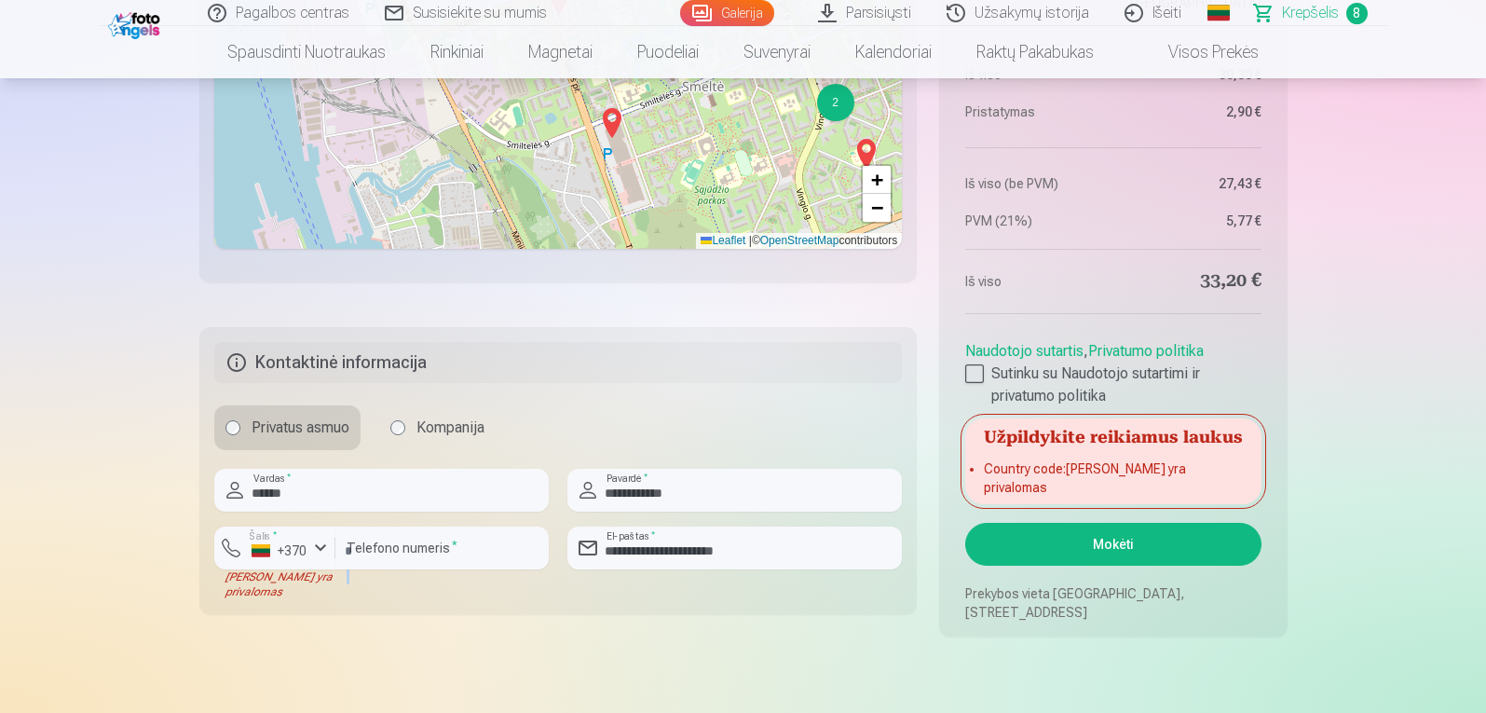
click at [1154, 528] on button "Mokėti" at bounding box center [1112, 544] width 295 height 43
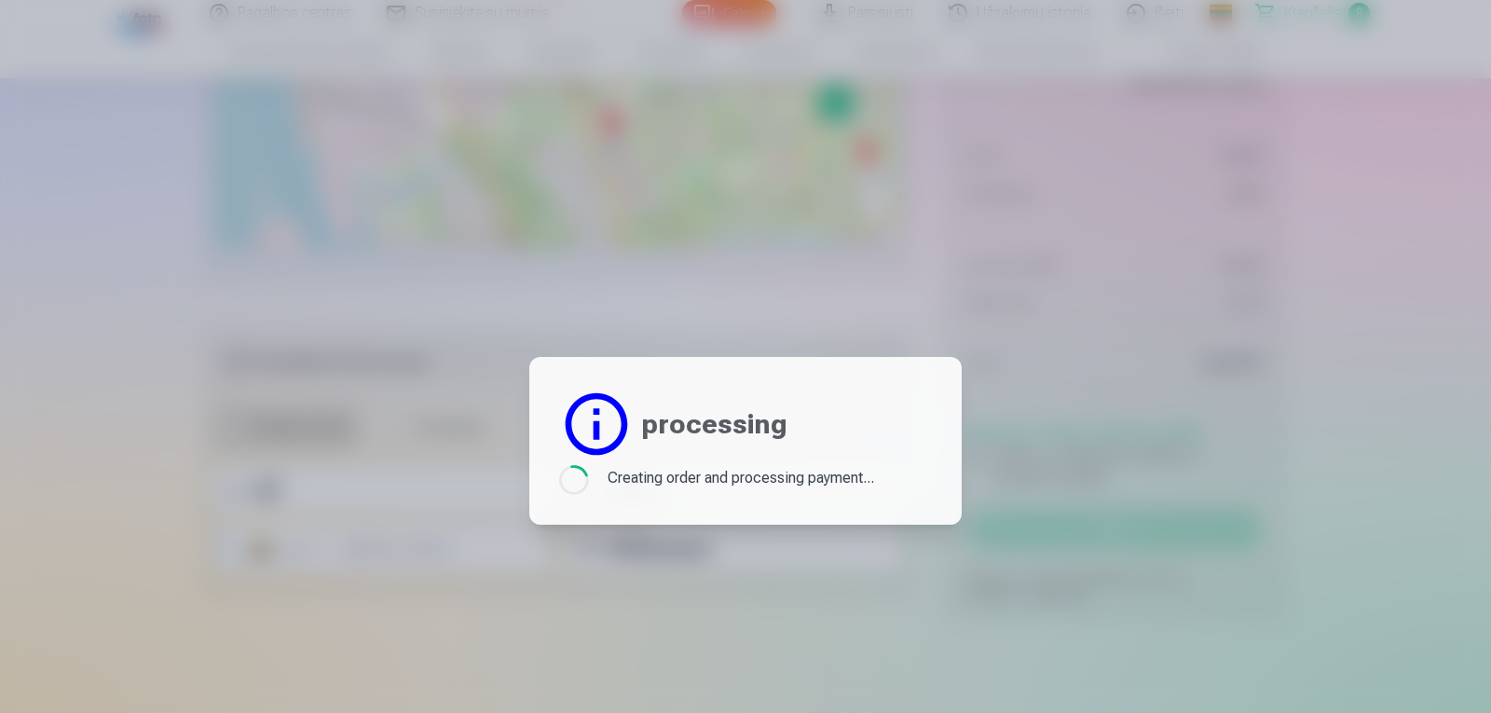
click at [1154, 528] on div at bounding box center [745, 356] width 1491 height 713
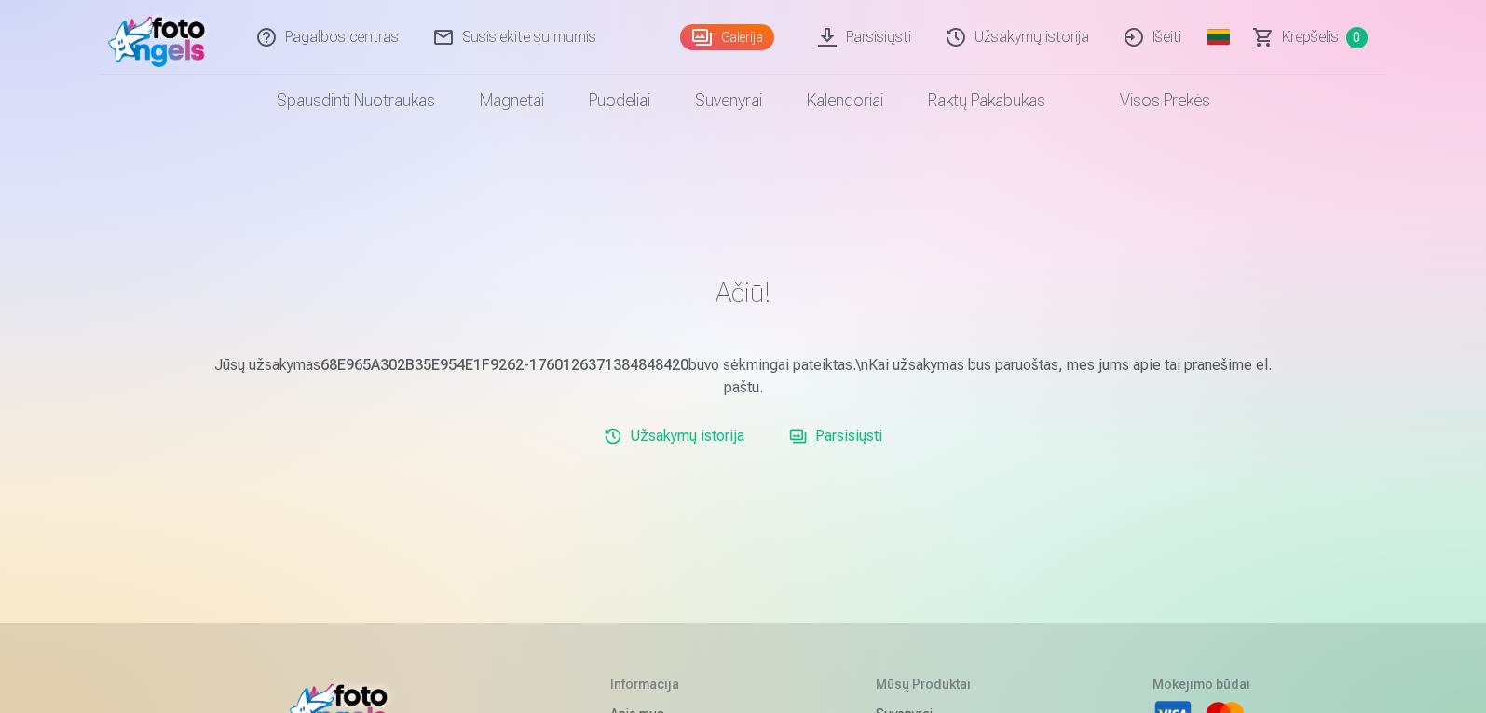
click at [859, 429] on link "Parsisiųsti" at bounding box center [836, 435] width 108 height 37
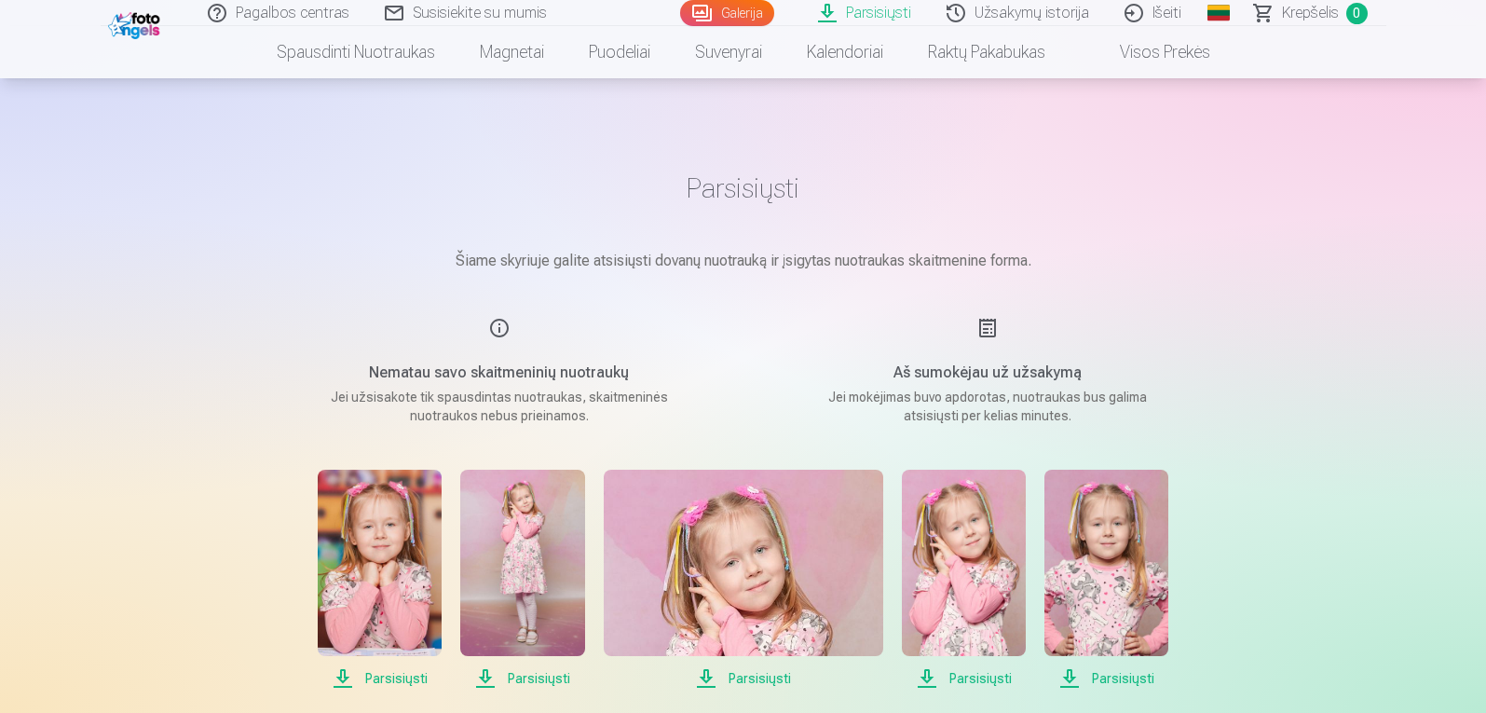
scroll to position [124, 0]
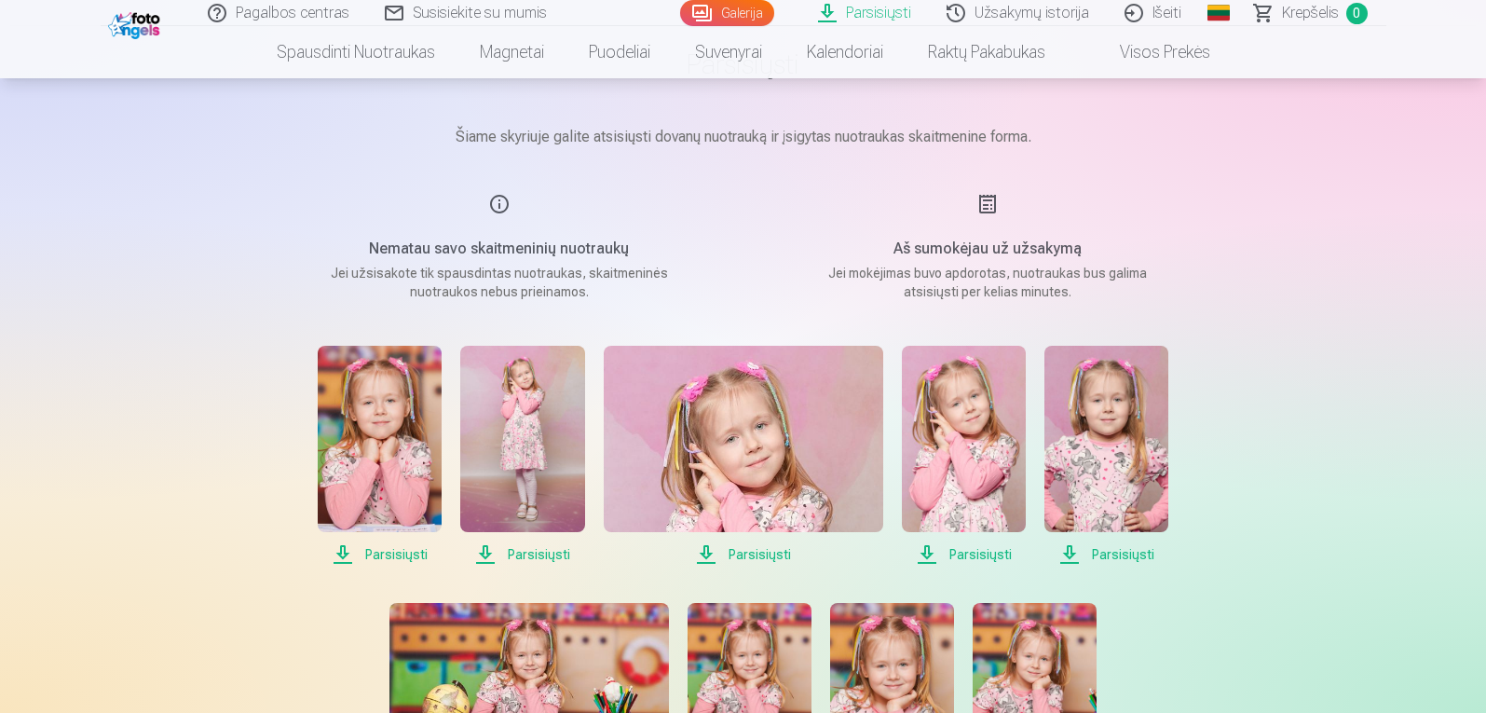
click at [380, 547] on span "Parsisiųsti" at bounding box center [380, 554] width 124 height 22
click at [524, 553] on span "Parsisiųsti" at bounding box center [522, 554] width 124 height 22
click at [748, 554] on span "Parsisiųsti" at bounding box center [744, 554] width 280 height 22
click at [973, 553] on span "Parsisiųsti" at bounding box center [964, 554] width 124 height 22
click at [1103, 552] on span "Parsisiųsti" at bounding box center [1106, 554] width 124 height 22
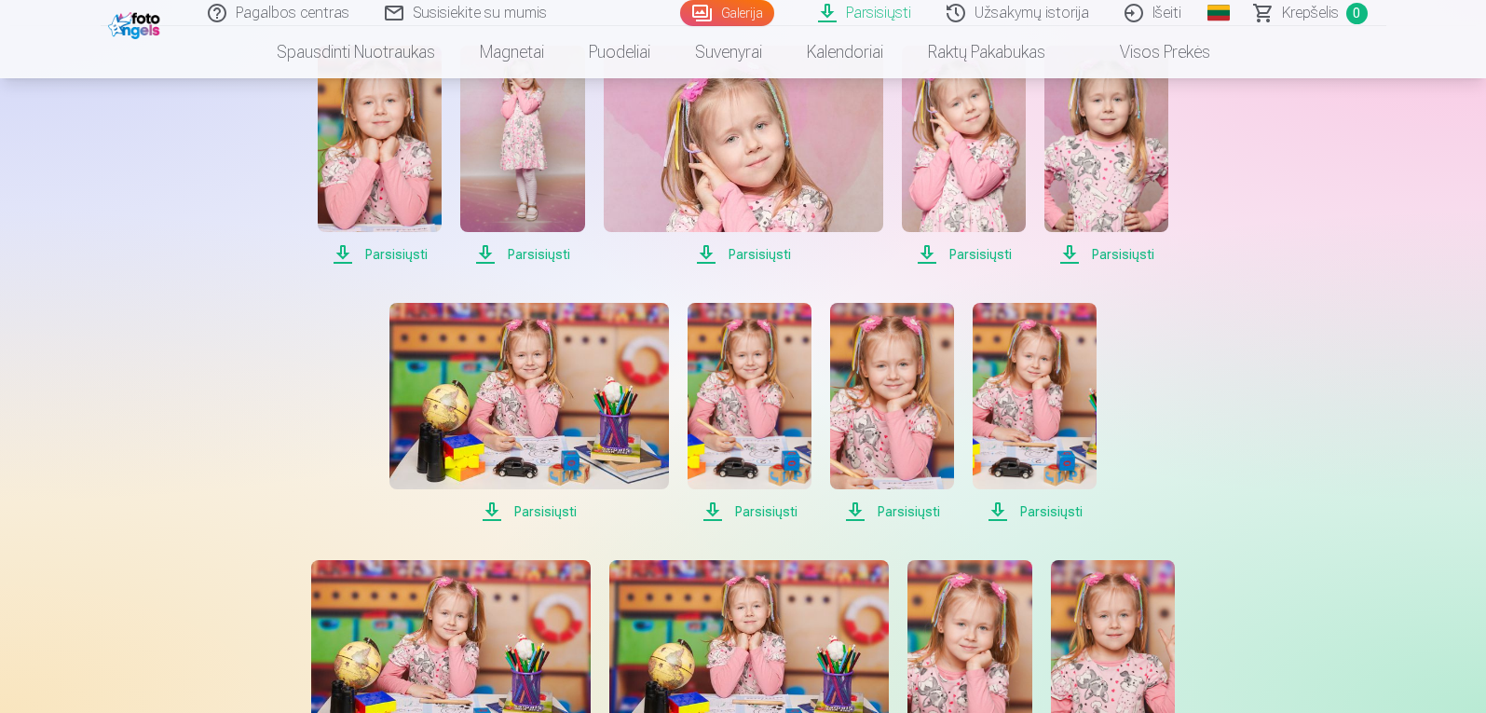
scroll to position [426, 0]
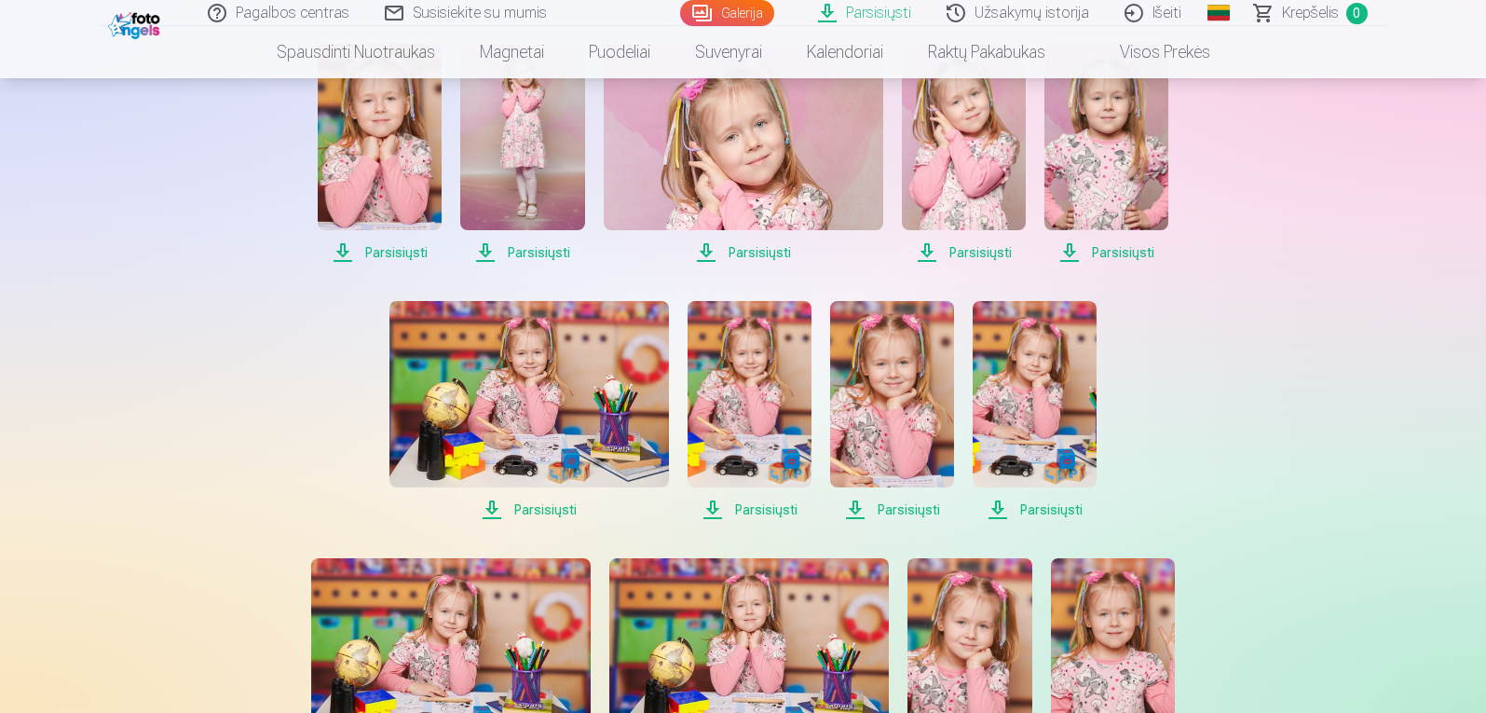
click at [536, 504] on span "Parsisiųsti" at bounding box center [529, 509] width 280 height 22
click at [755, 508] on span "Parsisiųsti" at bounding box center [750, 509] width 124 height 22
click at [908, 505] on span "Parsisiųsti" at bounding box center [892, 509] width 124 height 22
click at [1039, 506] on span "Parsisiųsti" at bounding box center [1035, 509] width 124 height 22
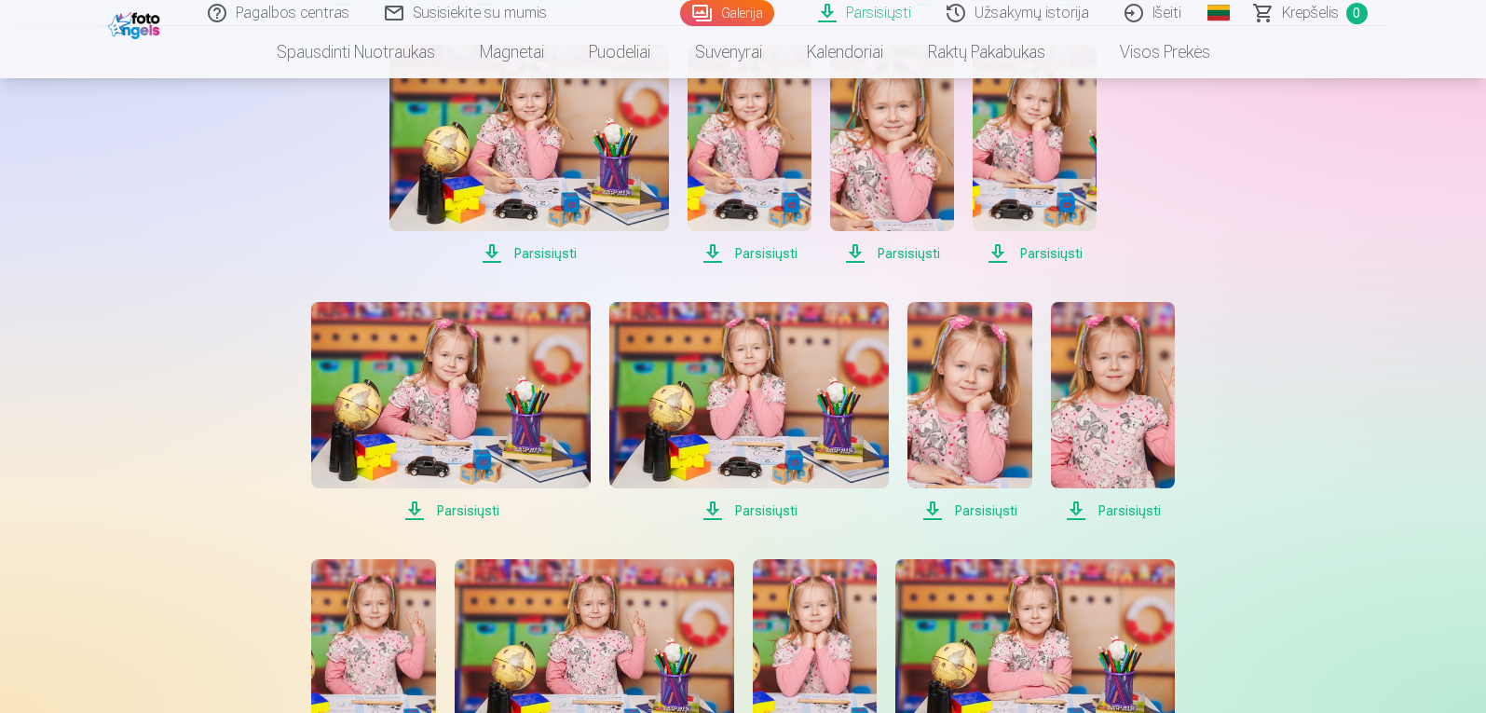
scroll to position [683, 0]
click at [473, 511] on span "Parsisiųsti" at bounding box center [451, 509] width 280 height 22
click at [758, 506] on span "Parsisiųsti" at bounding box center [749, 509] width 280 height 22
click at [982, 511] on span "Parsisiųsti" at bounding box center [970, 509] width 124 height 22
click at [1099, 511] on span "Parsisiųsti" at bounding box center [1113, 509] width 124 height 22
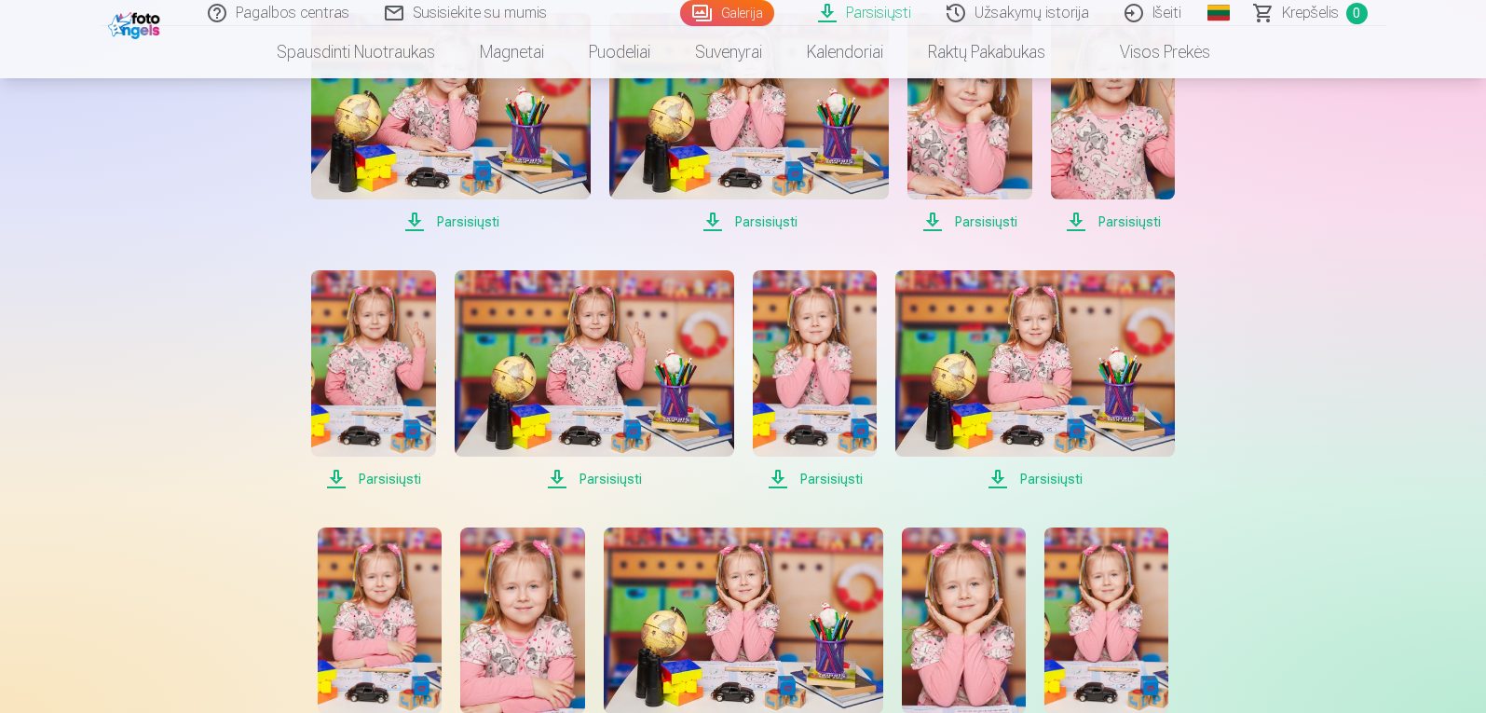
scroll to position [1028, 0]
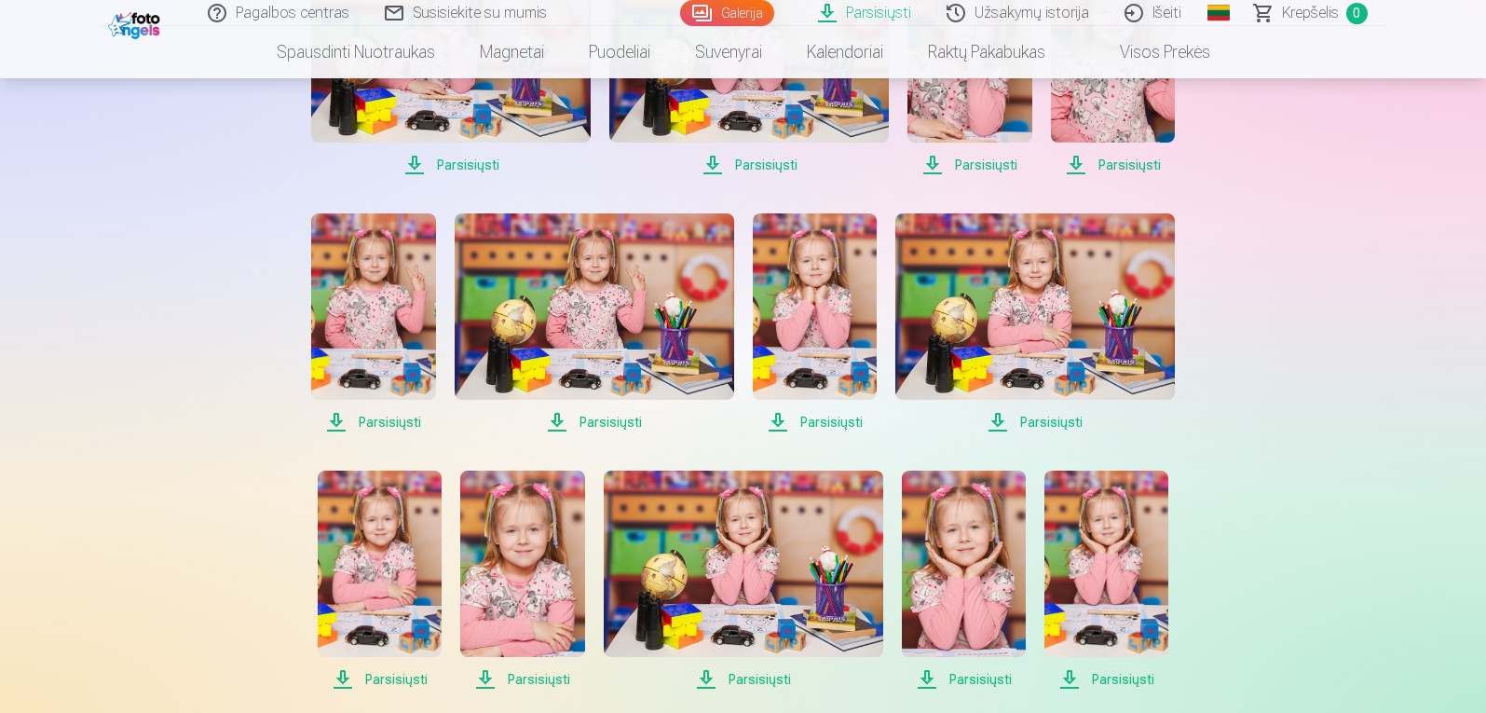
click at [370, 426] on span "Parsisiųsti" at bounding box center [373, 422] width 124 height 22
click at [607, 422] on span "Parsisiųsti" at bounding box center [595, 422] width 280 height 22
click at [807, 427] on span "Parsisiųsti" at bounding box center [815, 422] width 124 height 22
click at [1051, 420] on span "Parsisiųsti" at bounding box center [1035, 422] width 280 height 22
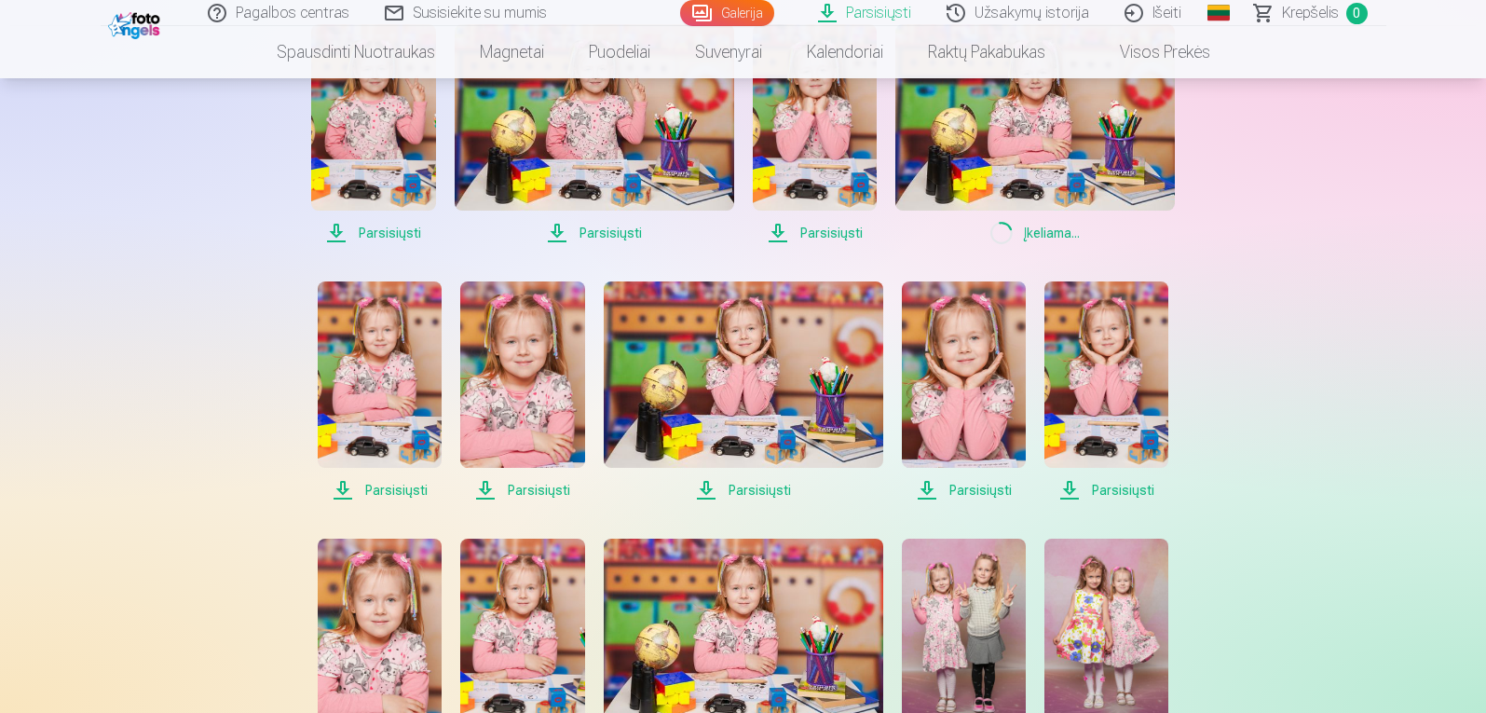
scroll to position [1223, 0]
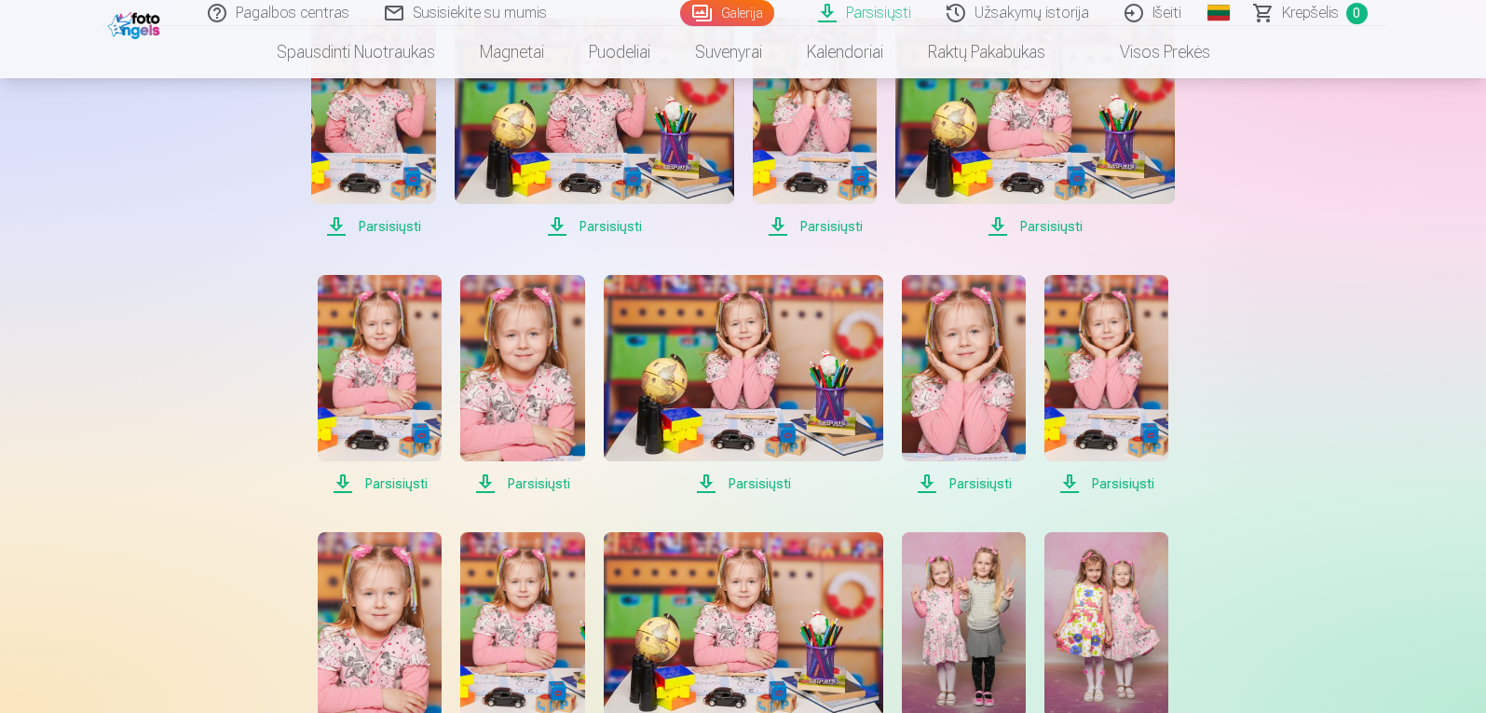
click at [1126, 492] on span "Parsisiųsti" at bounding box center [1106, 483] width 124 height 22
click at [982, 485] on span "Parsisiųsti" at bounding box center [964, 483] width 124 height 22
click at [775, 485] on span "Parsisiųsti" at bounding box center [744, 483] width 280 height 22
click at [525, 484] on span "Parsisiųsti" at bounding box center [522, 483] width 124 height 22
click at [404, 481] on span "Parsisiųsti" at bounding box center [380, 483] width 124 height 22
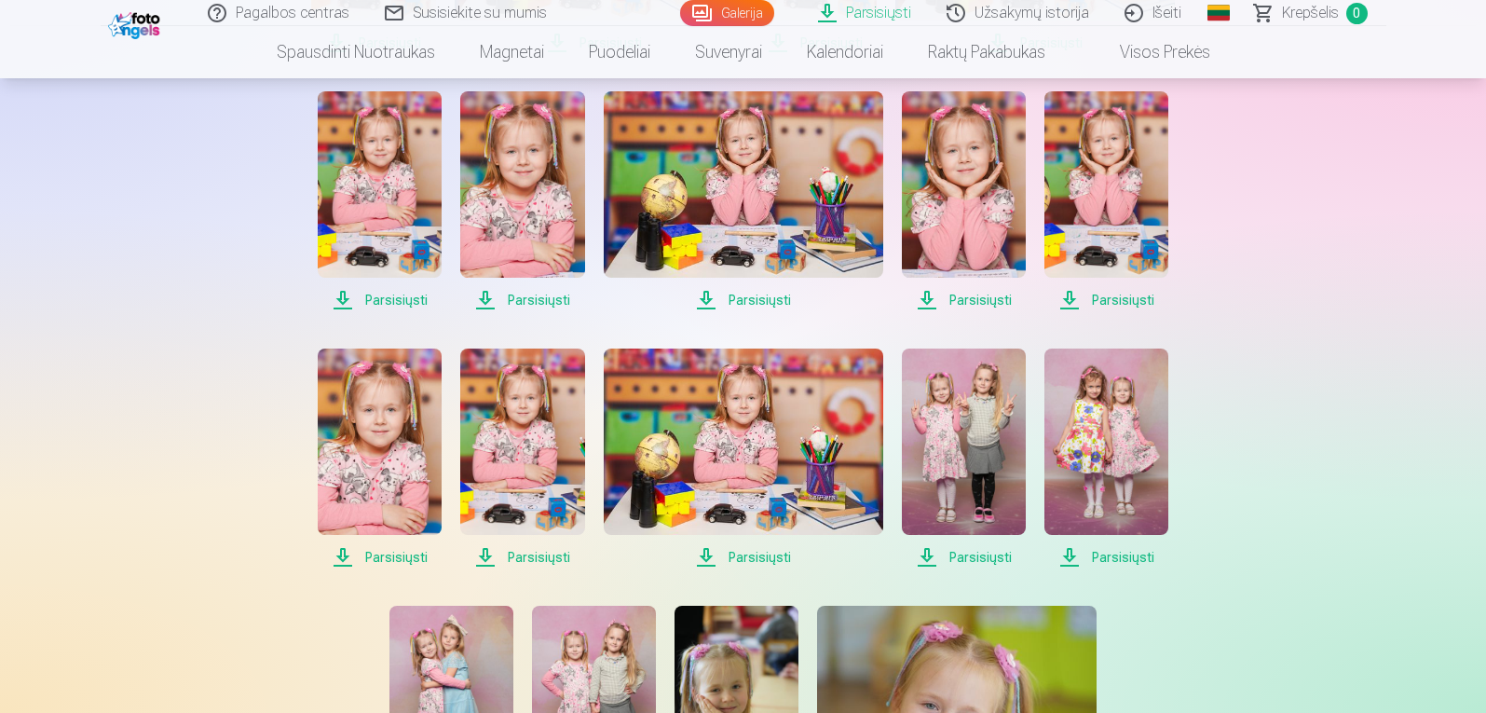
scroll to position [1414, 0]
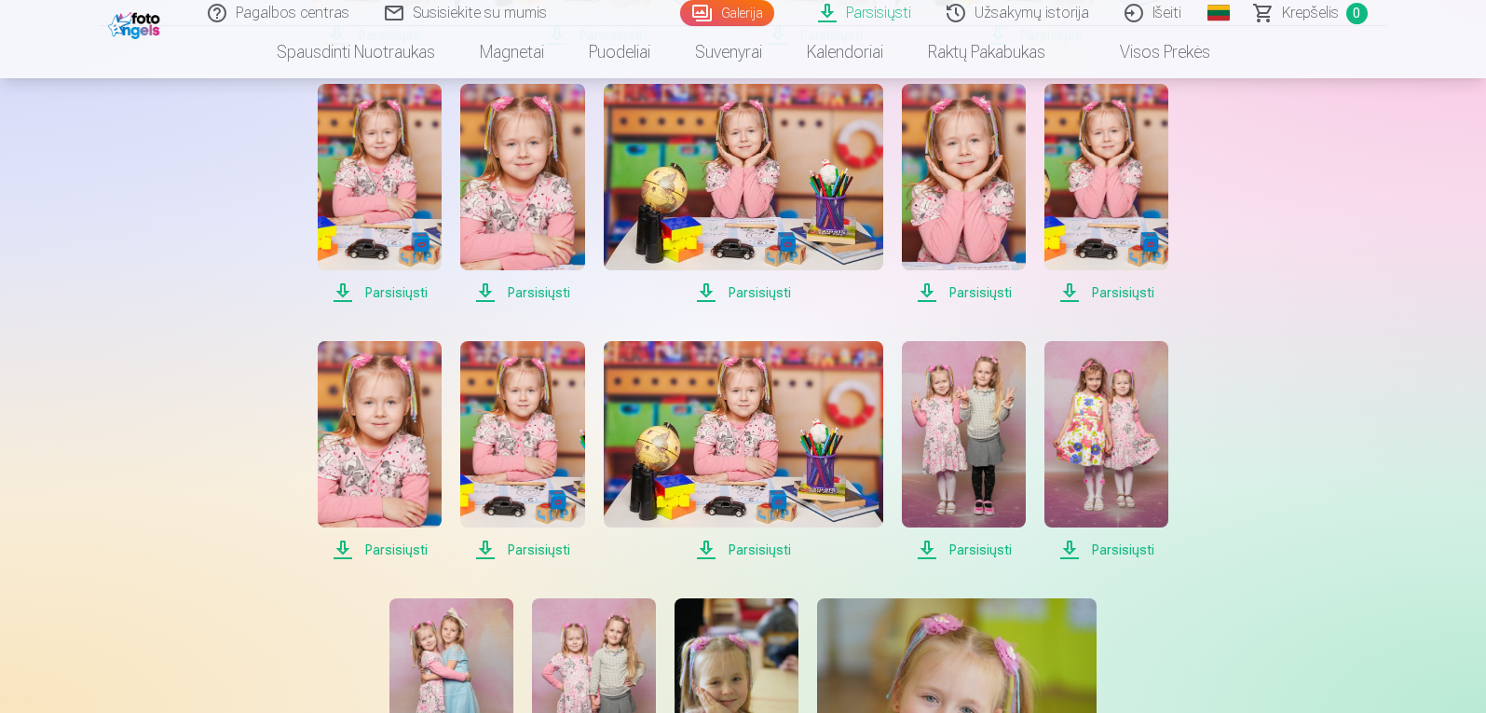
click at [405, 549] on span "Parsisiųsti" at bounding box center [380, 550] width 124 height 22
click at [515, 550] on span "Parsisiųsti" at bounding box center [522, 550] width 124 height 22
click at [778, 549] on span "Parsisiųsti" at bounding box center [744, 550] width 280 height 22
click at [990, 548] on span "Parsisiųsti" at bounding box center [964, 550] width 124 height 22
click at [1110, 554] on span "Parsisiųsti" at bounding box center [1106, 550] width 124 height 22
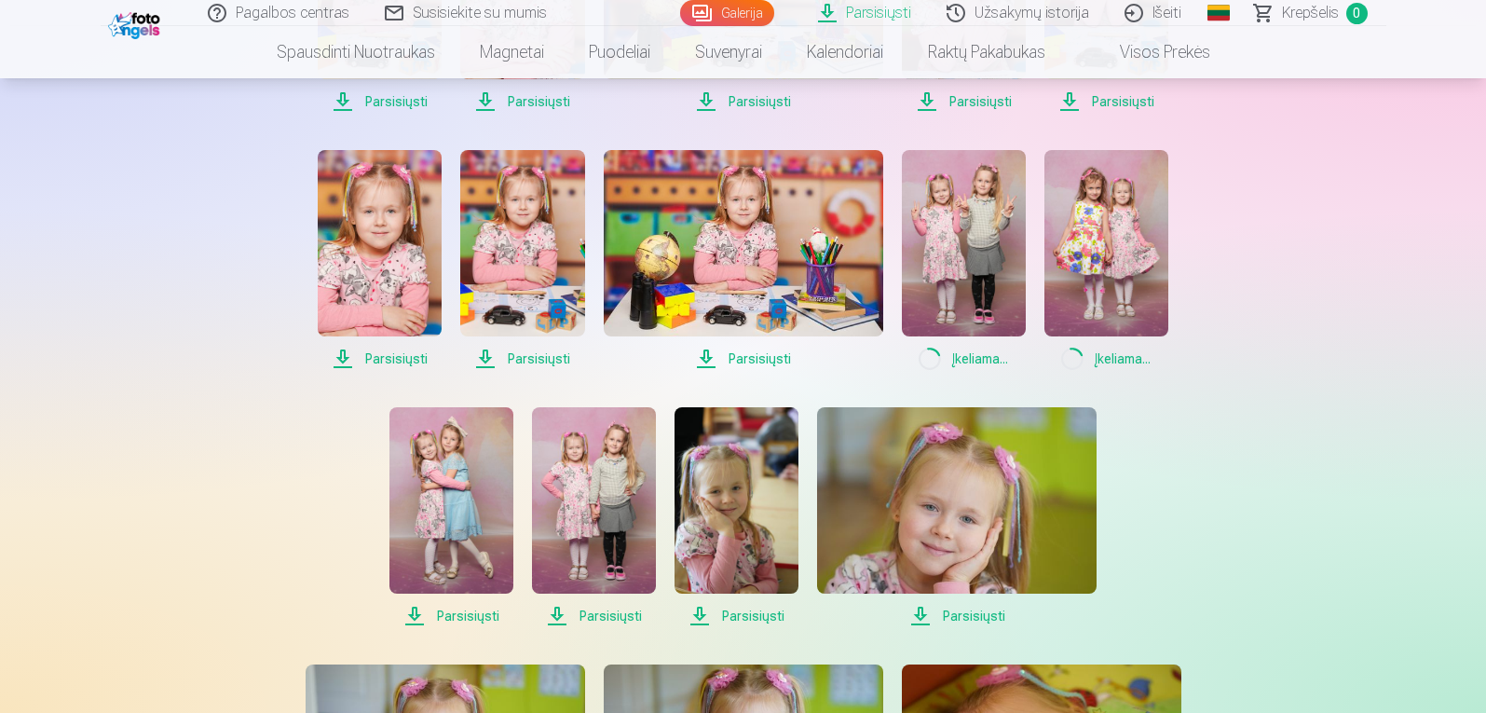
scroll to position [1608, 0]
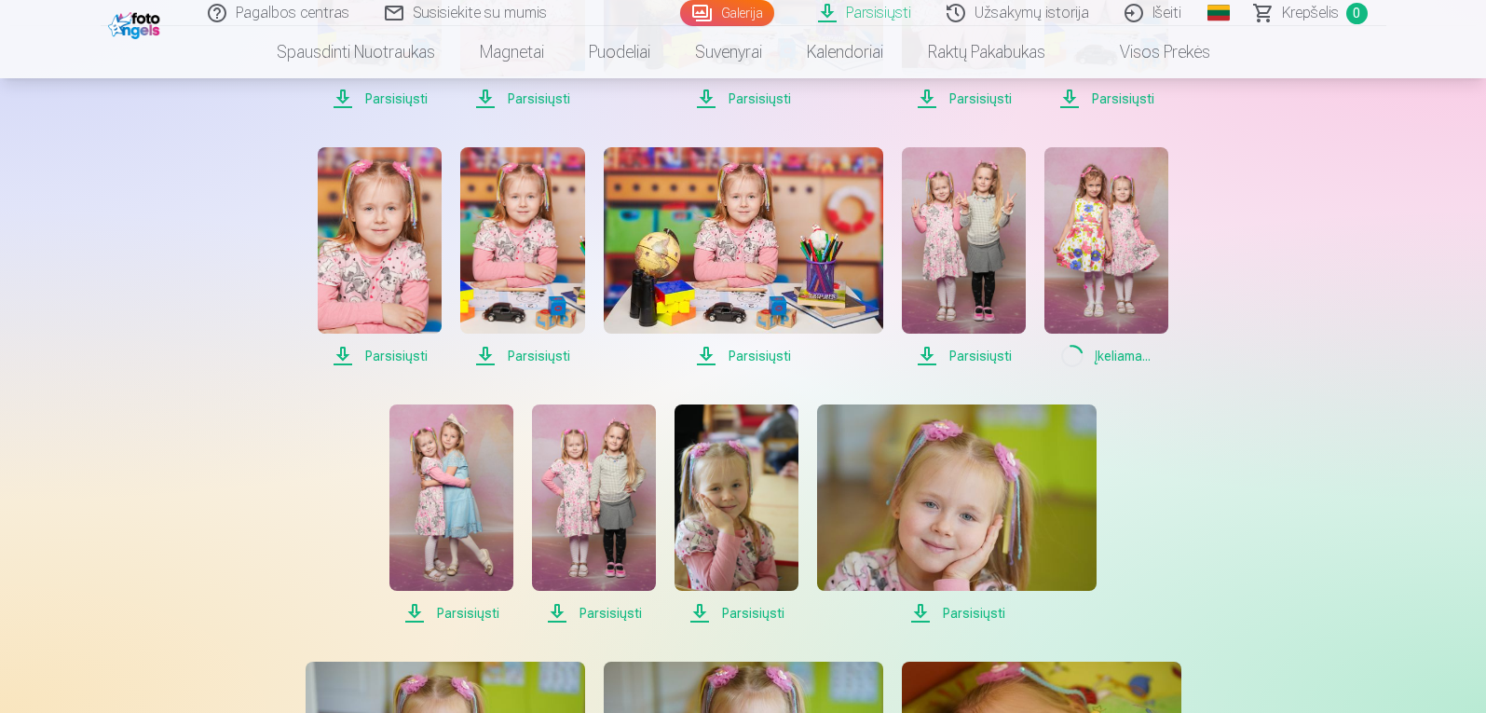
click at [975, 617] on span "Parsisiųsti" at bounding box center [957, 613] width 280 height 22
click at [753, 613] on span "Parsisiųsti" at bounding box center [737, 613] width 124 height 22
click at [594, 607] on span "Parsisiųsti" at bounding box center [594, 613] width 124 height 22
click at [469, 608] on span "Parsisiųsti" at bounding box center [451, 613] width 124 height 22
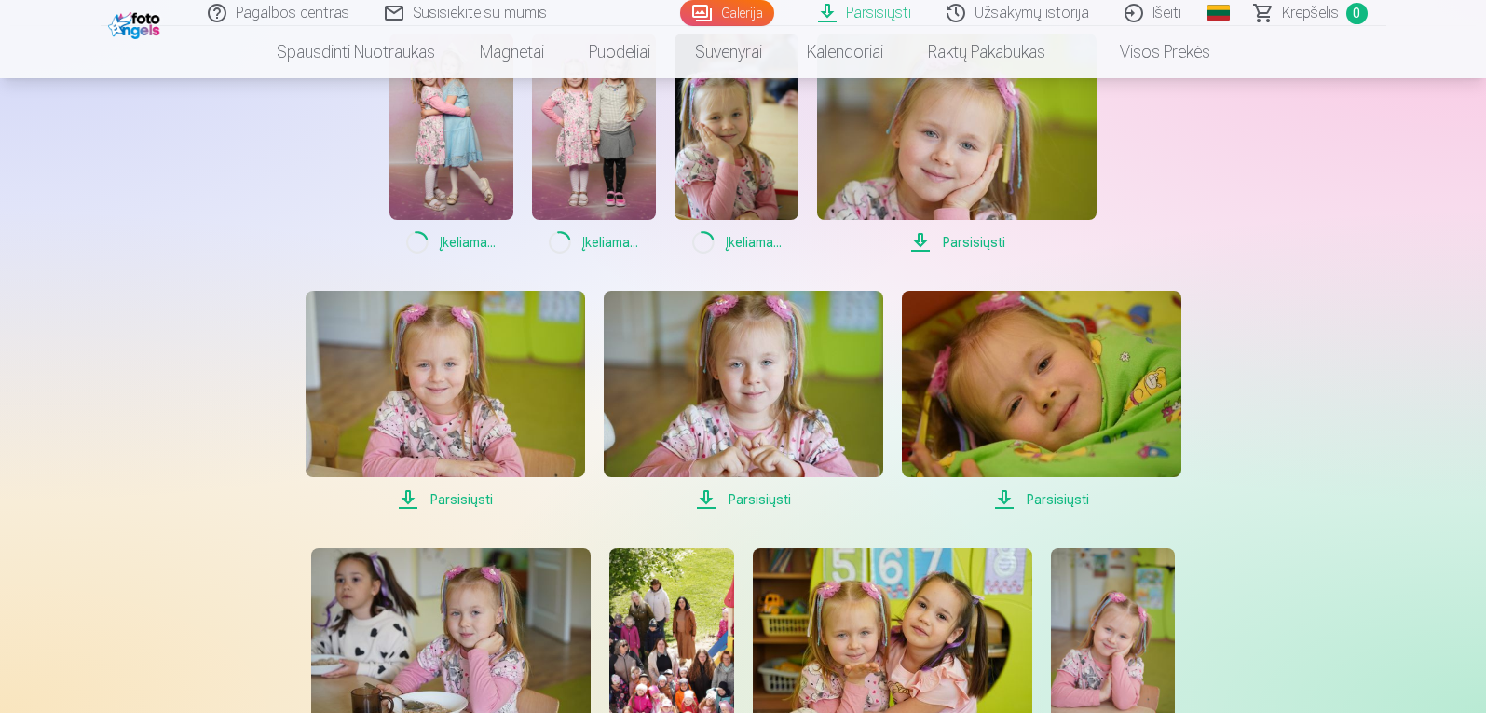
scroll to position [1980, 0]
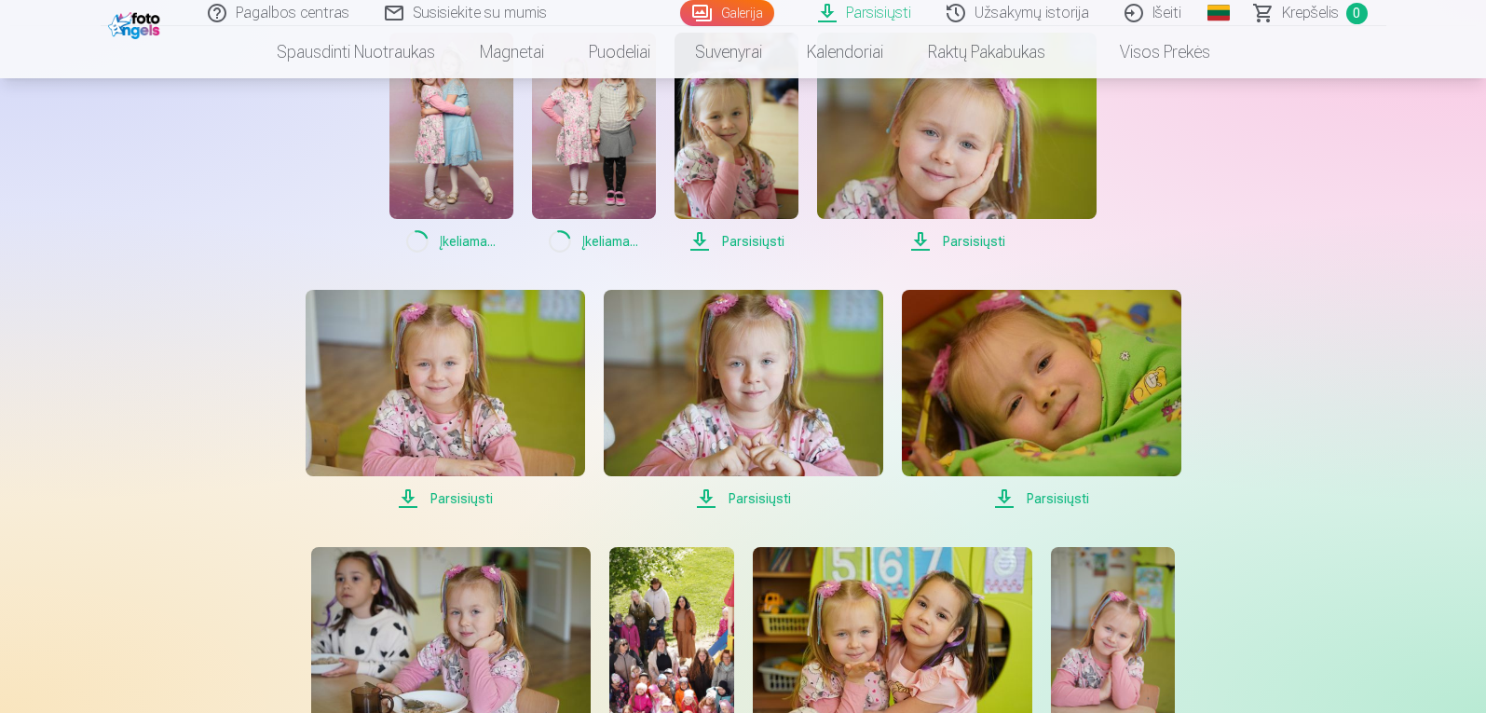
click at [472, 492] on span "Parsisiųsti" at bounding box center [446, 498] width 280 height 22
click at [746, 495] on span "Parsisiųsti" at bounding box center [744, 498] width 280 height 22
click at [1058, 496] on span "Parsisiųsti" at bounding box center [1042, 498] width 280 height 22
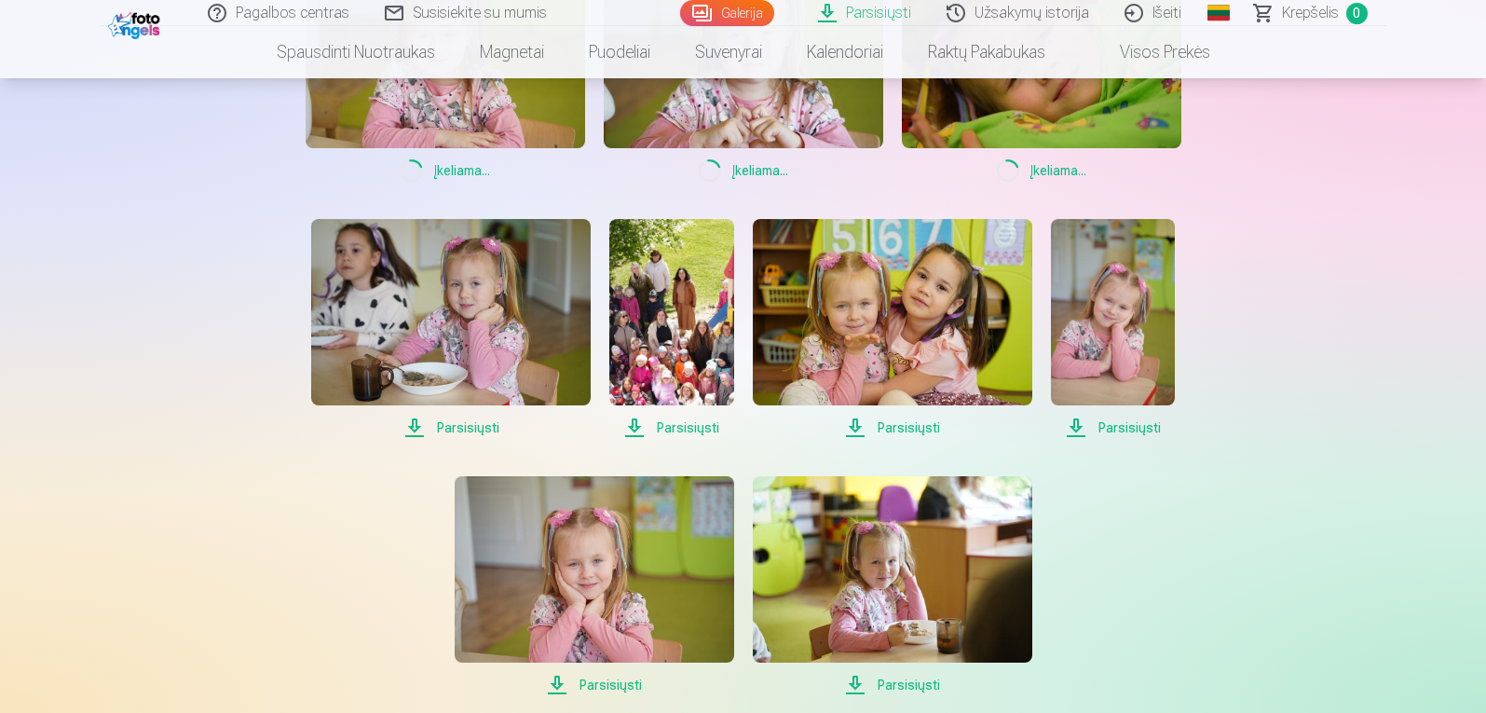
scroll to position [2309, 0]
click at [1114, 426] on span "Parsisiųsti" at bounding box center [1113, 427] width 124 height 22
click at [913, 424] on span "Parsisiųsti" at bounding box center [893, 427] width 280 height 22
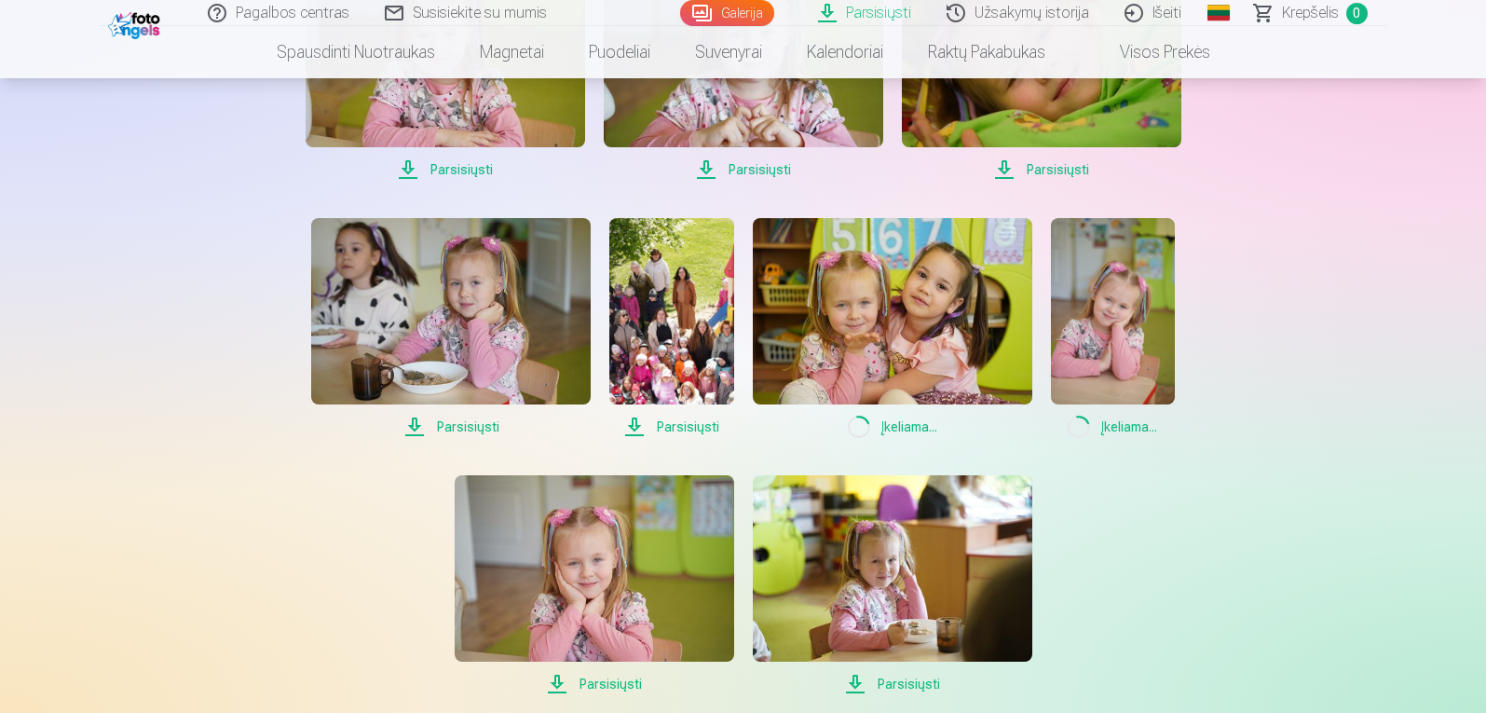
click at [690, 417] on span "Parsisiųsti" at bounding box center [671, 427] width 124 height 22
click at [497, 425] on span "Parsisiųsti" at bounding box center [451, 427] width 280 height 22
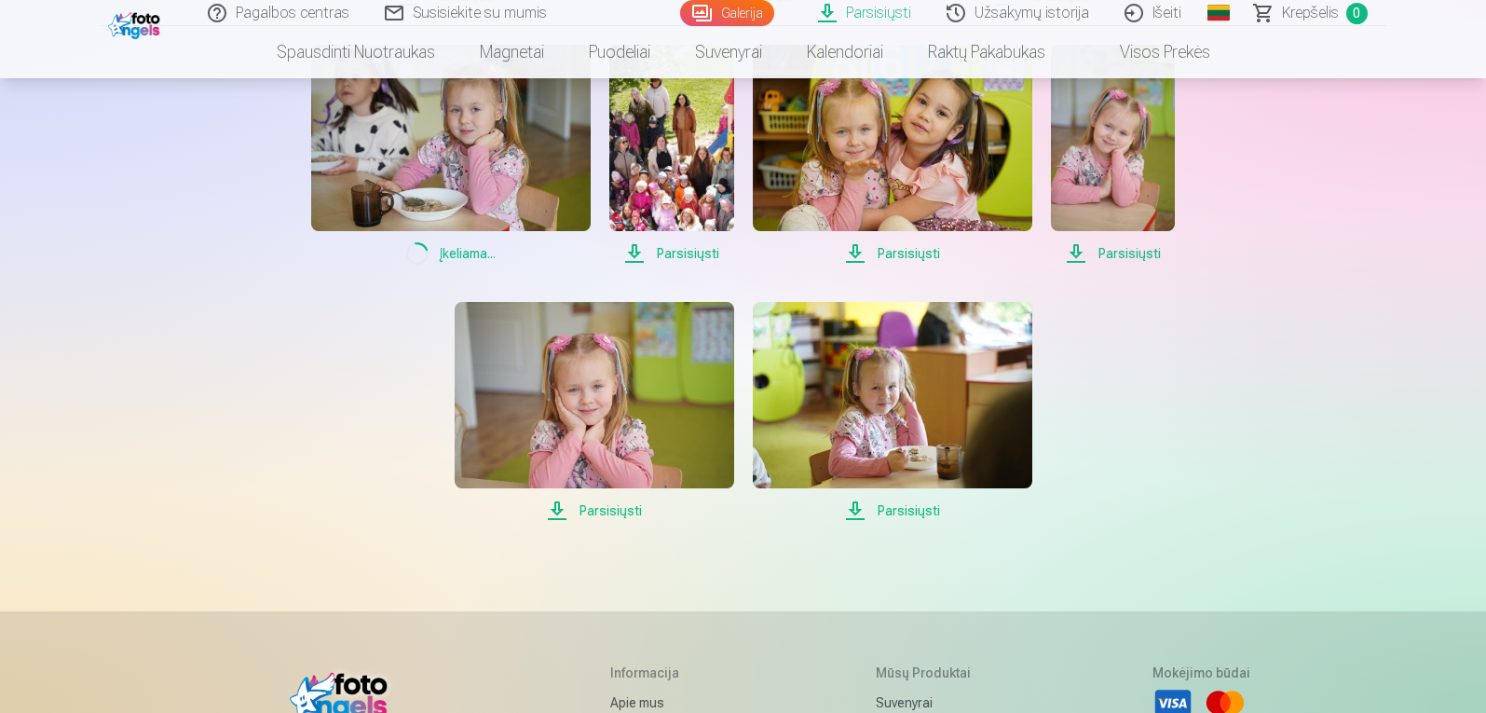
scroll to position [2483, 0]
click at [616, 511] on span "Parsisiųsti" at bounding box center [595, 509] width 280 height 22
click at [891, 512] on span "Parsisiųsti" at bounding box center [893, 509] width 280 height 22
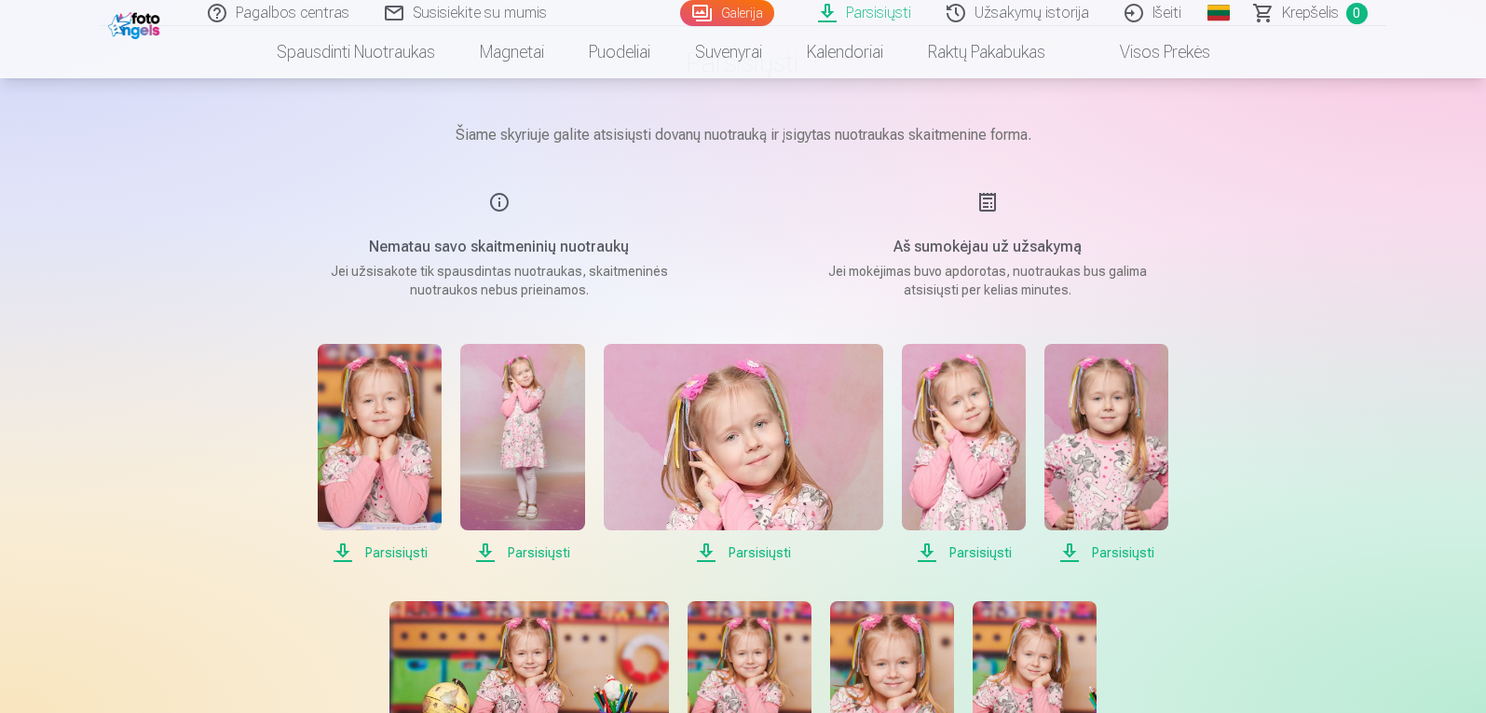
scroll to position [127, 0]
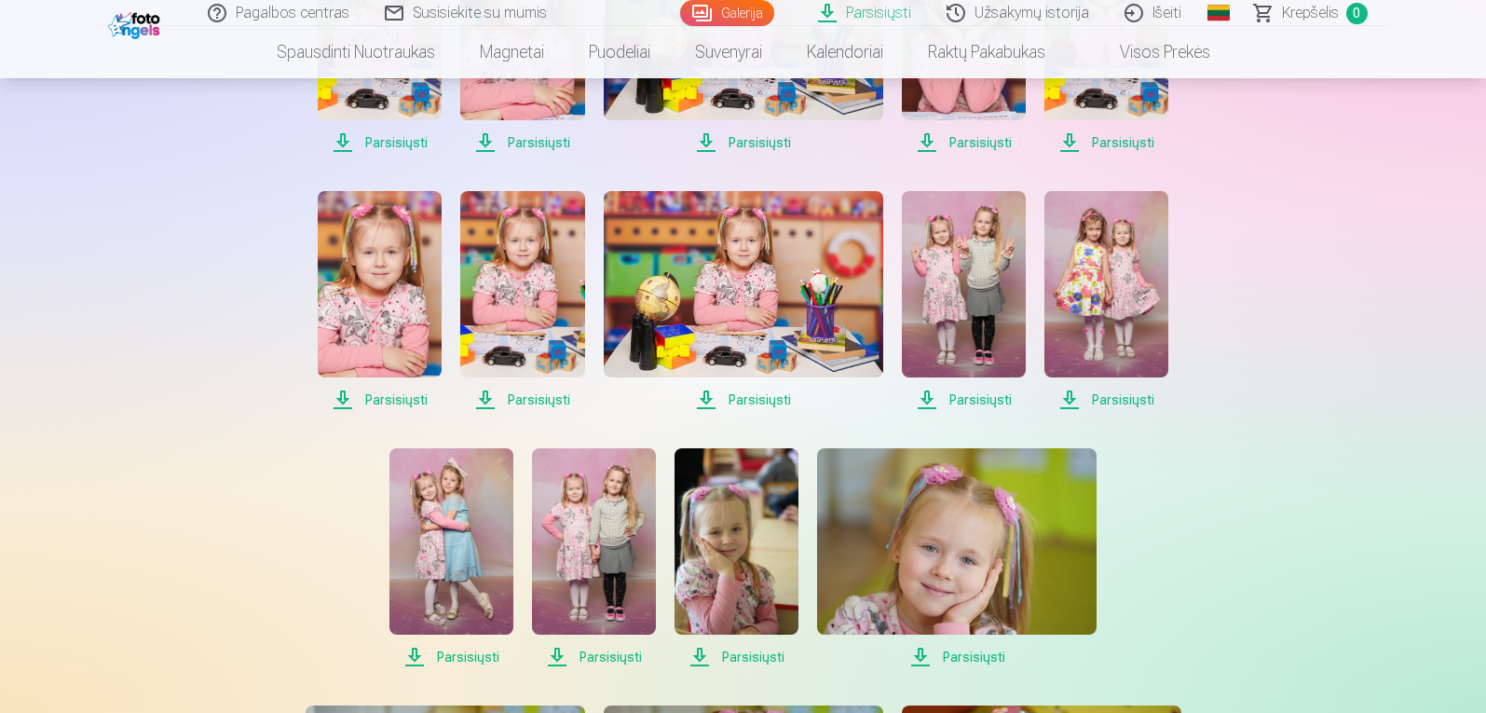
scroll to position [1573, 0]
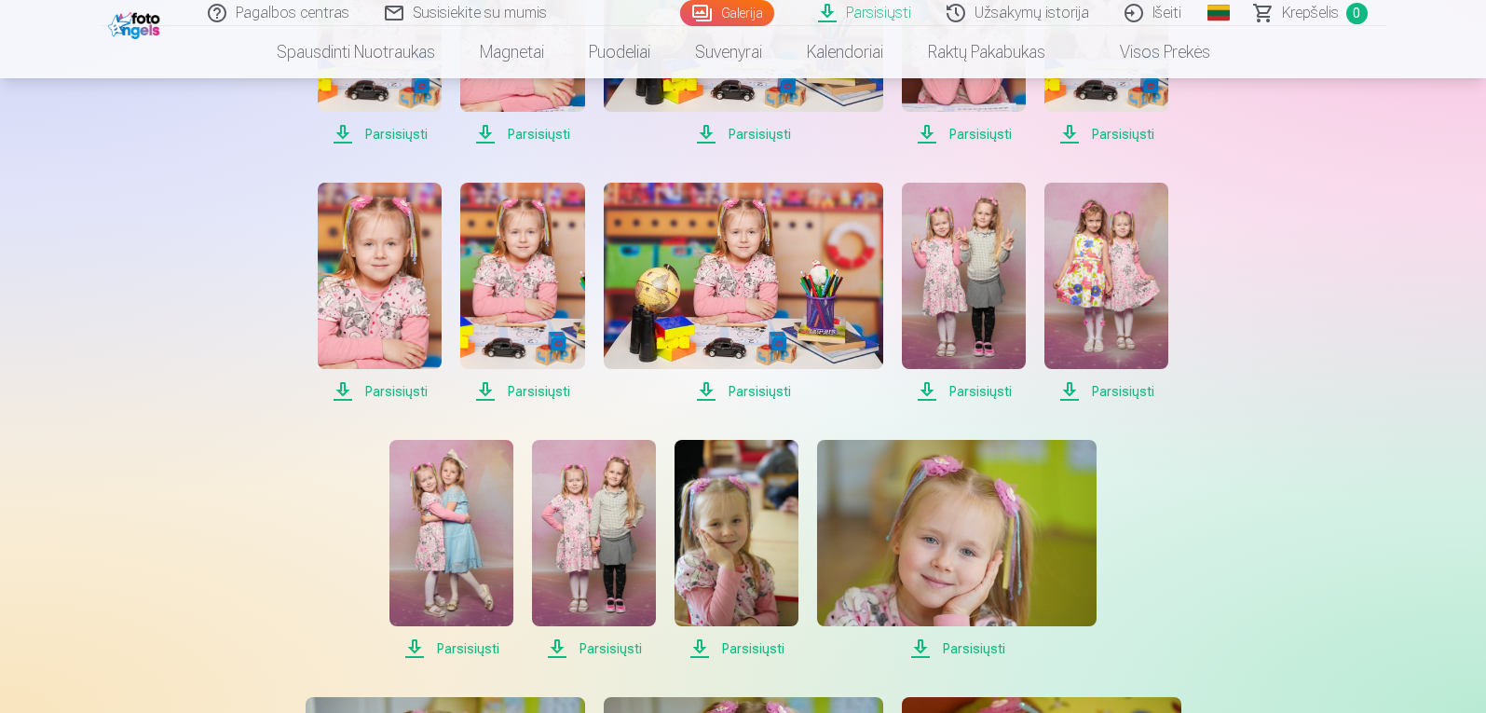
click at [1124, 390] on span "Parsisiųsti" at bounding box center [1106, 391] width 124 height 22
click at [986, 386] on span "Parsisiųsti" at bounding box center [964, 391] width 124 height 22
click at [1126, 389] on span "Parsisiųsti" at bounding box center [1106, 391] width 124 height 22
